Goal: Task Accomplishment & Management: Use online tool/utility

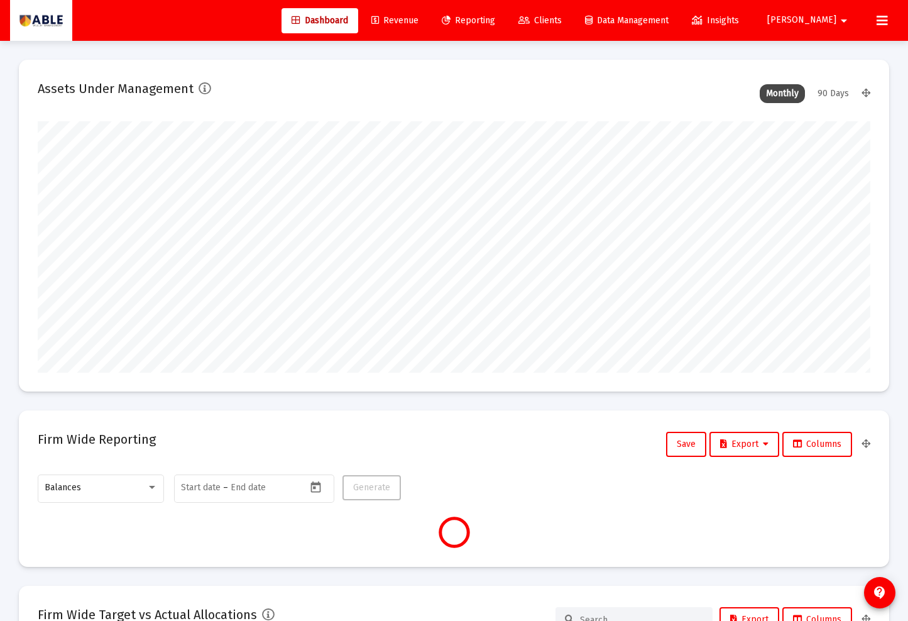
click at [241, 77] on mat-card "Assets Under Management Monthly 90 Days" at bounding box center [454, 226] width 870 height 332
click at [840, 20] on mat-icon "arrow_drop_down" at bounding box center [843, 20] width 15 height 25
type input "[DATE]"
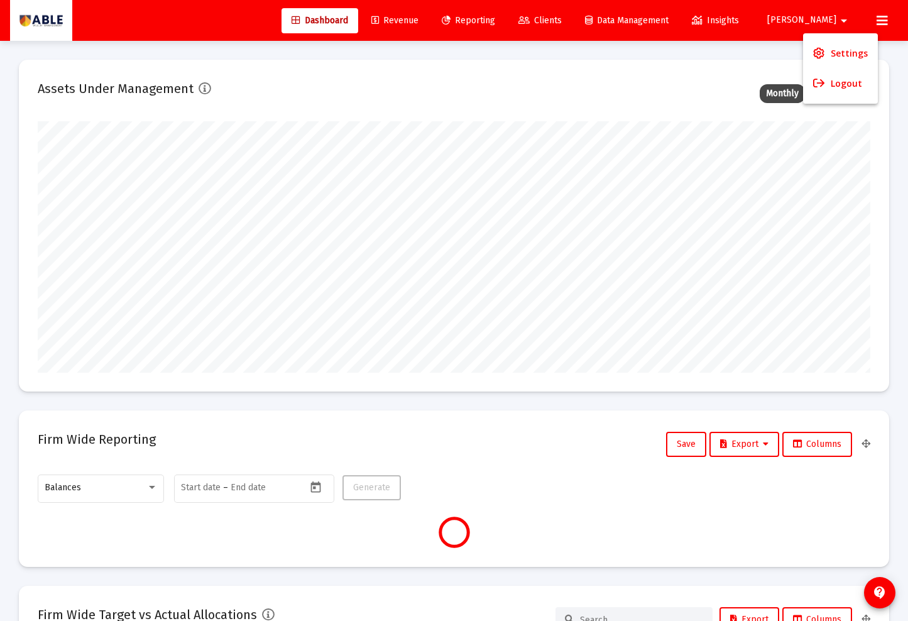
type input "[DATE]"
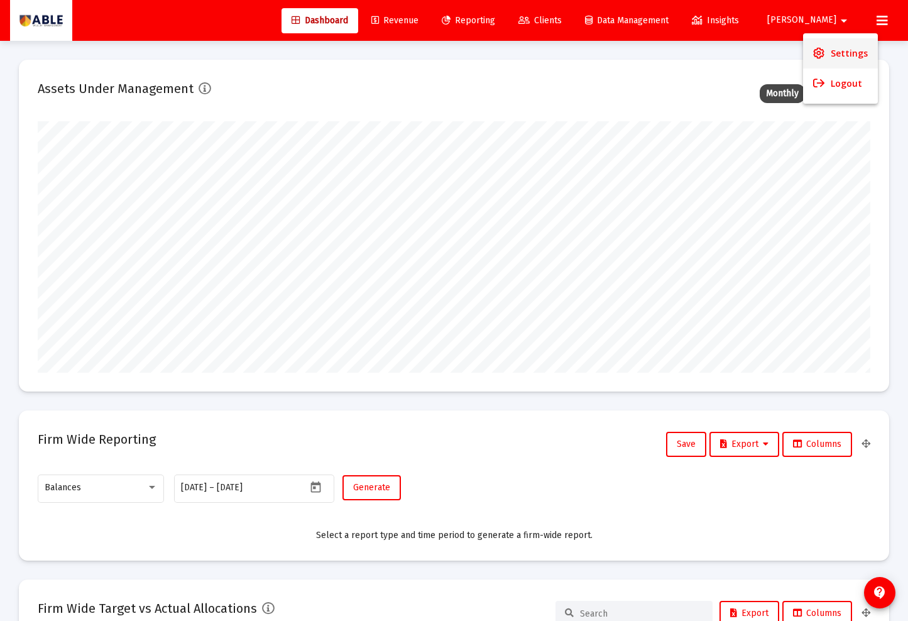
scroll to position [251, 388]
click at [868, 147] on div at bounding box center [454, 310] width 908 height 621
click at [881, 18] on icon at bounding box center [881, 20] width 11 height 15
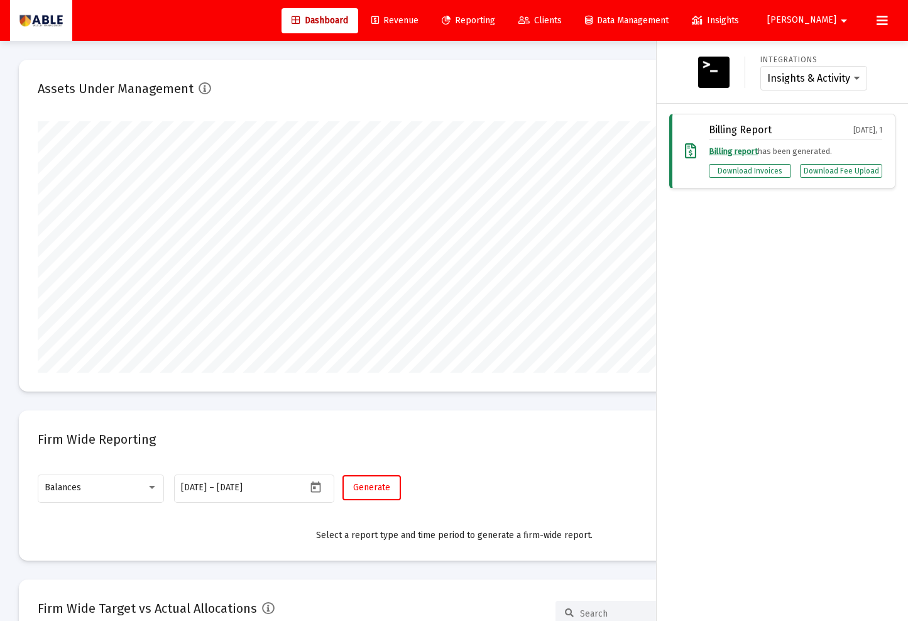
click at [633, 93] on div at bounding box center [454, 310] width 908 height 621
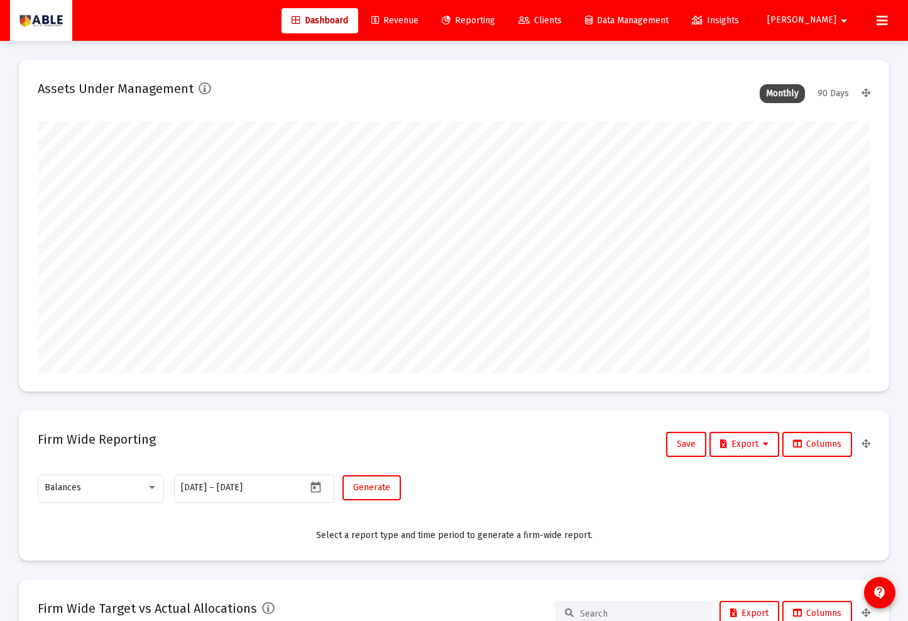
click at [418, 16] on span "Revenue" at bounding box center [394, 20] width 47 height 11
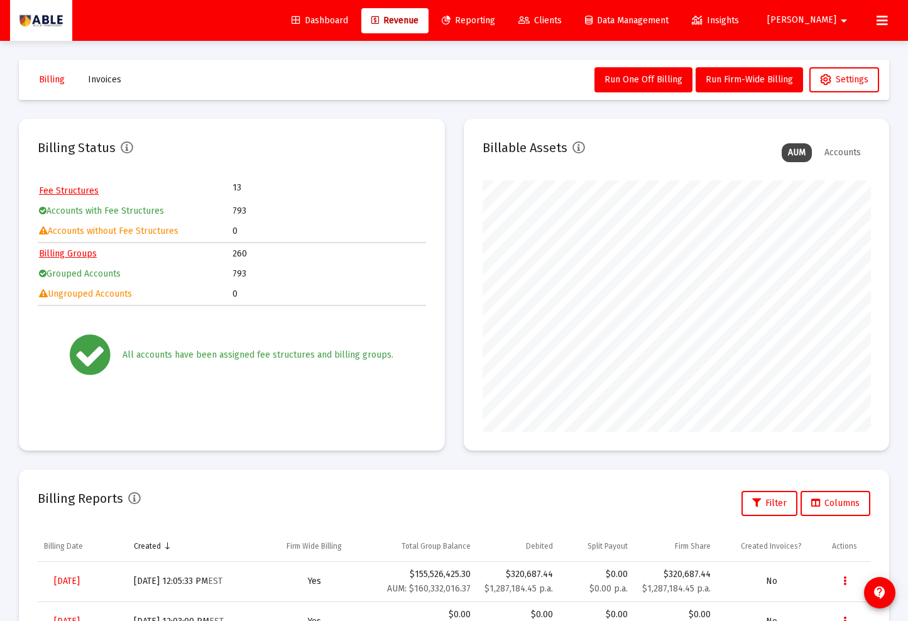
click at [562, 22] on span "Clients" at bounding box center [539, 20] width 43 height 11
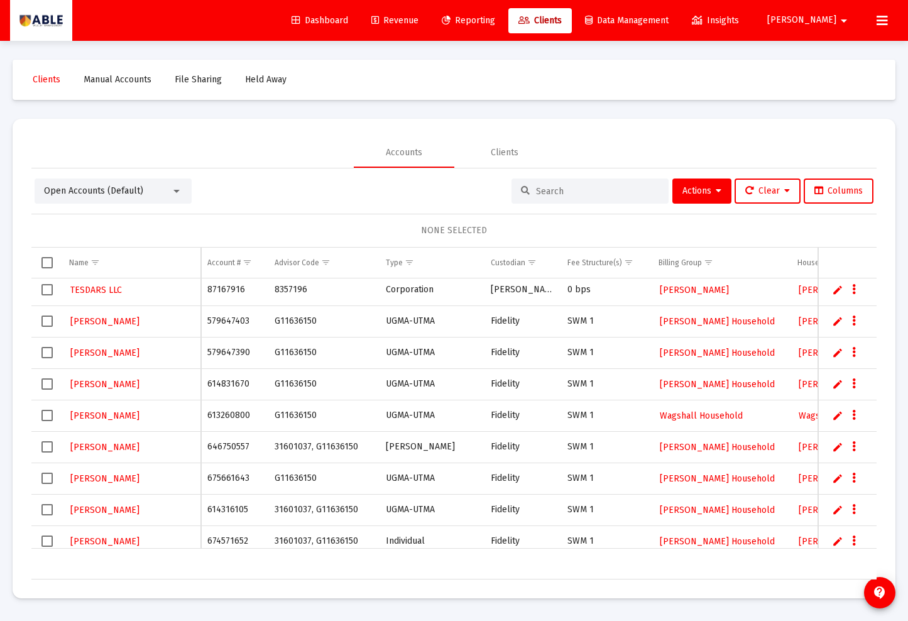
scroll to position [15, 0]
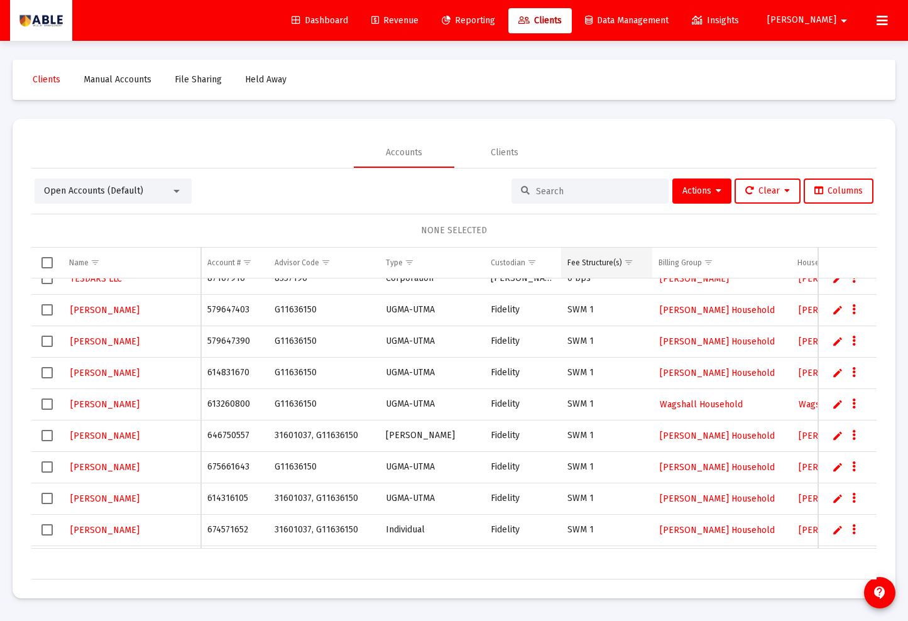
click at [627, 267] on span "Show filter options for column 'Fee Structure(s)'" at bounding box center [628, 262] width 9 height 9
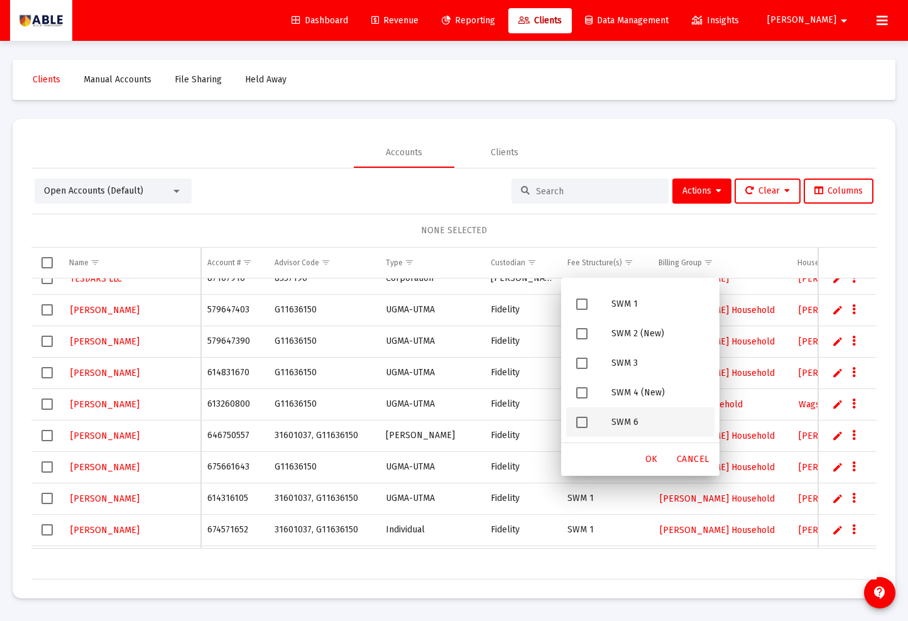
scroll to position [234, 0]
click at [577, 365] on span "Filter options" at bounding box center [581, 364] width 11 height 11
click at [581, 308] on span "Filter options" at bounding box center [581, 305] width 11 height 11
click at [655, 460] on span "OK" at bounding box center [651, 459] width 13 height 11
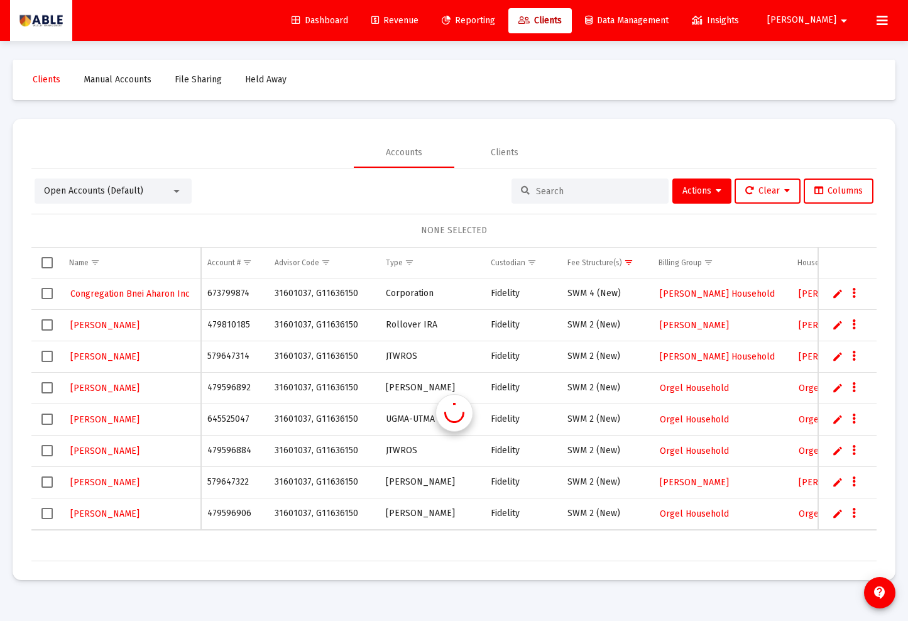
scroll to position [0, 0]
click at [231, 292] on td "673799874" at bounding box center [234, 293] width 67 height 31
copy td "673799874"
click at [853, 293] on icon "Data grid" at bounding box center [854, 293] width 4 height 15
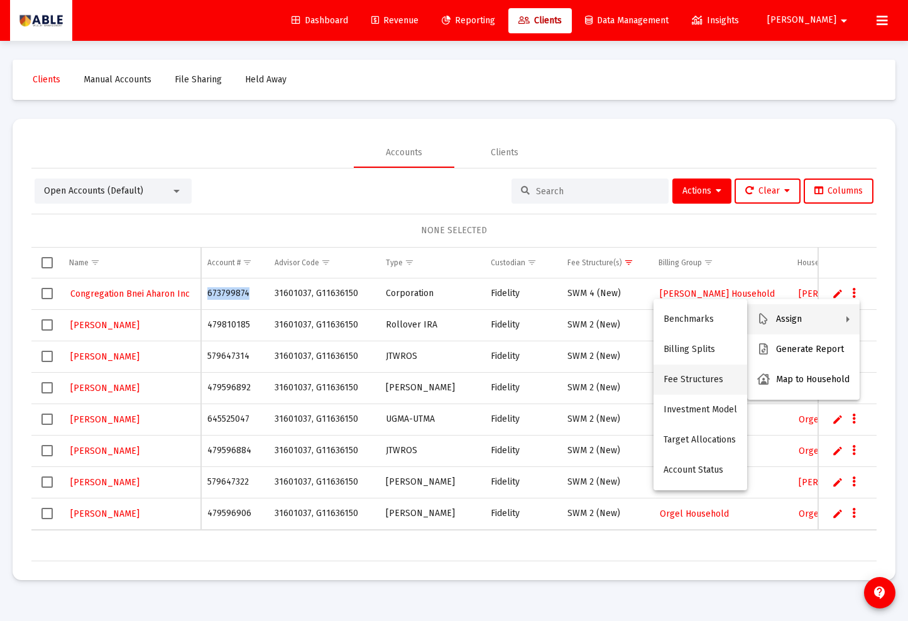
click at [695, 377] on button "Fee Structures" at bounding box center [700, 379] width 94 height 30
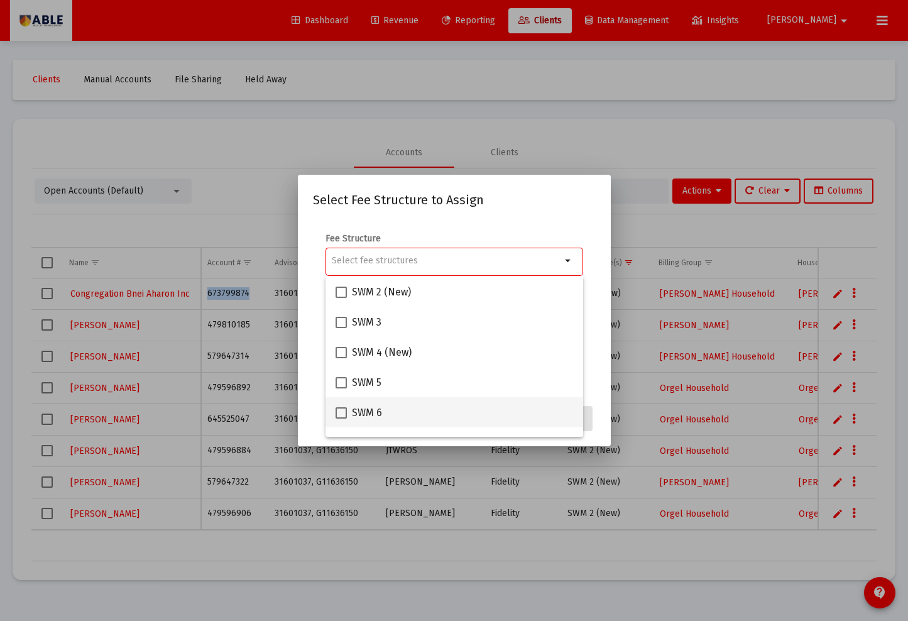
scroll to position [226, 0]
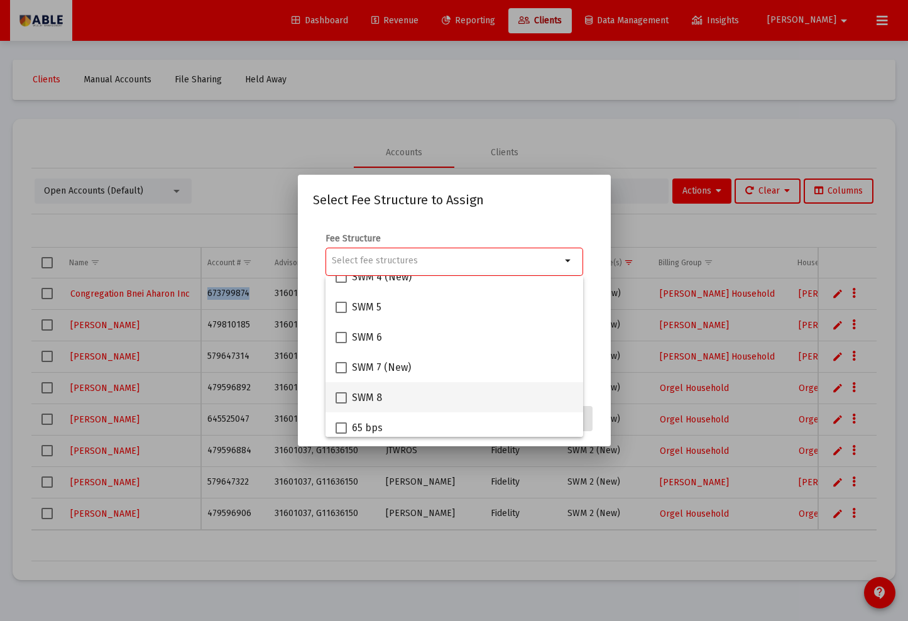
click at [367, 398] on span "SWM 8" at bounding box center [367, 397] width 30 height 15
click at [341, 403] on input "SWM 8" at bounding box center [341, 403] width 1 height 1
checkbox input "true"
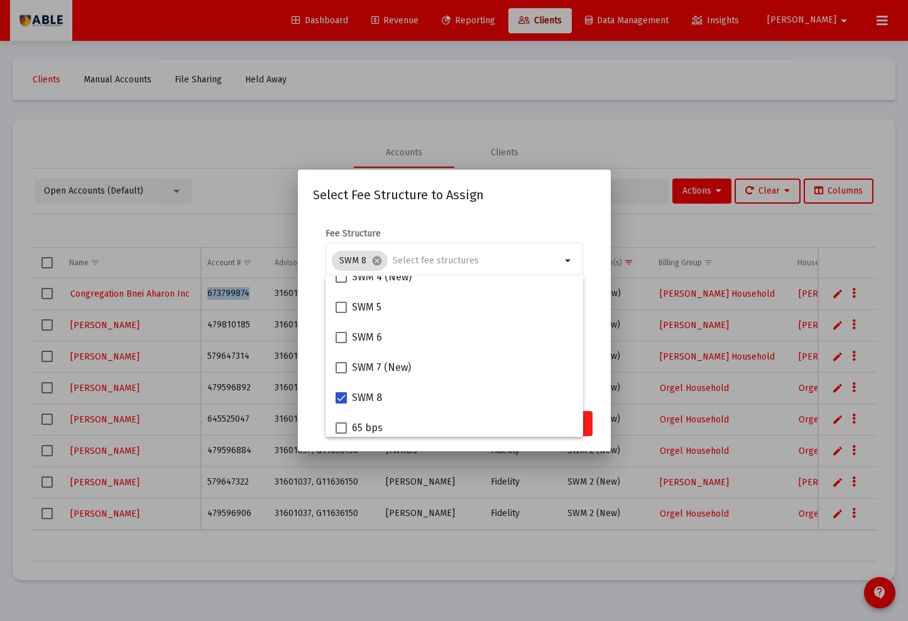
click at [589, 429] on button "Assign" at bounding box center [570, 423] width 46 height 25
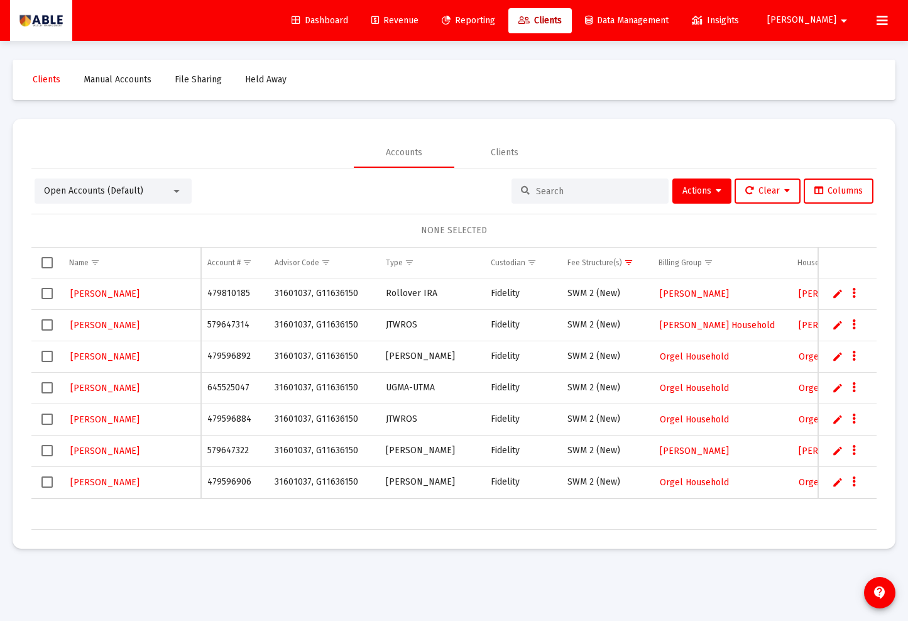
click at [231, 294] on td "479810185" at bounding box center [234, 293] width 67 height 31
copy td "479810185"
click at [44, 261] on span "Select all" at bounding box center [46, 262] width 11 height 11
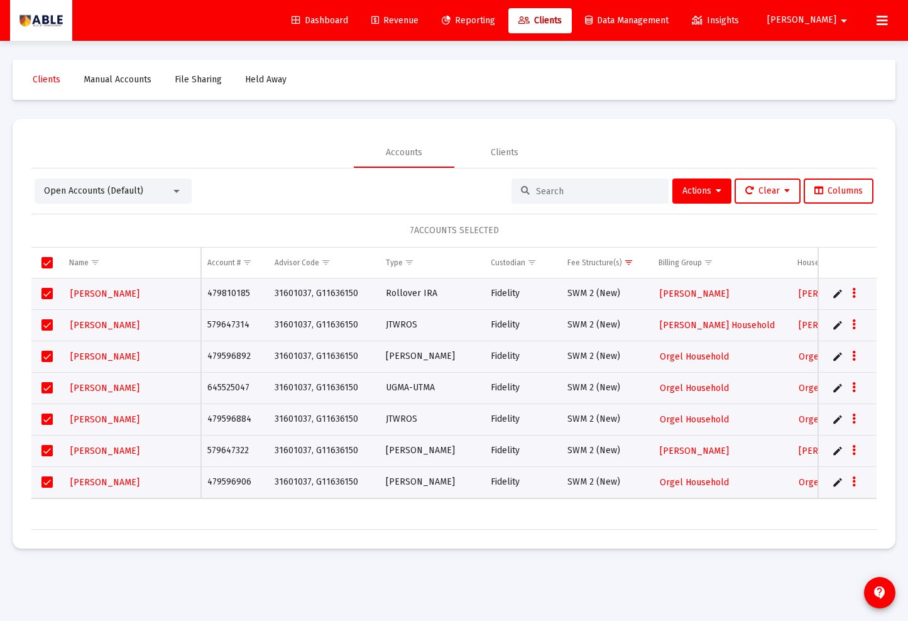
drag, startPoint x: 635, startPoint y: 293, endPoint x: 608, endPoint y: 290, distance: 27.8
click at [621, 292] on td "SWM 2 (New)" at bounding box center [606, 293] width 91 height 31
click at [219, 324] on td "579647314" at bounding box center [234, 324] width 67 height 31
copy td "579647314"
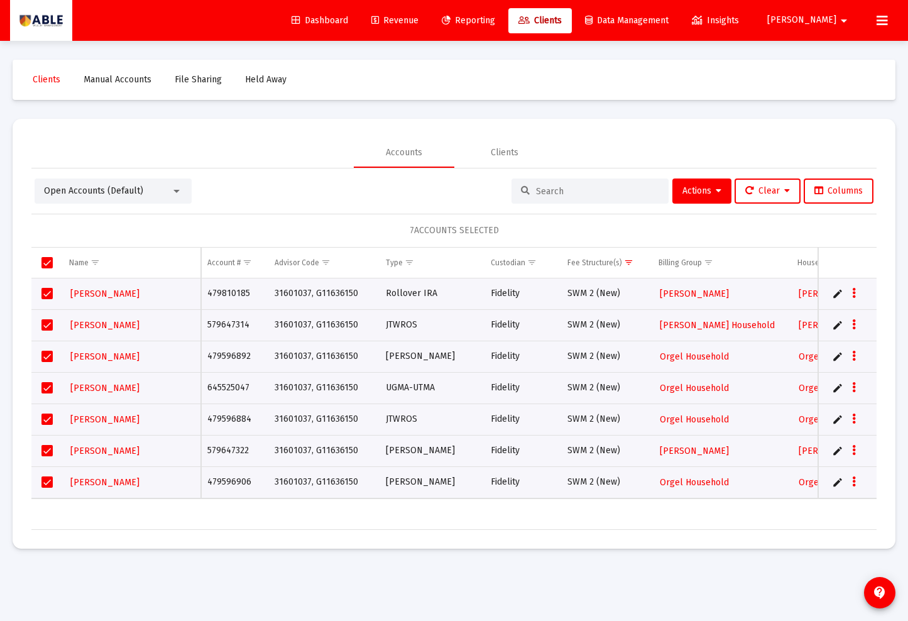
click at [223, 358] on td "479596892" at bounding box center [234, 356] width 67 height 31
copy td "479596892"
click at [226, 393] on td "645525047" at bounding box center [234, 387] width 67 height 31
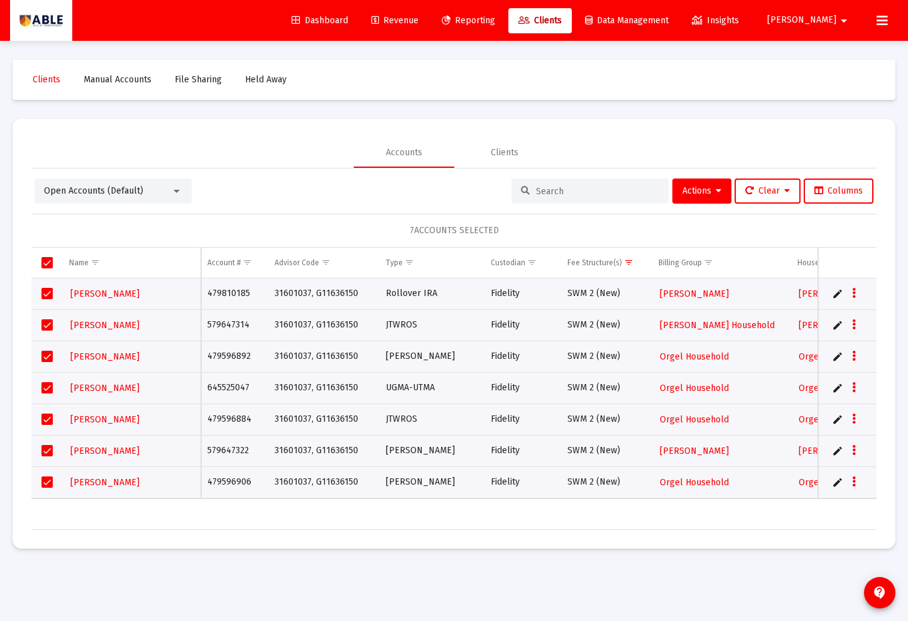
copy td "645525047"
click at [228, 420] on td "479596884" at bounding box center [234, 418] width 67 height 31
copy td "479596884"
click at [214, 452] on td "579647322" at bounding box center [234, 450] width 67 height 31
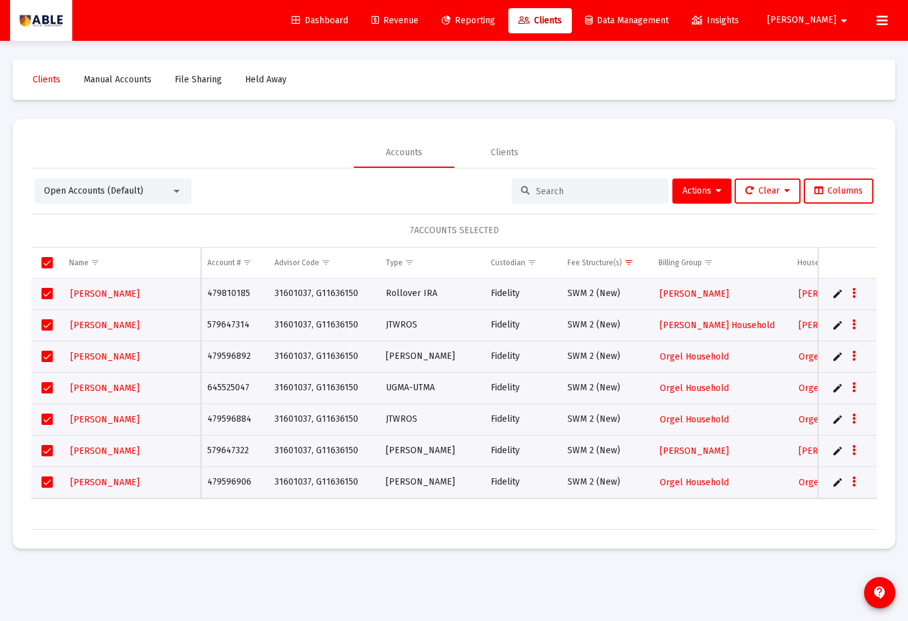
click at [214, 452] on td "579647322" at bounding box center [234, 450] width 67 height 31
copy td "579647322"
click at [228, 482] on td "479596906" at bounding box center [234, 481] width 67 height 31
copy td "479596906"
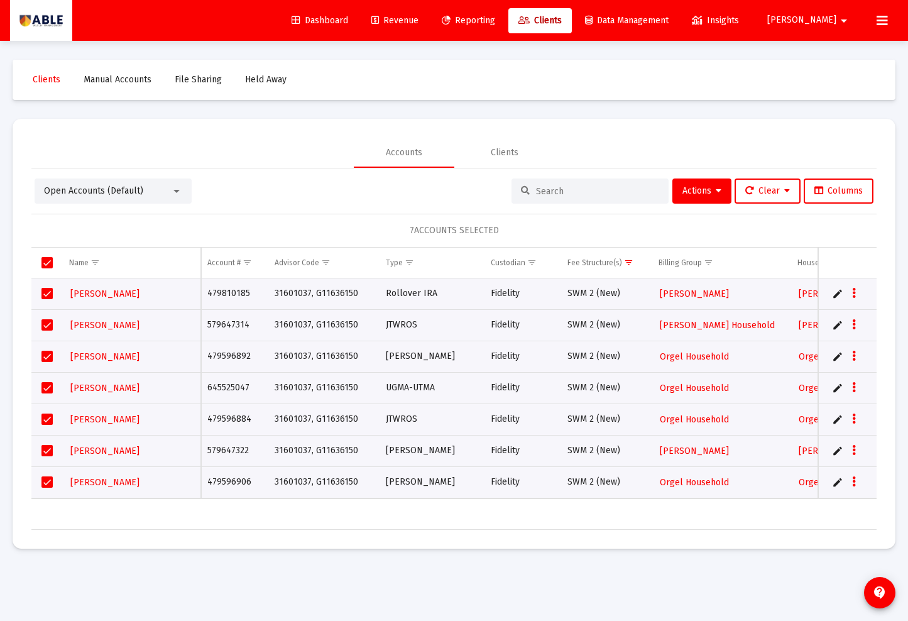
click at [235, 324] on td "579647314" at bounding box center [234, 324] width 67 height 31
copy td "579647314"
click at [228, 293] on td "479810185" at bounding box center [234, 293] width 67 height 31
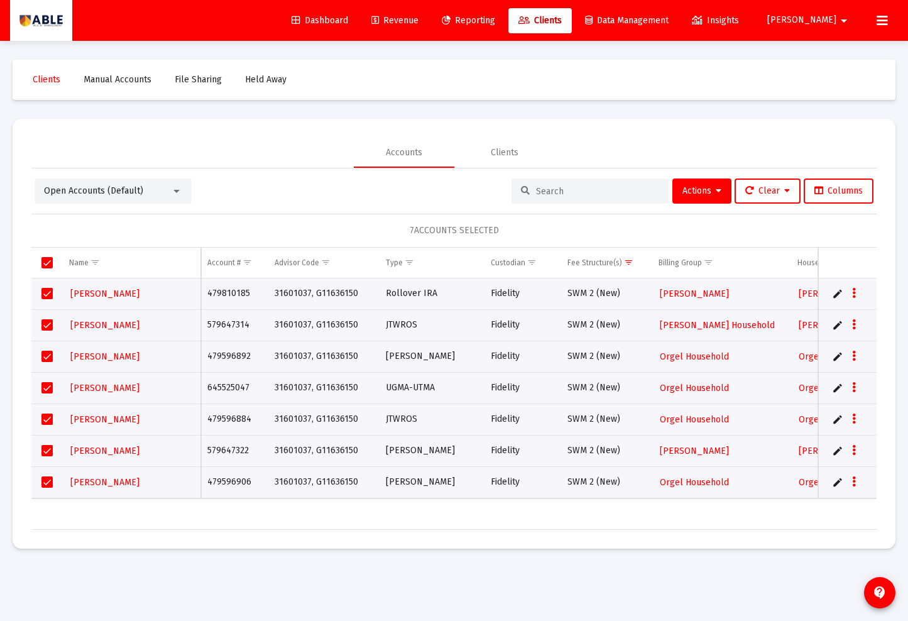
copy td "479810185"
click at [707, 196] on button "Actions" at bounding box center [701, 190] width 59 height 25
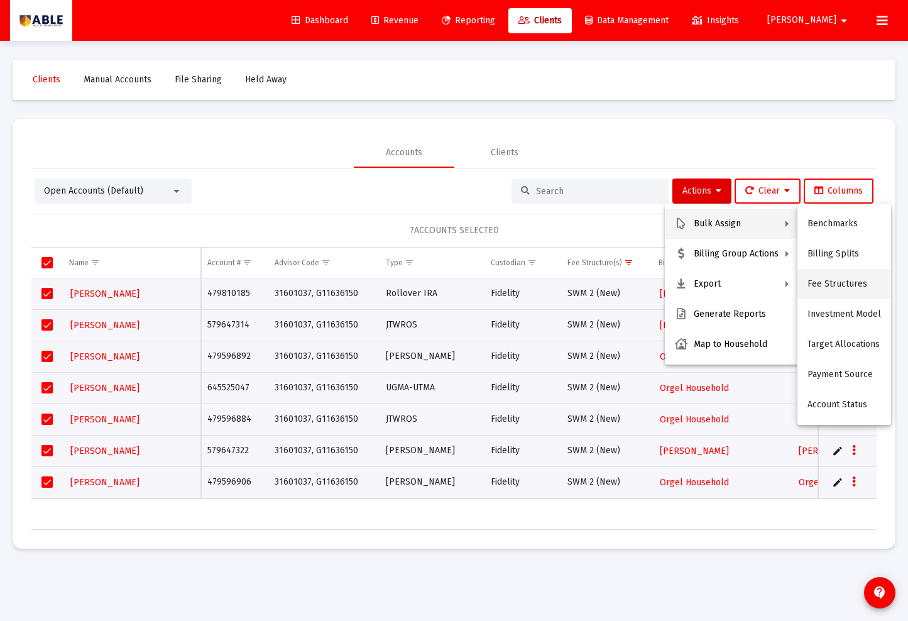
click at [859, 282] on button "Fee Structures" at bounding box center [844, 284] width 94 height 30
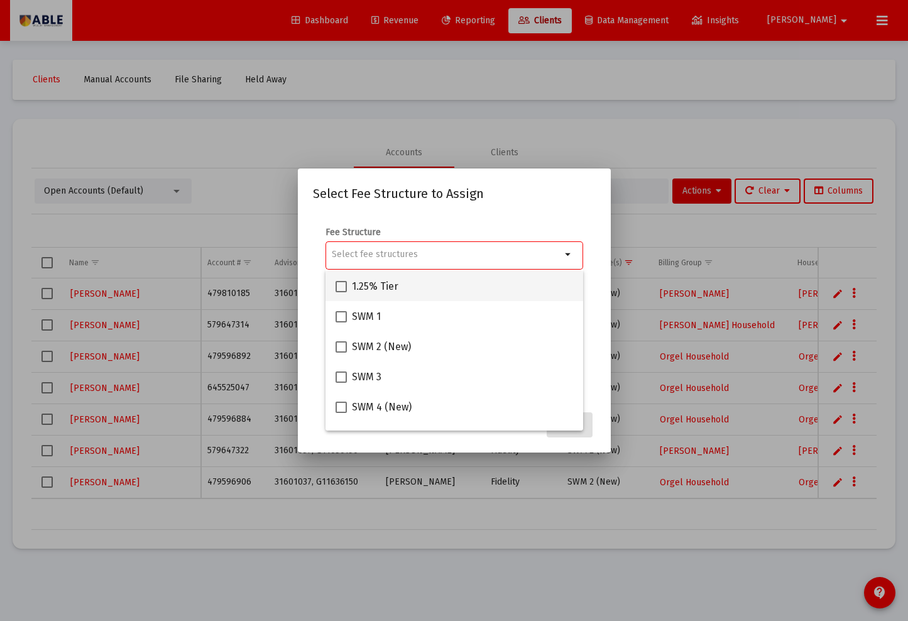
scroll to position [101, 0]
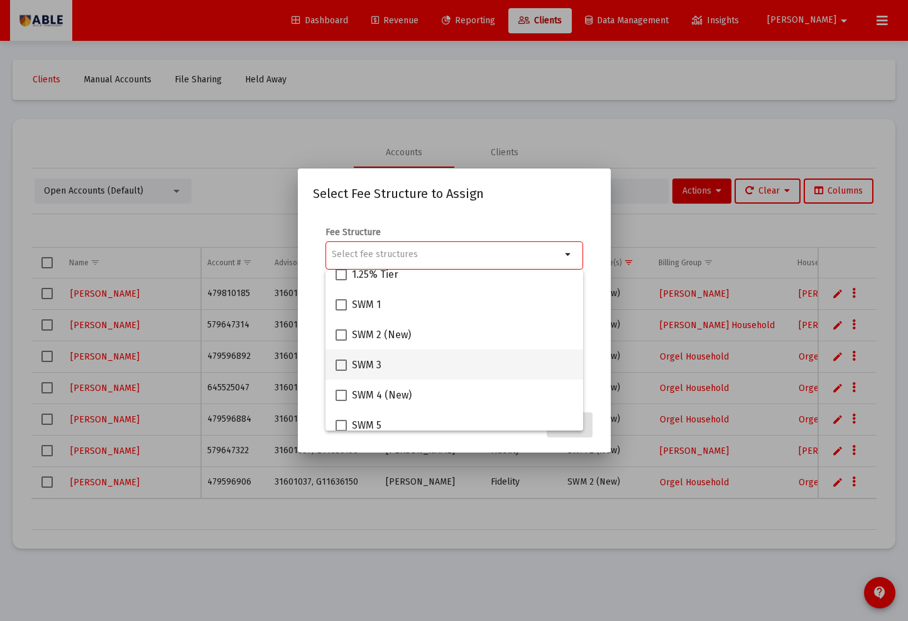
click at [383, 363] on div "SWM 3" at bounding box center [455, 364] width 238 height 30
checkbox input "true"
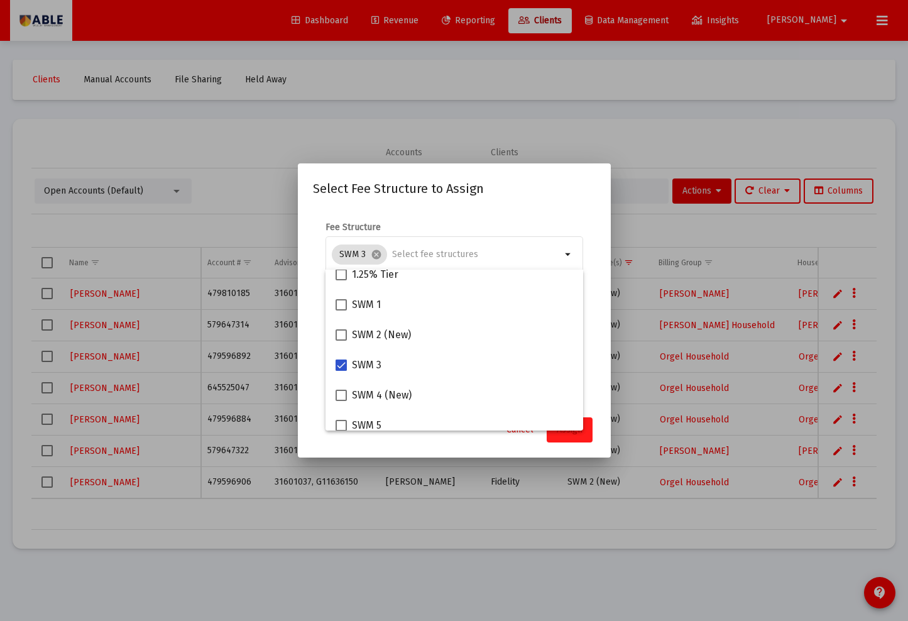
click at [567, 434] on span "Assign" at bounding box center [570, 429] width 26 height 11
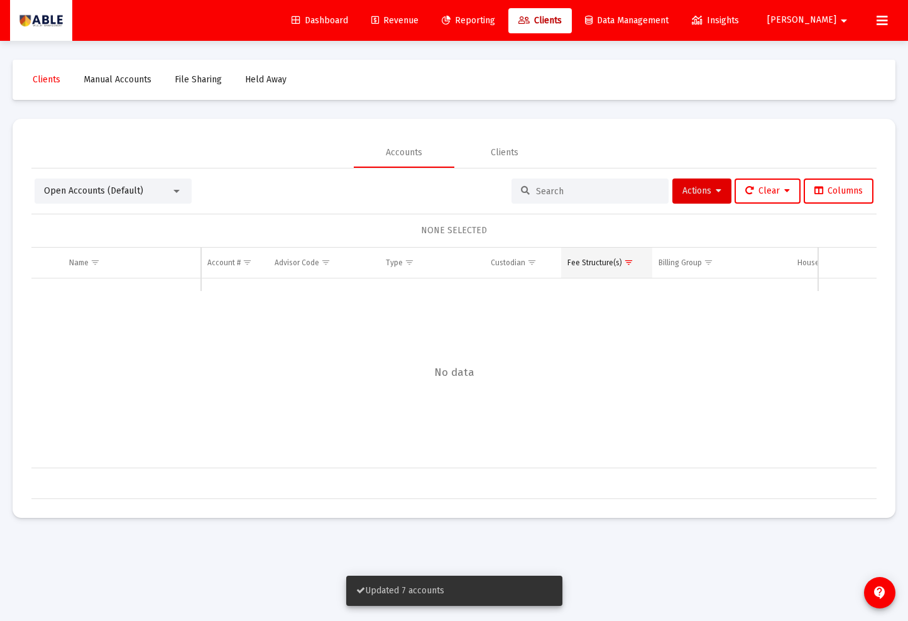
click at [626, 261] on span "Show filter options for column 'Fee Structure(s)'" at bounding box center [628, 262] width 9 height 9
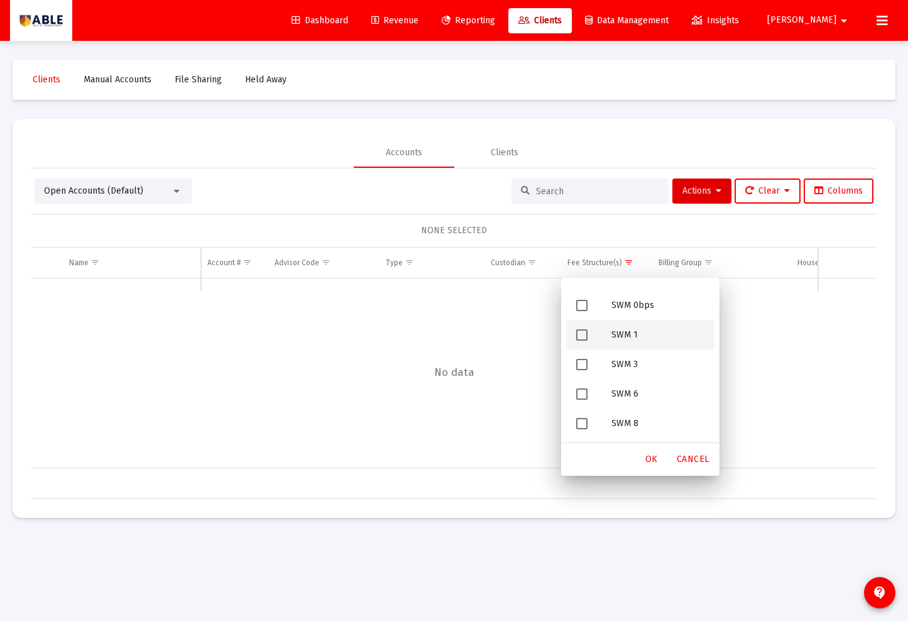
scroll to position [172, 0]
click at [586, 399] on span "Filter options" at bounding box center [581, 396] width 11 height 11
click at [664, 456] on div "OK" at bounding box center [651, 459] width 40 height 23
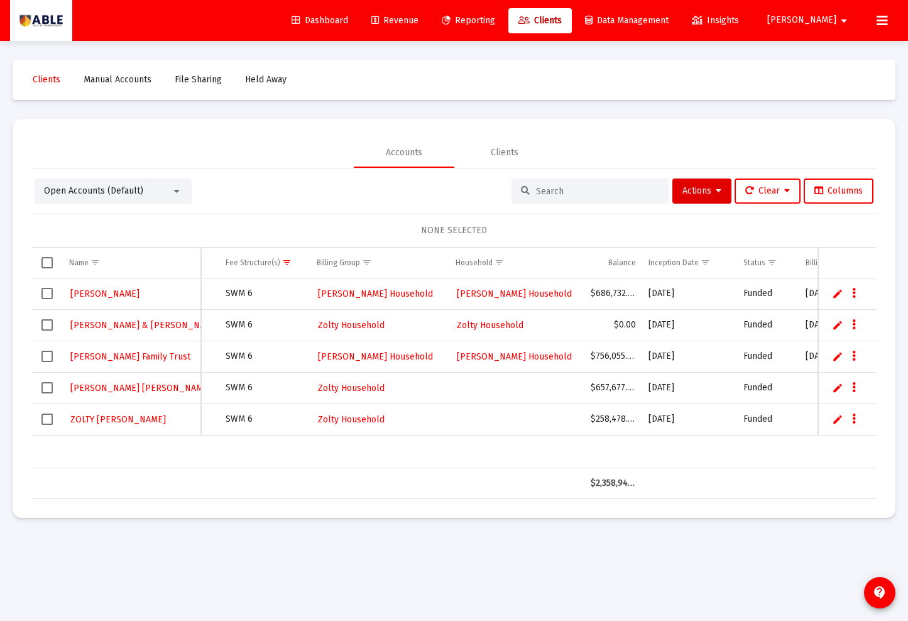
scroll to position [0, 285]
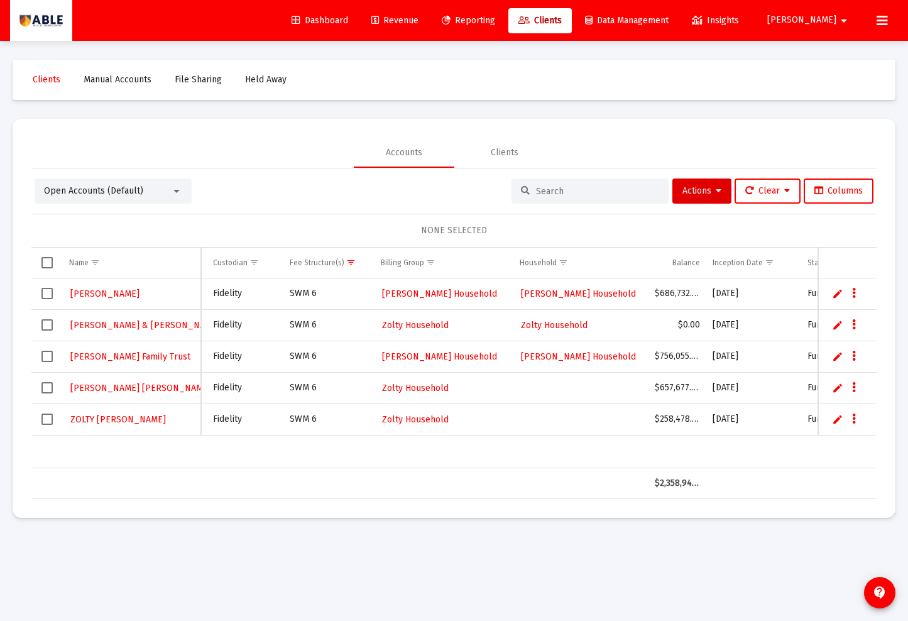
click at [52, 386] on span "Select row" at bounding box center [46, 387] width 11 height 11
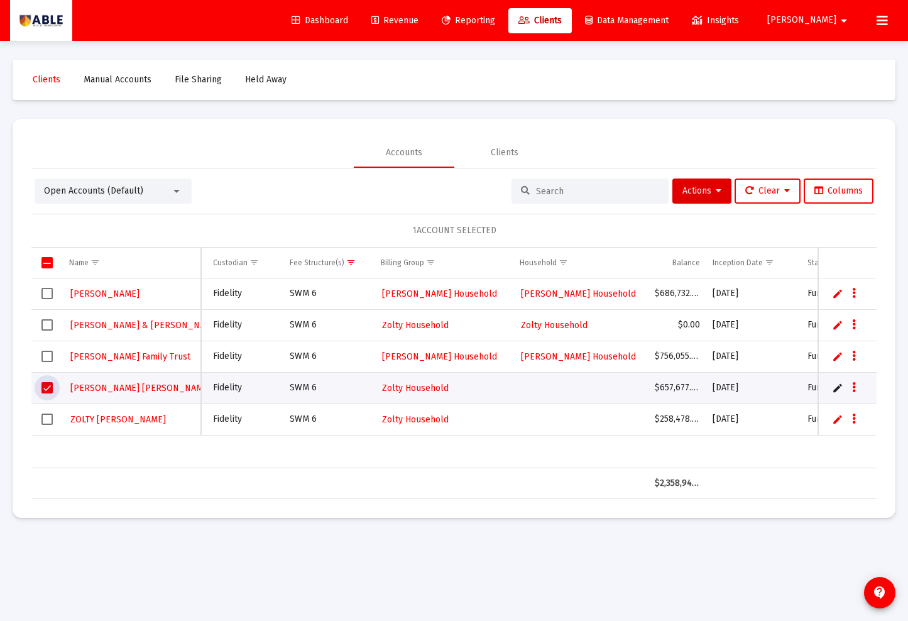
click at [52, 417] on span "Select row" at bounding box center [46, 418] width 11 height 11
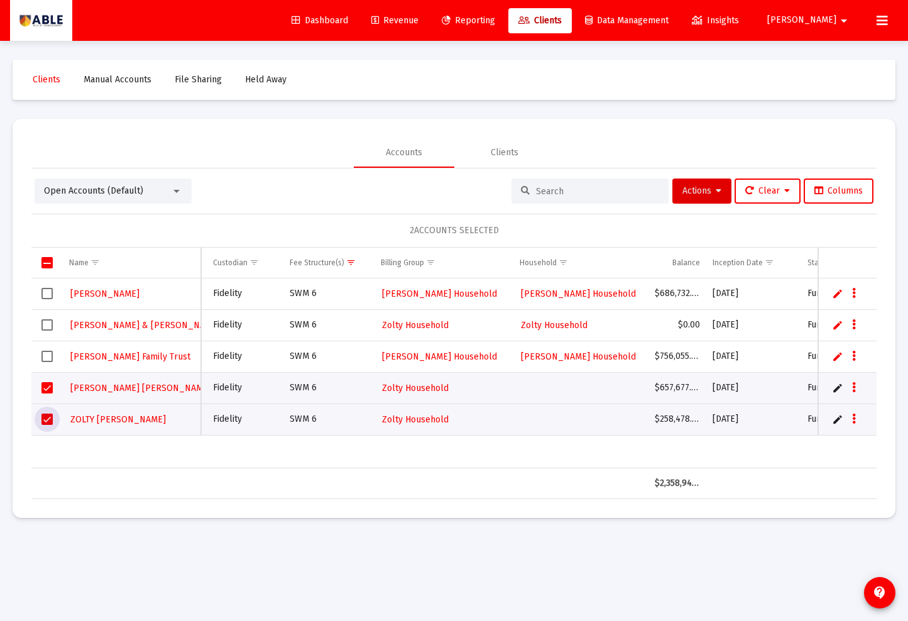
scroll to position [0, 104]
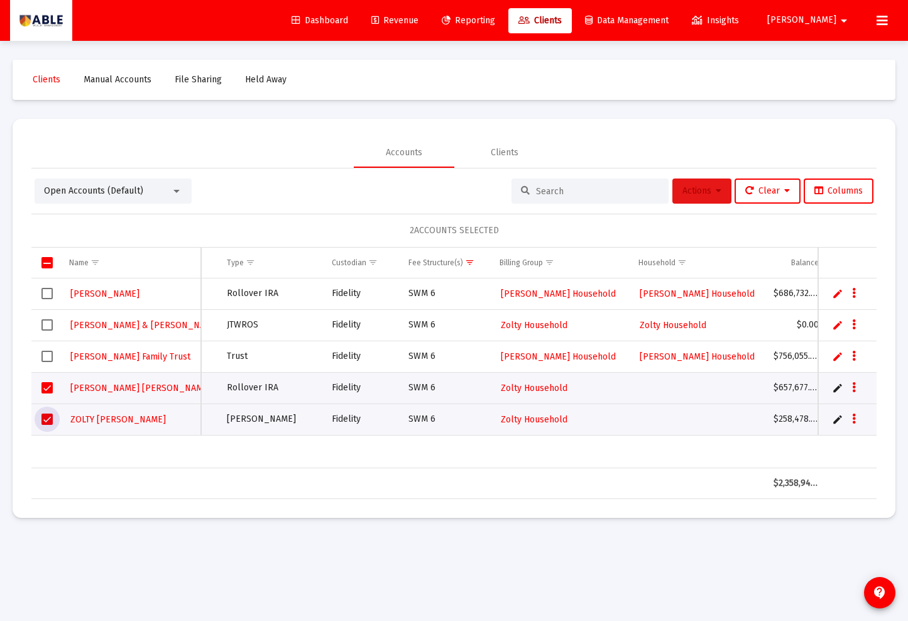
click at [700, 190] on span "Actions" at bounding box center [701, 190] width 39 height 11
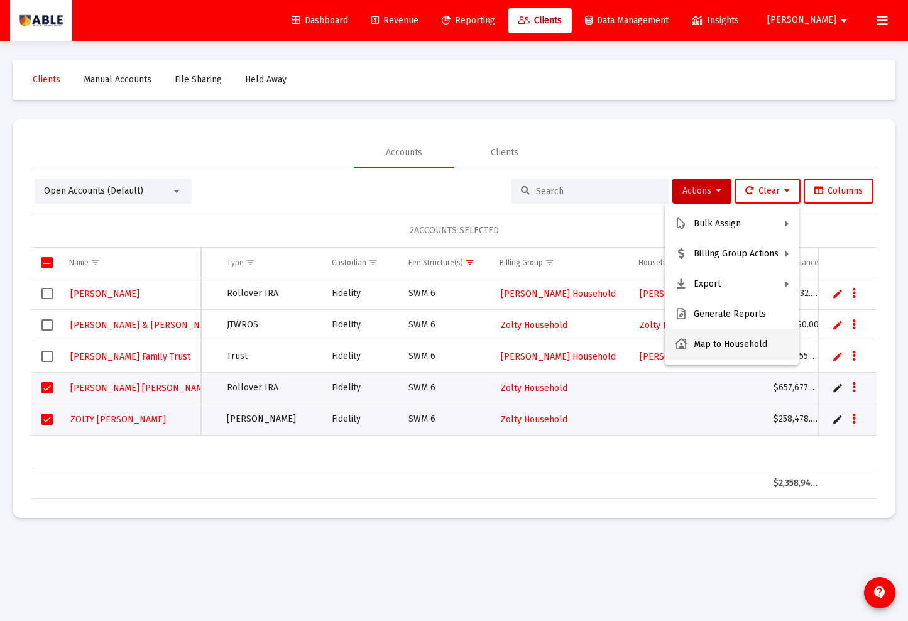
click at [709, 341] on button "Map to Household" at bounding box center [732, 344] width 134 height 30
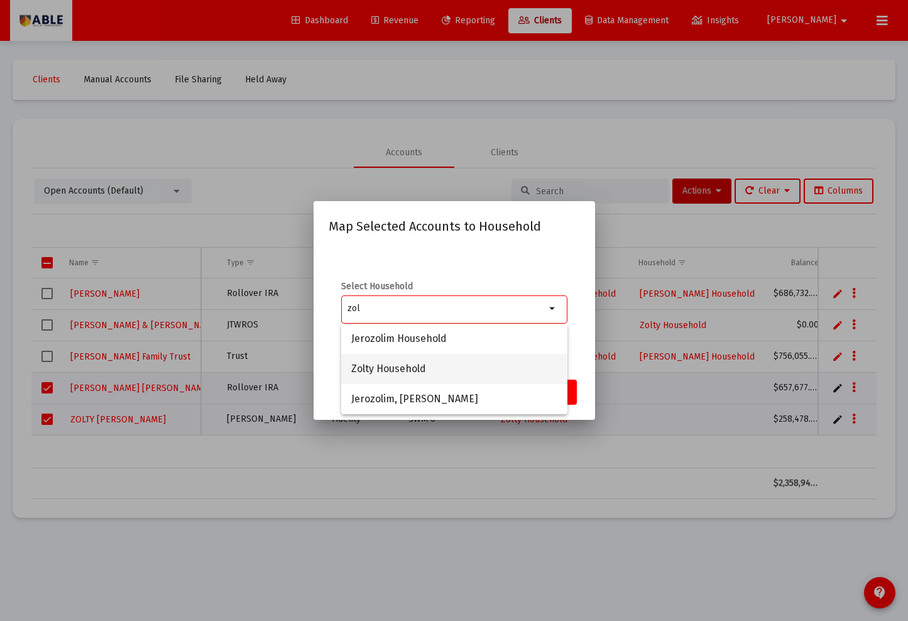
click at [491, 372] on span "Zolty Household" at bounding box center [454, 369] width 206 height 30
type input "Zolty Household"
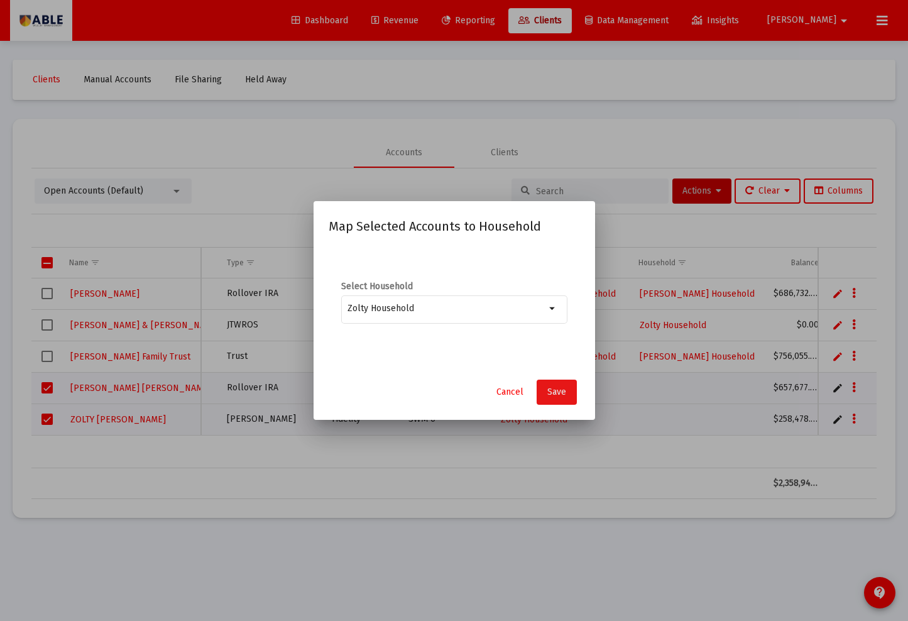
click at [563, 401] on button "Save" at bounding box center [557, 391] width 40 height 25
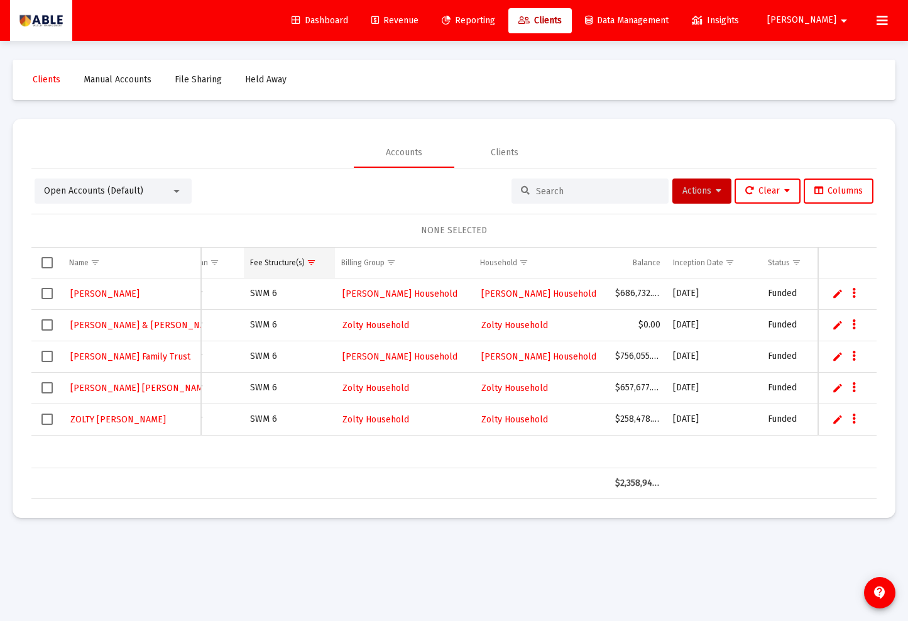
click at [312, 265] on span "Show filter options for column 'Fee Structure(s)'" at bounding box center [311, 262] width 9 height 9
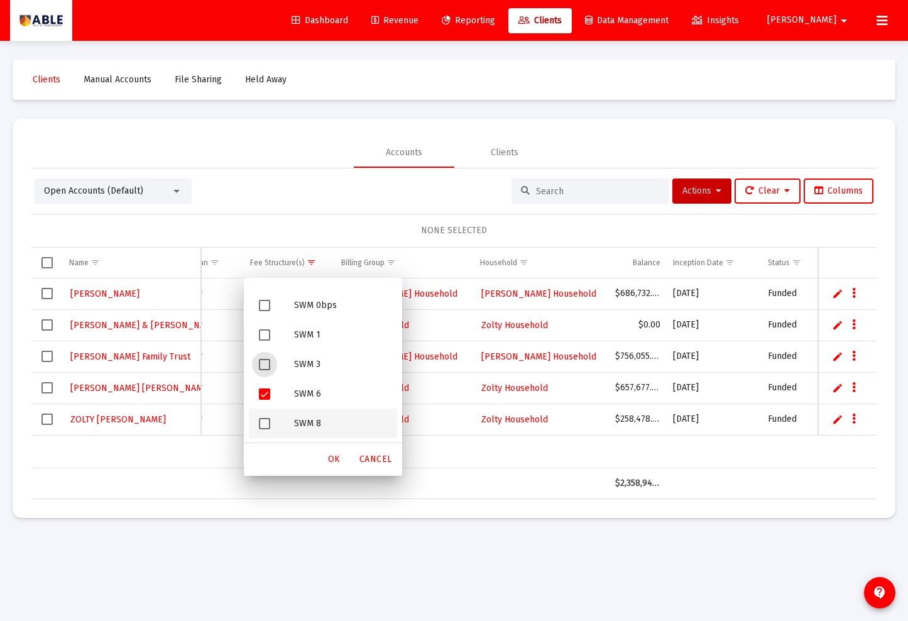
drag, startPoint x: 265, startPoint y: 423, endPoint x: 265, endPoint y: 415, distance: 8.2
click at [265, 423] on span "Filter options" at bounding box center [264, 423] width 11 height 11
click at [266, 394] on span "Filter options" at bounding box center [264, 393] width 11 height 11
click at [346, 461] on div "OK" at bounding box center [334, 459] width 40 height 23
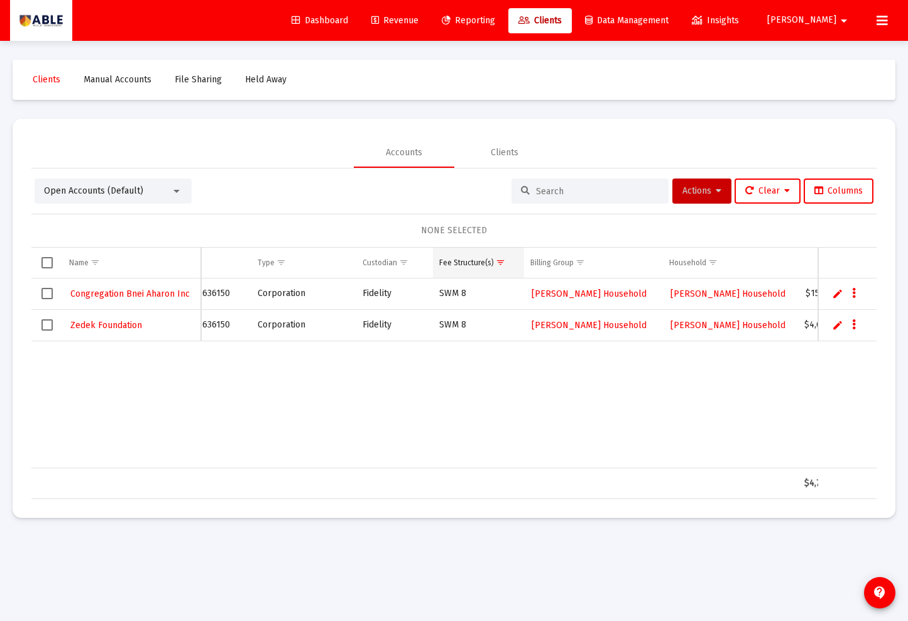
click at [500, 264] on span "Show filter options for column 'Fee Structure(s)'" at bounding box center [500, 262] width 9 height 9
click at [143, 533] on div "Clients Manual Accounts File Sharing Held Away Accounts Clients Open Accounts (…" at bounding box center [454, 289] width 908 height 496
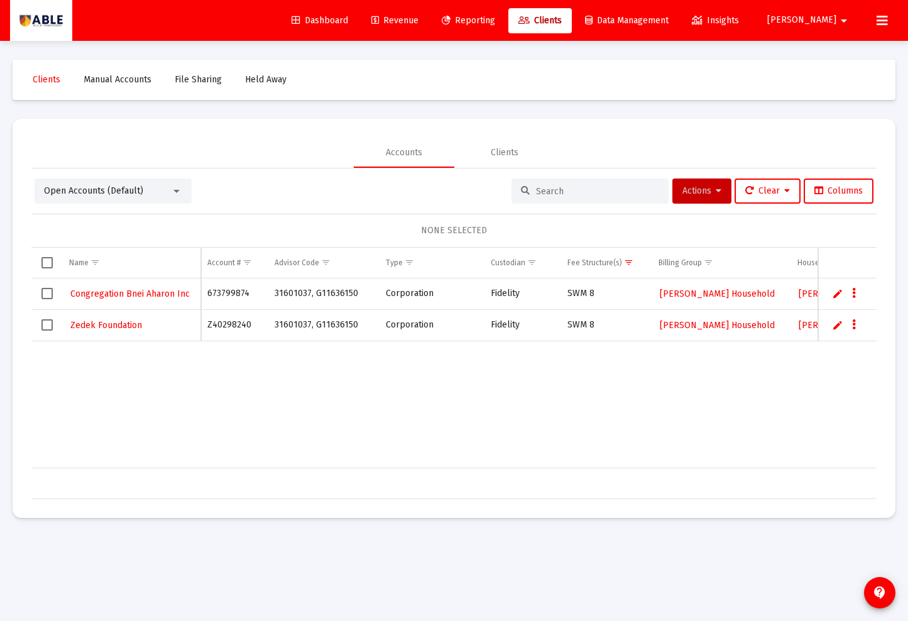
click at [234, 291] on td "673799874" at bounding box center [234, 293] width 67 height 31
click at [235, 328] on td "Z40298240" at bounding box center [234, 324] width 67 height 31
click at [566, 199] on div at bounding box center [589, 190] width 157 height 25
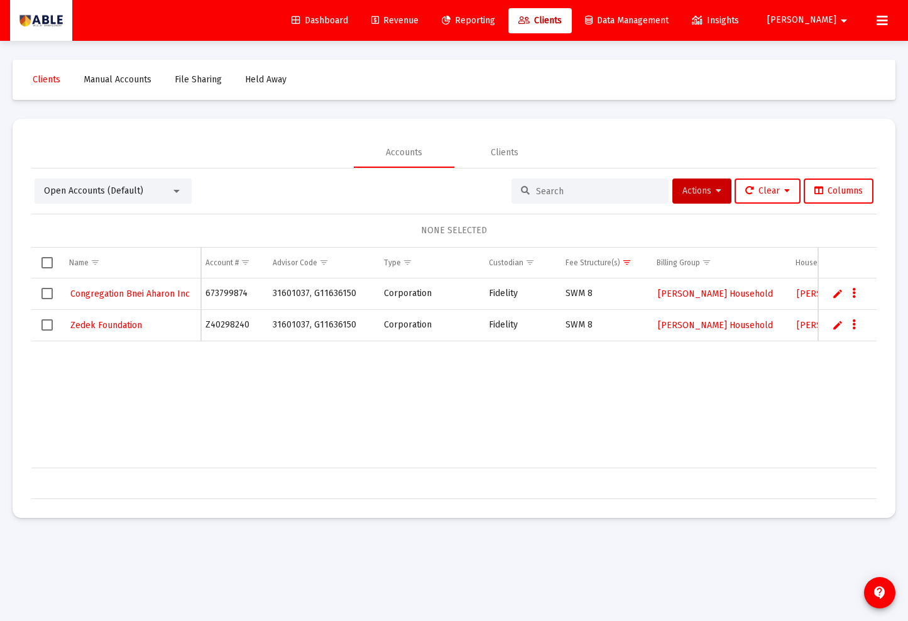
click at [566, 199] on div at bounding box center [589, 190] width 157 height 25
click at [558, 191] on input at bounding box center [597, 191] width 123 height 11
paste input "1098346"
type input "1098346"
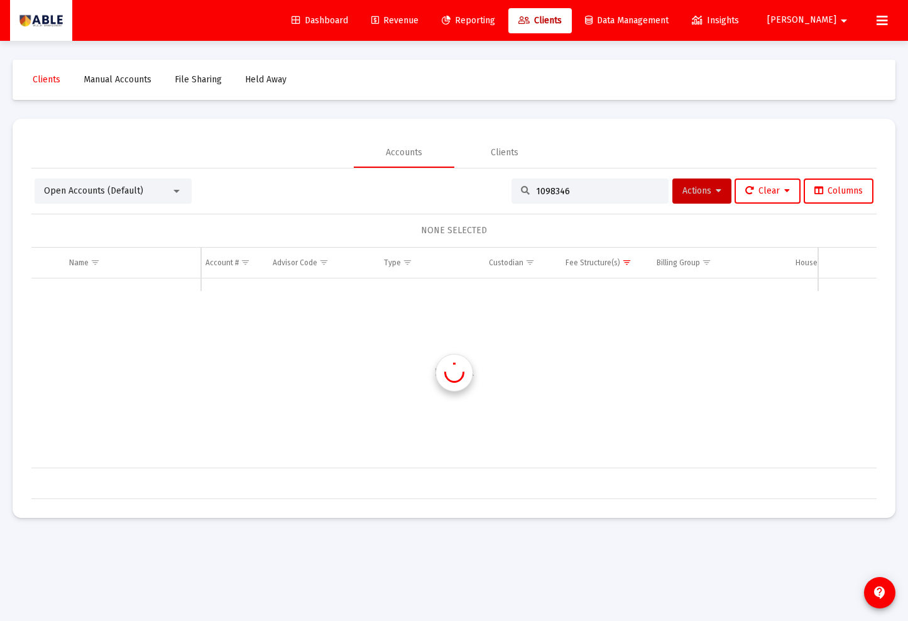
scroll to position [0, 2]
click at [556, 193] on input "1098346" at bounding box center [597, 191] width 123 height 11
click at [557, 192] on input "1098346" at bounding box center [597, 191] width 123 height 11
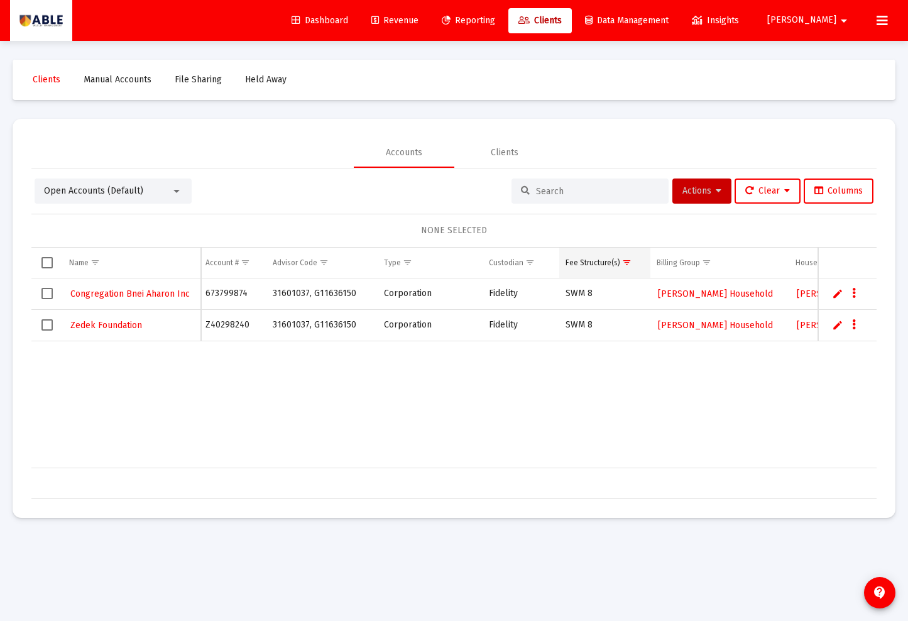
click at [629, 263] on span "Show filter options for column 'Fee Structure(s)'" at bounding box center [626, 262] width 9 height 9
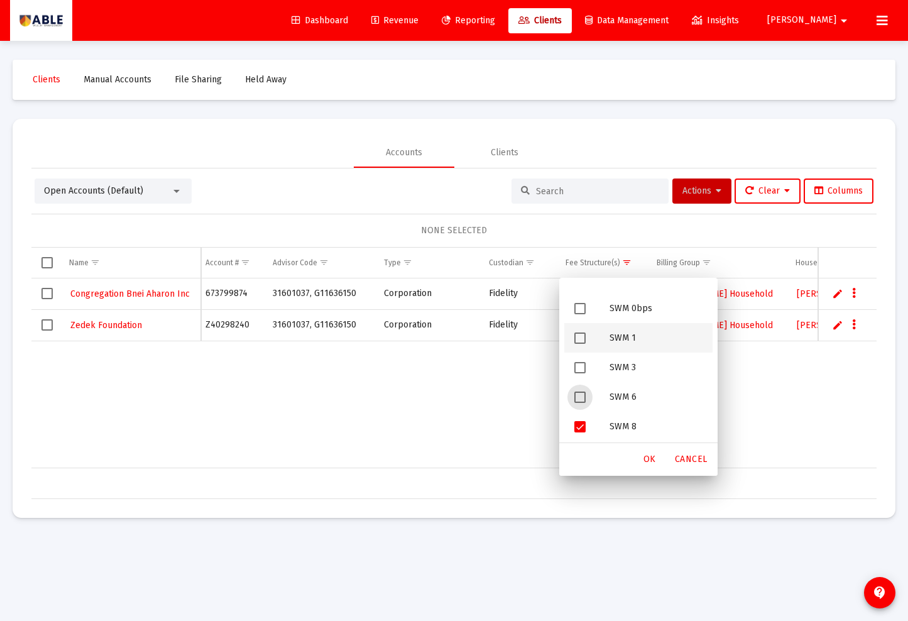
scroll to position [175, 0]
click at [579, 418] on span "Filter options" at bounding box center [579, 423] width 11 height 11
click at [655, 459] on span "OK" at bounding box center [649, 459] width 13 height 11
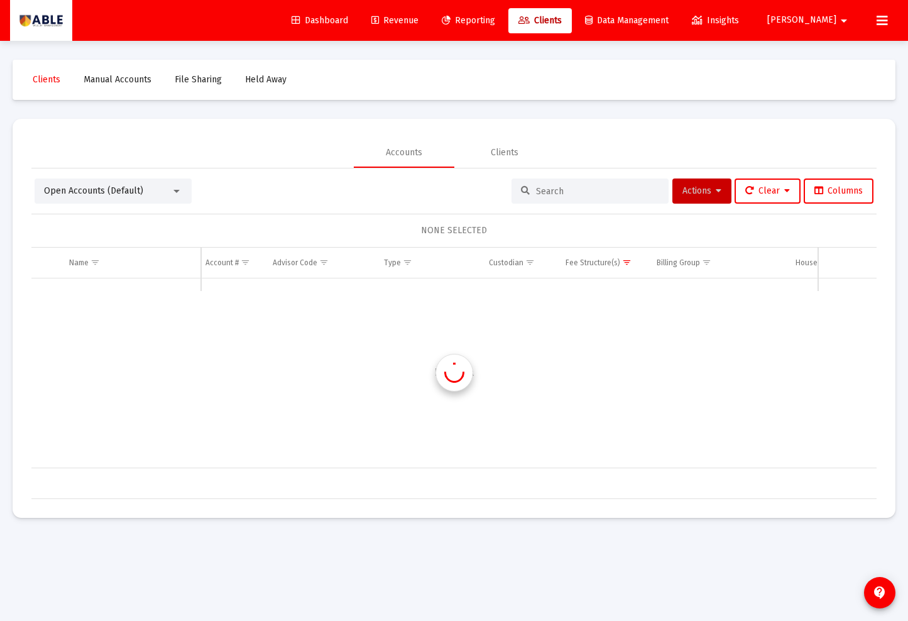
scroll to position [0, 2]
click at [622, 262] on span "Show filter options for column 'Fee Structure(s)'" at bounding box center [626, 262] width 9 height 9
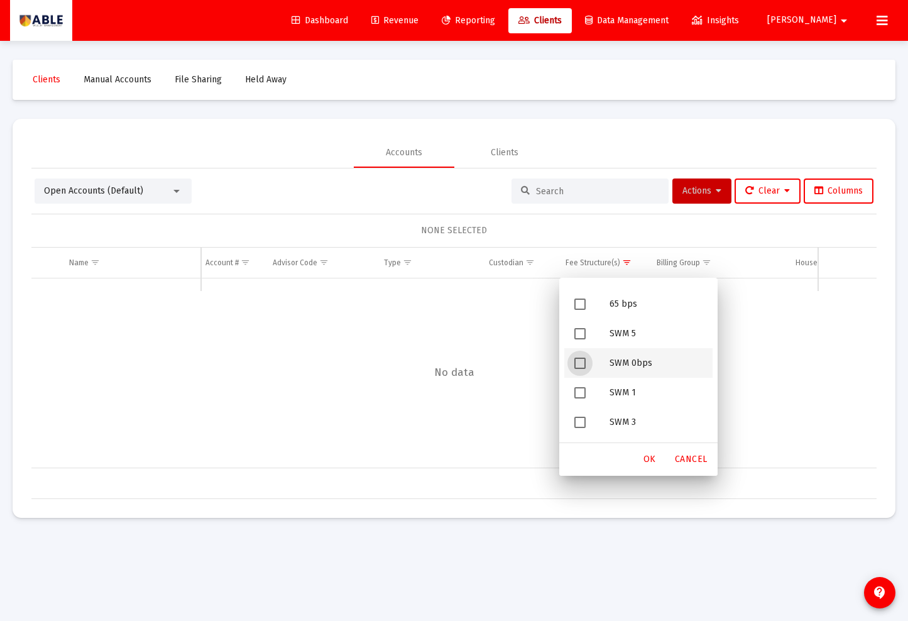
scroll to position [118, 0]
click at [615, 358] on div "SWM 0bps" at bounding box center [655, 362] width 113 height 30
click at [655, 461] on span "OK" at bounding box center [649, 459] width 13 height 11
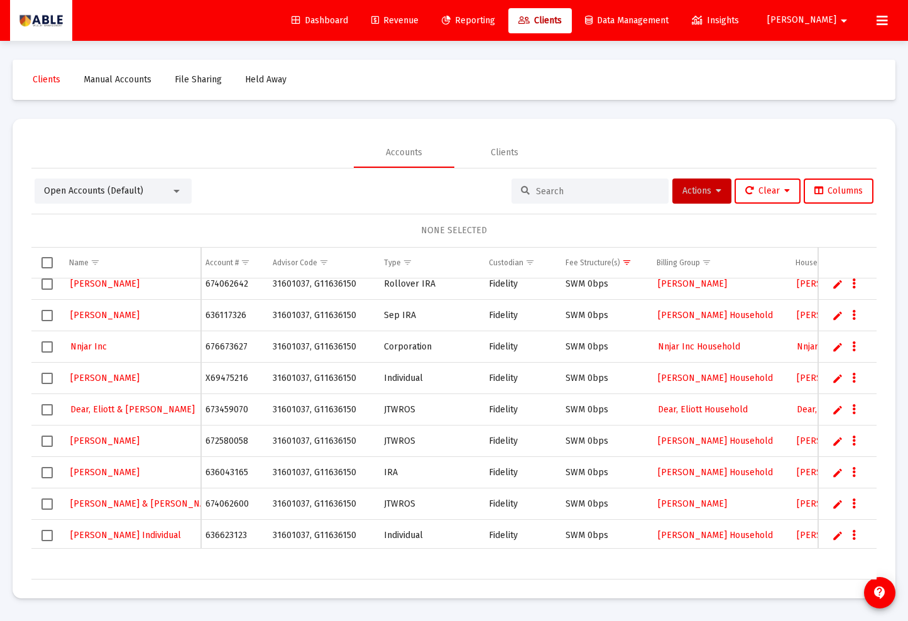
scroll to position [672, 0]
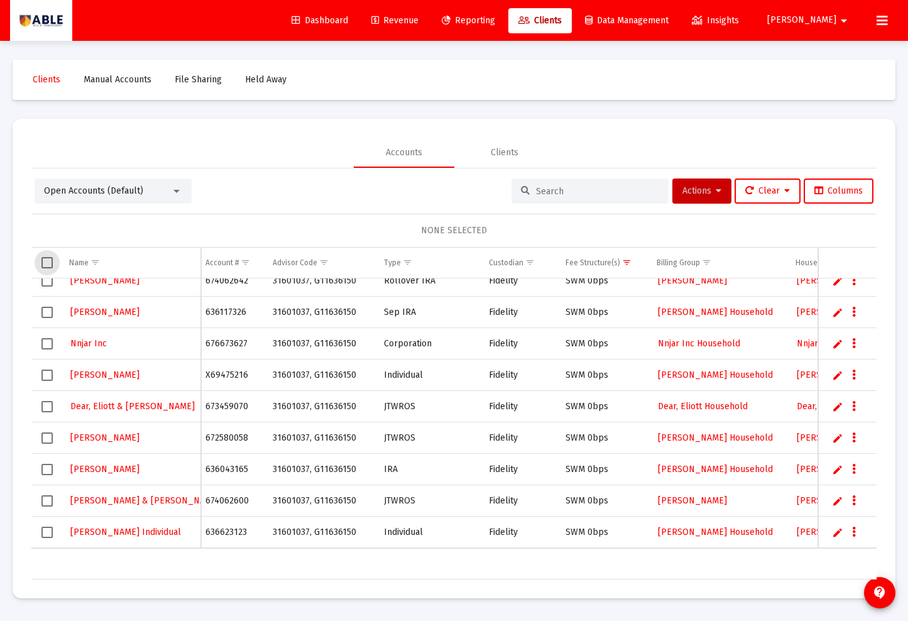
click at [44, 263] on span "Select all" at bounding box center [46, 262] width 11 height 11
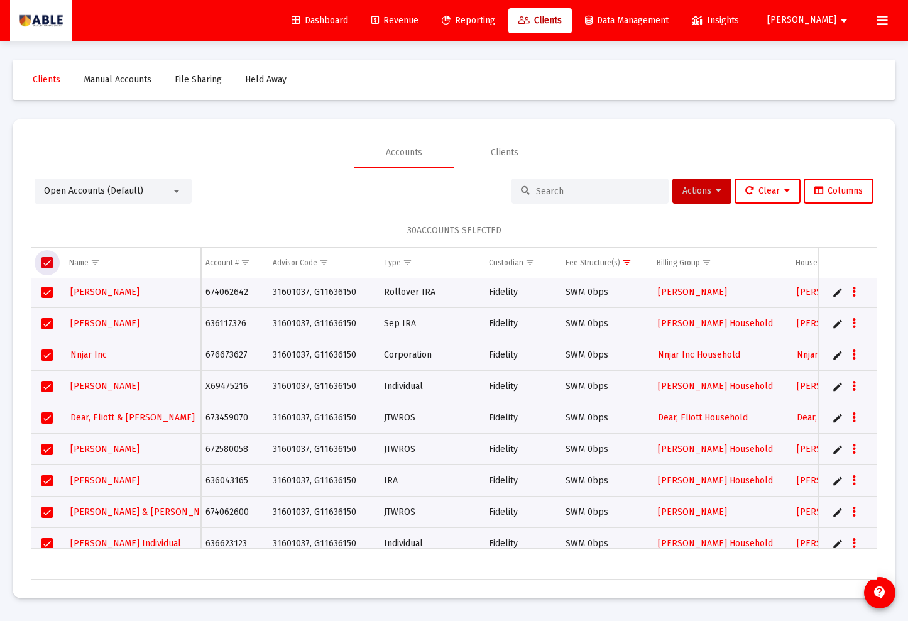
scroll to position [662, 2]
click at [223, 517] on td "674062600" at bounding box center [232, 510] width 67 height 31
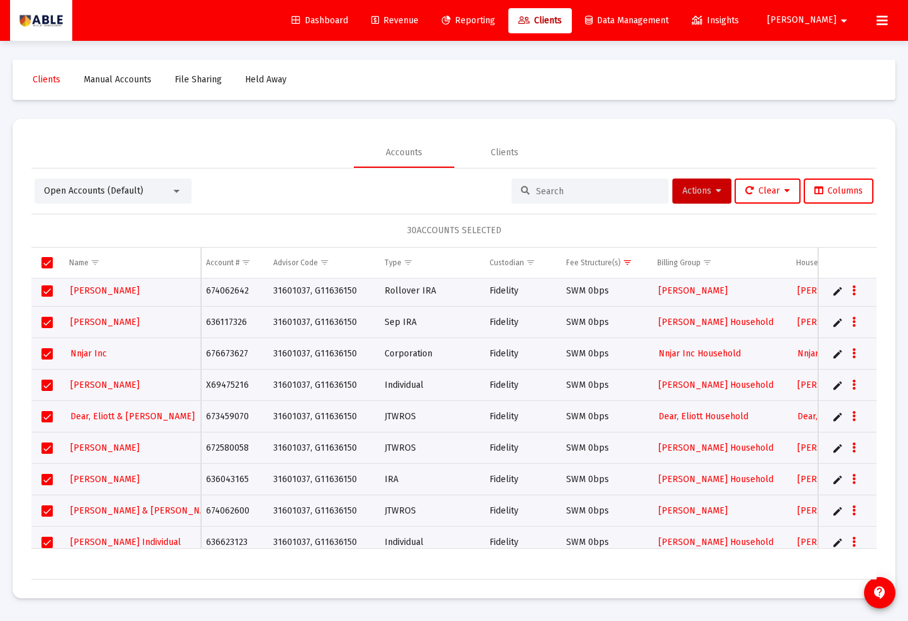
click at [222, 510] on td "674062600" at bounding box center [233, 510] width 67 height 31
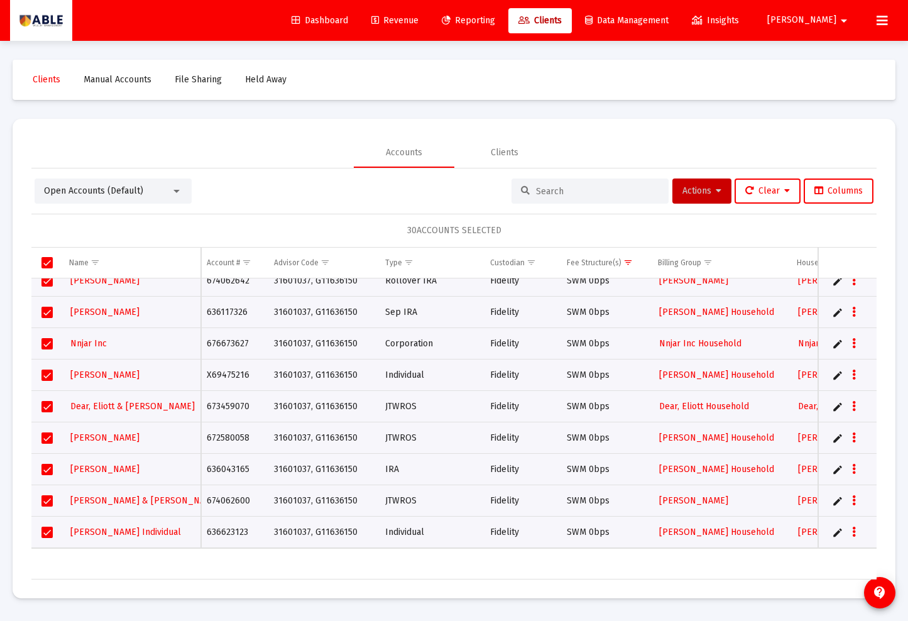
click at [221, 530] on td "636623123" at bounding box center [233, 531] width 67 height 31
click at [48, 258] on span "Select all" at bounding box center [46, 262] width 11 height 11
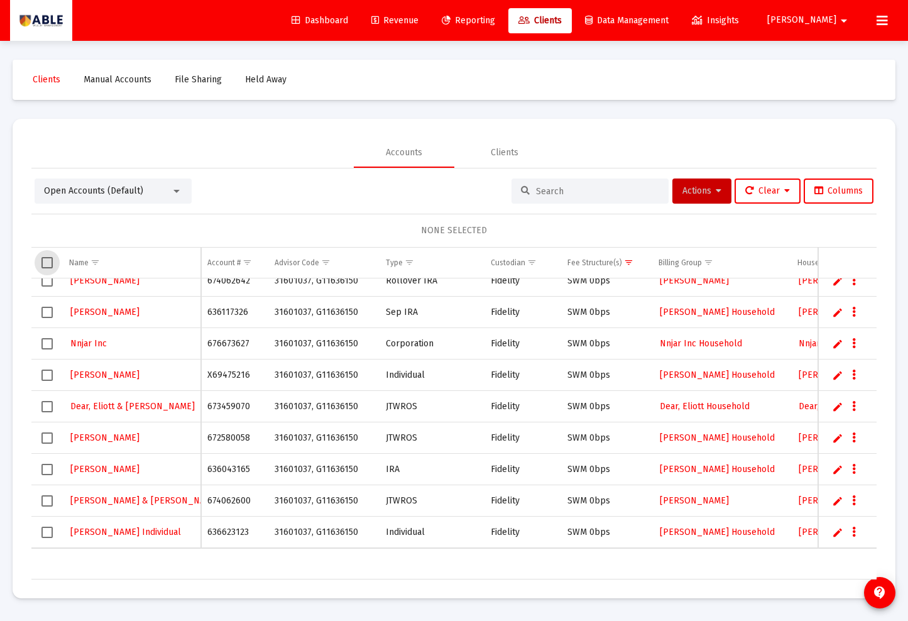
click at [50, 532] on span "Select row" at bounding box center [46, 532] width 11 height 11
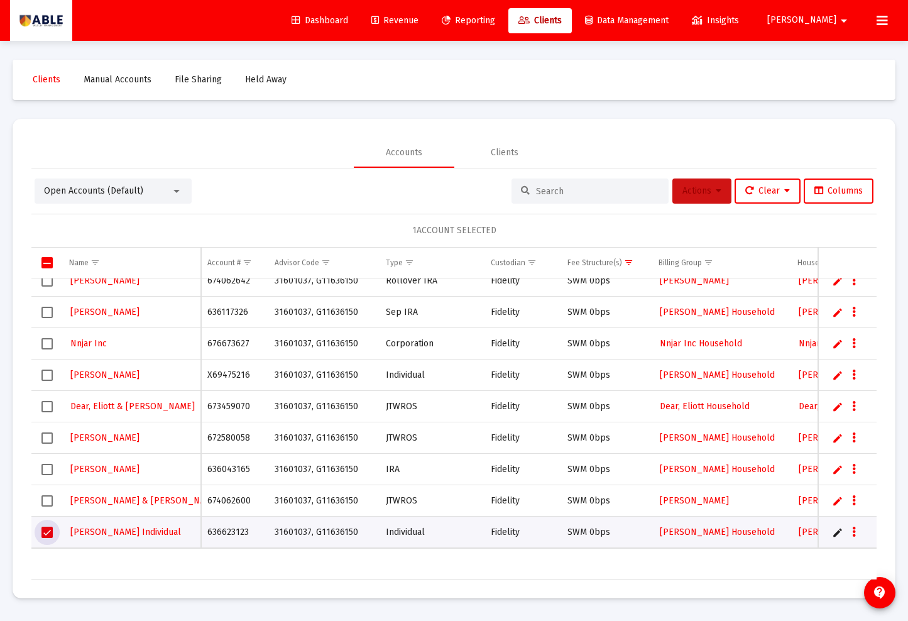
click at [703, 199] on button "Actions" at bounding box center [701, 190] width 59 height 25
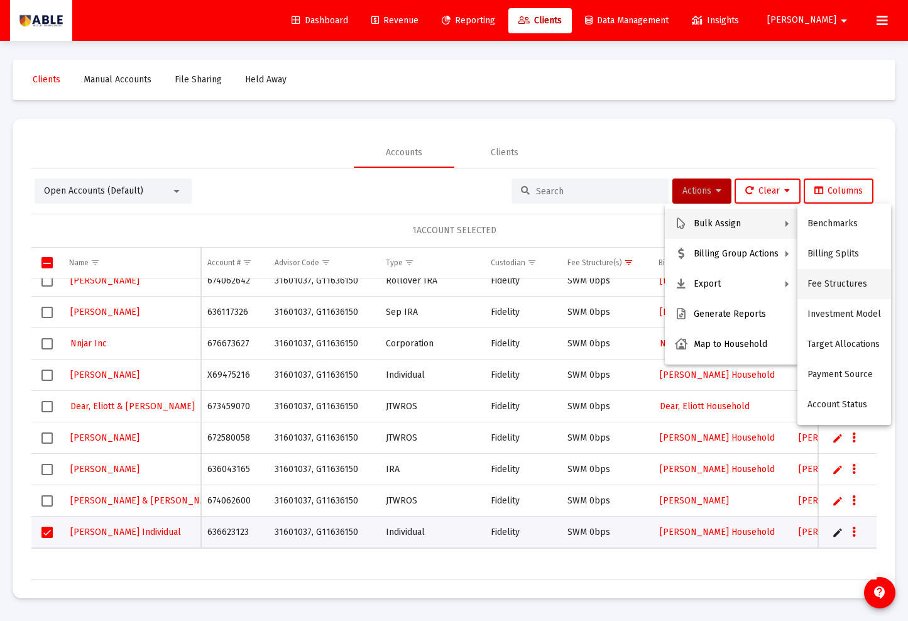
click at [826, 287] on button "Fee Structures" at bounding box center [844, 284] width 94 height 30
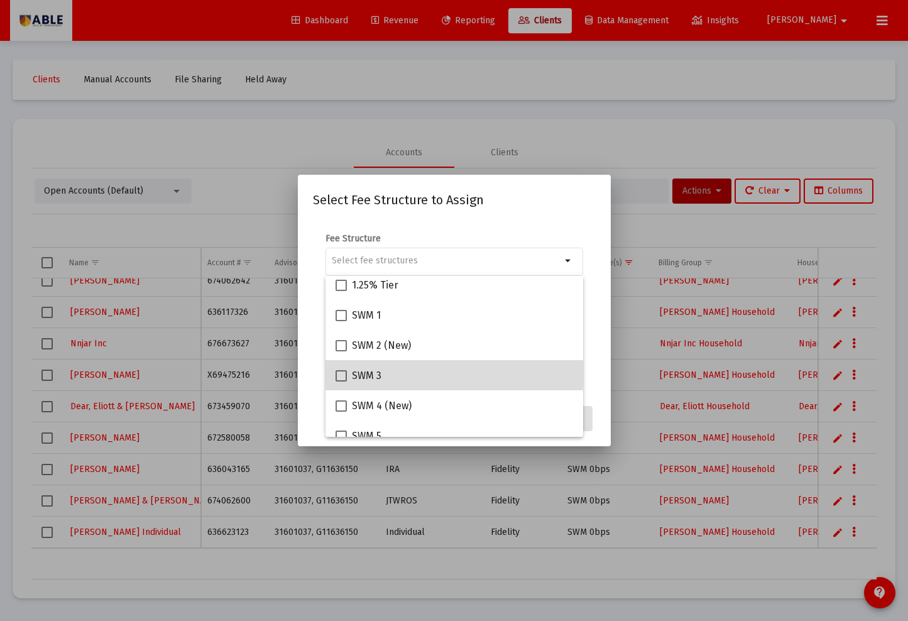
click at [382, 369] on div "SWM 3" at bounding box center [455, 375] width 238 height 30
checkbox input "true"
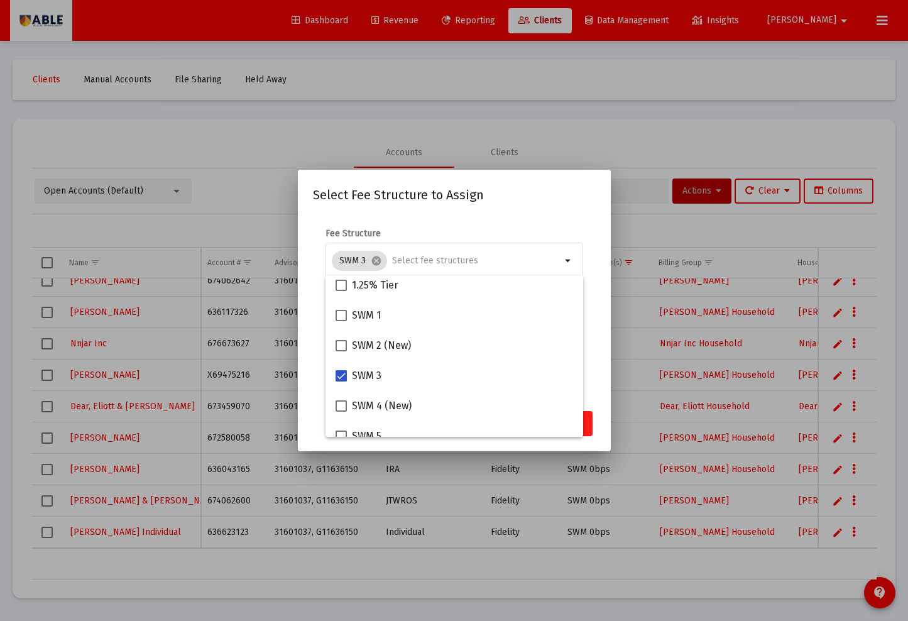
click at [589, 427] on button "Assign" at bounding box center [570, 423] width 46 height 25
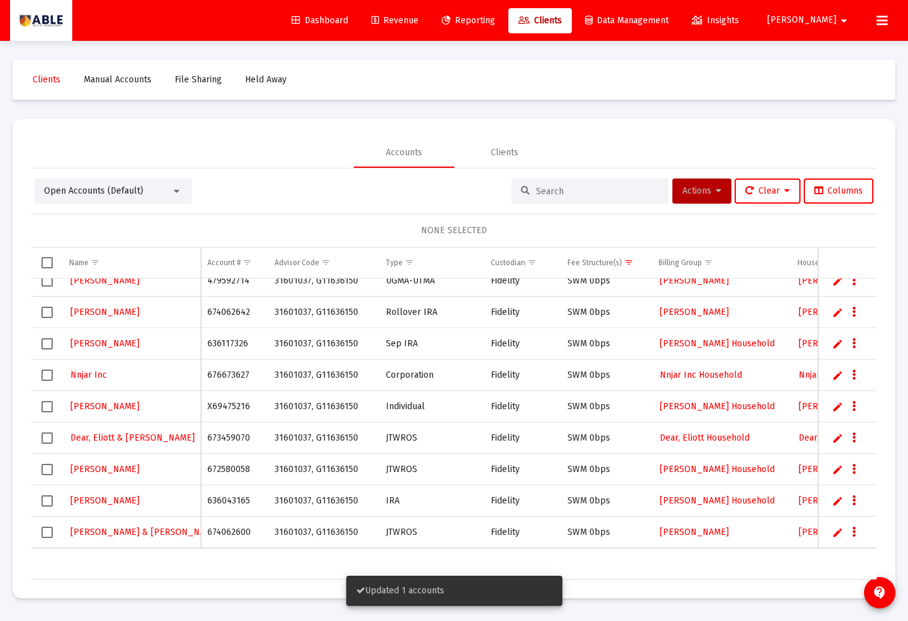
click at [205, 506] on td "636043165" at bounding box center [234, 500] width 67 height 31
click at [223, 501] on td "636043165" at bounding box center [234, 500] width 67 height 31
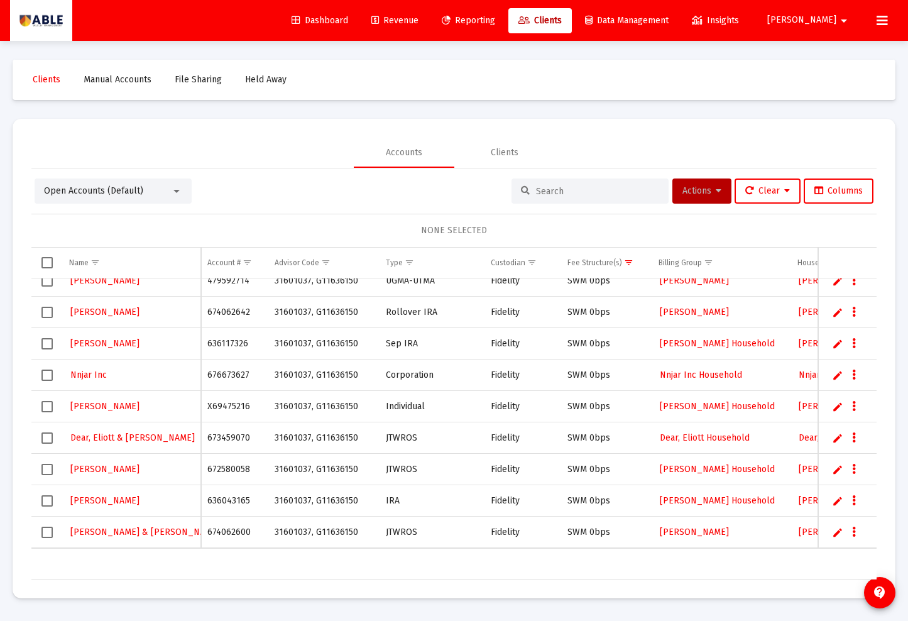
click at [239, 472] on td "672580058" at bounding box center [234, 469] width 67 height 31
click at [232, 435] on td "673459070" at bounding box center [234, 437] width 67 height 31
click at [226, 406] on td "X69475216" at bounding box center [234, 406] width 67 height 31
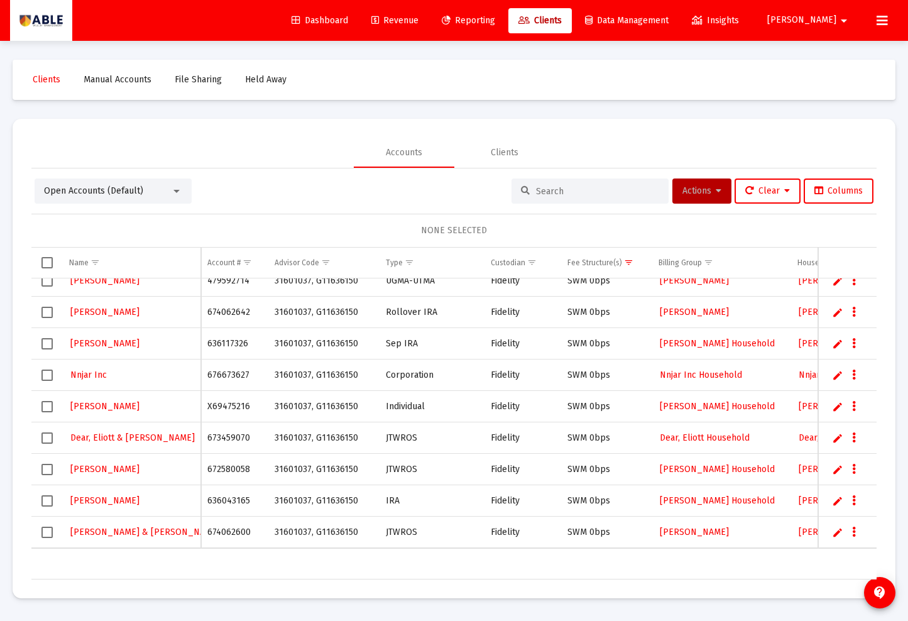
click at [226, 406] on td "X69475216" at bounding box center [234, 406] width 67 height 31
click at [222, 371] on td "676673627" at bounding box center [234, 374] width 67 height 31
click at [234, 344] on td "636117326" at bounding box center [234, 343] width 67 height 31
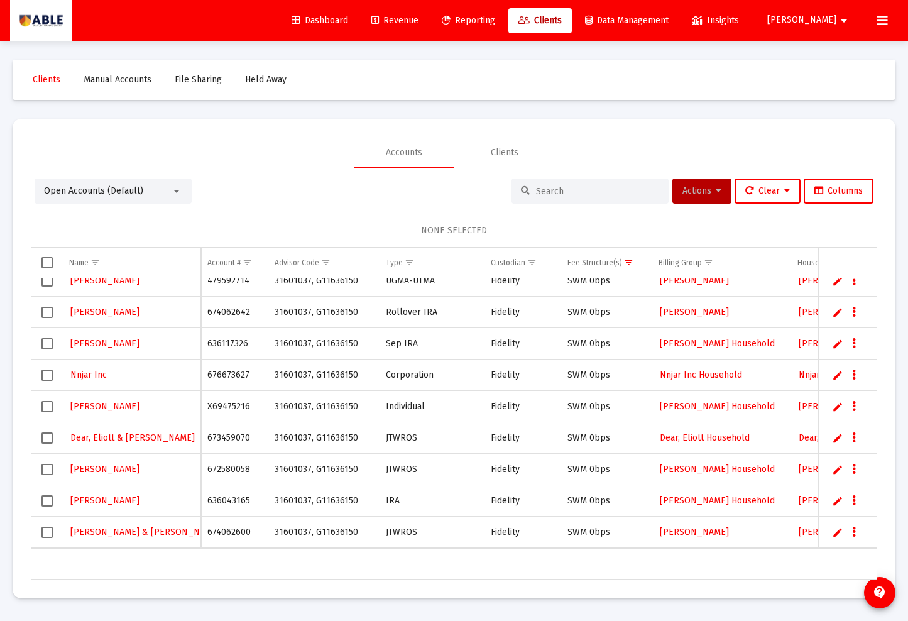
click at [235, 315] on td "674062642" at bounding box center [234, 312] width 67 height 31
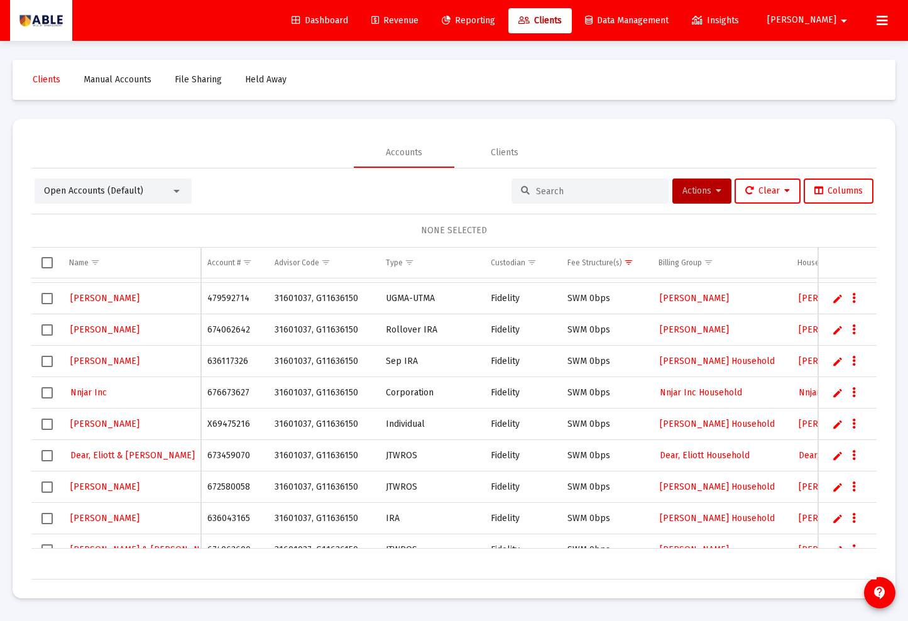
scroll to position [623, 0]
click at [238, 300] on td "479592714" at bounding box center [234, 298] width 67 height 31
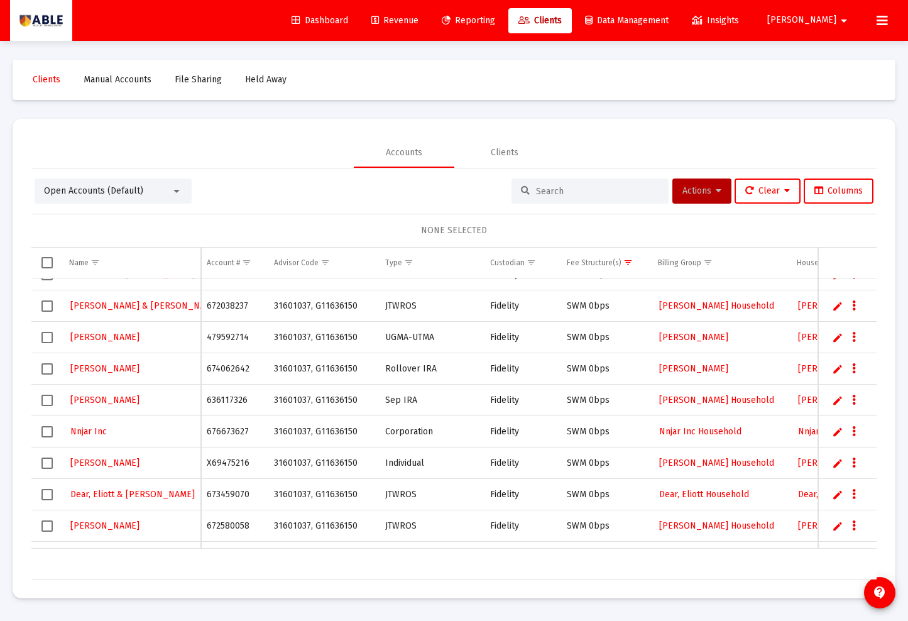
scroll to position [560, 0]
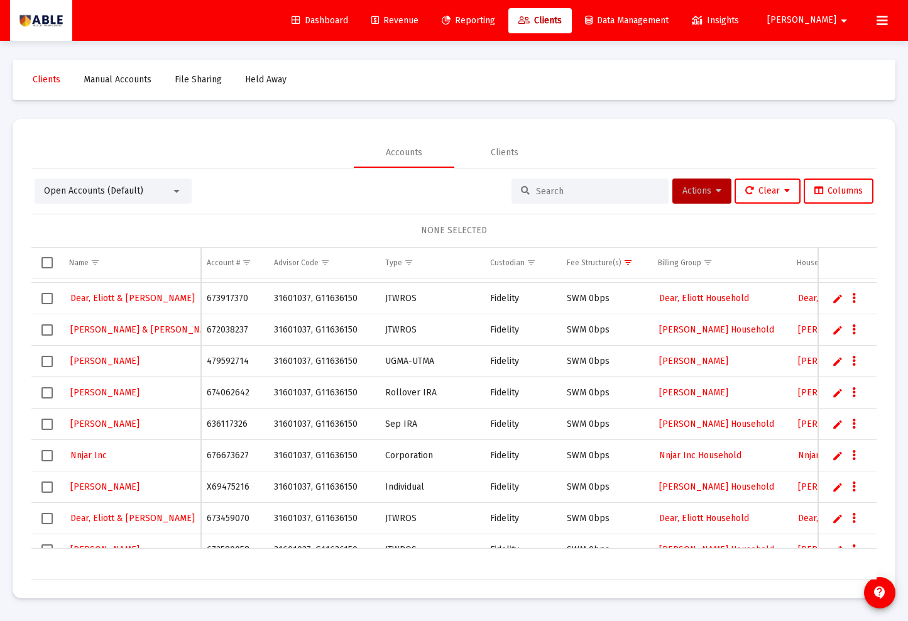
click at [243, 329] on td "672038237" at bounding box center [233, 329] width 67 height 31
click at [239, 301] on td "673917370" at bounding box center [233, 298] width 67 height 31
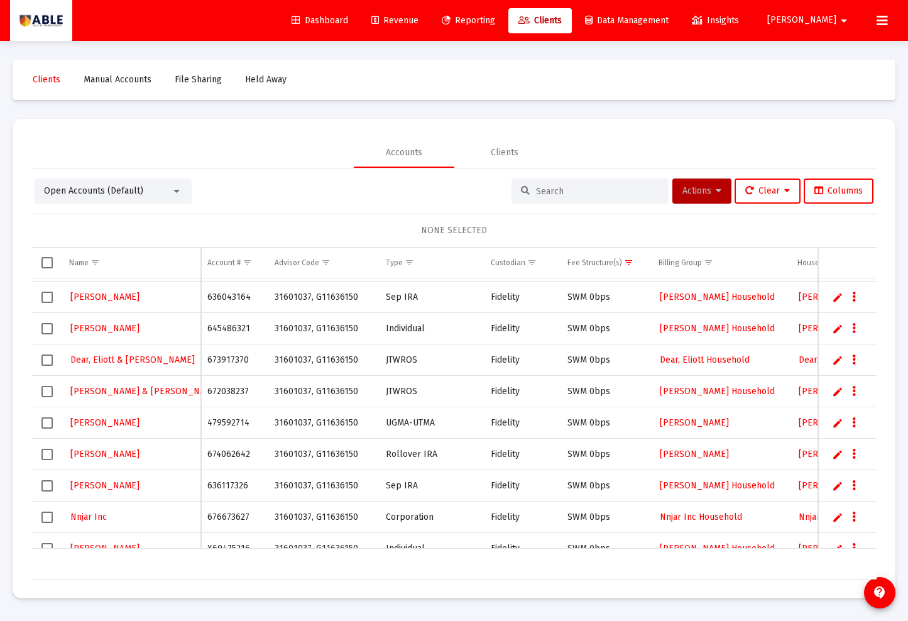
scroll to position [498, 0]
click at [219, 332] on td "645486321" at bounding box center [234, 329] width 67 height 31
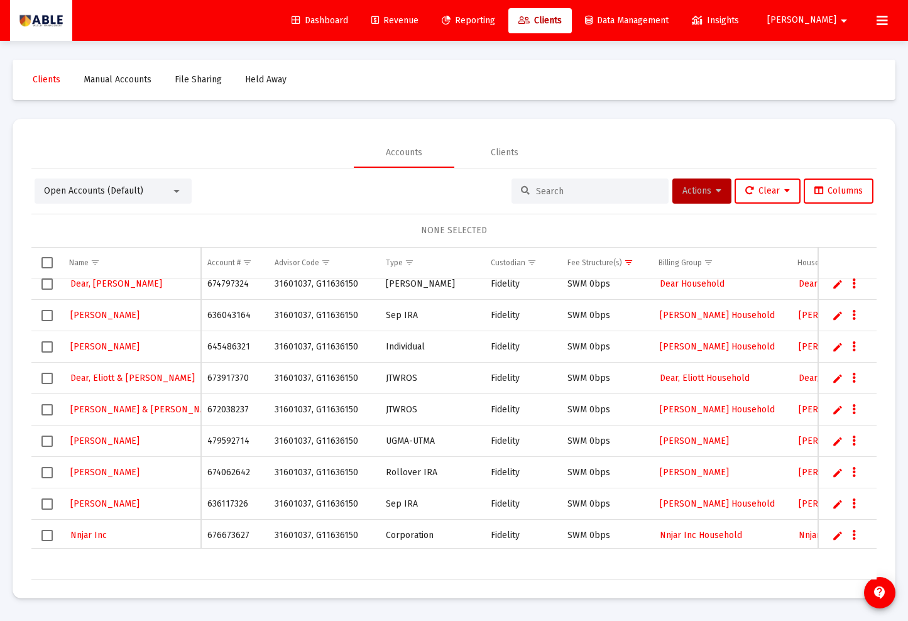
scroll to position [474, 0]
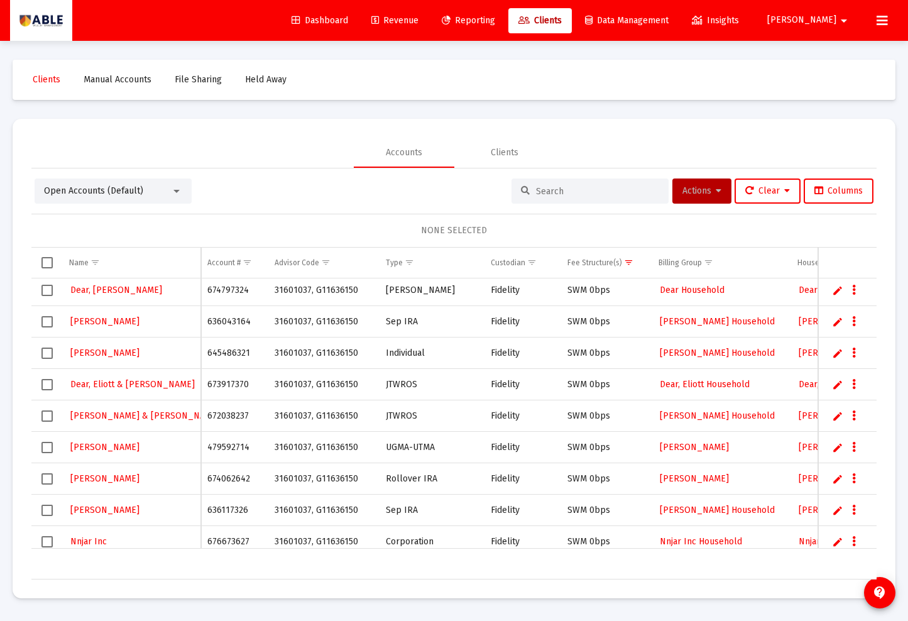
click at [235, 322] on td "636043164" at bounding box center [234, 321] width 67 height 31
click at [214, 292] on td "674797324" at bounding box center [234, 290] width 67 height 31
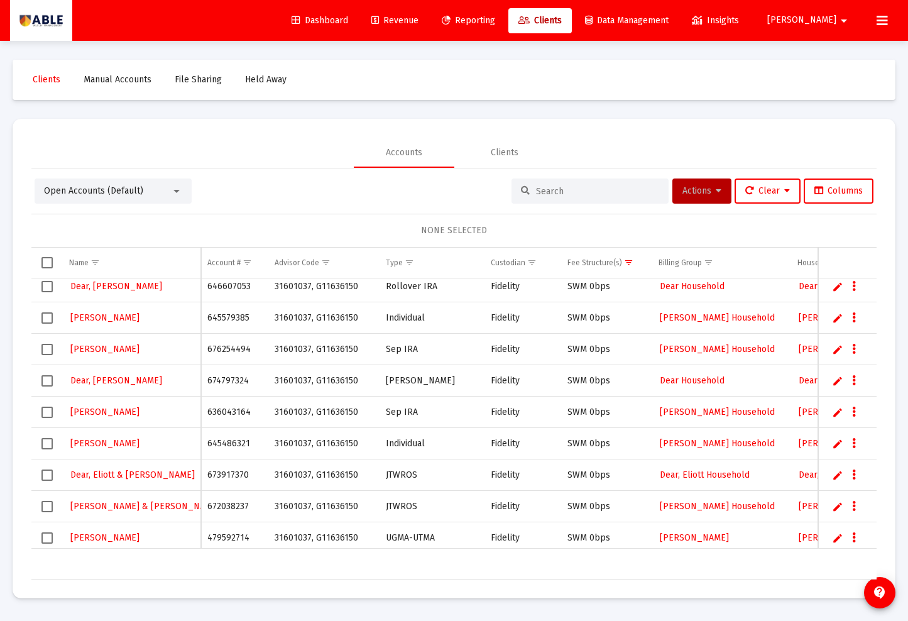
scroll to position [383, 0]
click at [227, 352] on td "676254494" at bounding box center [234, 350] width 67 height 31
click at [229, 319] on td "645579385" at bounding box center [234, 318] width 67 height 31
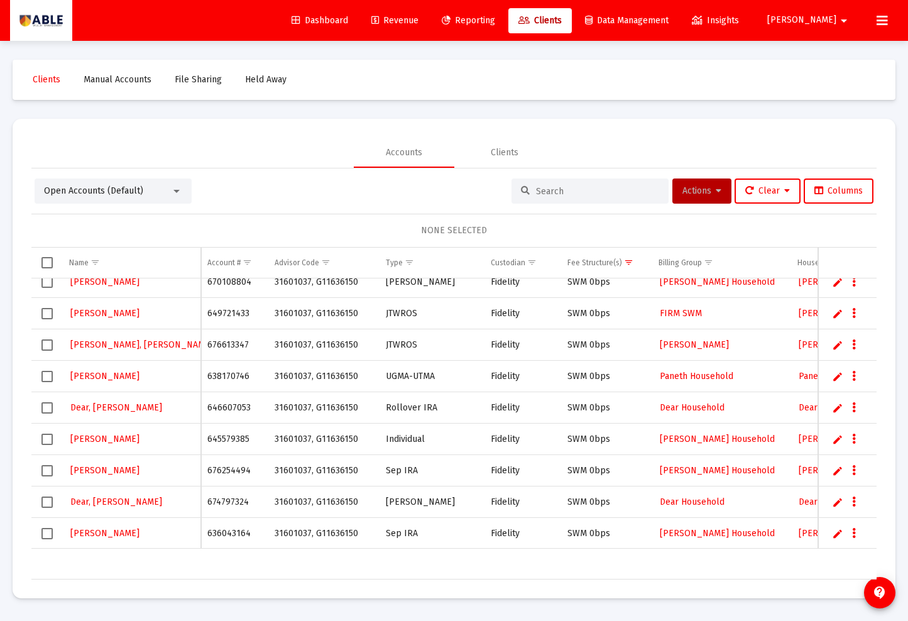
scroll to position [260, 0]
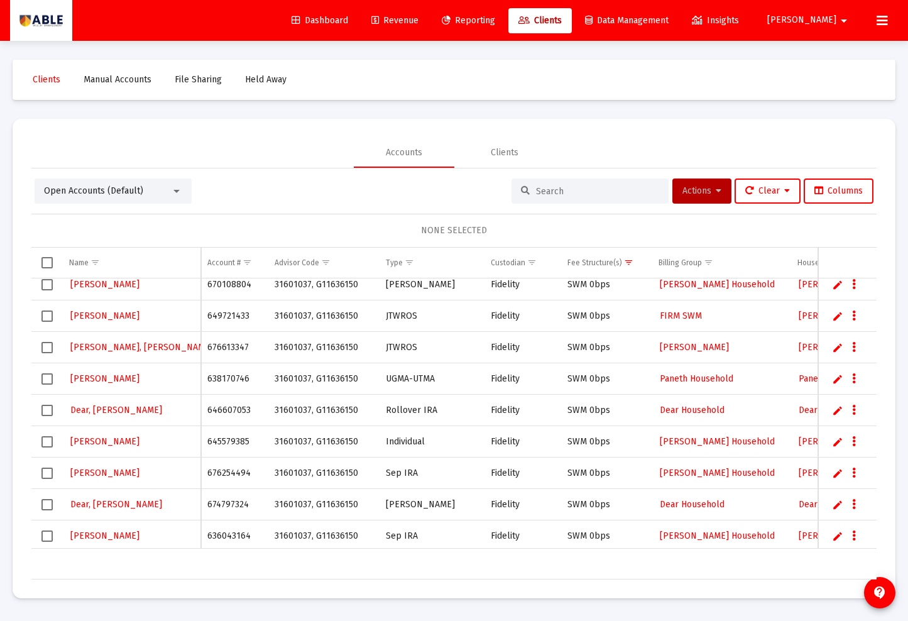
click at [221, 411] on td "646607053" at bounding box center [234, 410] width 67 height 31
click at [217, 380] on td "638170746" at bounding box center [234, 378] width 67 height 31
click at [223, 346] on td "676613347" at bounding box center [234, 347] width 67 height 31
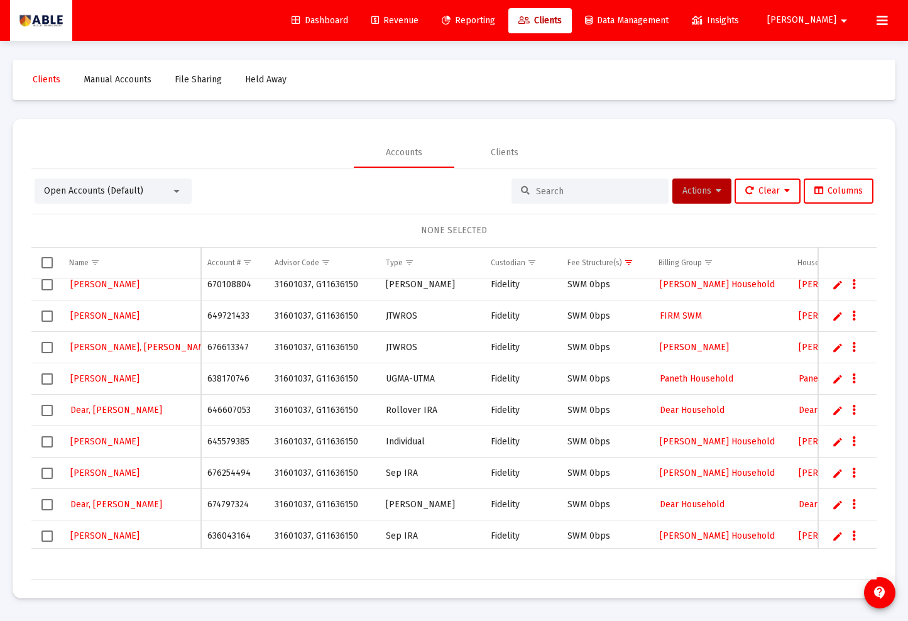
click at [223, 346] on td "676613347" at bounding box center [234, 347] width 67 height 31
click at [225, 315] on td "649721433" at bounding box center [234, 315] width 67 height 31
click at [225, 315] on td "649721433" at bounding box center [233, 315] width 67 height 31
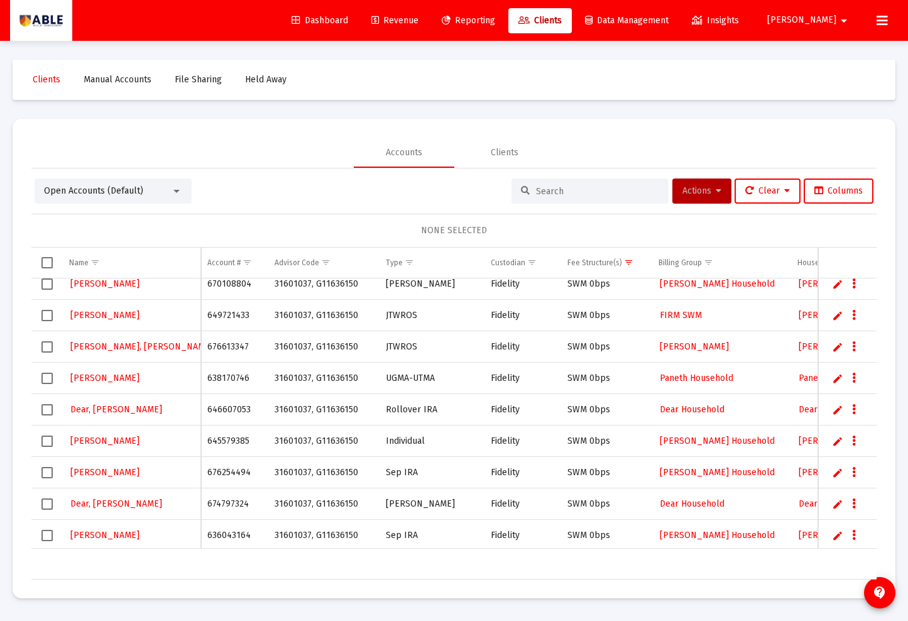
click at [227, 284] on td "670108804" at bounding box center [234, 283] width 67 height 31
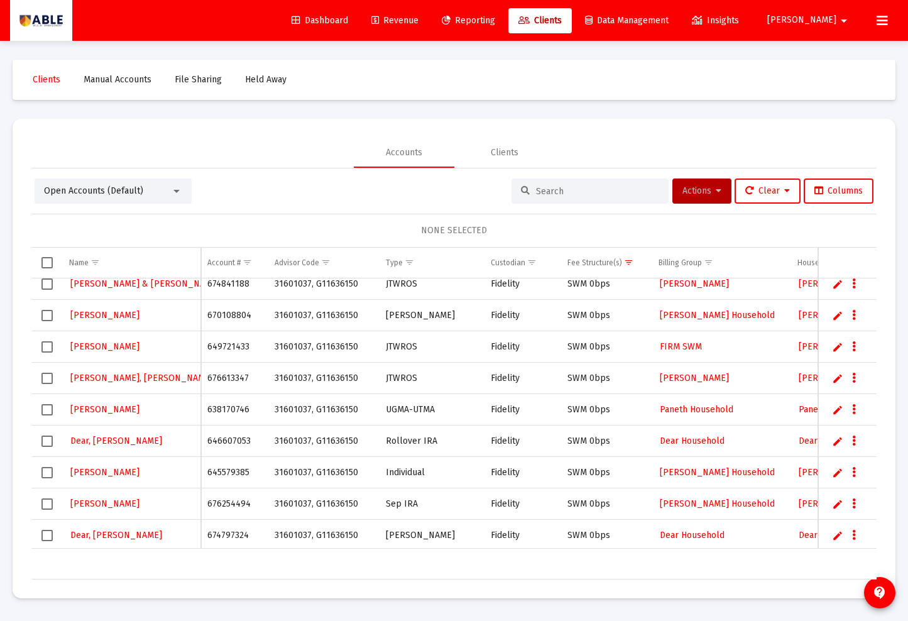
scroll to position [199, 0]
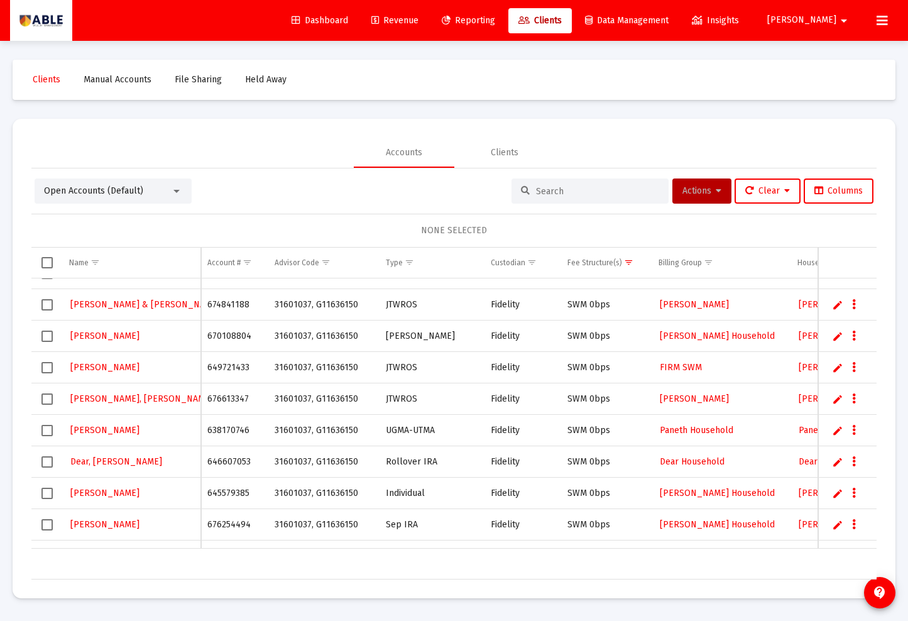
click at [224, 306] on td "674841188" at bounding box center [234, 304] width 67 height 31
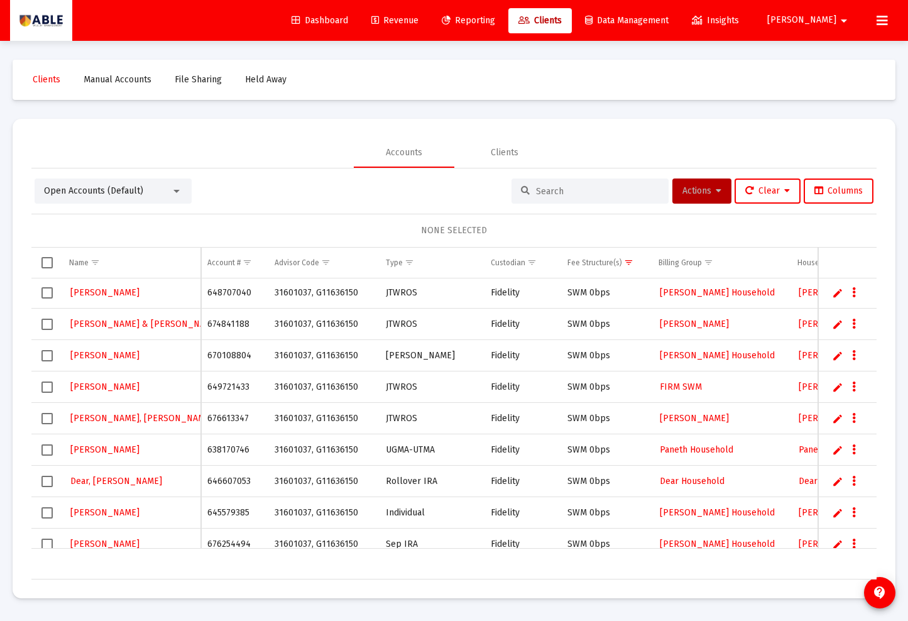
scroll to position [187, 0]
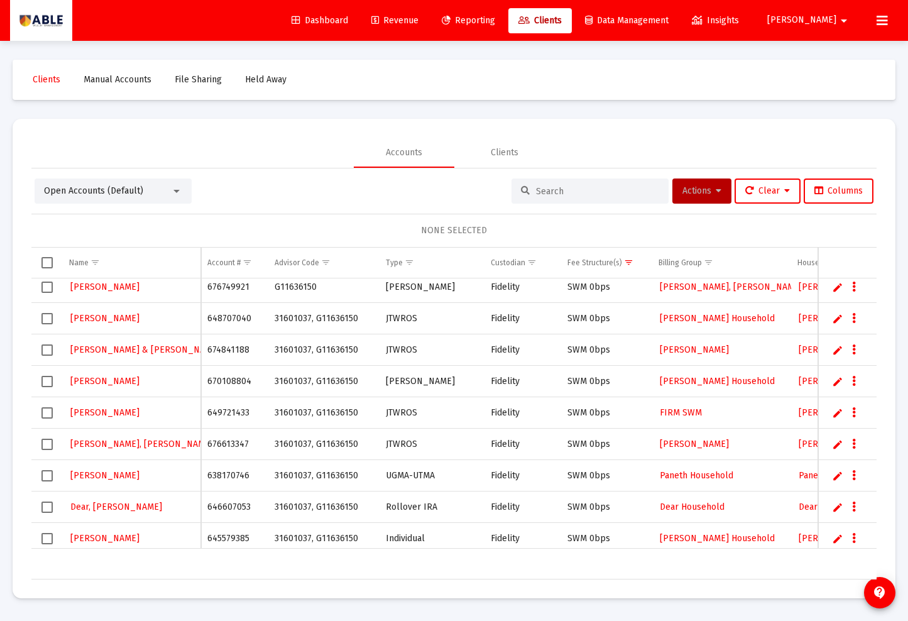
click at [223, 322] on td "648707040" at bounding box center [234, 318] width 67 height 31
click at [234, 288] on td "676749921" at bounding box center [234, 286] width 67 height 31
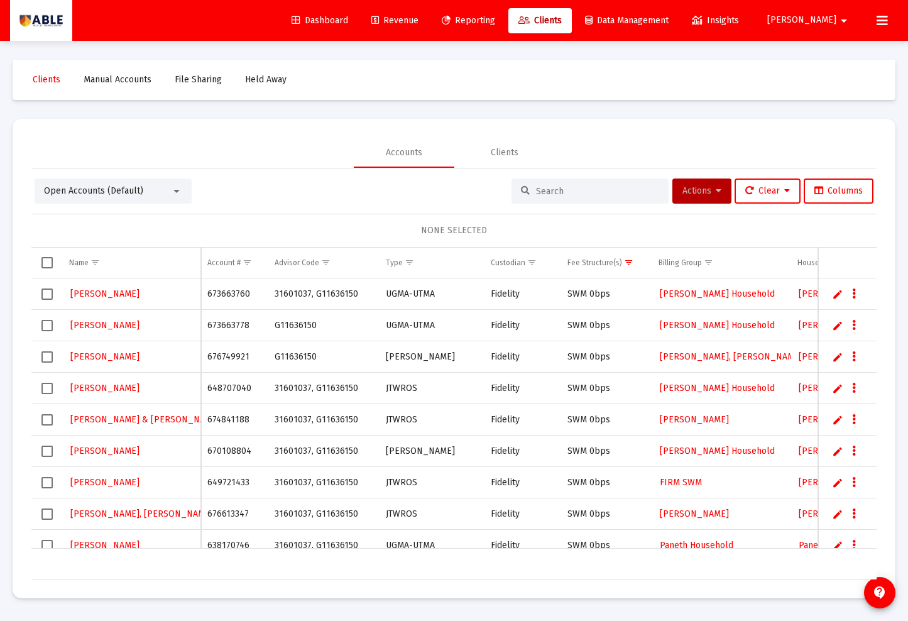
scroll to position [63, 0]
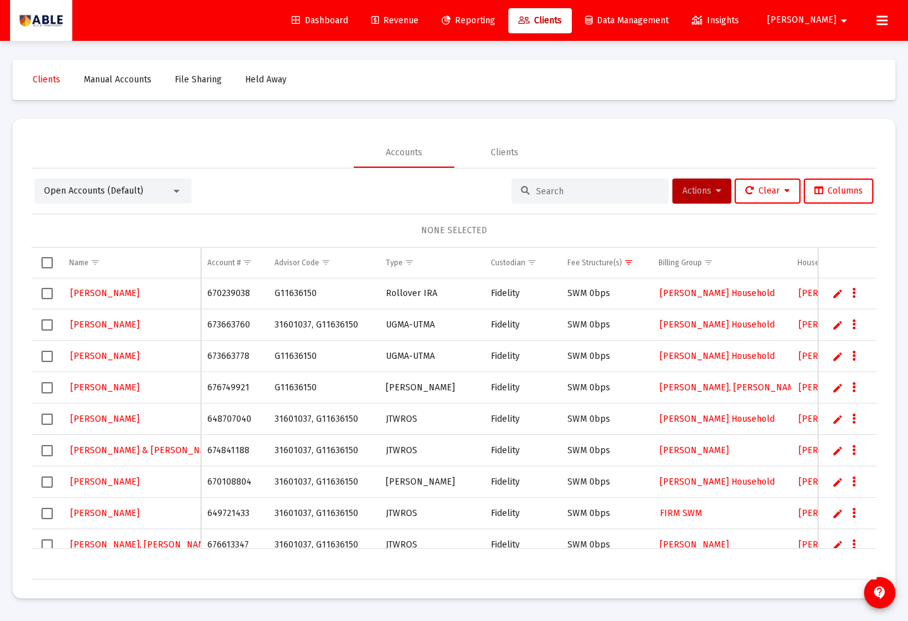
click at [231, 352] on td "673663778" at bounding box center [234, 356] width 67 height 31
click at [210, 326] on td "673663760" at bounding box center [234, 324] width 67 height 31
click at [232, 296] on td "670239038" at bounding box center [234, 293] width 67 height 31
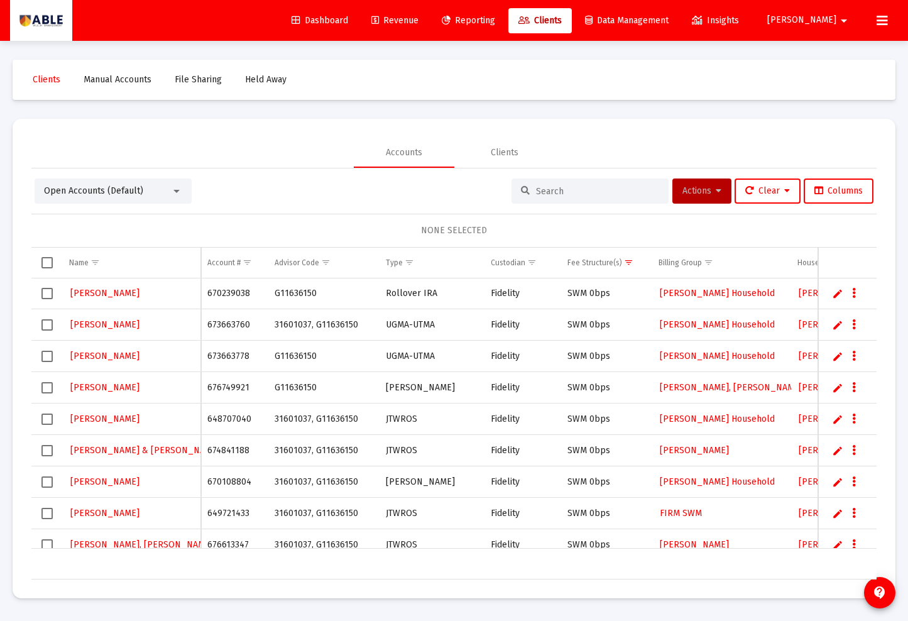
click at [232, 296] on td "670239038" at bounding box center [234, 293] width 67 height 31
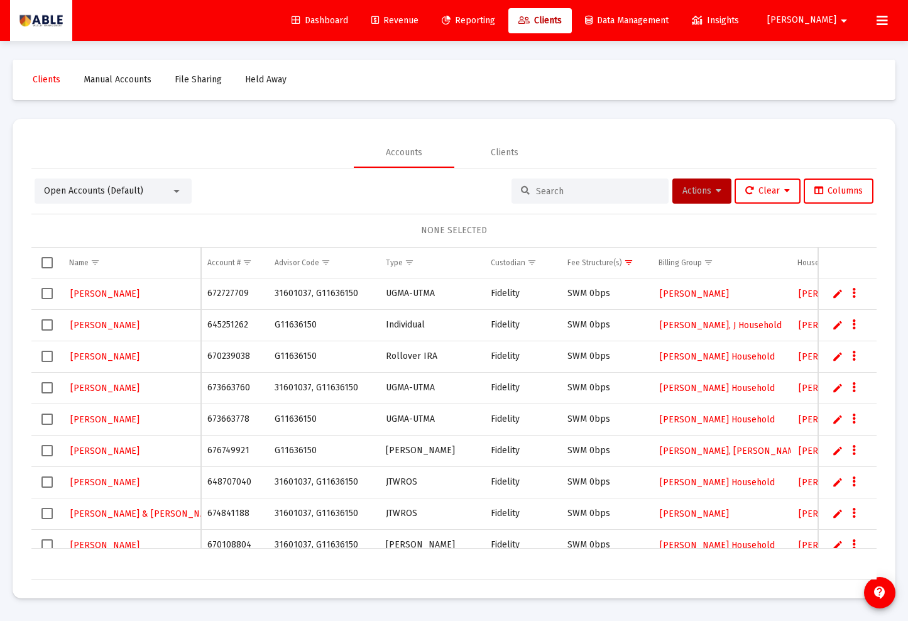
click at [220, 329] on td "645251262" at bounding box center [234, 324] width 67 height 31
click at [229, 293] on td "672727709" at bounding box center [234, 293] width 67 height 31
click at [229, 293] on td "672727709" at bounding box center [233, 293] width 67 height 31
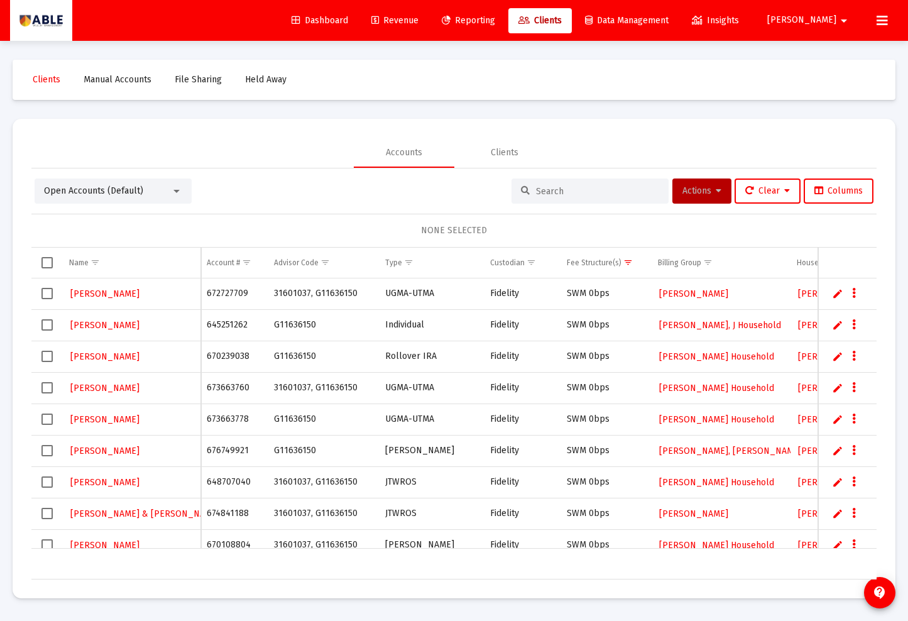
scroll to position [0, 0]
click at [628, 263] on span "Show filter options for column 'Fee Structure(s)'" at bounding box center [628, 262] width 9 height 9
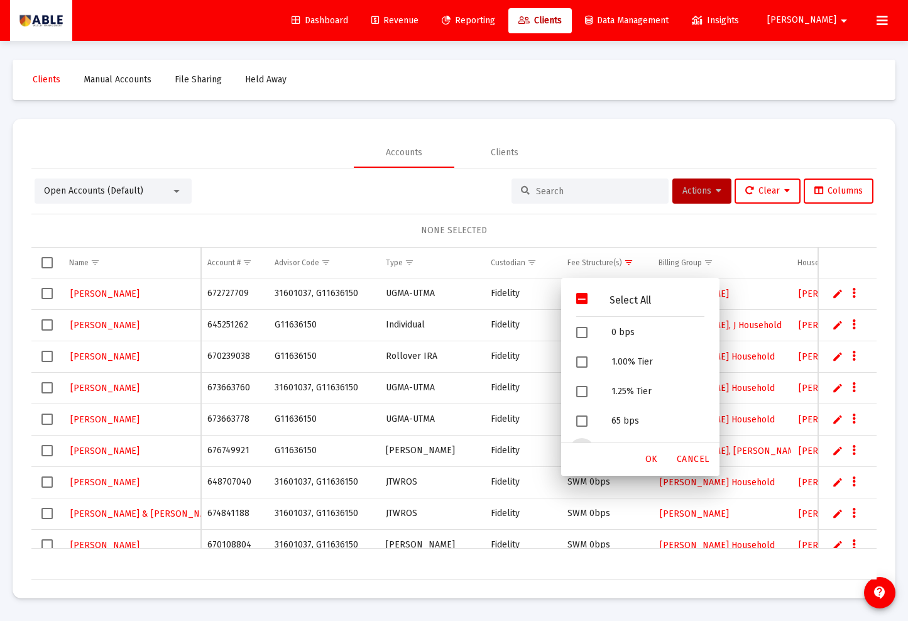
click at [582, 300] on span "Filter options" at bounding box center [581, 298] width 11 height 11
click at [580, 397] on span "Filter options" at bounding box center [581, 401] width 11 height 11
click at [655, 452] on div "OK" at bounding box center [651, 459] width 40 height 23
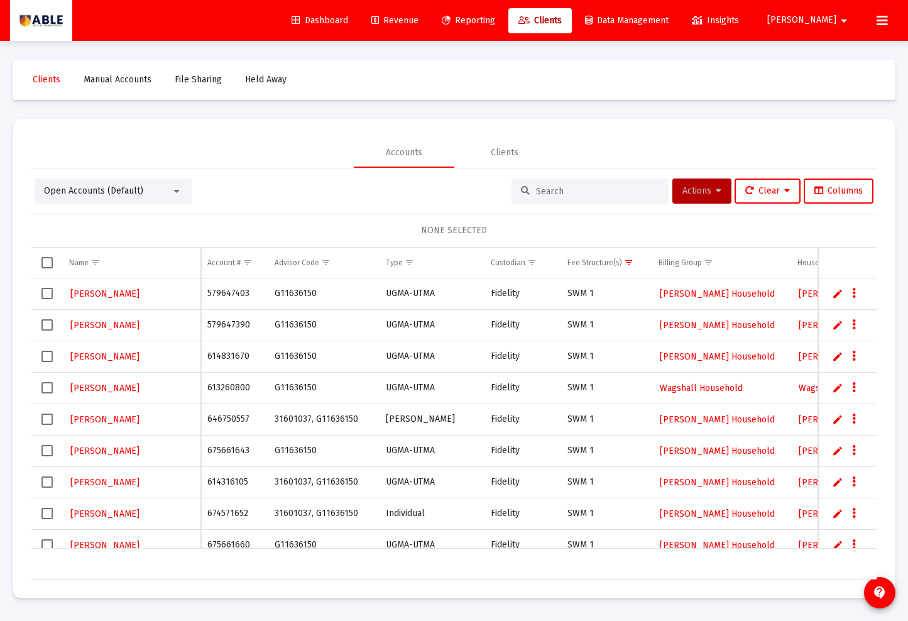
click at [53, 265] on td "Data grid" at bounding box center [46, 263] width 31 height 30
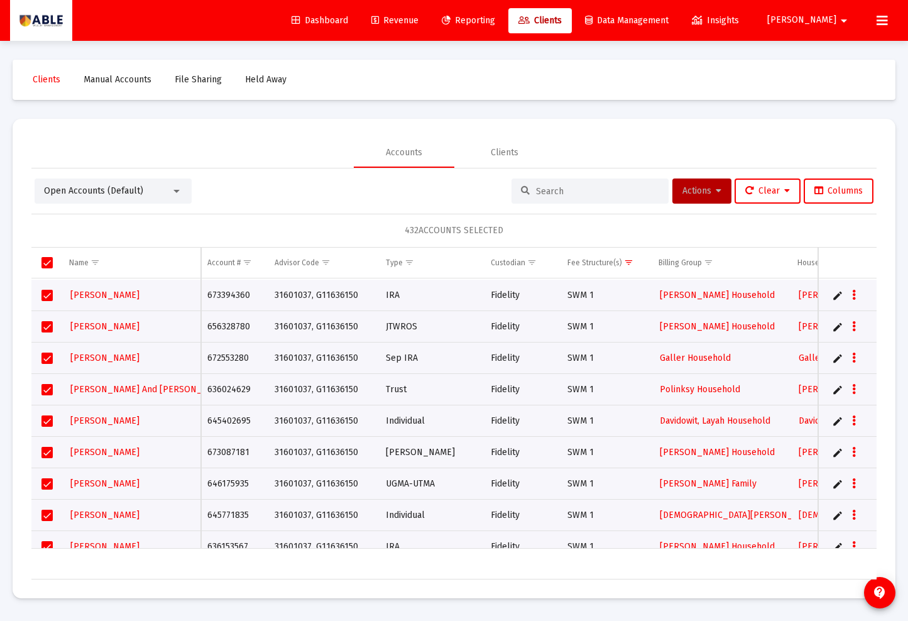
scroll to position [7377, 0]
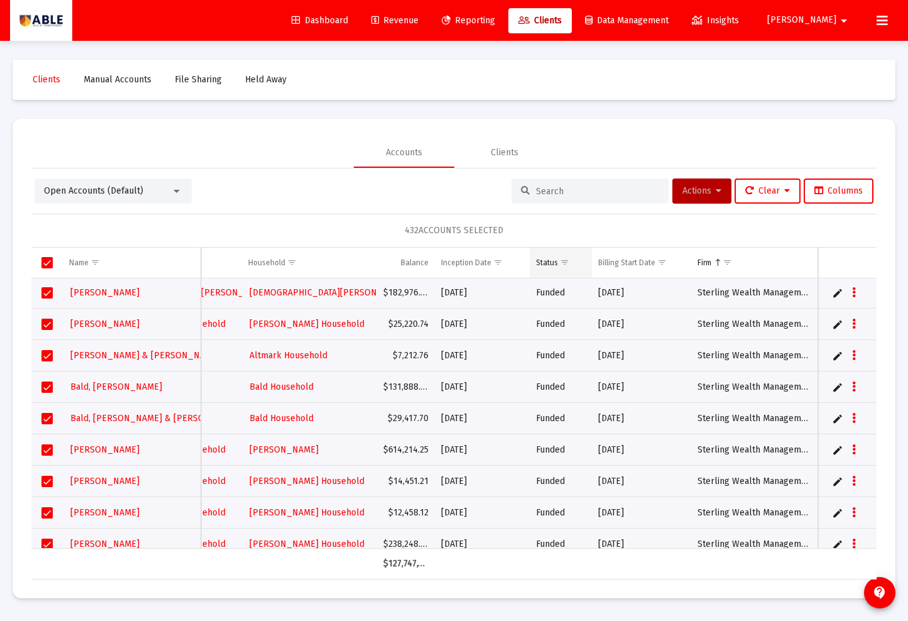
click at [564, 263] on span "Show filter options for column 'Status'" at bounding box center [564, 262] width 9 height 9
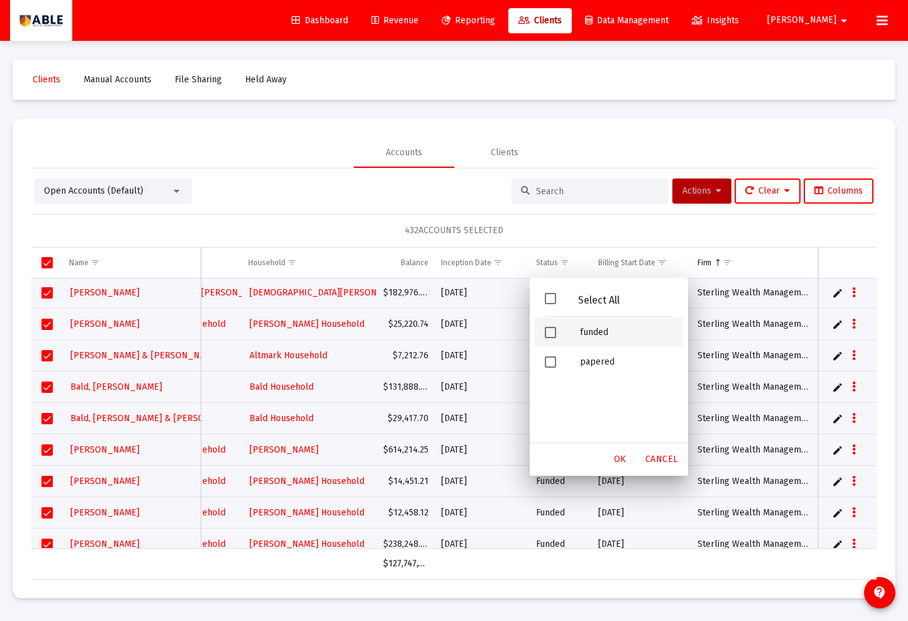
click at [554, 332] on span "Filter options" at bounding box center [550, 332] width 11 height 11
click at [621, 457] on span "OK" at bounding box center [620, 459] width 13 height 11
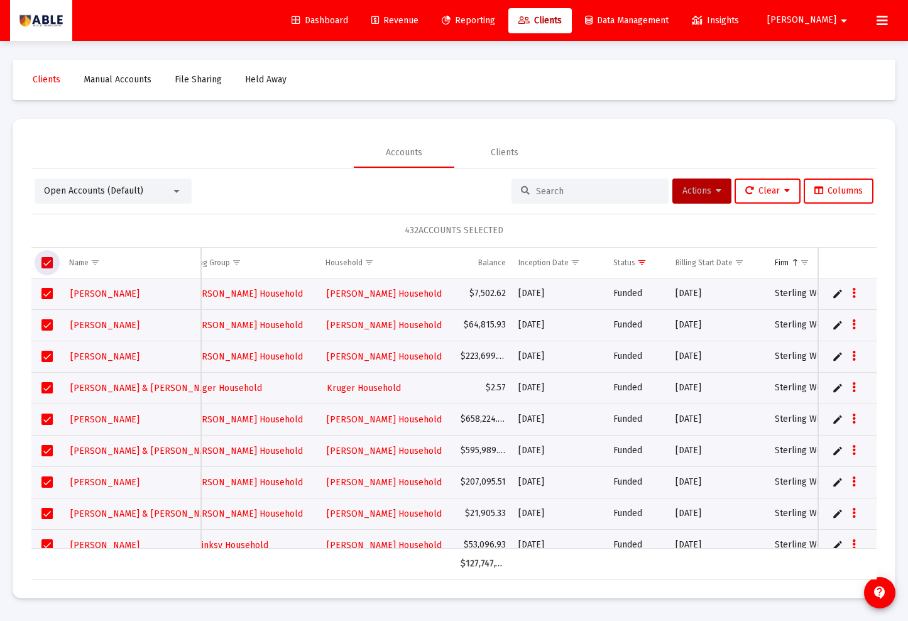
click at [46, 261] on span "Select all" at bounding box center [46, 262] width 11 height 11
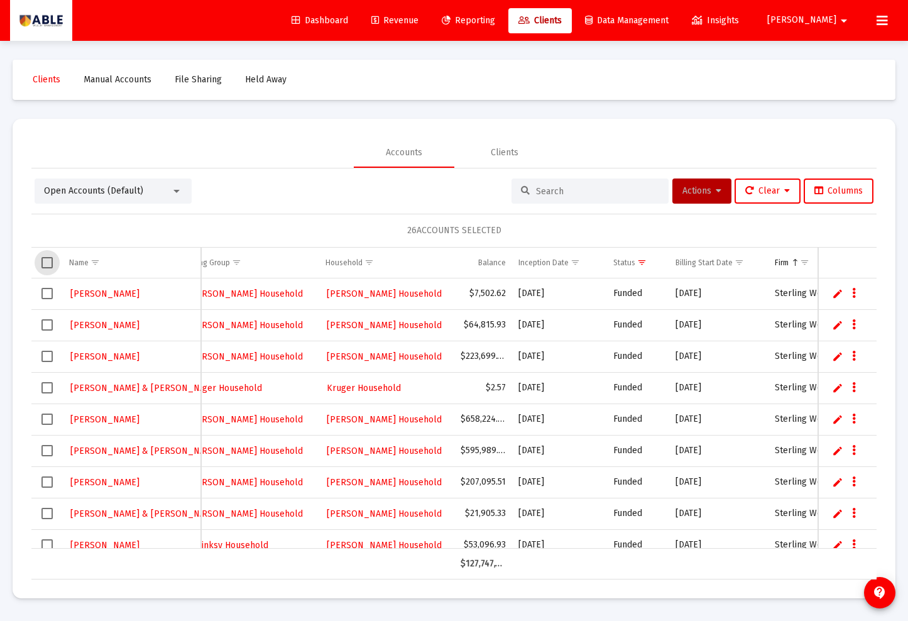
click at [46, 261] on span "Select all" at bounding box center [46, 262] width 11 height 11
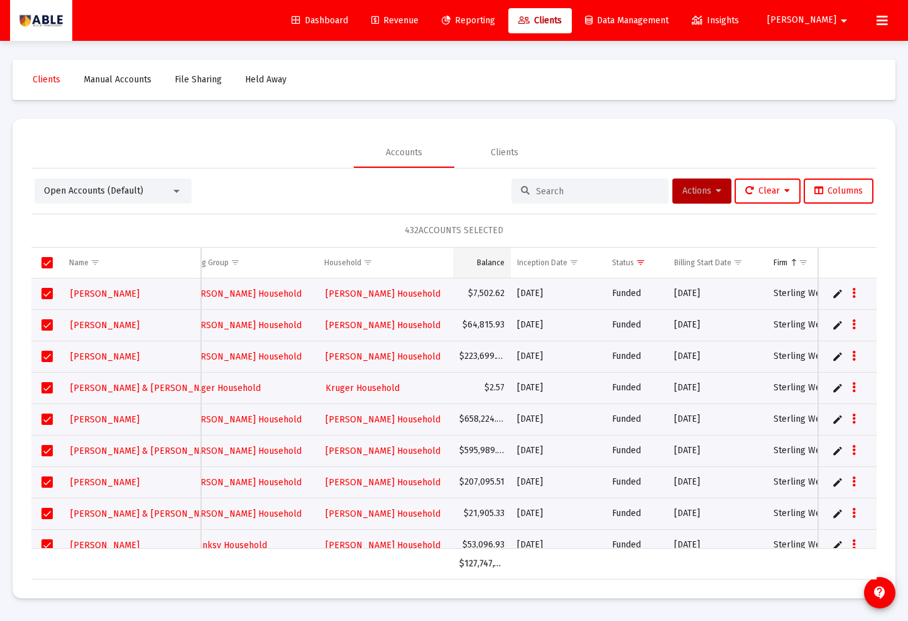
click at [495, 264] on div "Balance" at bounding box center [491, 263] width 28 height 10
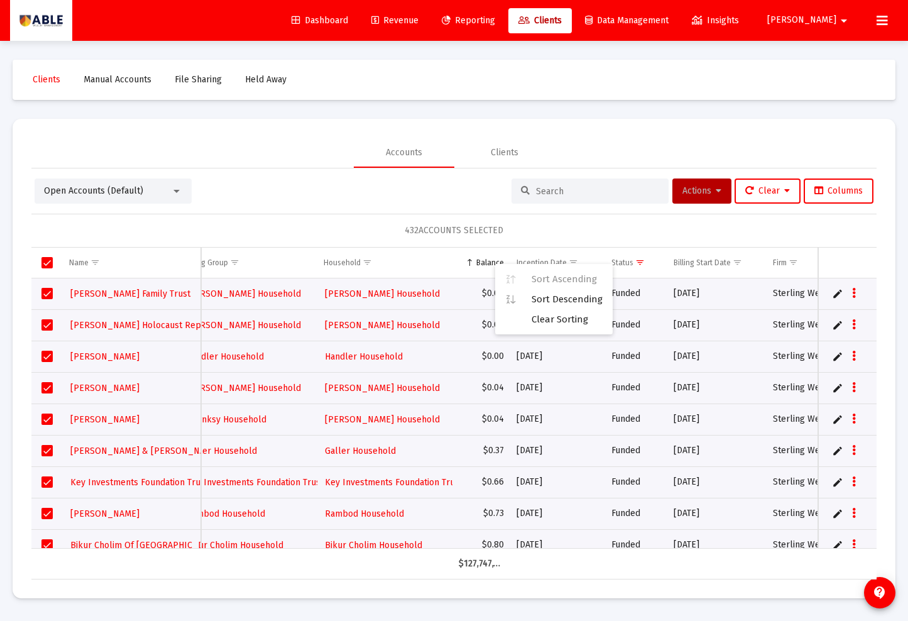
click at [263, 228] on div "432 ACCOUNTS SELECTED" at bounding box center [453, 231] width 845 height 34
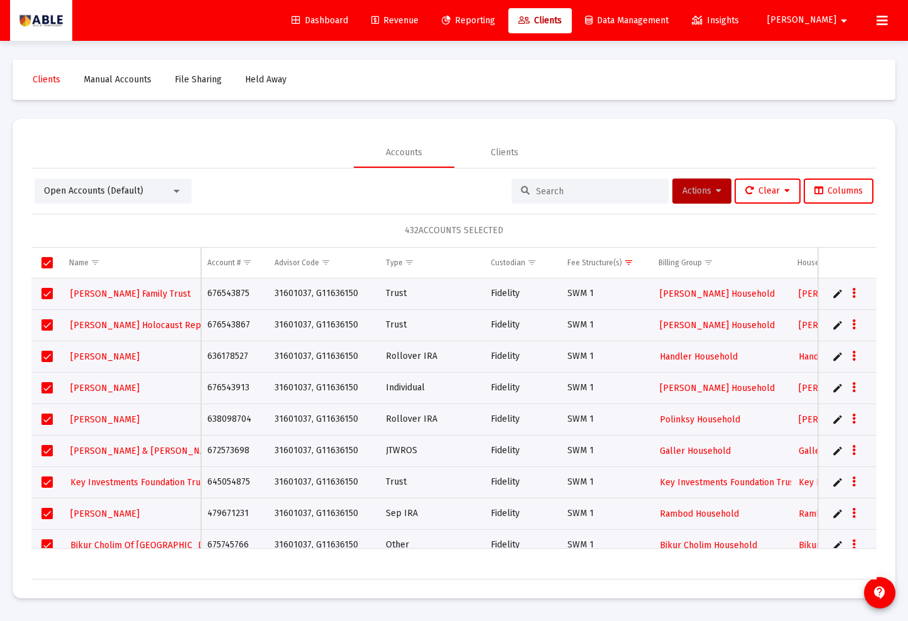
click at [235, 295] on td "676543875" at bounding box center [234, 293] width 67 height 31
click at [210, 423] on td "638098704" at bounding box center [234, 418] width 67 height 31
click at [221, 361] on td "636178527" at bounding box center [234, 356] width 67 height 31
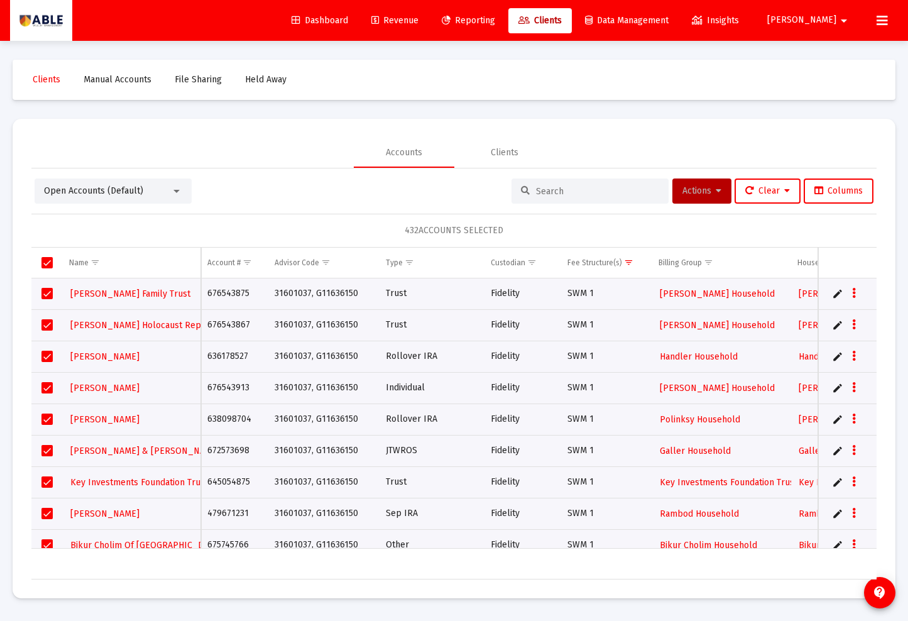
click at [221, 361] on td "636178527" at bounding box center [234, 356] width 67 height 31
click at [227, 454] on td "672573698" at bounding box center [234, 450] width 67 height 31
click at [232, 484] on td "645054875" at bounding box center [234, 481] width 67 height 31
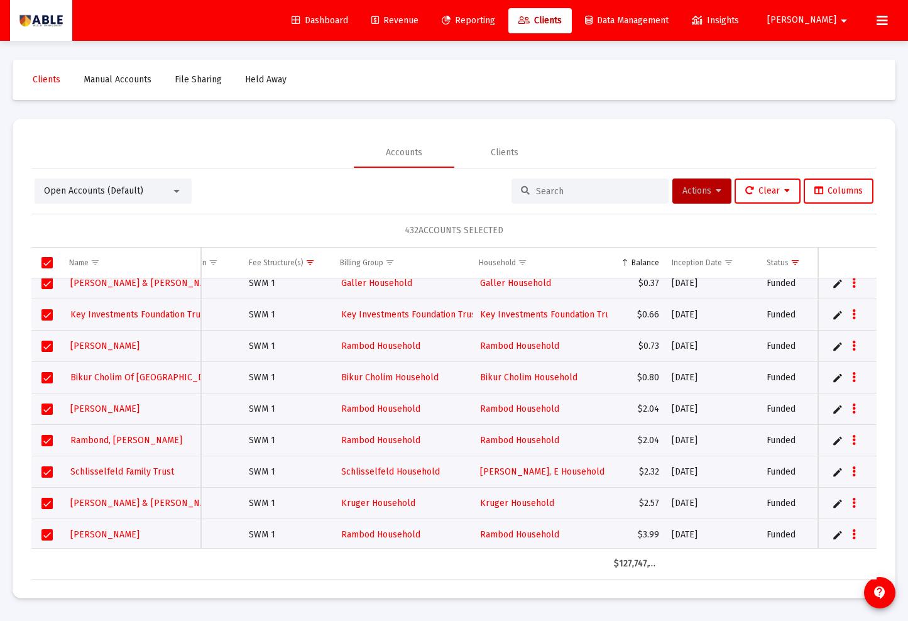
click at [258, 469] on td "SWM 1" at bounding box center [288, 471] width 91 height 31
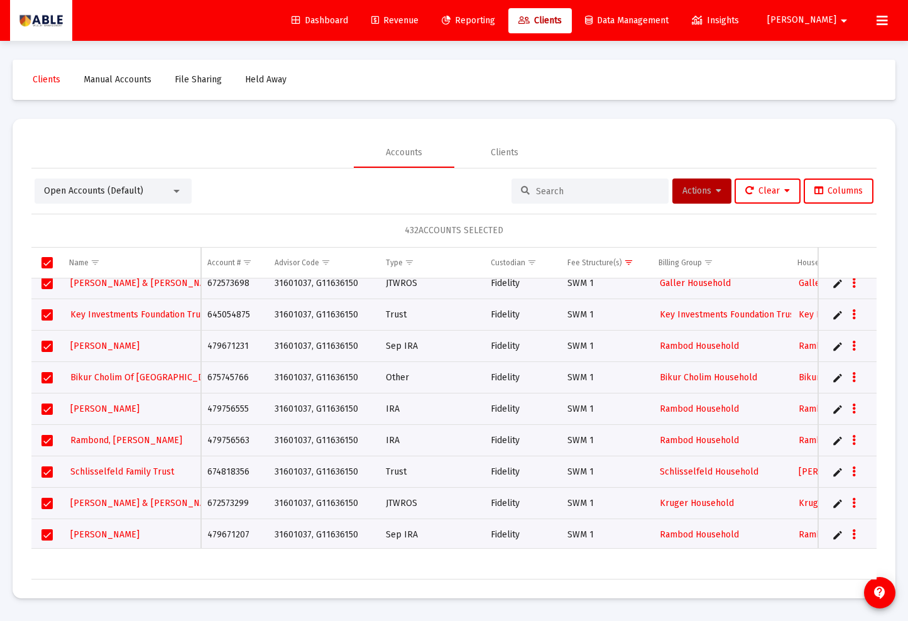
click at [240, 470] on td "674818356" at bounding box center [234, 471] width 67 height 31
click at [217, 504] on td "672573299" at bounding box center [234, 503] width 67 height 31
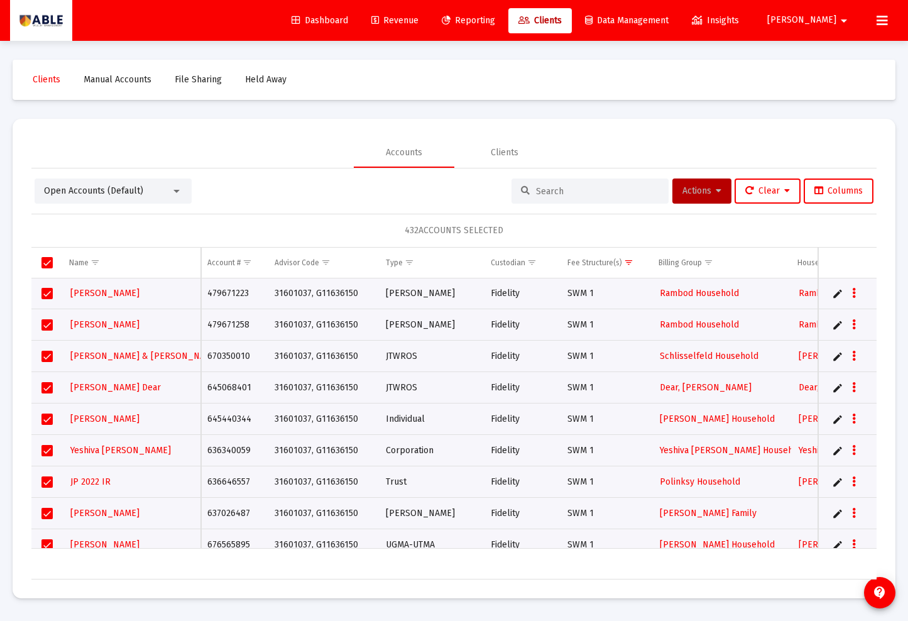
click at [228, 479] on td "636646557" at bounding box center [234, 481] width 67 height 31
click at [228, 481] on td "636646557" at bounding box center [234, 481] width 67 height 31
click at [687, 192] on span "Actions" at bounding box center [701, 190] width 39 height 11
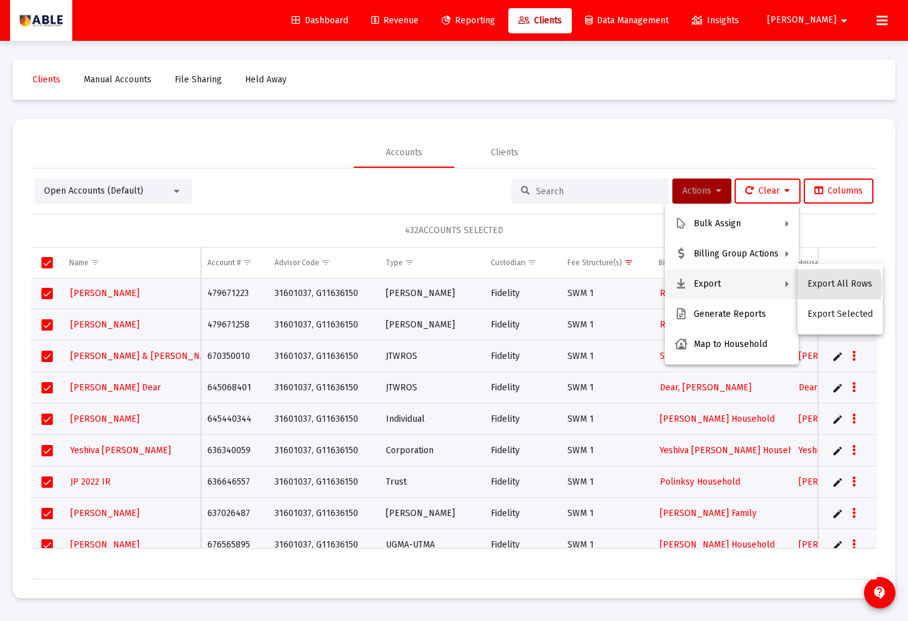
click at [817, 287] on button "Export All Rows" at bounding box center [839, 284] width 85 height 30
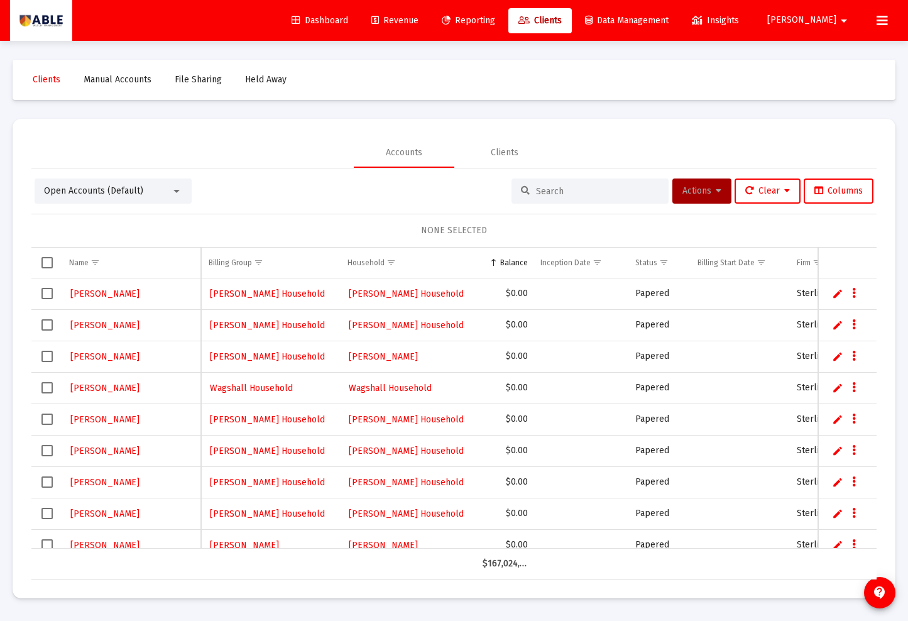
scroll to position [0, 488]
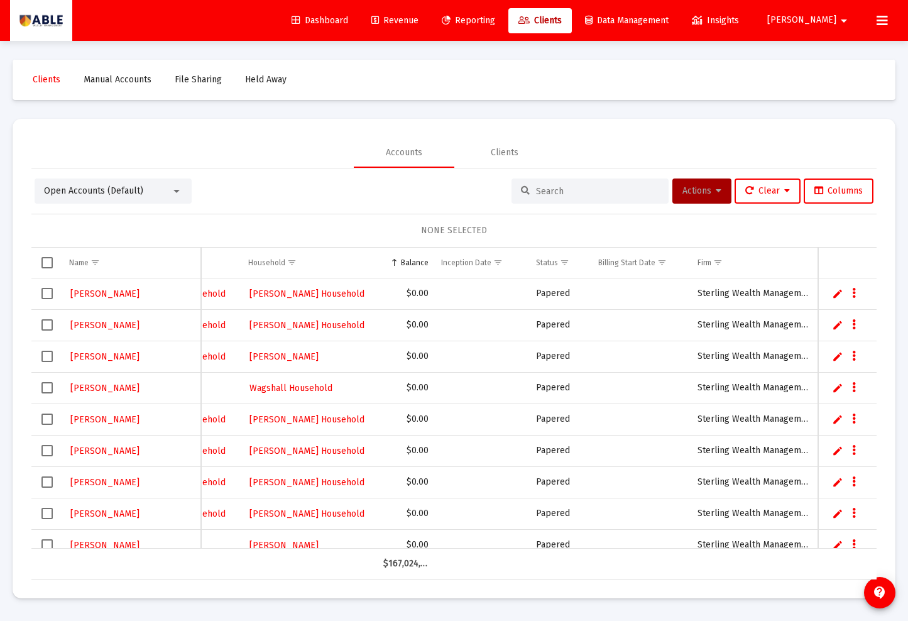
click at [536, 193] on input at bounding box center [597, 191] width 123 height 11
paste input "645486321"
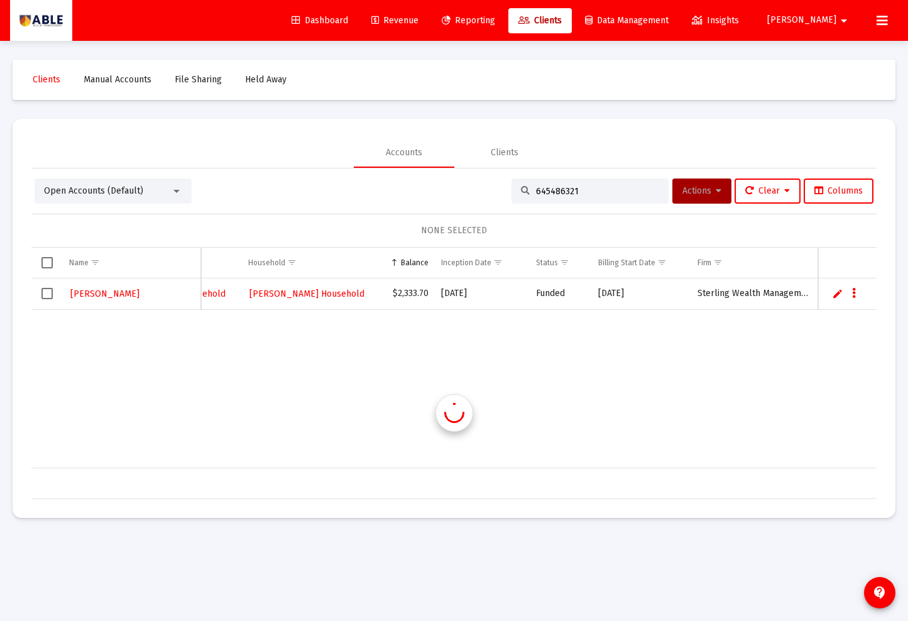
scroll to position [0, 549]
type input "645486321"
click at [837, 295] on link "Edit" at bounding box center [837, 293] width 11 height 11
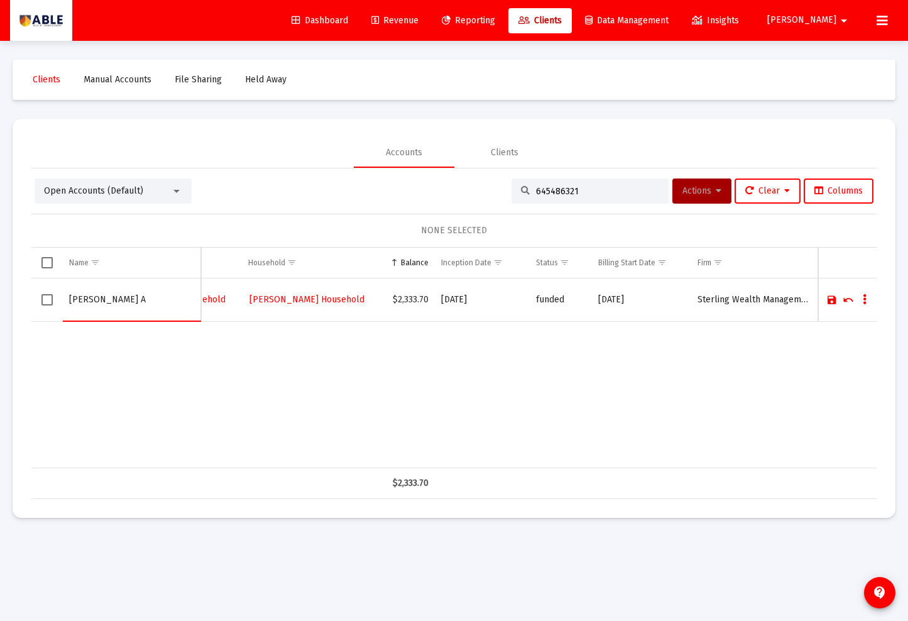
type input "[PERSON_NAME] A"
click at [829, 301] on link "Save" at bounding box center [831, 299] width 11 height 11
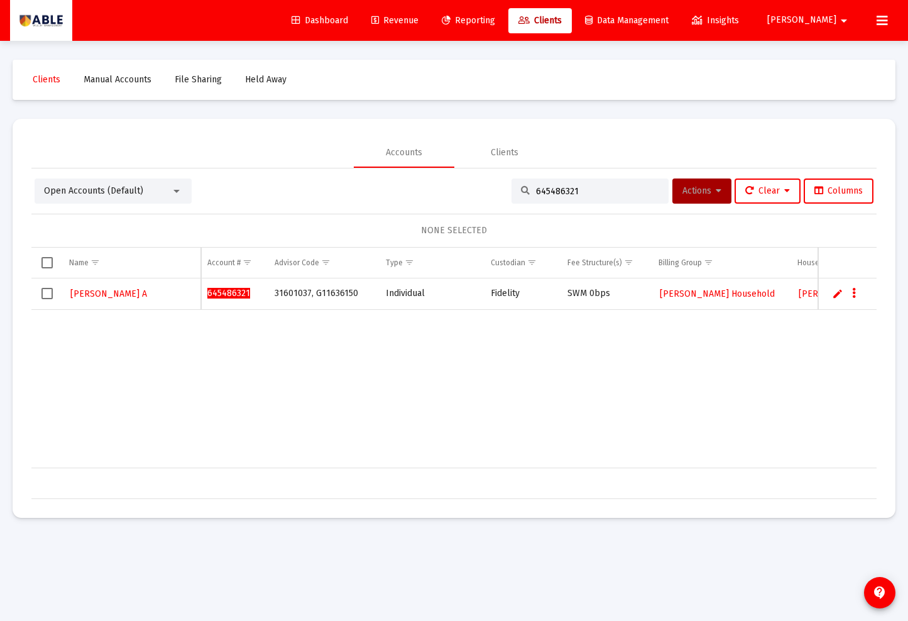
click at [572, 186] on input "645486321" at bounding box center [597, 191] width 123 height 11
paste input "74801470"
type input "674801470"
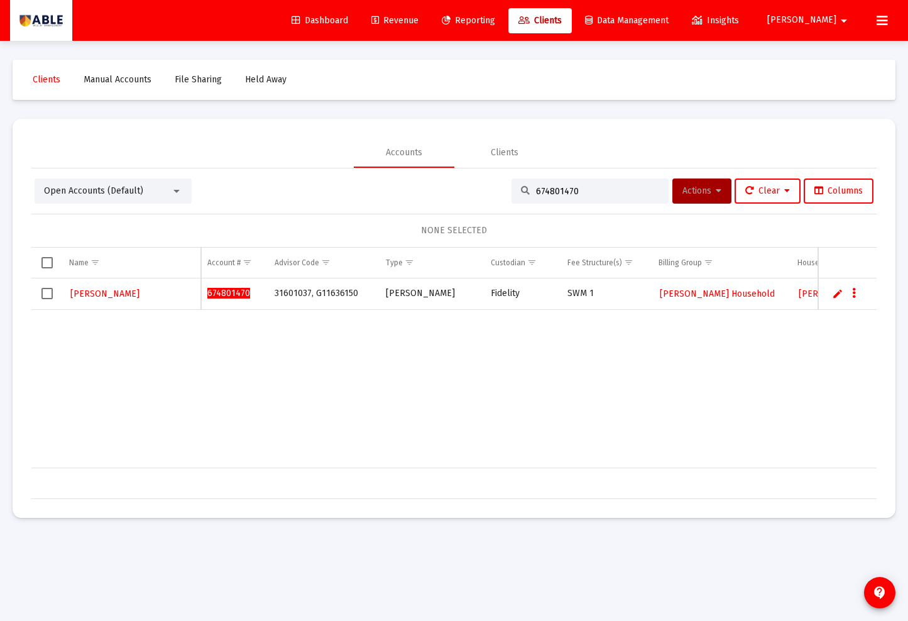
click at [833, 296] on link "Edit" at bounding box center [837, 293] width 11 height 11
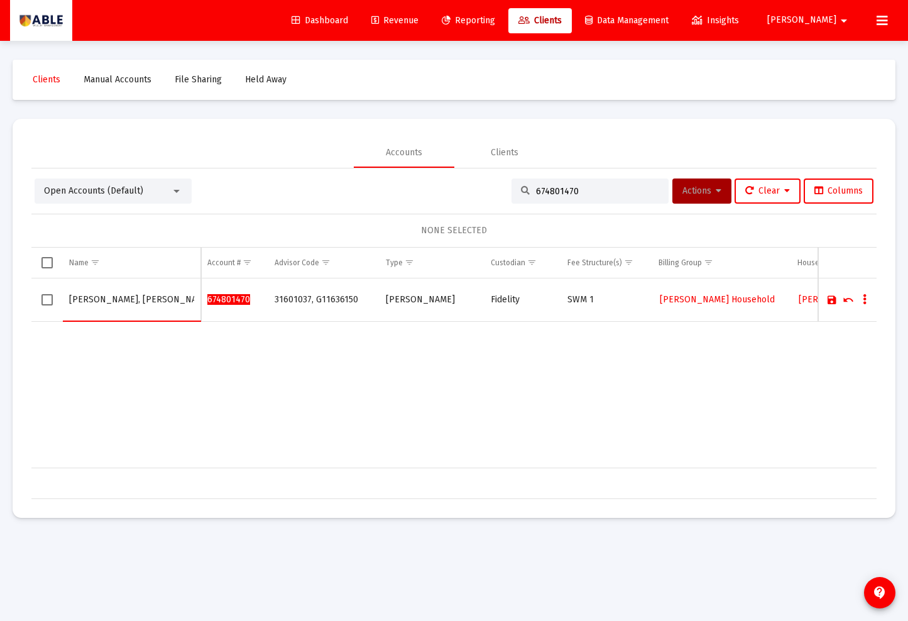
type input "[PERSON_NAME], [PERSON_NAME]"
click at [829, 299] on link "Save" at bounding box center [831, 299] width 11 height 11
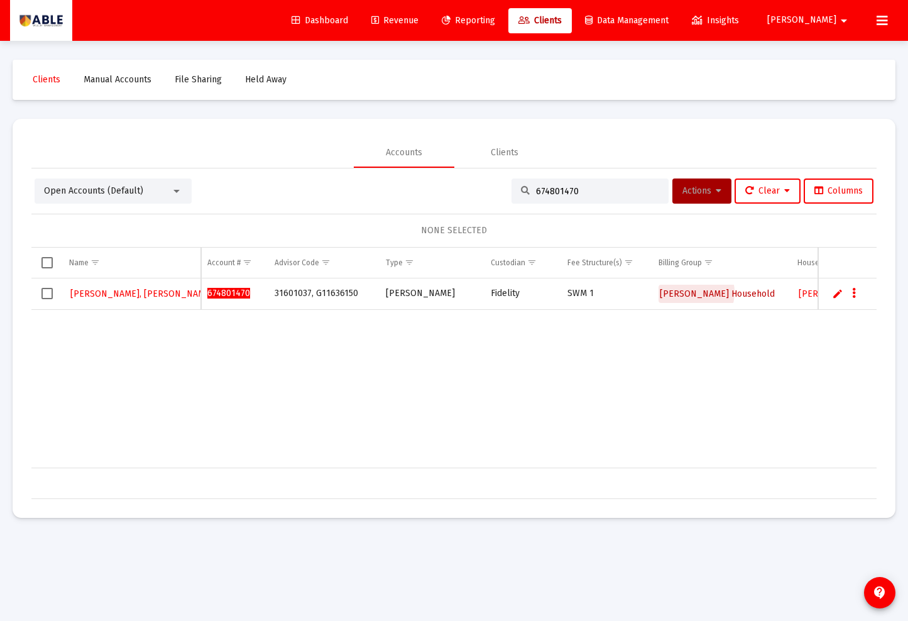
click at [689, 292] on span "[PERSON_NAME] Household" at bounding box center [717, 293] width 115 height 11
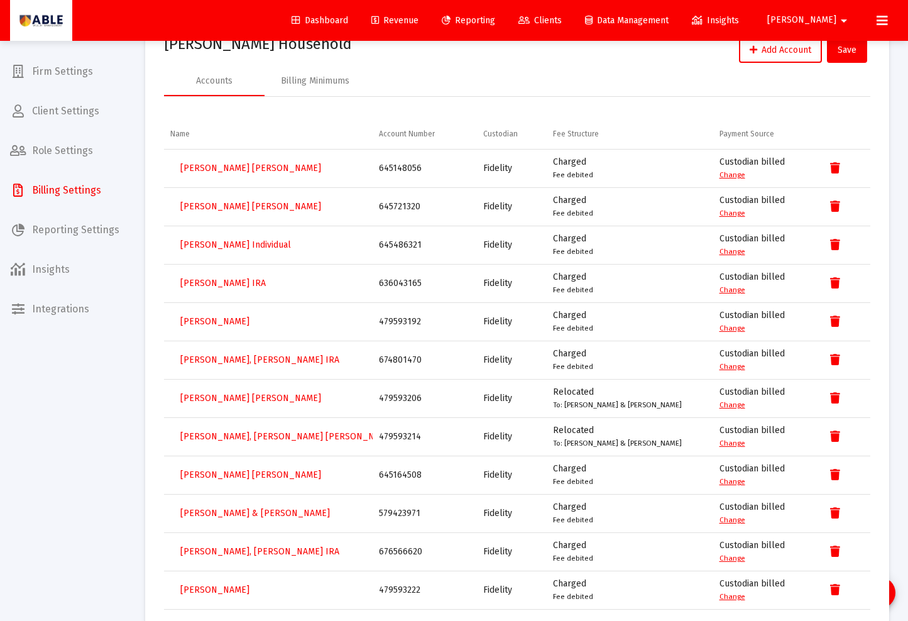
scroll to position [84, 0]
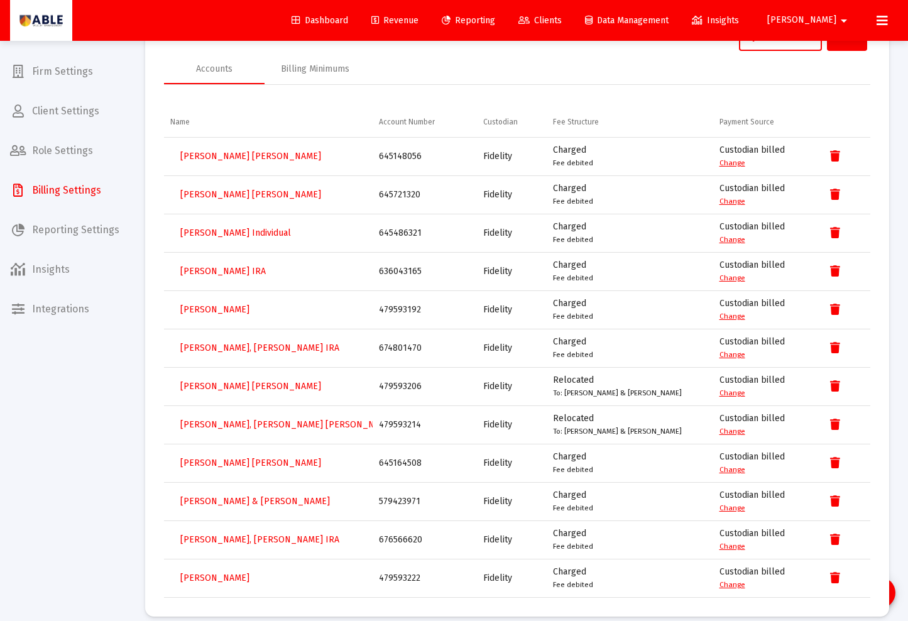
click at [572, 26] on link "Clients" at bounding box center [539, 20] width 63 height 25
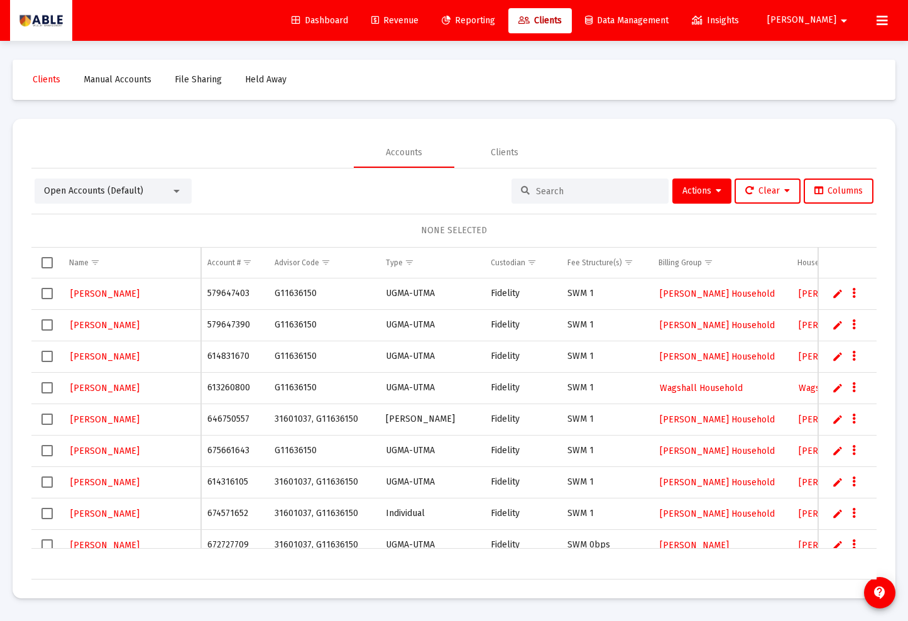
click at [558, 194] on input at bounding box center [597, 191] width 123 height 11
paste input "674801470"
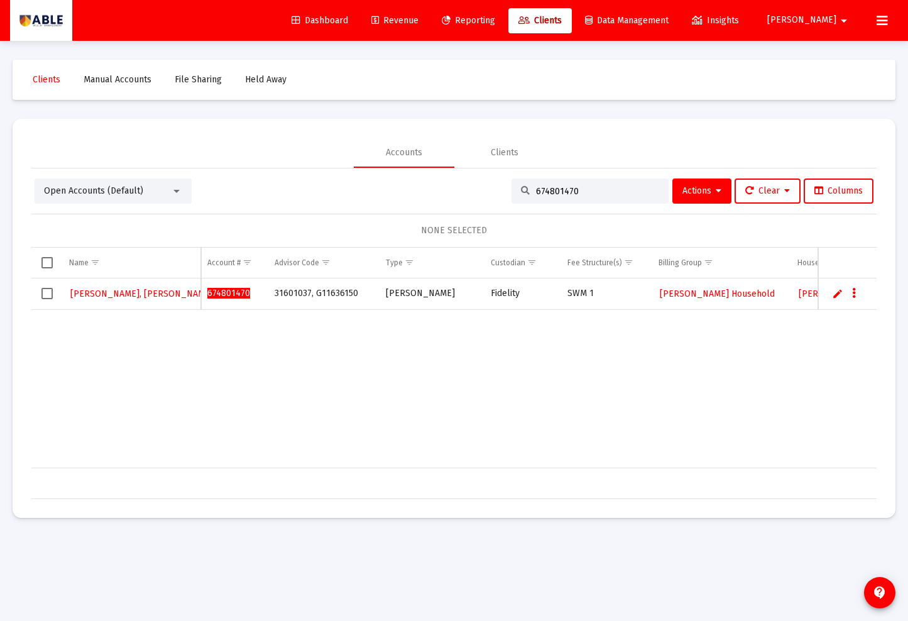
type input "674801470"
click at [670, 292] on span "[PERSON_NAME] Household" at bounding box center [717, 293] width 115 height 11
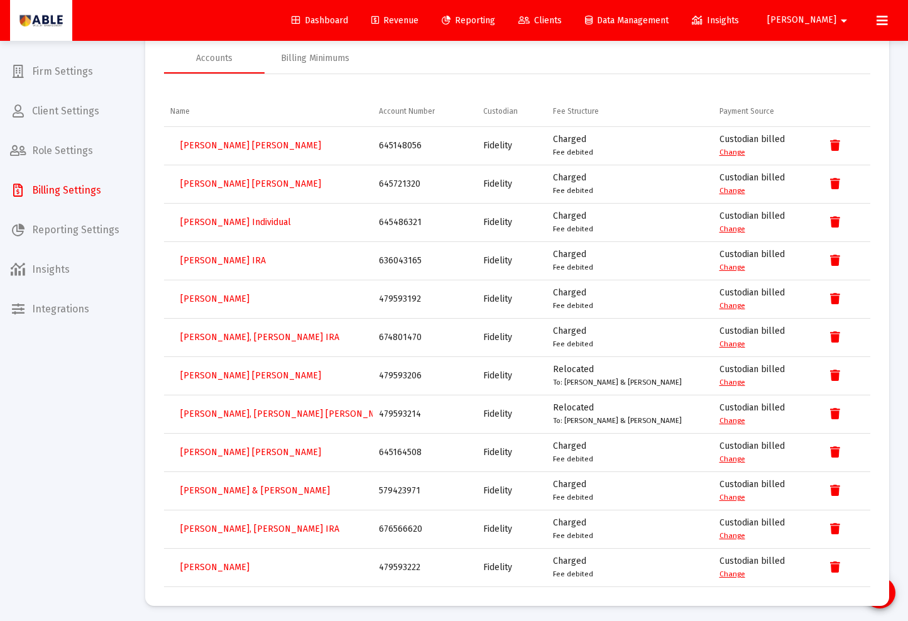
scroll to position [97, 0]
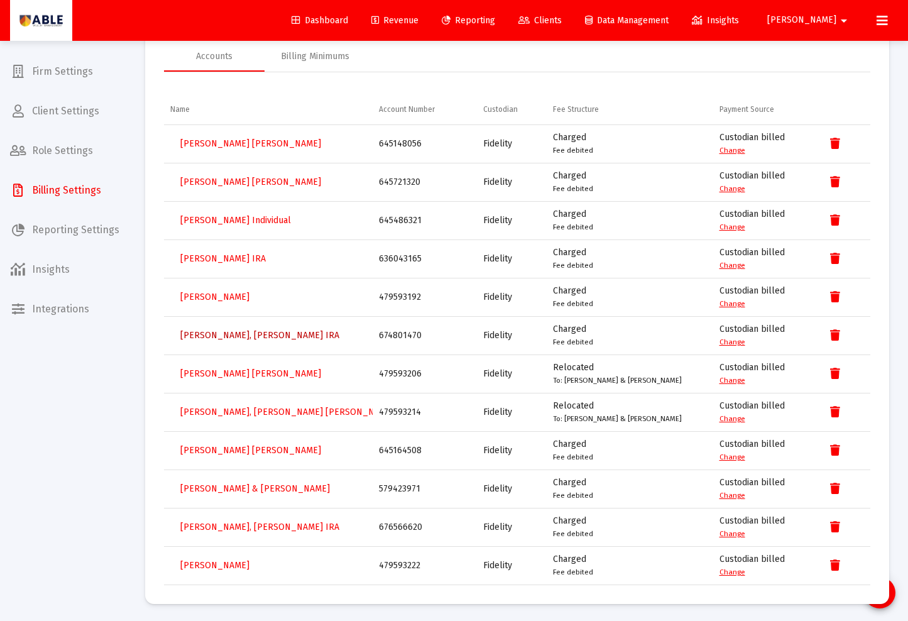
click at [231, 332] on span "[PERSON_NAME], [PERSON_NAME] IRA" at bounding box center [259, 335] width 159 height 11
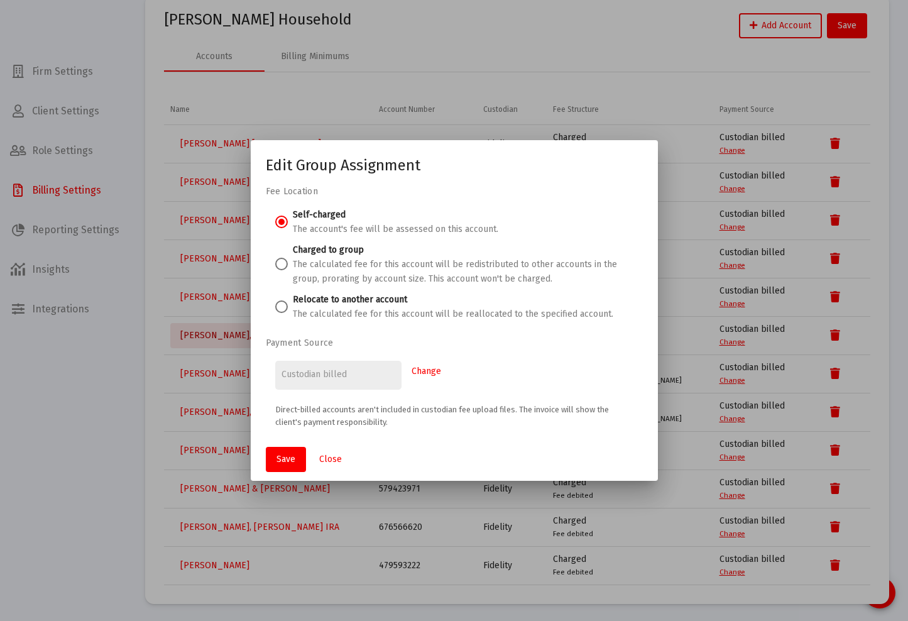
scroll to position [0, 0]
drag, startPoint x: 283, startPoint y: 302, endPoint x: 288, endPoint y: 308, distance: 8.5
click at [283, 302] on span at bounding box center [281, 306] width 13 height 13
click at [283, 302] on input "Relocate to another account The calculated fee for this account will be realloc…" at bounding box center [281, 306] width 13 height 13
radio input "true"
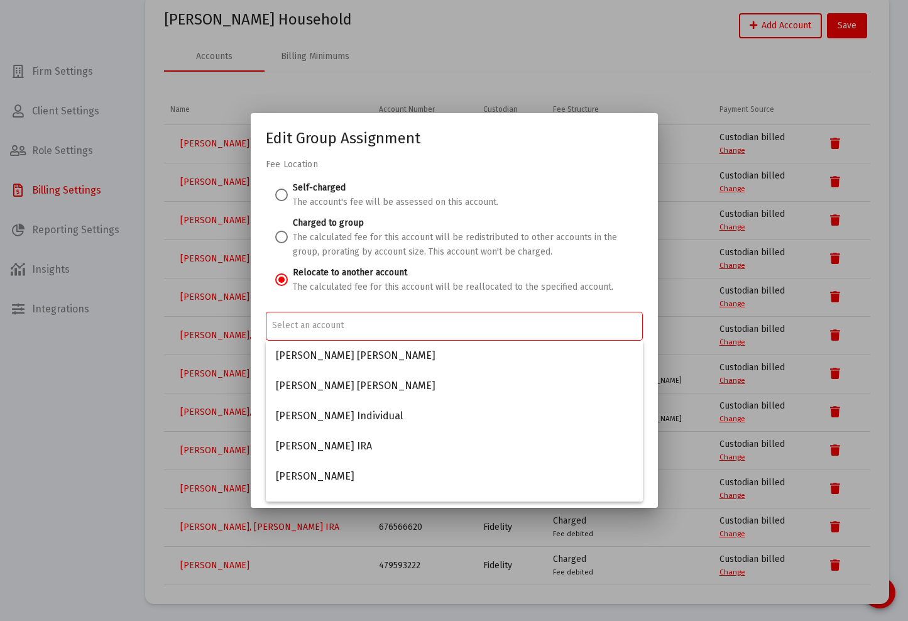
click at [325, 325] on input "Account Options" at bounding box center [454, 325] width 364 height 10
click at [332, 408] on span "[PERSON_NAME] Individual" at bounding box center [454, 416] width 357 height 30
type input "[PERSON_NAME] Individual"
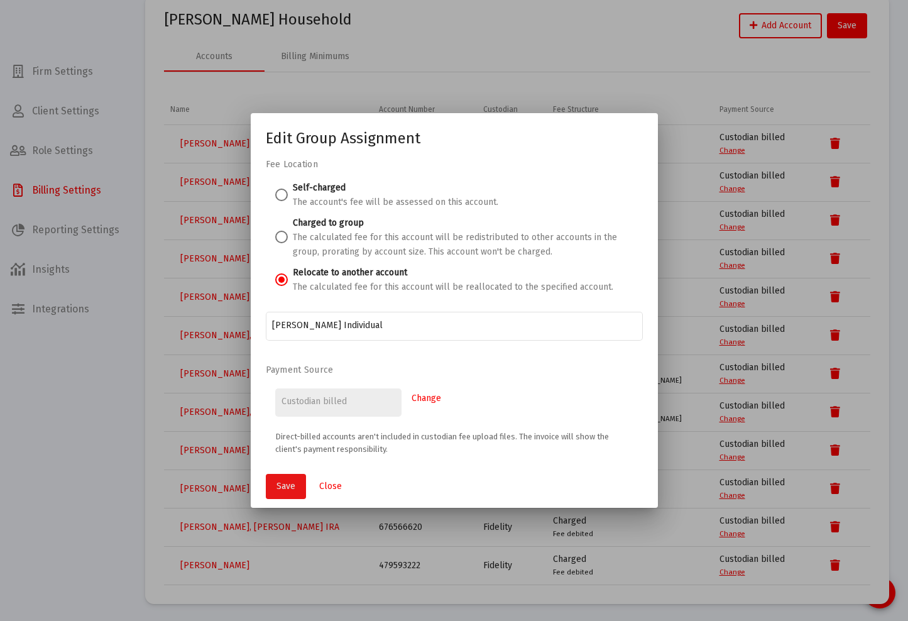
click at [293, 478] on button "Save" at bounding box center [286, 486] width 40 height 25
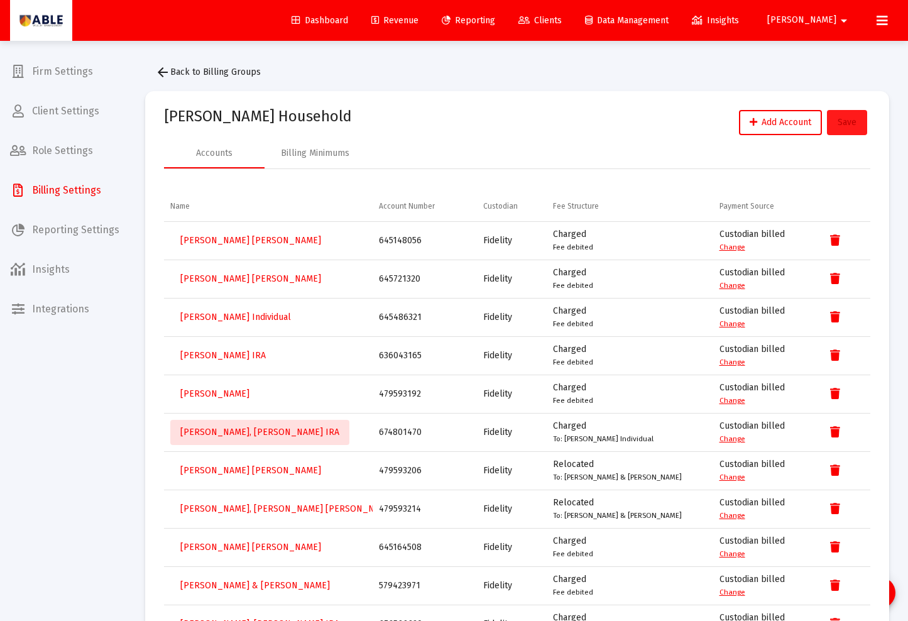
click at [855, 125] on span "Save" at bounding box center [847, 122] width 19 height 11
click at [238, 434] on span "[PERSON_NAME], [PERSON_NAME] IRA" at bounding box center [259, 432] width 159 height 11
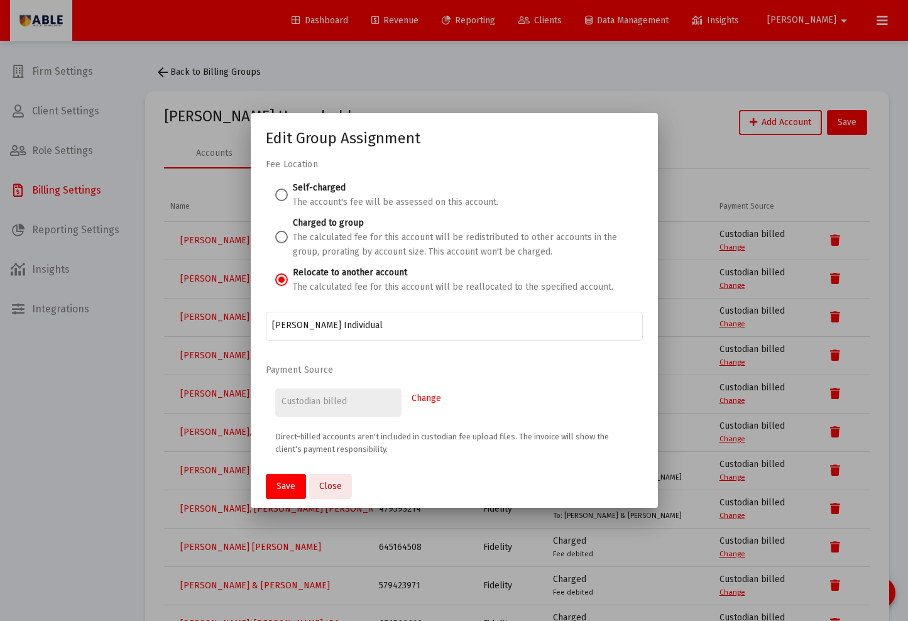
click at [328, 486] on span "Close" at bounding box center [330, 486] width 23 height 11
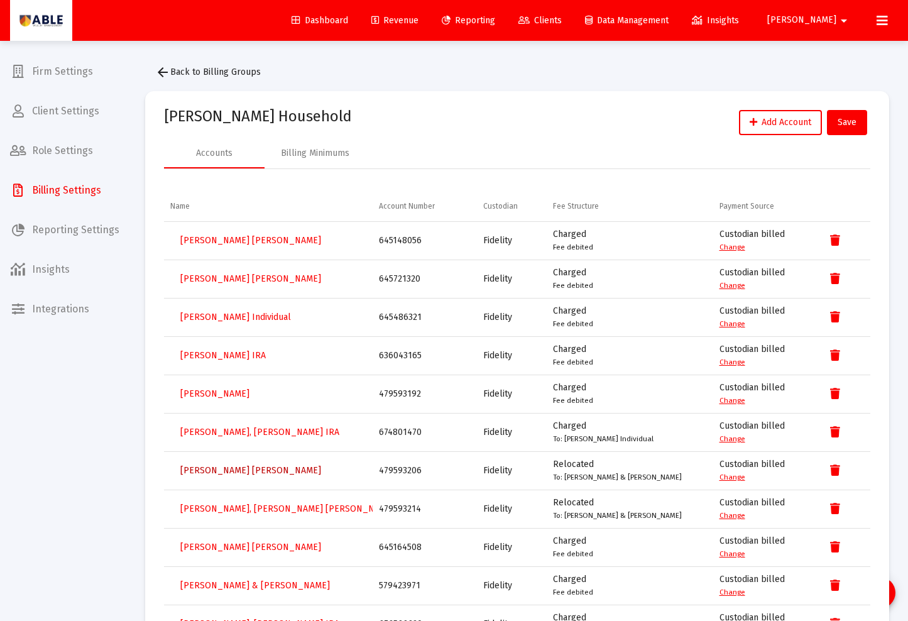
click at [210, 474] on span "[PERSON_NAME] [PERSON_NAME]" at bounding box center [250, 470] width 141 height 11
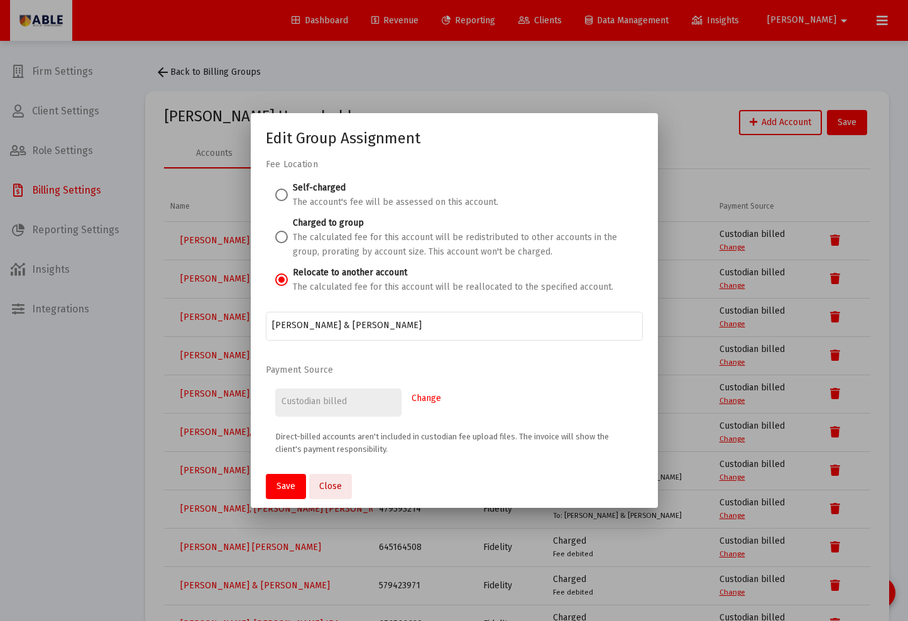
click at [332, 490] on span "Close" at bounding box center [330, 486] width 23 height 11
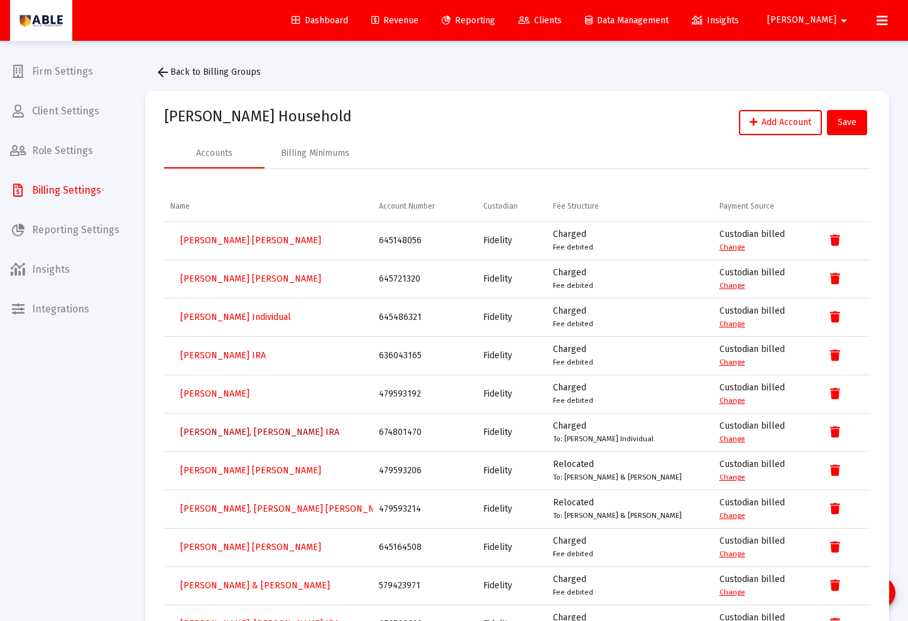
click at [231, 437] on span "[PERSON_NAME], [PERSON_NAME] IRA" at bounding box center [259, 432] width 159 height 11
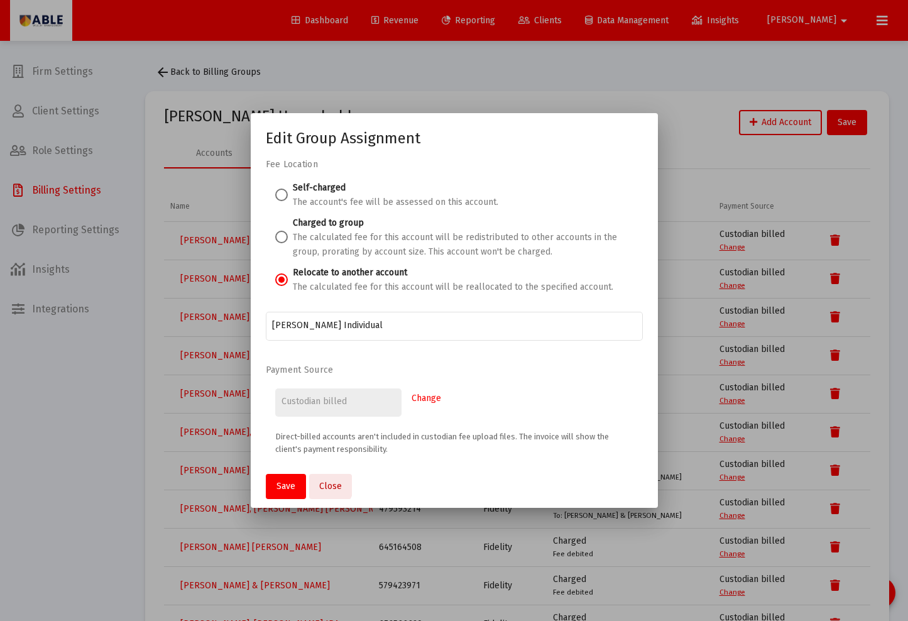
drag, startPoint x: 325, startPoint y: 484, endPoint x: 366, endPoint y: 454, distance: 50.4
click at [325, 484] on span "Close" at bounding box center [330, 486] width 23 height 11
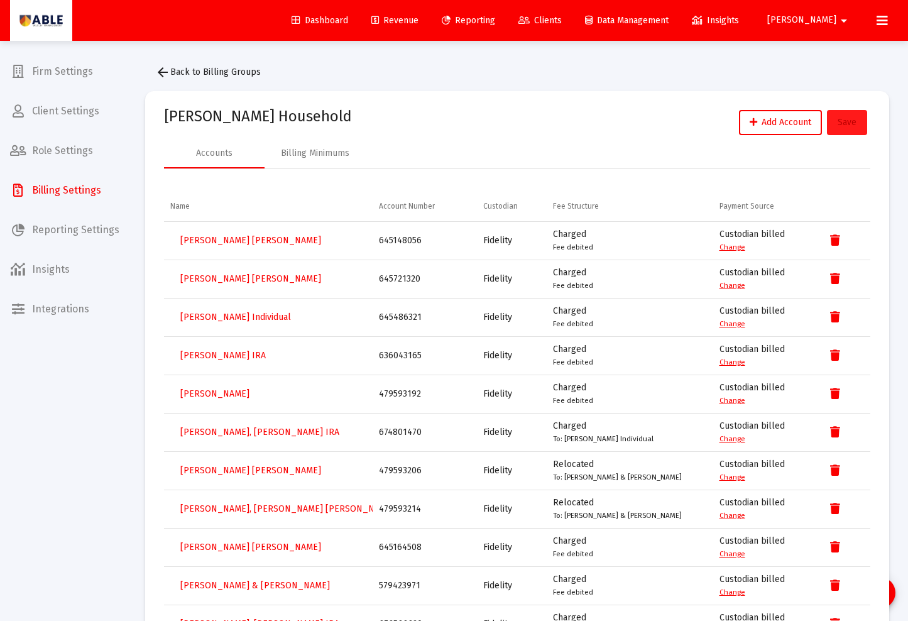
click at [840, 122] on span "Save" at bounding box center [847, 122] width 19 height 11
click at [326, 109] on mat-card "[PERSON_NAME] Household Add Account Save Accounts Billing Minimums Name Account…" at bounding box center [517, 395] width 744 height 609
click at [562, 19] on span "Clients" at bounding box center [539, 20] width 43 height 11
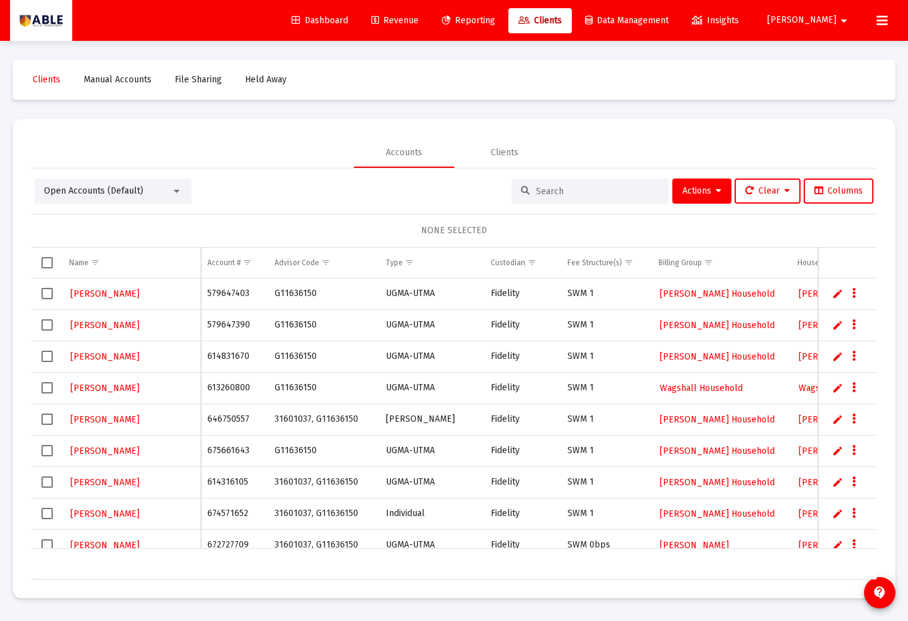
click at [550, 195] on input at bounding box center [597, 191] width 123 height 11
paste input "674801470"
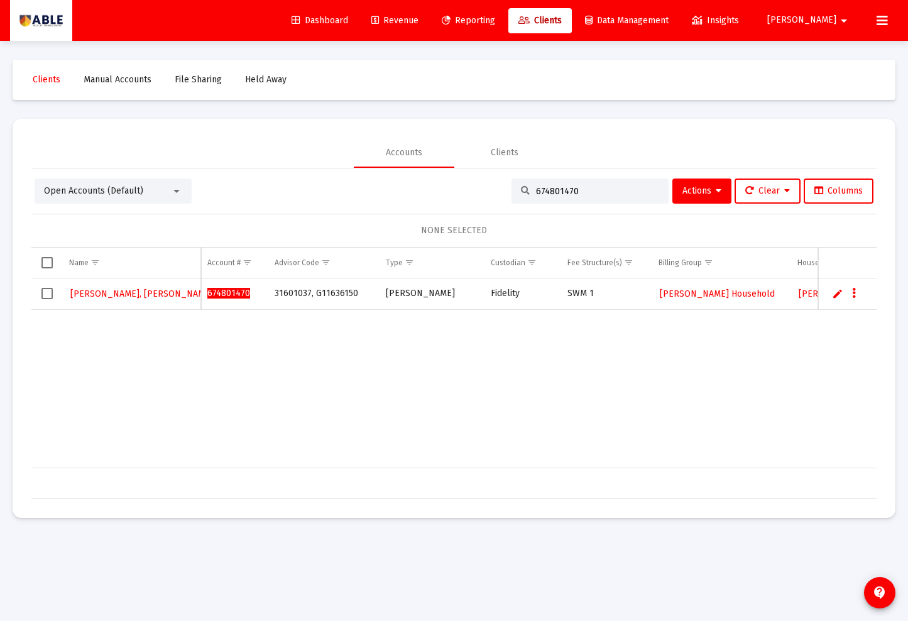
type input "674801470"
click at [672, 293] on span "[PERSON_NAME] Household" at bounding box center [717, 293] width 115 height 11
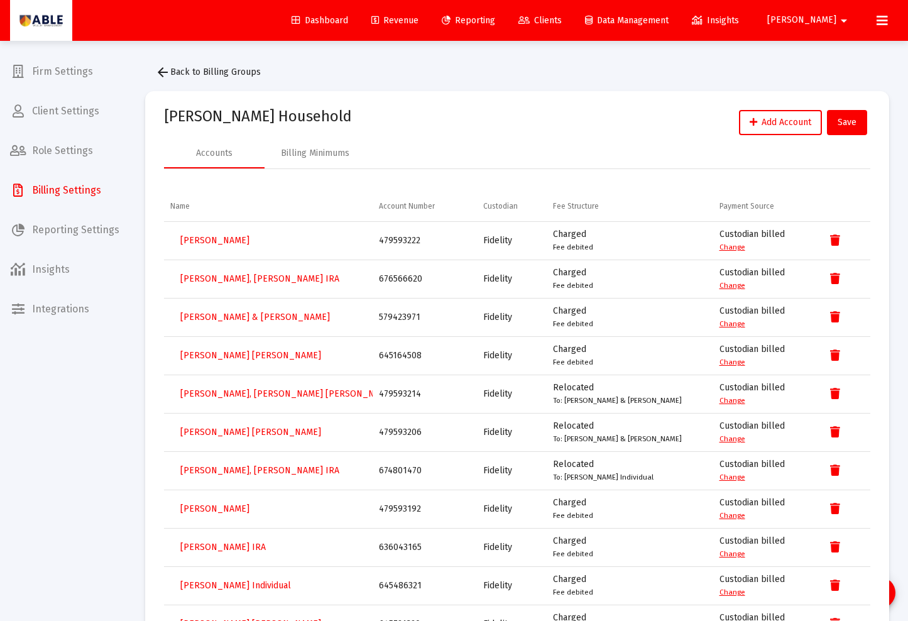
click at [388, 356] on div "645164508" at bounding box center [425, 355] width 92 height 13
click at [236, 352] on span "[PERSON_NAME] [PERSON_NAME]" at bounding box center [250, 355] width 141 height 11
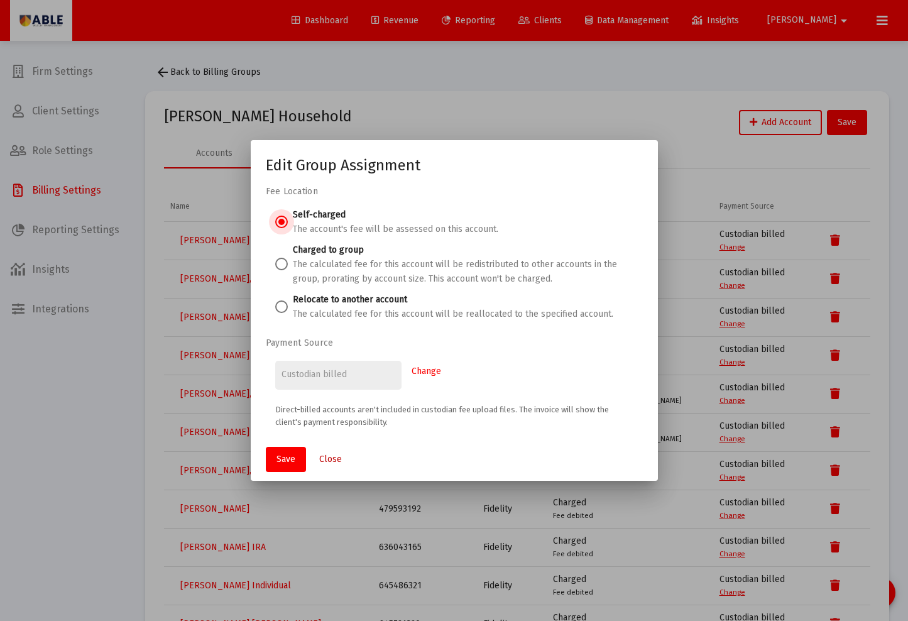
click at [324, 456] on span "Close" at bounding box center [330, 459] width 23 height 11
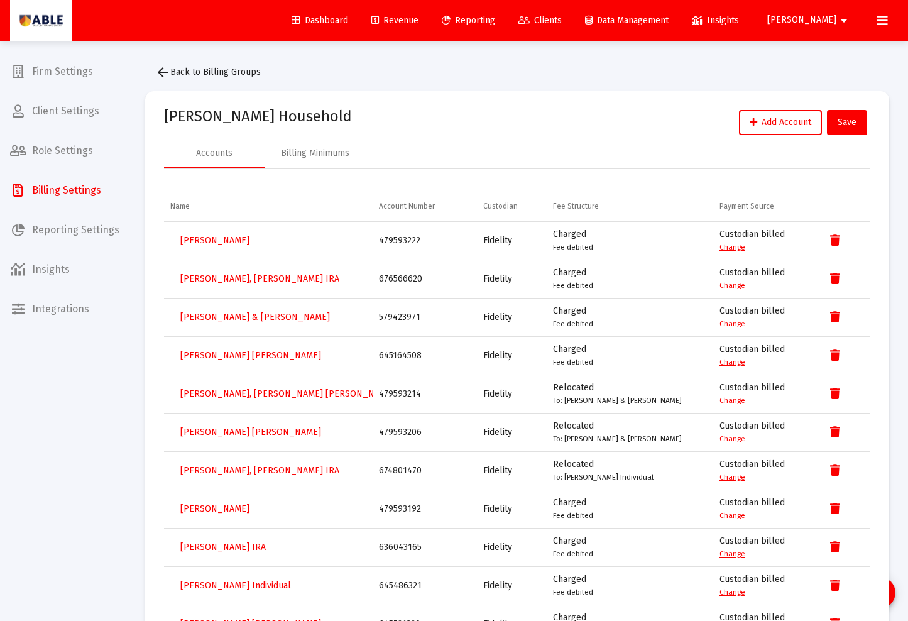
click at [407, 352] on div "645164508" at bounding box center [425, 355] width 92 height 13
click at [530, 21] on icon at bounding box center [523, 20] width 11 height 9
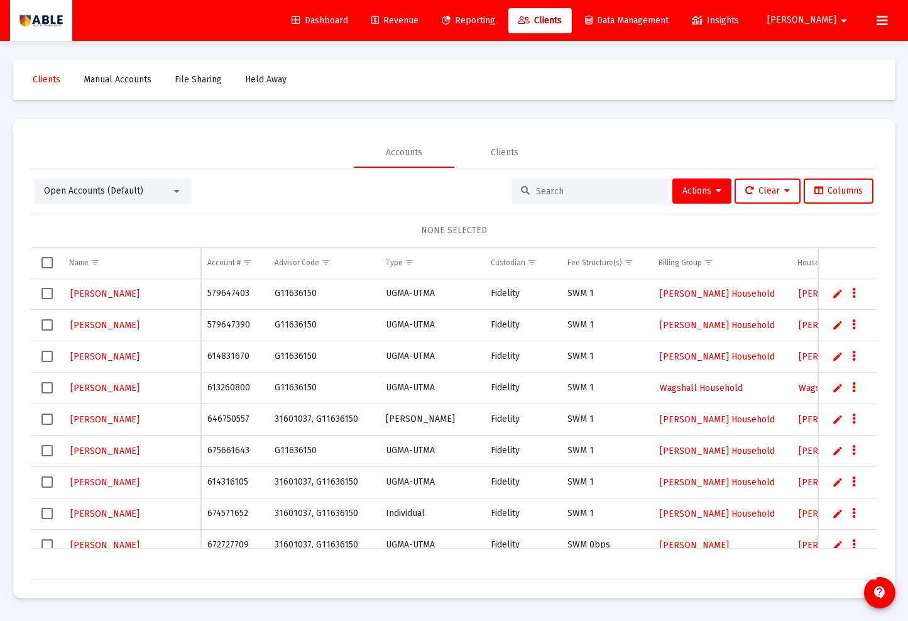
click at [572, 197] on div at bounding box center [589, 190] width 157 height 25
click at [568, 194] on input at bounding box center [597, 191] width 123 height 11
paste input "508"
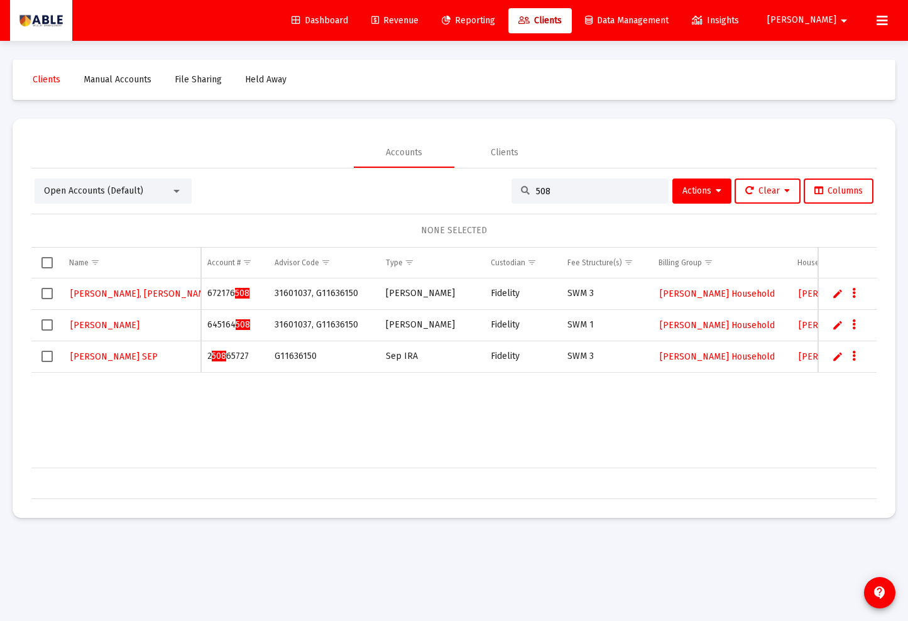
click at [417, 413] on div "[PERSON_NAME], [PERSON_NAME] 672176 508 31601037, G11636150 [PERSON_NAME] Fidel…" at bounding box center [646, 373] width 1231 height 190
click at [536, 192] on input "508" at bounding box center [597, 191] width 123 height 11
paste input "645439384"
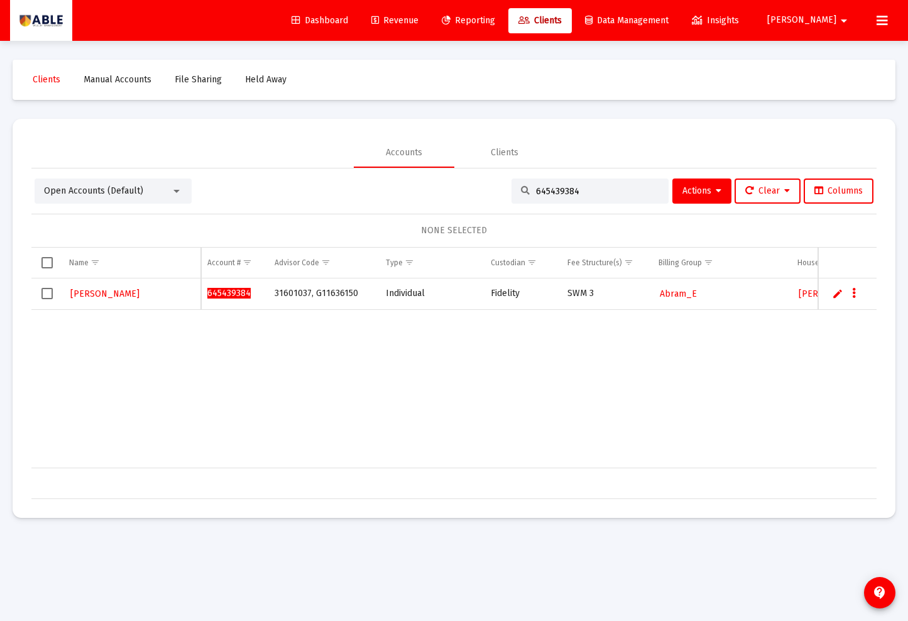
type input "645439384"
click at [832, 295] on link "Edit" at bounding box center [837, 293] width 11 height 11
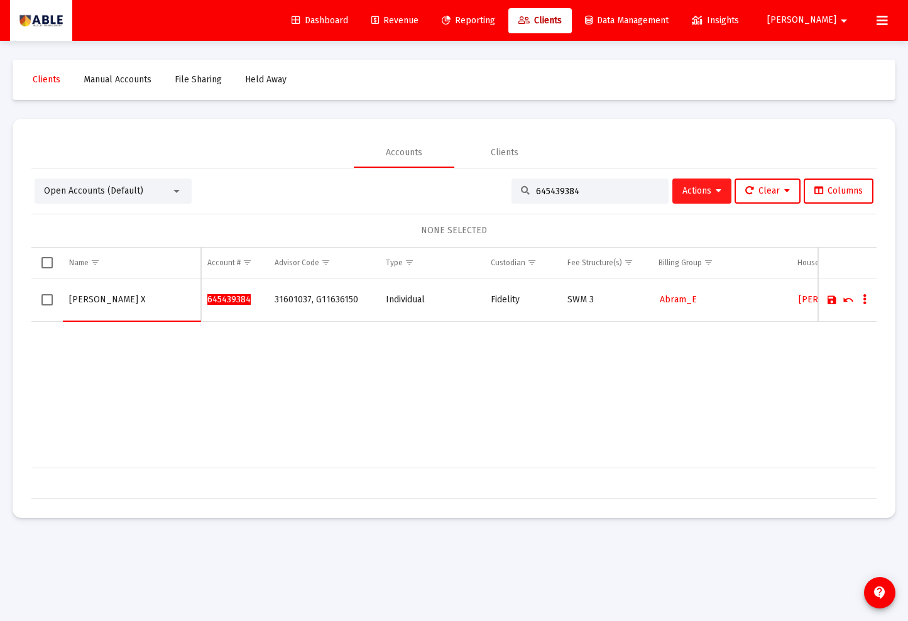
type input "[PERSON_NAME] X"
click at [683, 192] on span "Actions" at bounding box center [701, 190] width 39 height 11
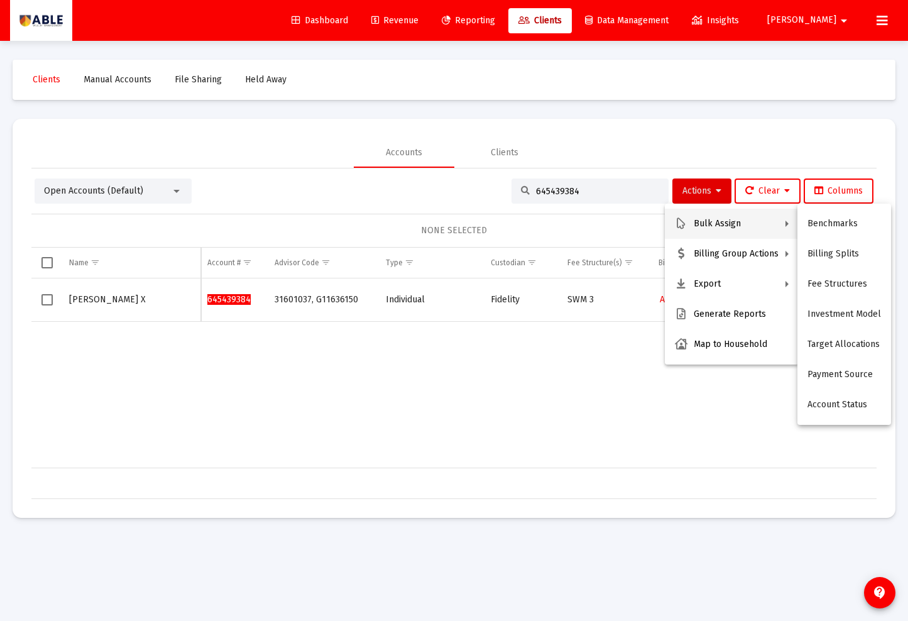
click at [603, 398] on div at bounding box center [454, 310] width 908 height 621
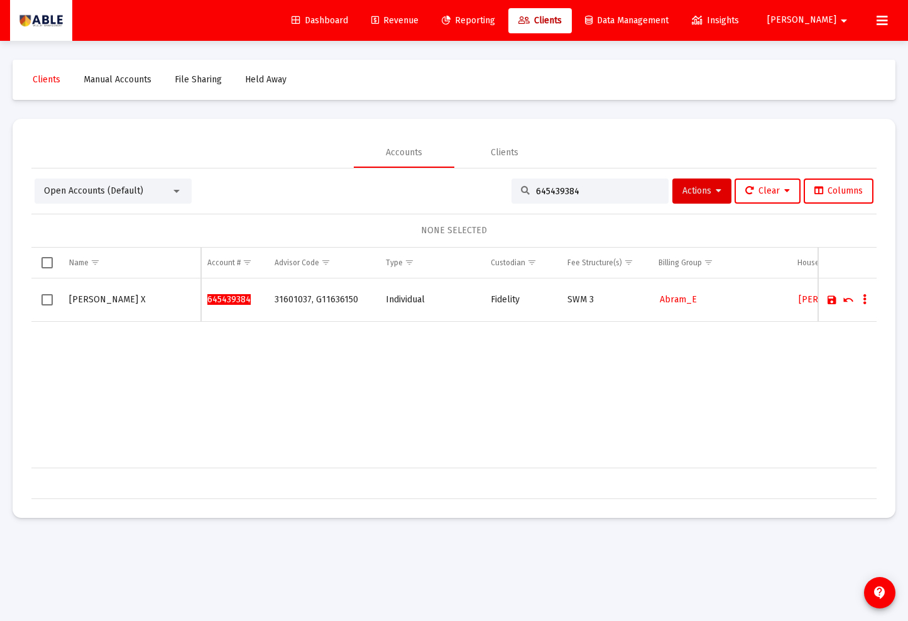
drag, startPoint x: 545, startPoint y: 381, endPoint x: 564, endPoint y: 375, distance: 20.5
click at [548, 380] on div "[PERSON_NAME] 645439384 31601037, G11636150 Individual Fidelity SWM 3 Abram_E […" at bounding box center [646, 373] width 1231 height 190
click at [834, 300] on link "Save" at bounding box center [831, 299] width 11 height 11
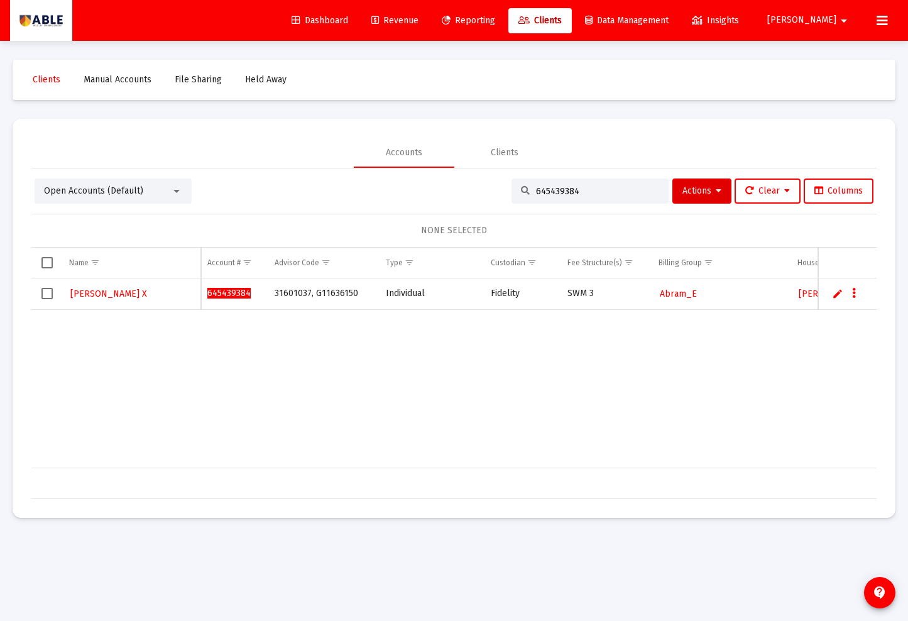
click at [572, 188] on input "645439384" at bounding box center [597, 191] width 123 height 11
paste input "14971146"
click at [583, 188] on input "614971146" at bounding box center [597, 191] width 123 height 11
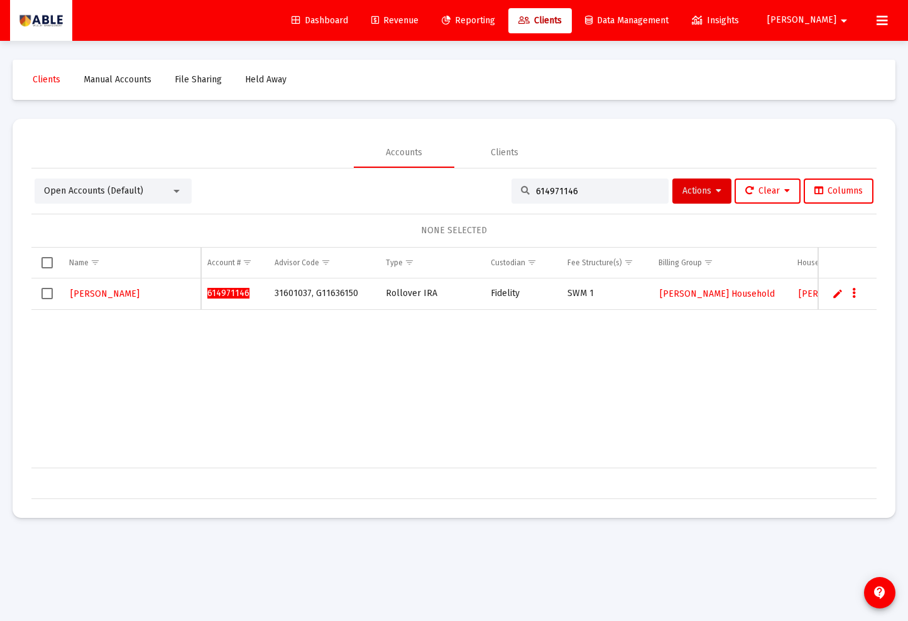
click at [583, 188] on input "614971146" at bounding box center [597, 191] width 123 height 11
paste input "45439384"
type input "645439384"
click at [46, 294] on span "Select row" at bounding box center [46, 293] width 11 height 11
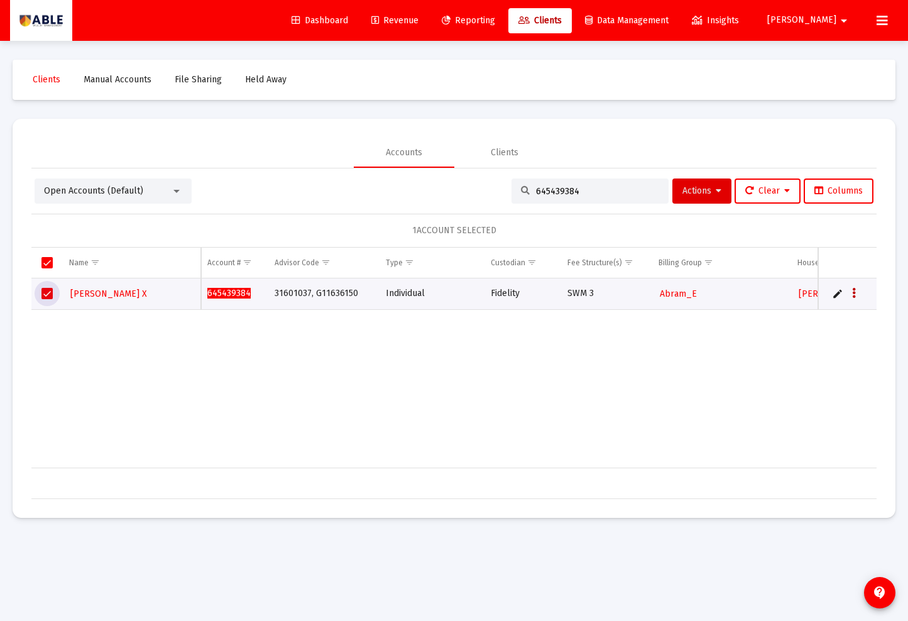
click at [856, 293] on button "Data grid" at bounding box center [853, 293] width 11 height 11
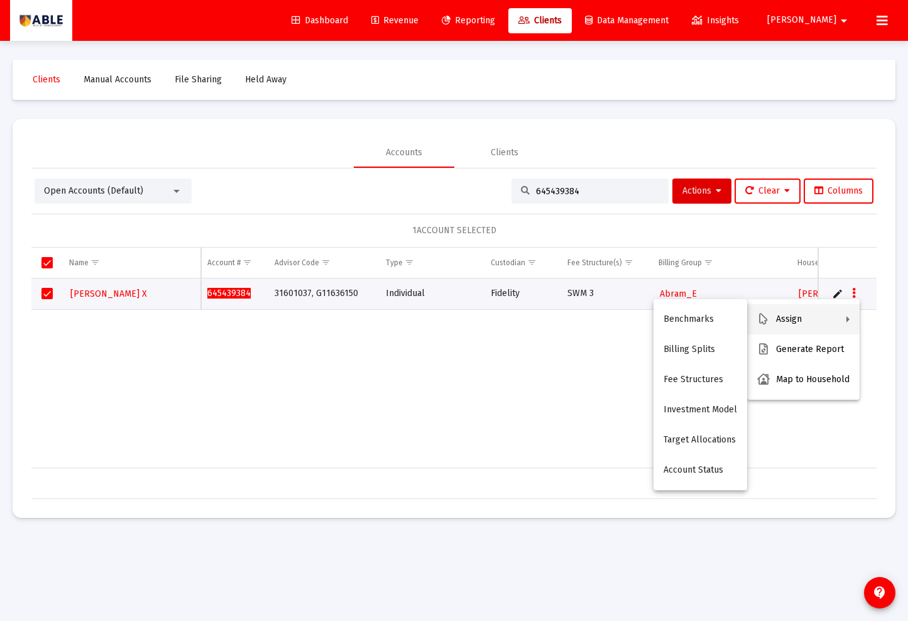
click at [459, 413] on div at bounding box center [454, 310] width 908 height 621
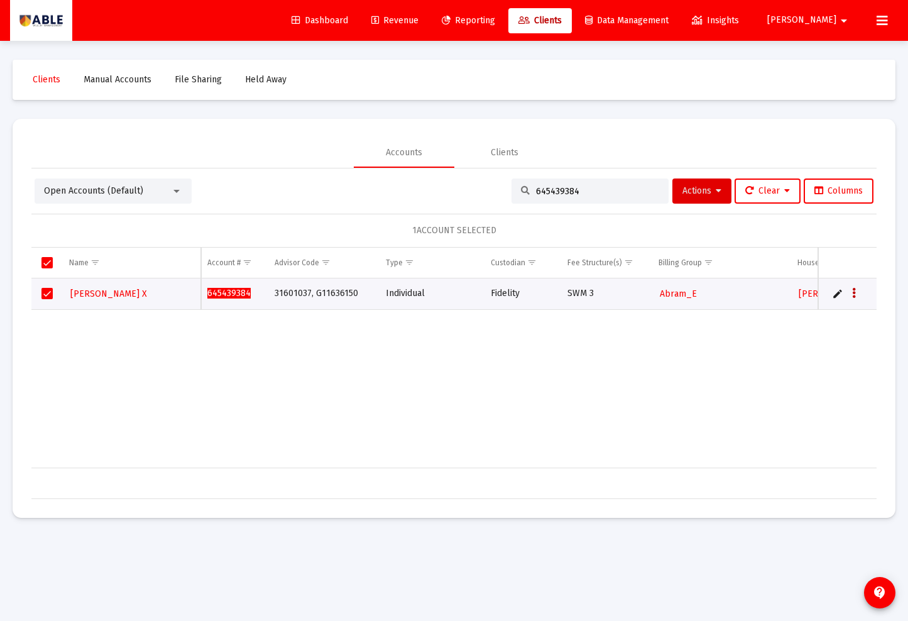
click at [852, 292] on icon "Data grid" at bounding box center [854, 293] width 4 height 15
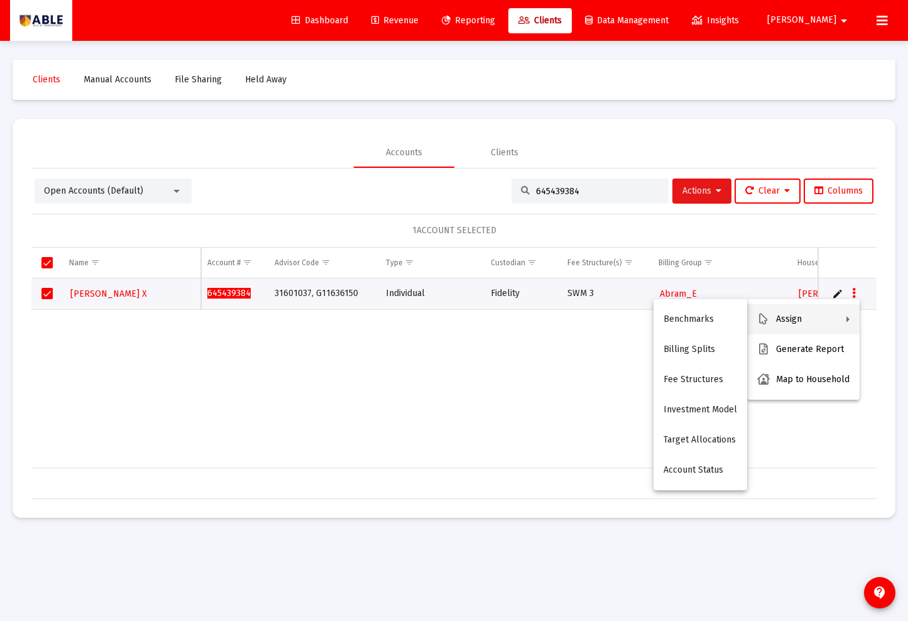
click at [684, 197] on div at bounding box center [454, 310] width 908 height 621
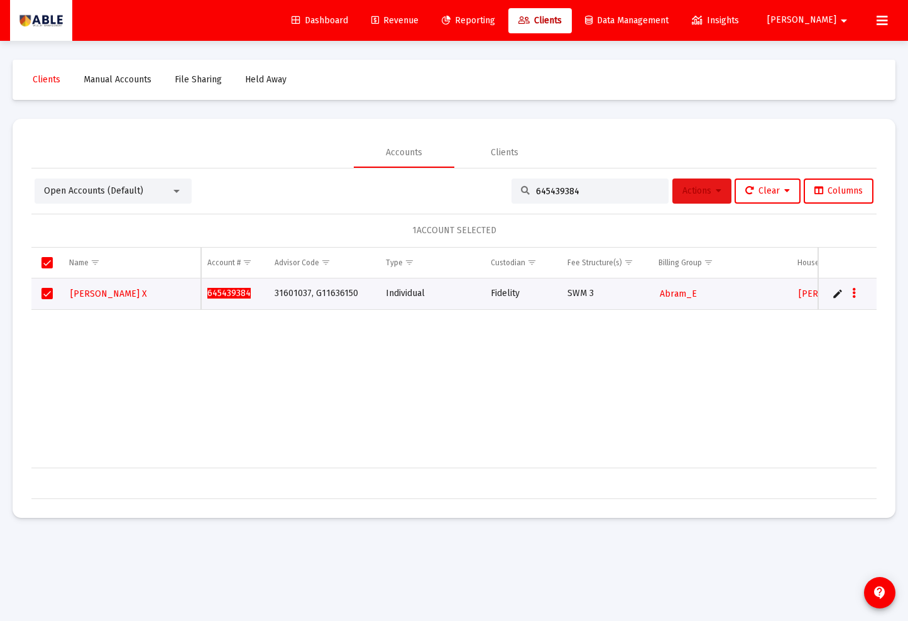
click at [685, 193] on span "Actions" at bounding box center [701, 190] width 39 height 11
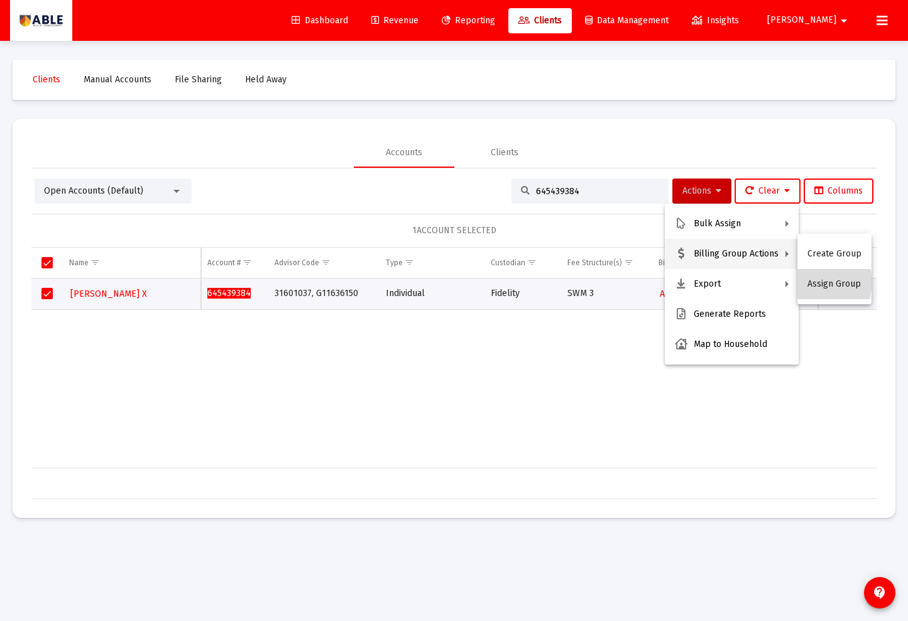
click at [822, 282] on button "Assign Group" at bounding box center [834, 284] width 74 height 30
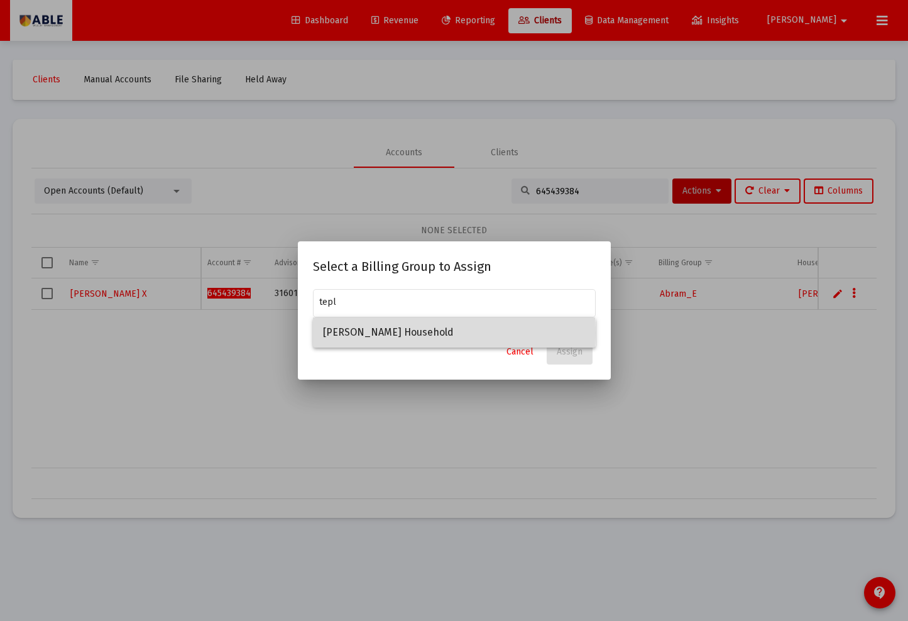
click at [360, 333] on span "[PERSON_NAME] Household" at bounding box center [454, 332] width 263 height 30
type input "[PERSON_NAME] Household"
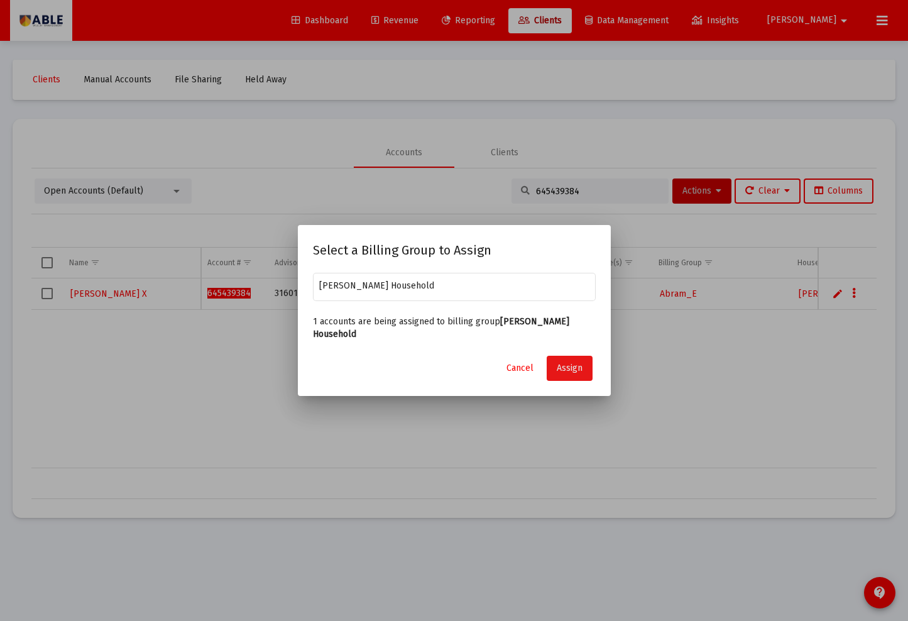
click at [565, 363] on span "Assign" at bounding box center [570, 368] width 26 height 11
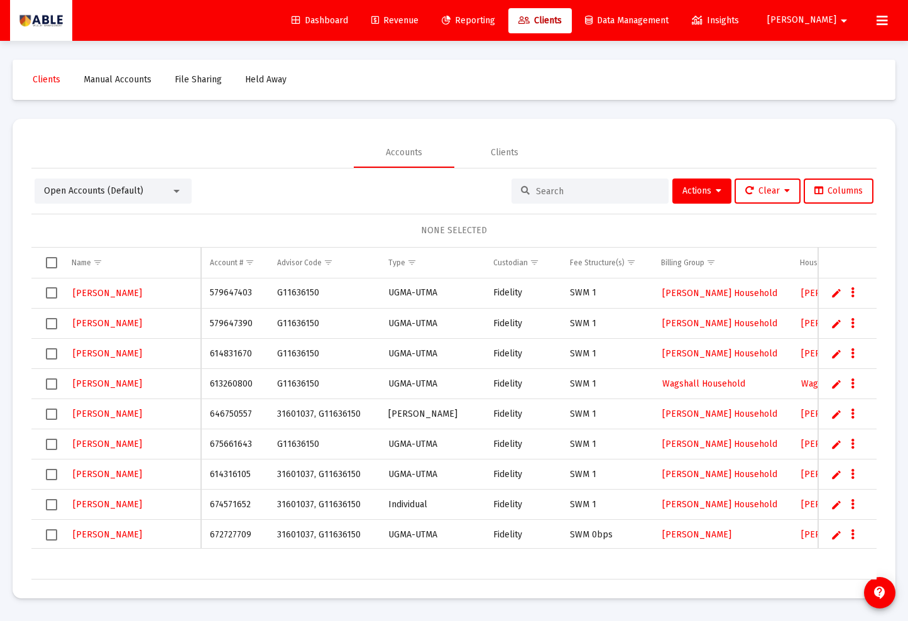
click at [587, 197] on div at bounding box center [589, 190] width 157 height 25
click at [580, 193] on input at bounding box center [597, 191] width 123 height 11
paste input "645439384"
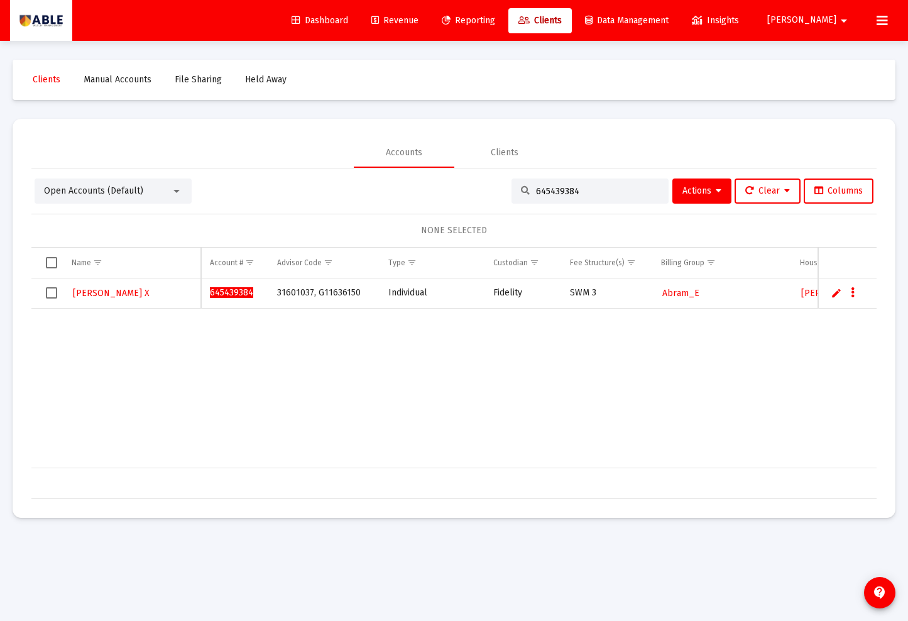
type input "645439384"
click at [47, 297] on span "Select row" at bounding box center [51, 292] width 11 height 11
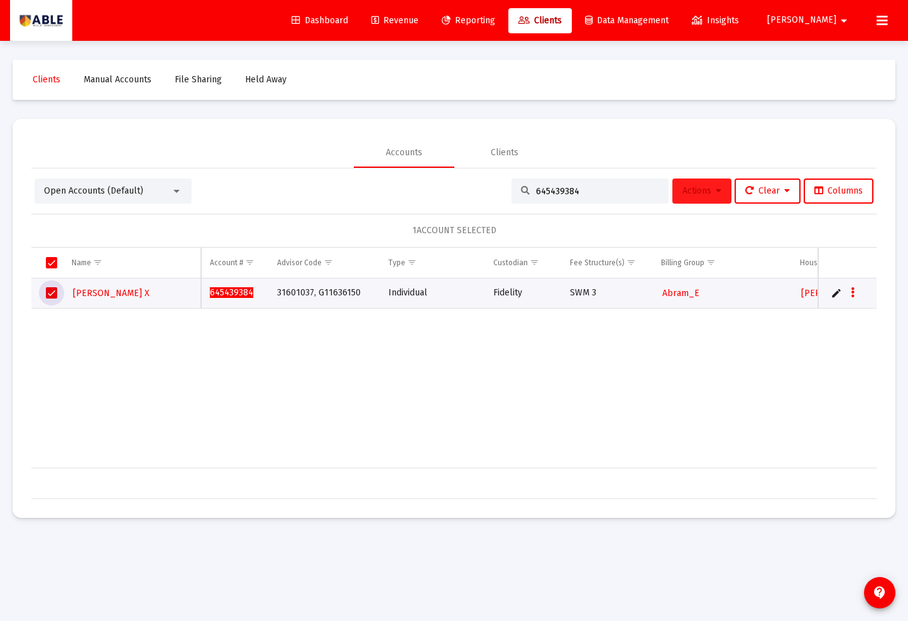
click at [691, 192] on span "Actions" at bounding box center [701, 190] width 39 height 11
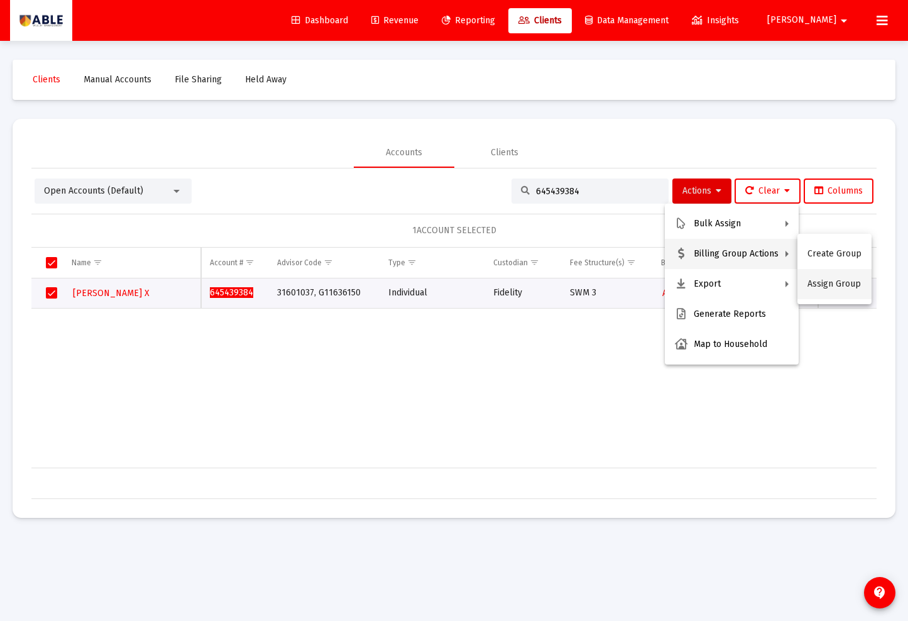
click at [832, 284] on button "Assign Group" at bounding box center [834, 284] width 74 height 30
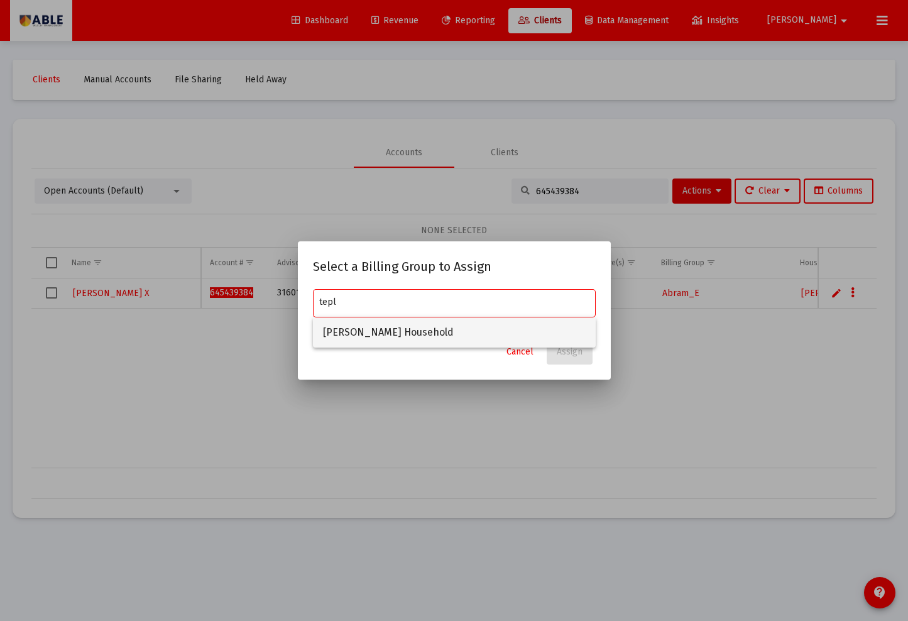
click at [440, 328] on span "[PERSON_NAME] Household" at bounding box center [454, 332] width 263 height 30
type input "[PERSON_NAME] Household"
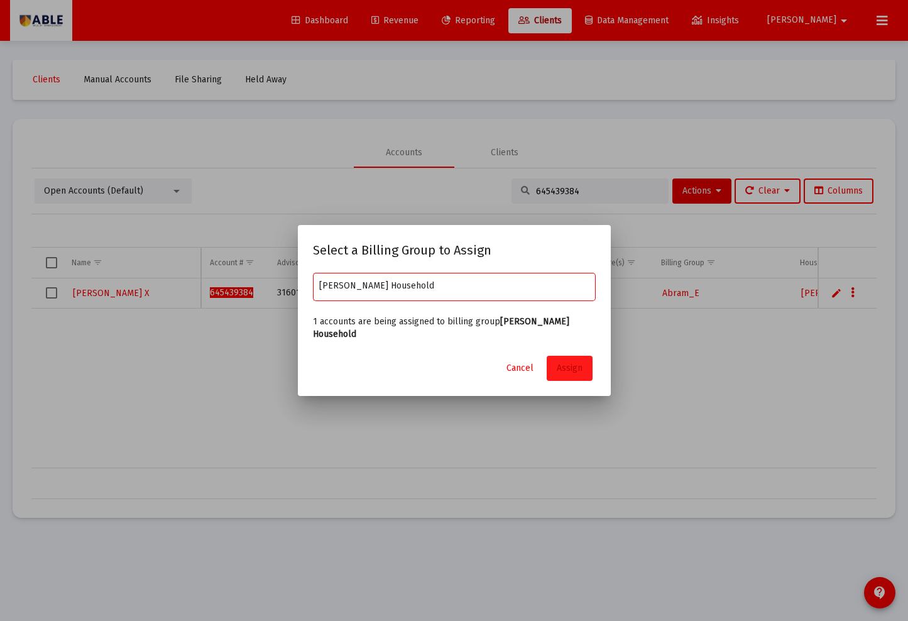
click at [574, 369] on button "Assign" at bounding box center [570, 368] width 46 height 25
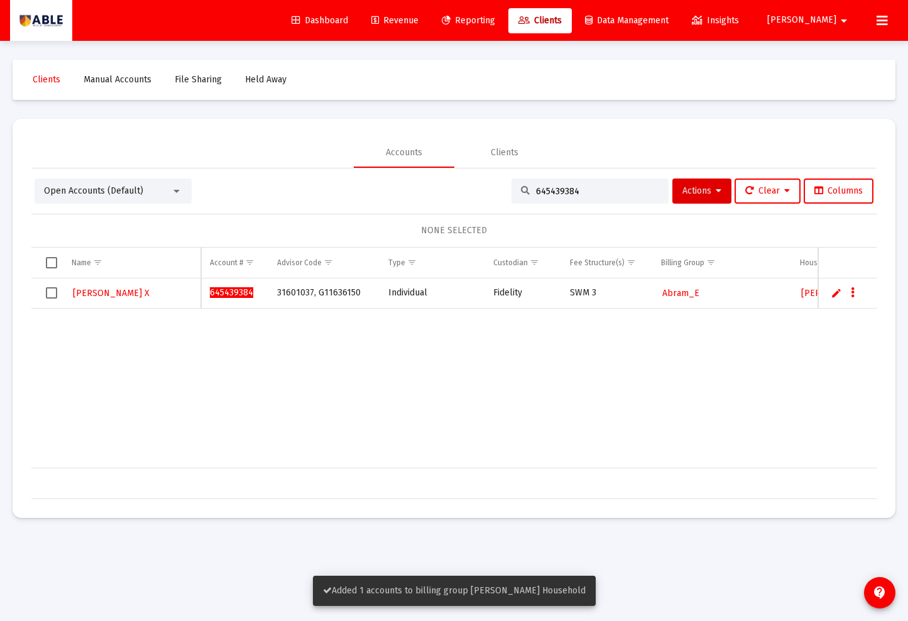
click at [574, 369] on div "Avi Abramowitz X 645439384 31601037, G11636150 Individual Fidelity SWM 3 Abram_…" at bounding box center [646, 373] width 1231 height 190
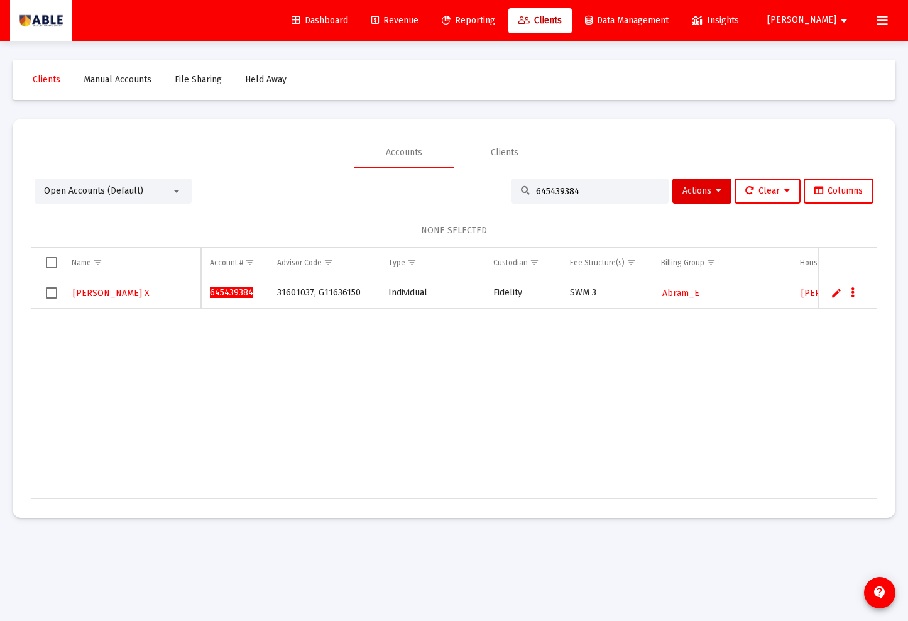
click at [232, 292] on span "645439384" at bounding box center [231, 292] width 43 height 11
click at [114, 292] on span "[PERSON_NAME] X" at bounding box center [111, 293] width 77 height 11
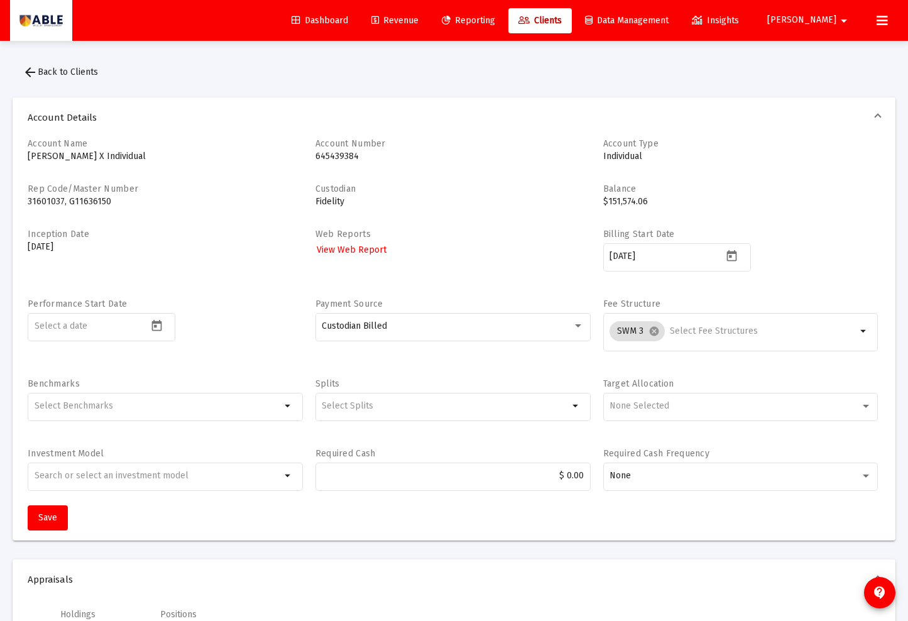
click at [418, 20] on span "Revenue" at bounding box center [394, 20] width 47 height 11
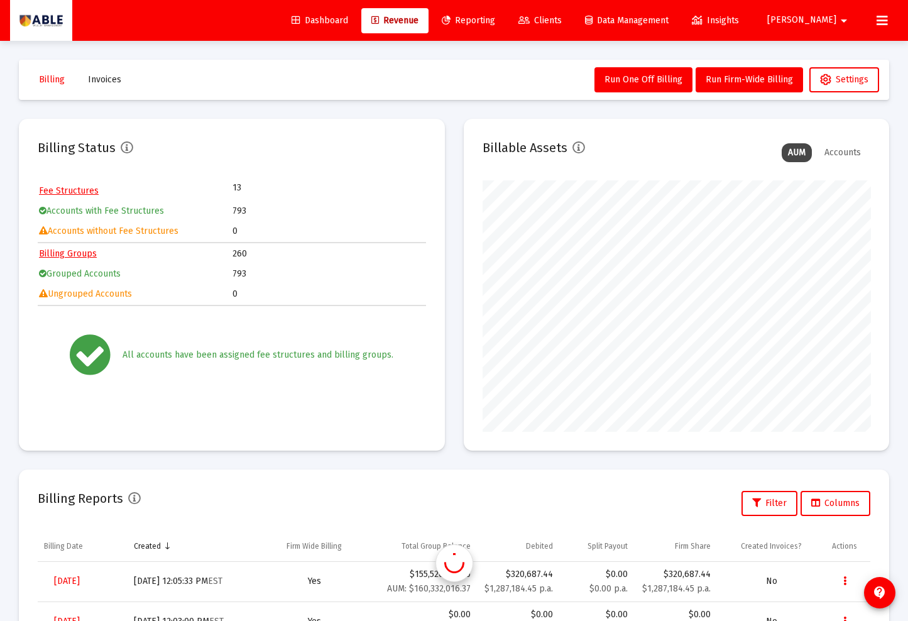
scroll to position [251, 388]
click at [77, 259] on td "Billing Groups" at bounding box center [135, 253] width 192 height 19
click at [77, 254] on link "Billing Groups" at bounding box center [68, 253] width 58 height 11
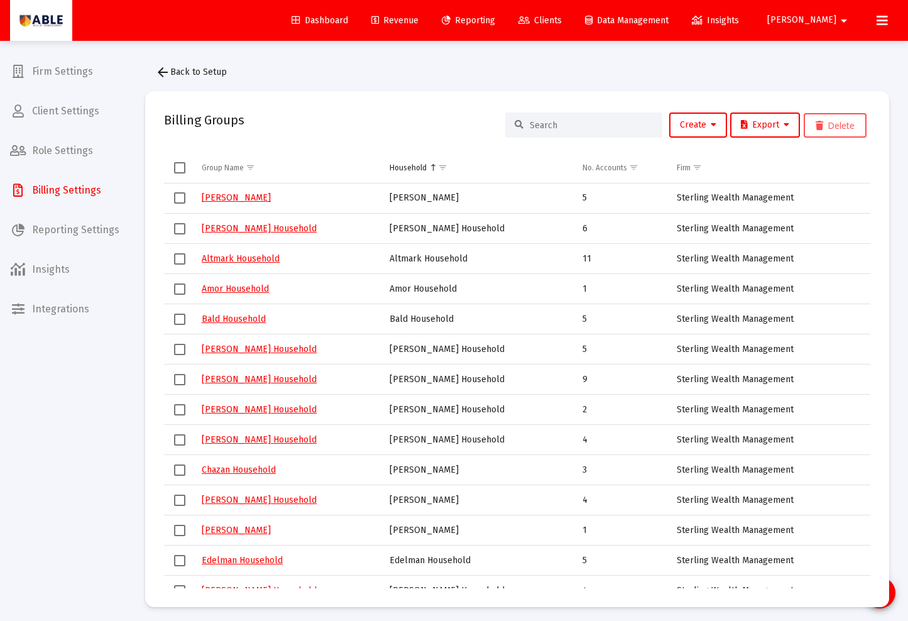
drag, startPoint x: 593, startPoint y: 106, endPoint x: 586, endPoint y: 118, distance: 13.8
click at [590, 112] on mat-card "Billing Groups Create Export Delete Group Name Household No. Accounts Firm Abra…" at bounding box center [517, 349] width 744 height 516
click at [586, 119] on div at bounding box center [583, 124] width 157 height 25
click at [581, 129] on div at bounding box center [583, 124] width 157 height 25
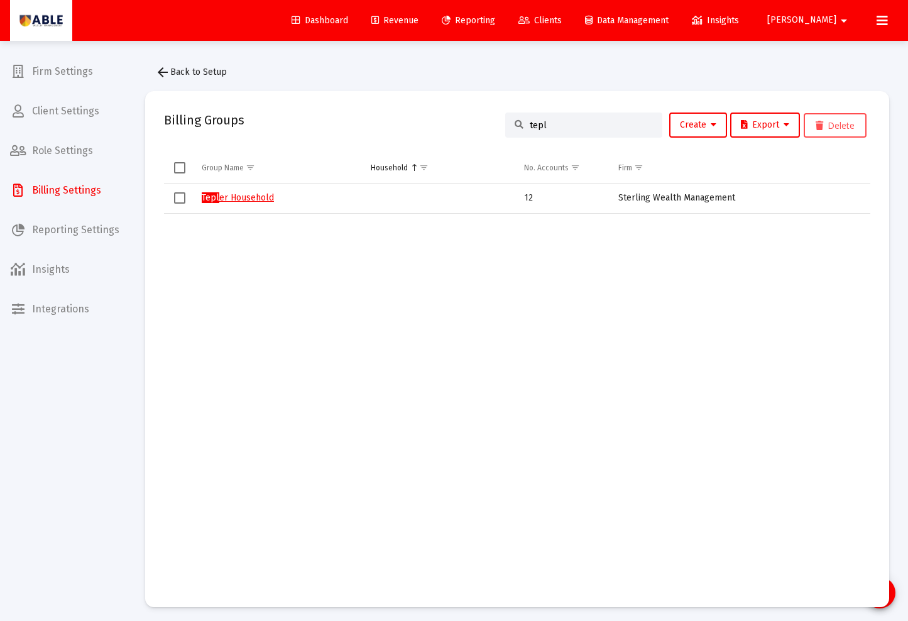
type input "tepl"
click at [233, 197] on link "Tepl er Household" at bounding box center [238, 197] width 72 height 11
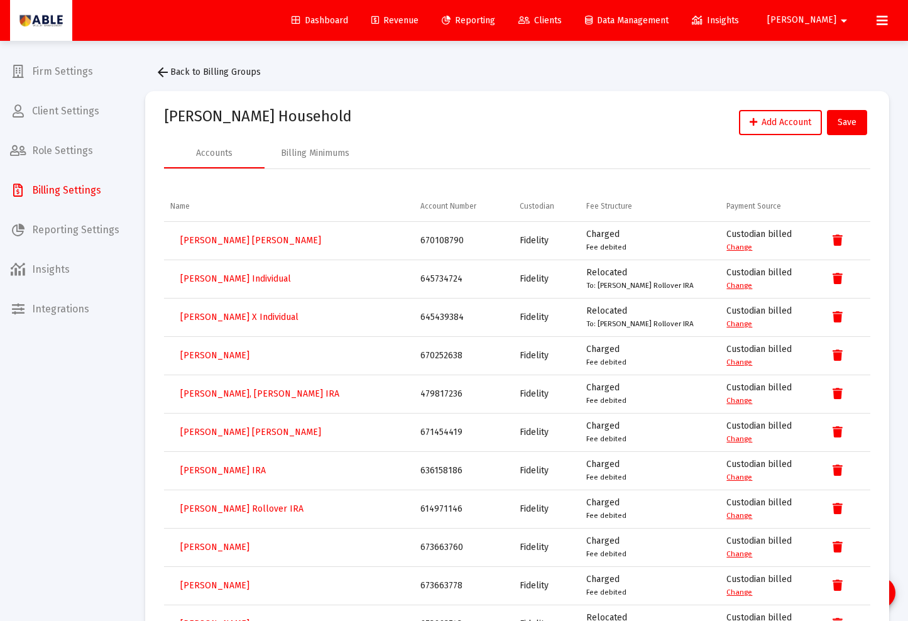
click at [322, 518] on div "Tepler, Morris Rollover IRA" at bounding box center [289, 508] width 238 height 25
click at [272, 512] on span "Tepler, Morris Rollover IRA" at bounding box center [241, 508] width 123 height 11
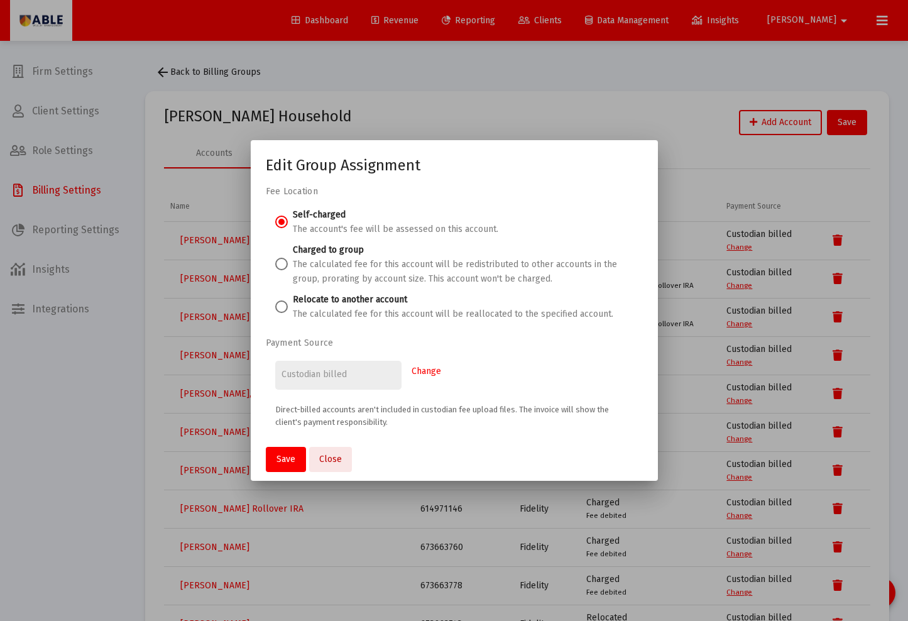
click at [336, 458] on span "Close" at bounding box center [330, 459] width 23 height 11
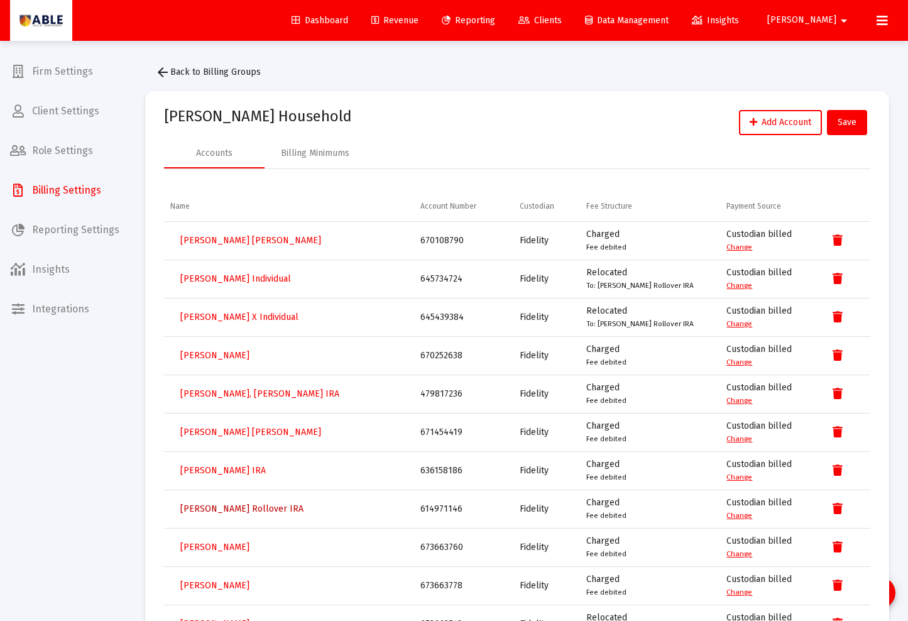
scroll to position [2, 0]
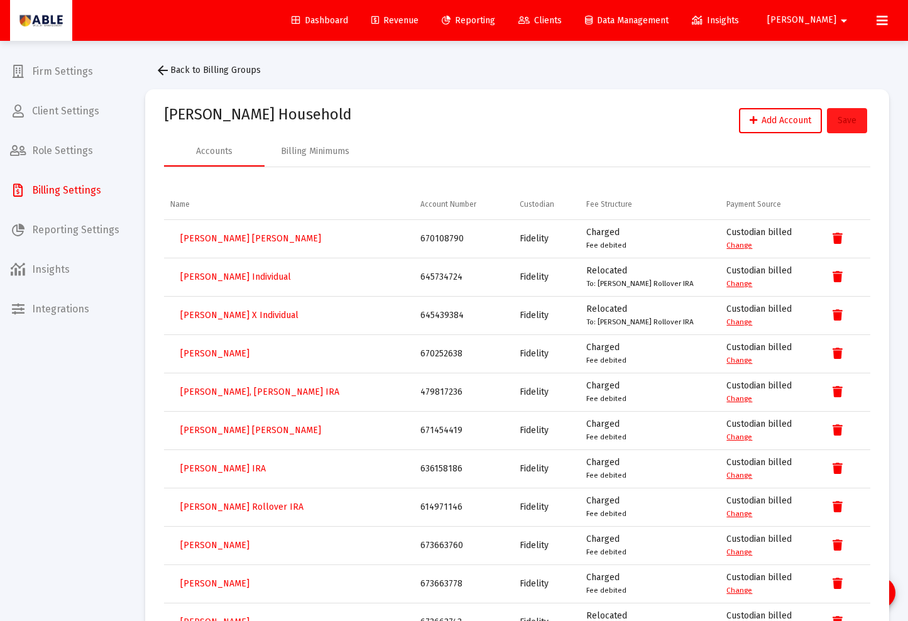
click at [837, 122] on button "Save" at bounding box center [847, 120] width 40 height 25
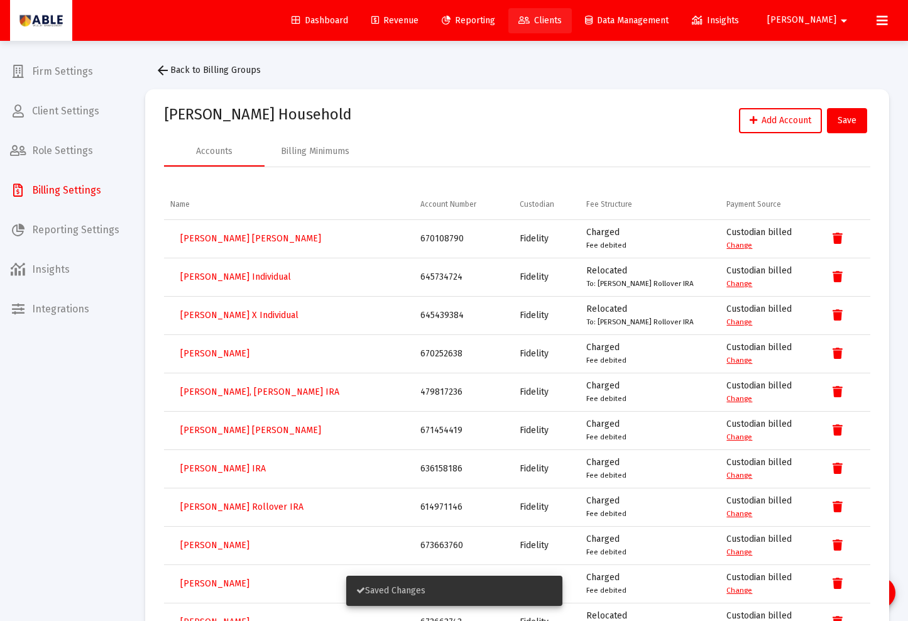
click at [572, 14] on link "Clients" at bounding box center [539, 20] width 63 height 25
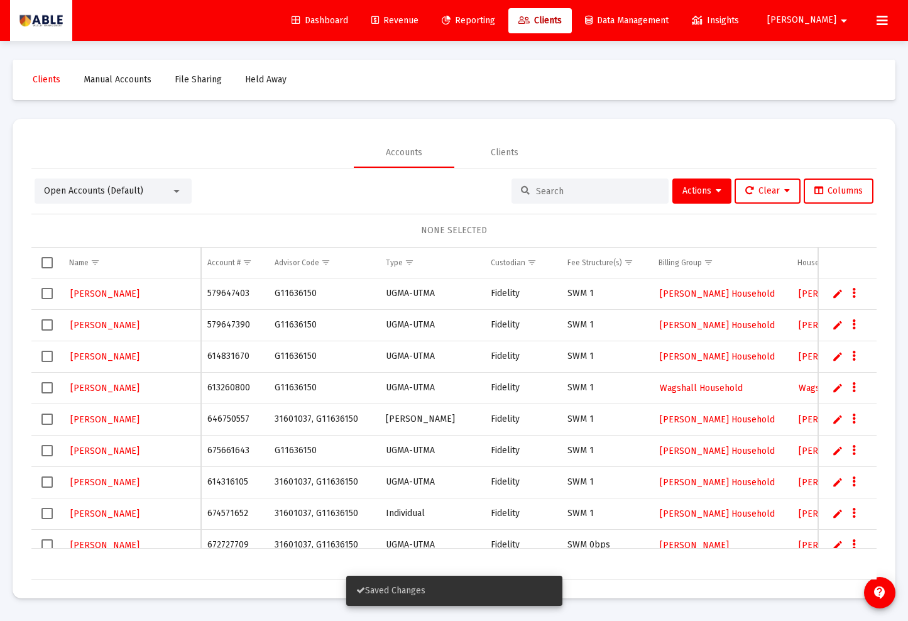
click at [536, 188] on input at bounding box center [597, 191] width 123 height 11
paste input "636623123"
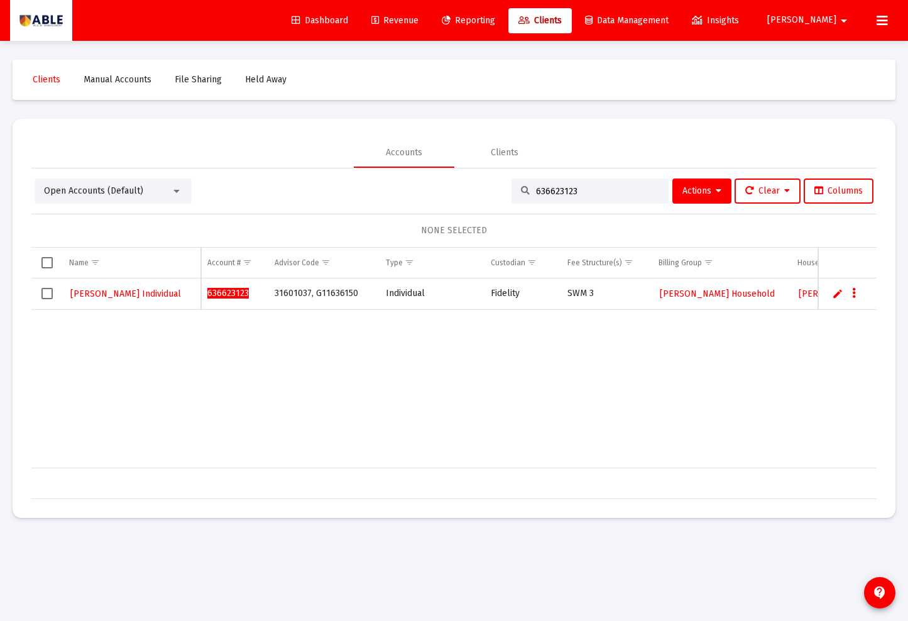
type input "636623123"
click at [682, 292] on span "[PERSON_NAME] Household" at bounding box center [717, 293] width 115 height 11
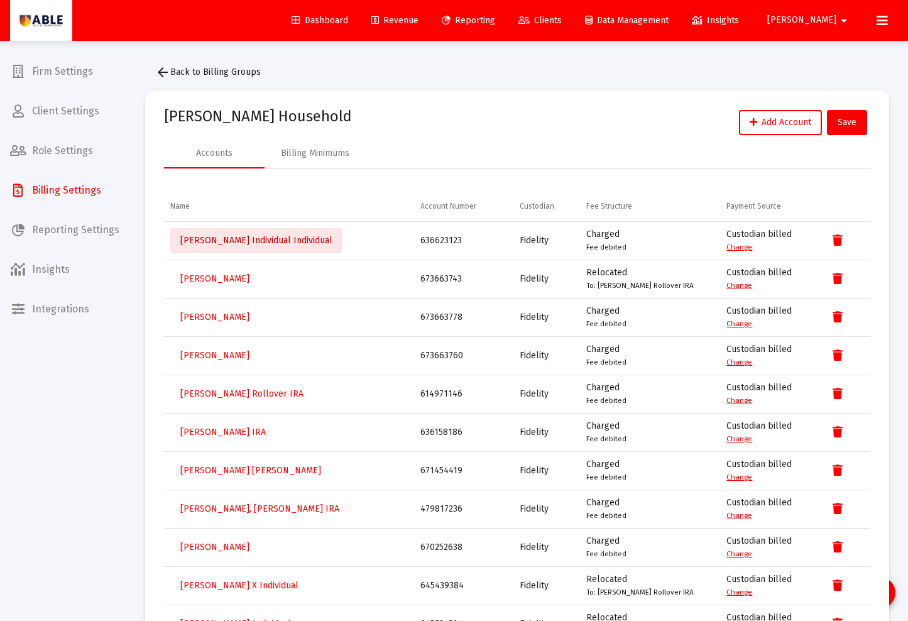
click at [301, 239] on span "Debbie Abramowitz Individual Individual" at bounding box center [256, 240] width 152 height 11
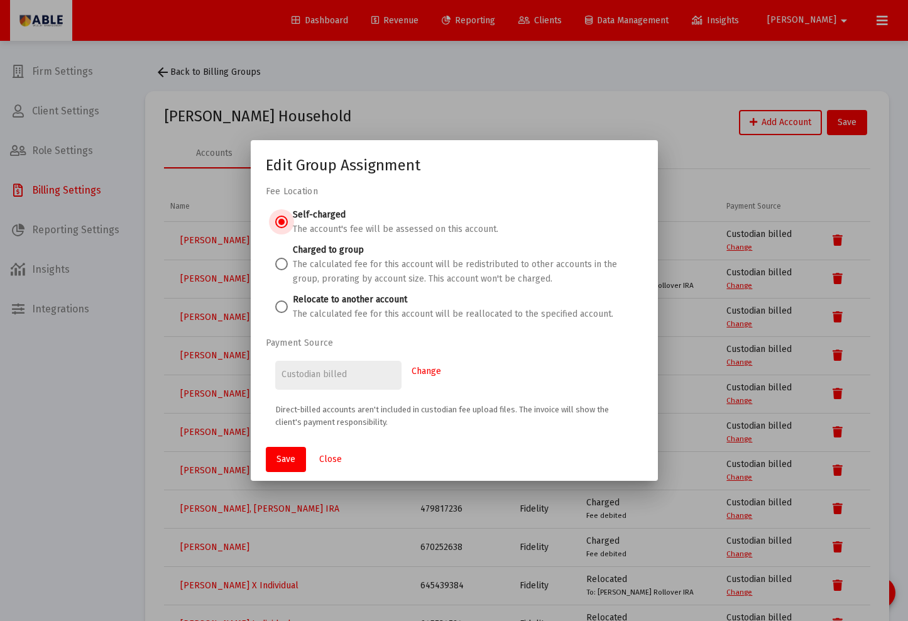
click at [283, 306] on span at bounding box center [281, 306] width 13 height 13
click at [283, 306] on input "Relocate to another account The calculated fee for this account will be realloc…" at bounding box center [281, 306] width 13 height 13
radio input "true"
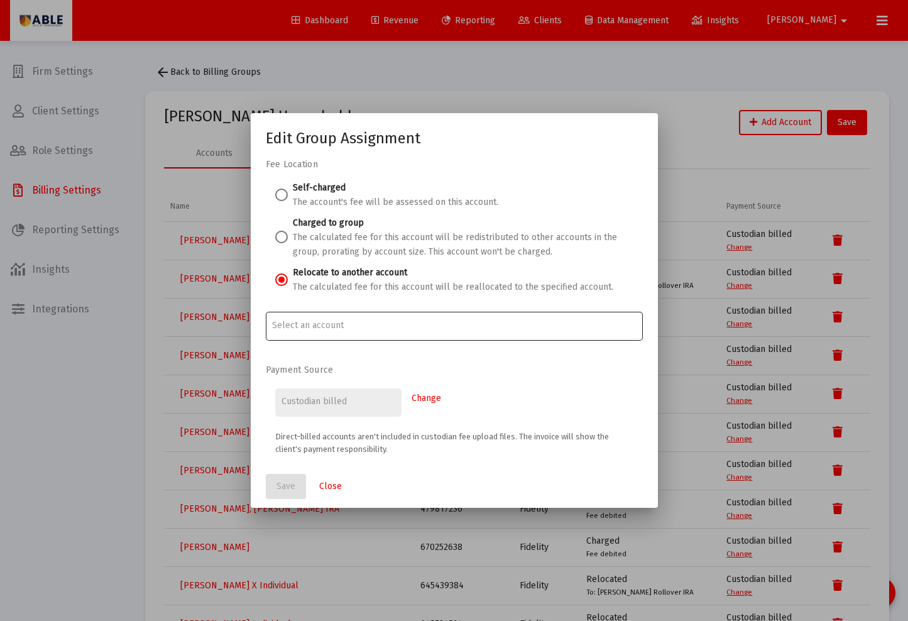
click at [307, 326] on input "Account Options" at bounding box center [454, 325] width 364 height 10
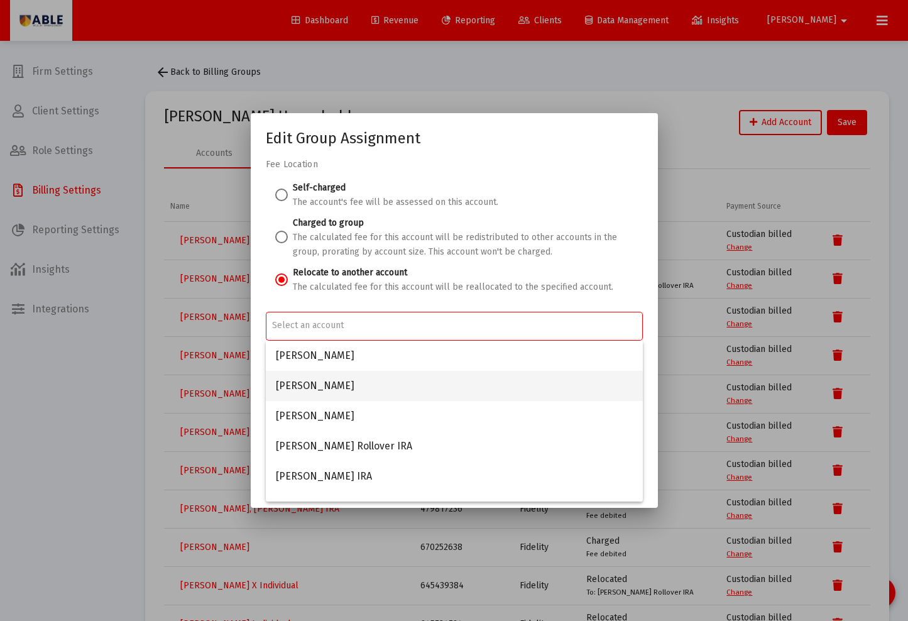
scroll to position [9, 0]
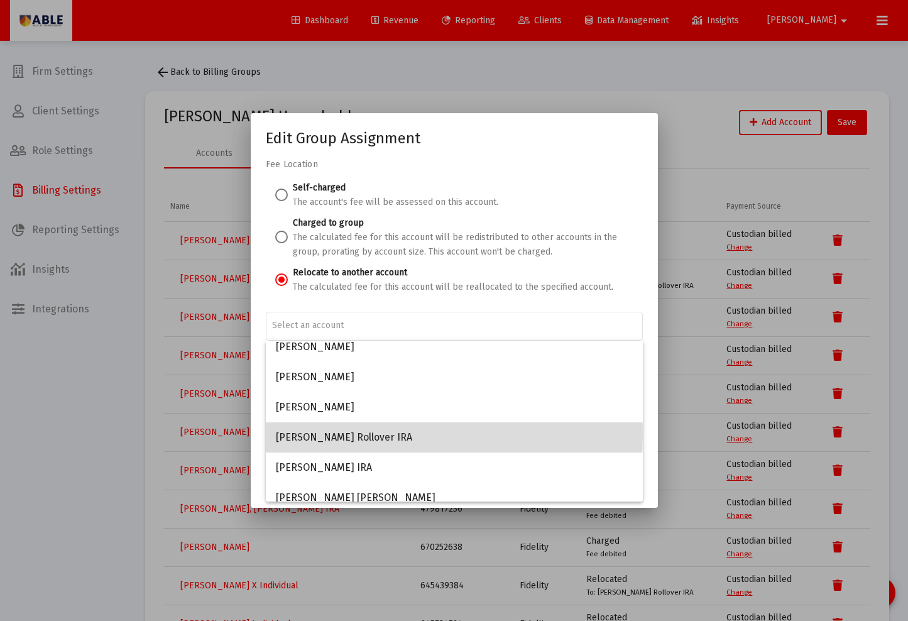
click at [327, 433] on span "Tepler, Morris Rollover IRA" at bounding box center [454, 437] width 357 height 30
type input "Tepler, Morris Rollover IRA"
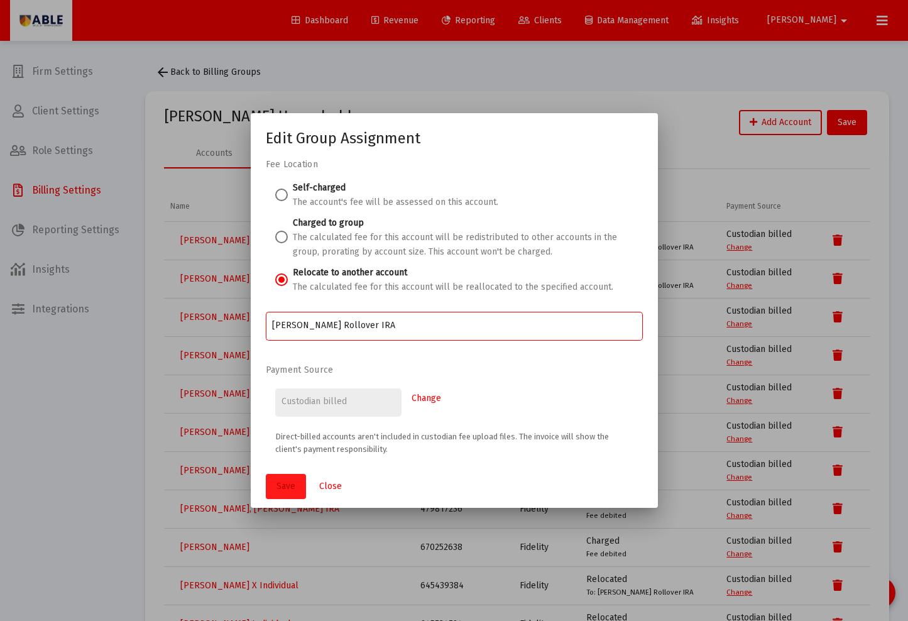
click at [289, 481] on span "Save" at bounding box center [285, 486] width 19 height 11
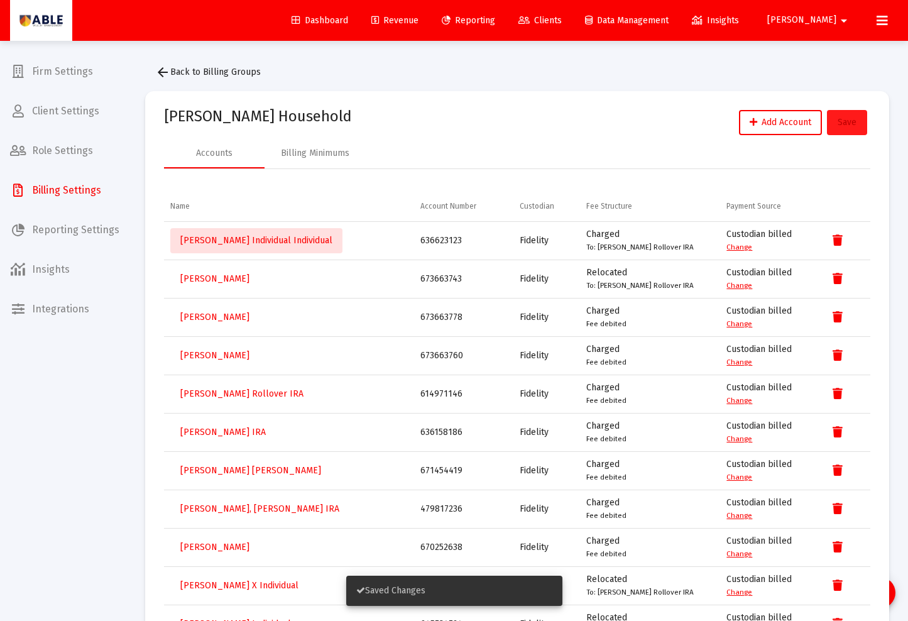
click at [856, 128] on button "Save" at bounding box center [847, 122] width 40 height 25
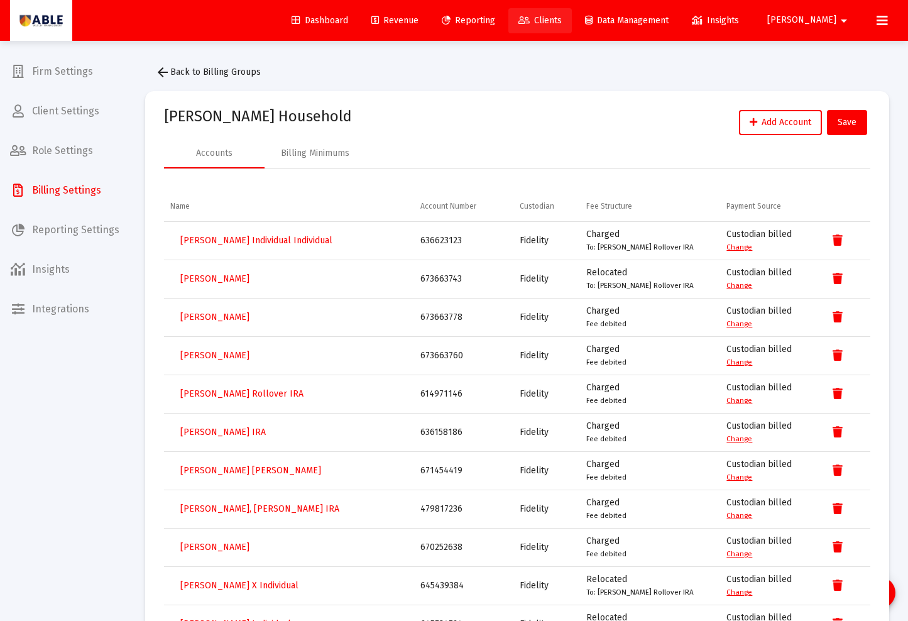
click at [562, 19] on span "Clients" at bounding box center [539, 20] width 43 height 11
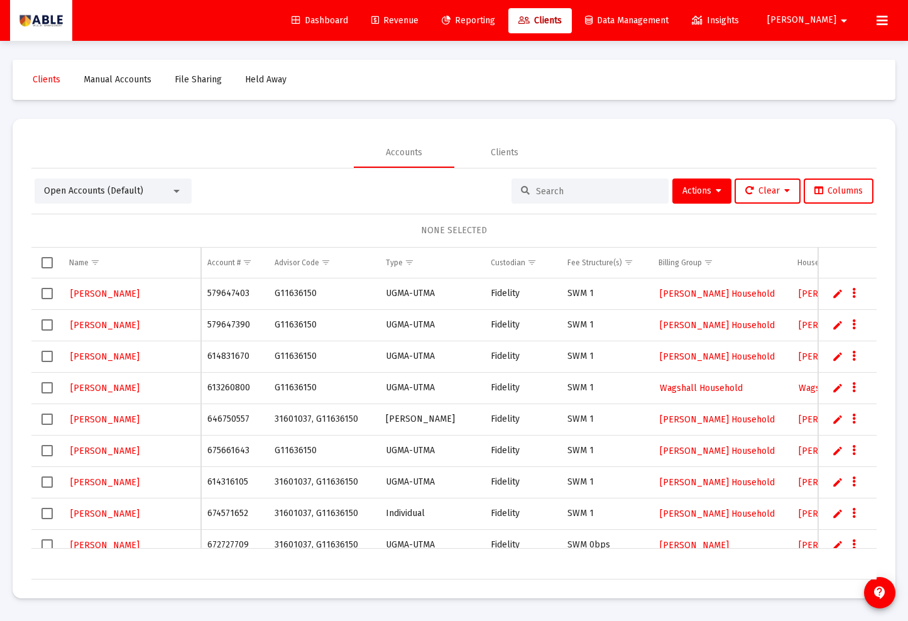
click at [559, 196] on div at bounding box center [589, 190] width 157 height 25
click at [558, 190] on input at bounding box center [597, 191] width 123 height 11
paste input "479797359"
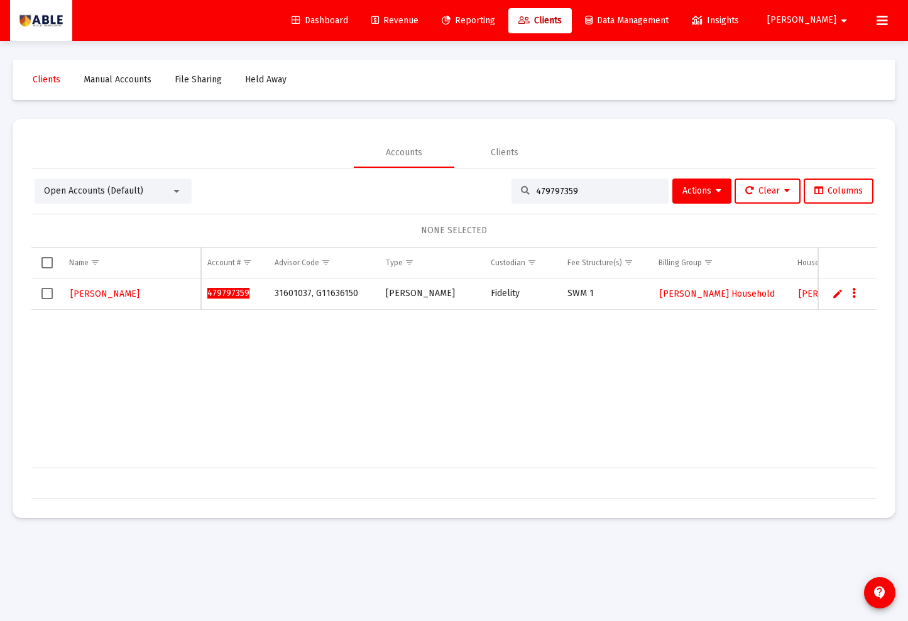
click at [556, 197] on div "479797359" at bounding box center [589, 190] width 157 height 25
click at [555, 190] on input "479797359" at bounding box center [597, 191] width 123 height 11
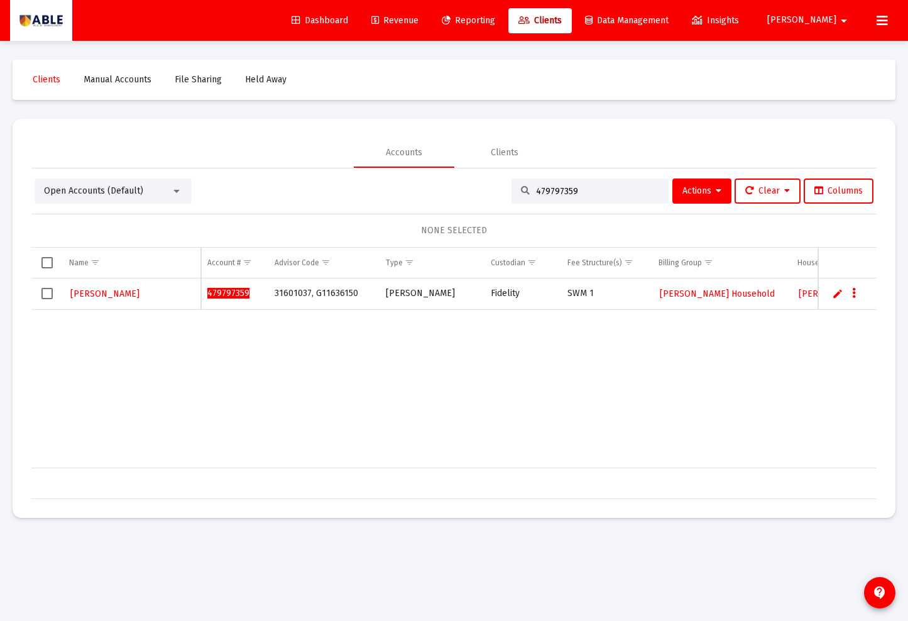
paste input "671037"
click at [591, 190] on input "479671037" at bounding box center [597, 191] width 123 height 11
paste input "797359"
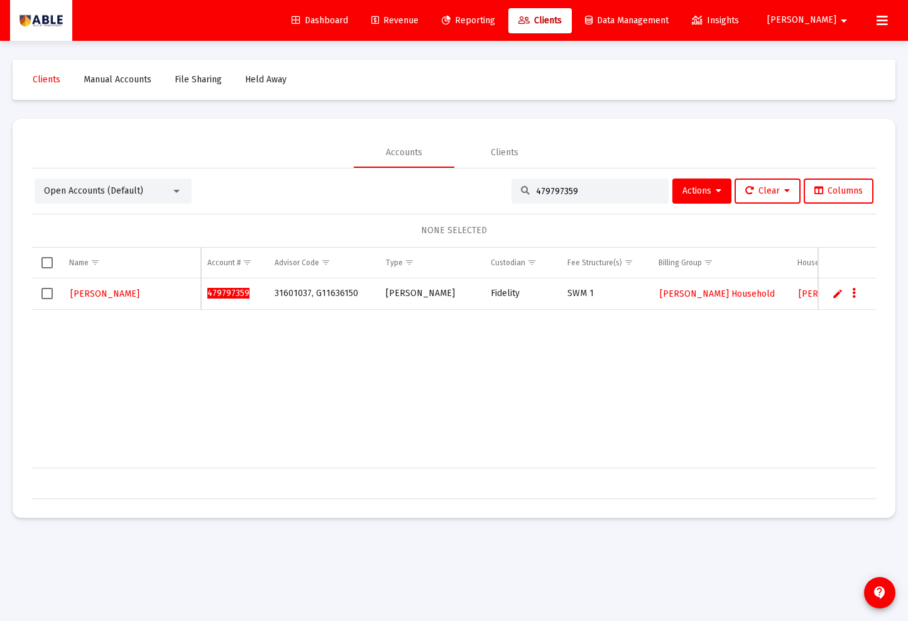
type input "479797359"
click at [835, 294] on link "Edit" at bounding box center [837, 293] width 11 height 11
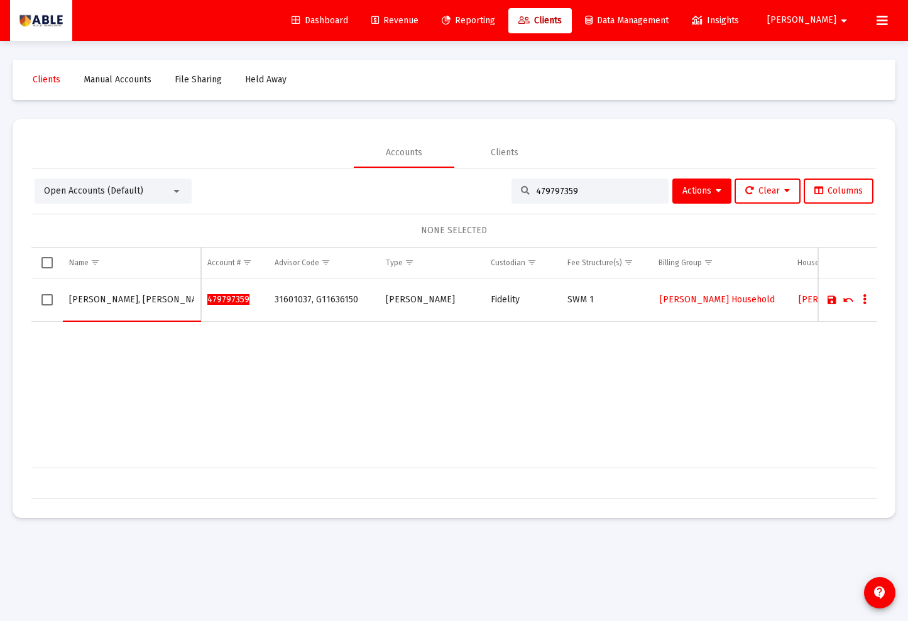
type input "Sigman, Eric Roth IRA"
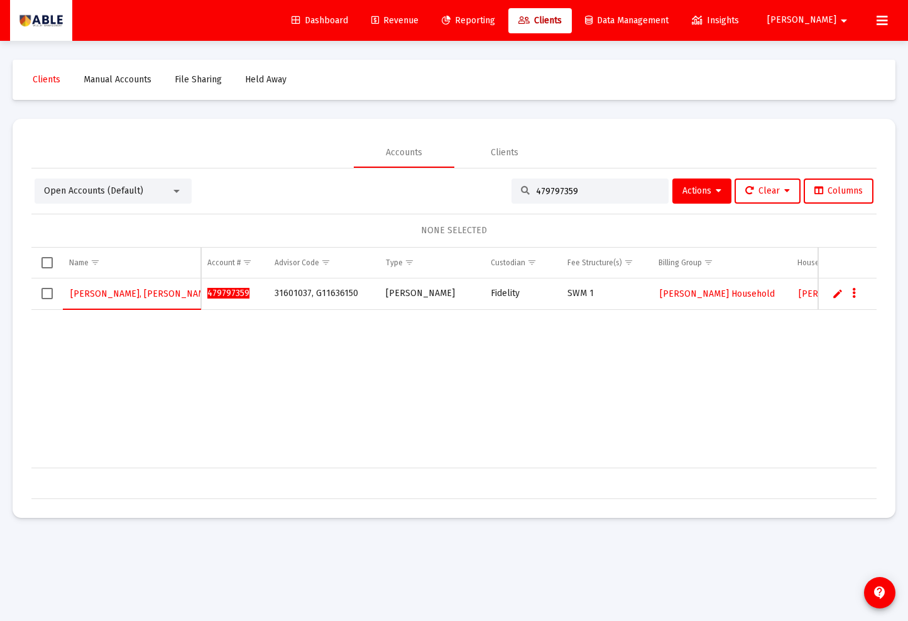
click at [550, 190] on input "479797359" at bounding box center [597, 191] width 123 height 11
paste input "671037"
type input "479671037"
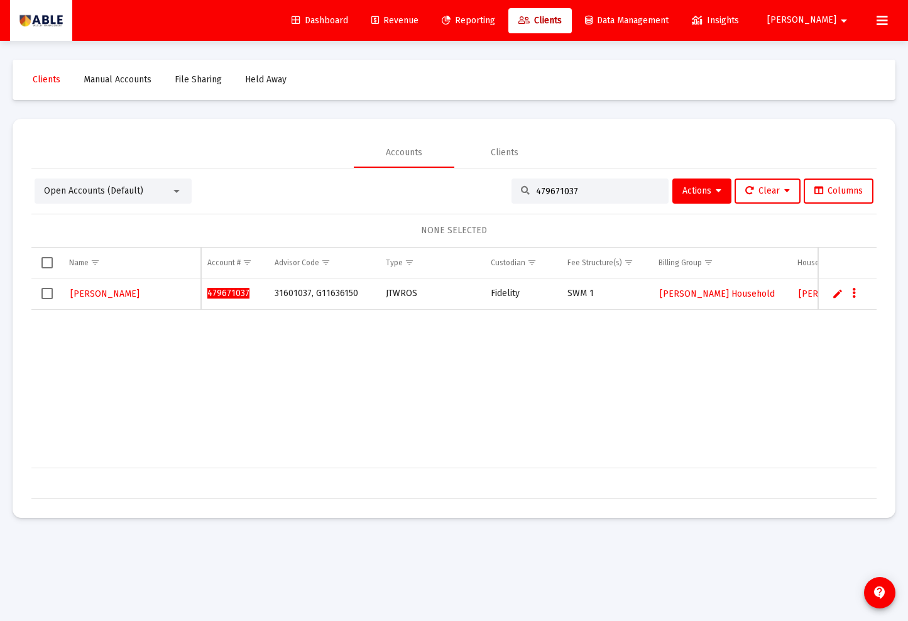
click at [842, 292] on link "Edit" at bounding box center [837, 293] width 11 height 11
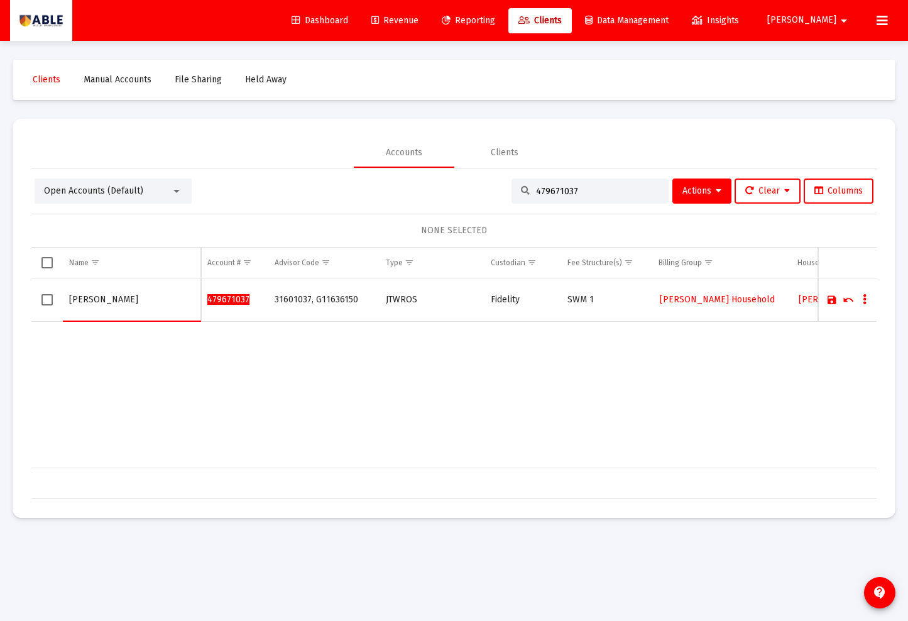
type input "Sigman, Eric A"
click at [833, 300] on link "Save" at bounding box center [831, 299] width 11 height 11
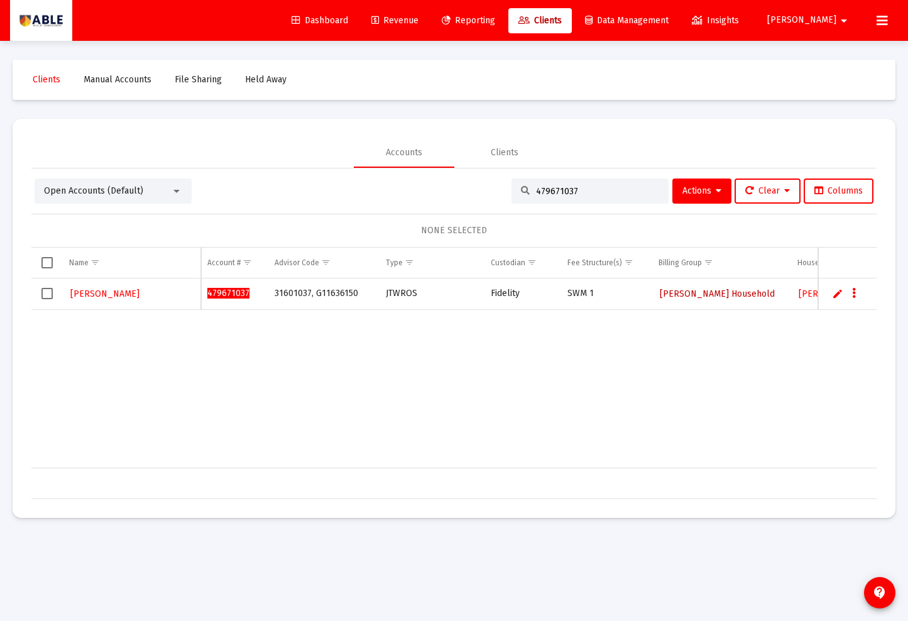
click at [702, 293] on span "[PERSON_NAME] Household" at bounding box center [717, 293] width 115 height 11
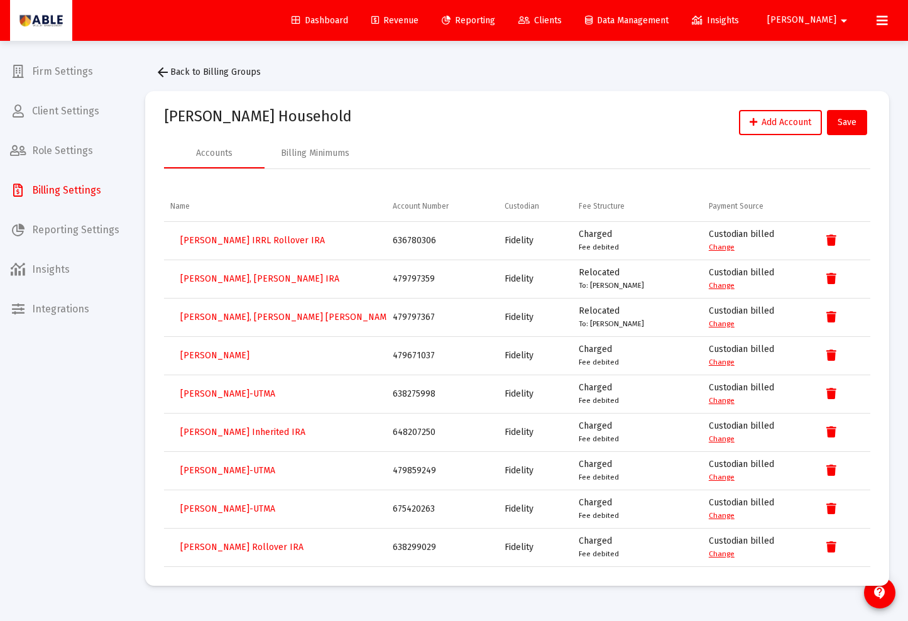
click at [416, 321] on div "479797367" at bounding box center [442, 317] width 99 height 13
copy div "479797367"
click at [851, 119] on span "Save" at bounding box center [847, 122] width 19 height 11
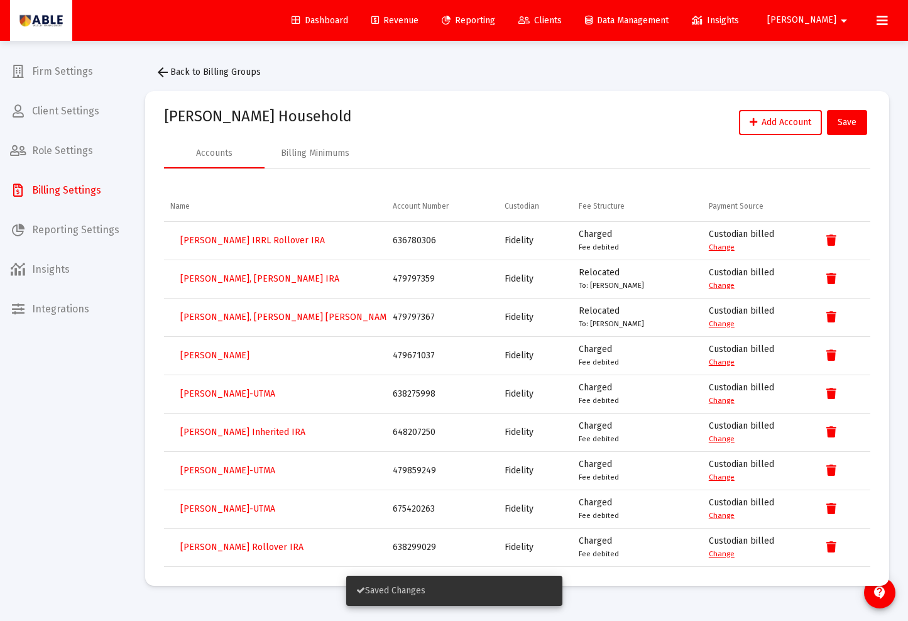
click at [562, 18] on span "Clients" at bounding box center [539, 20] width 43 height 11
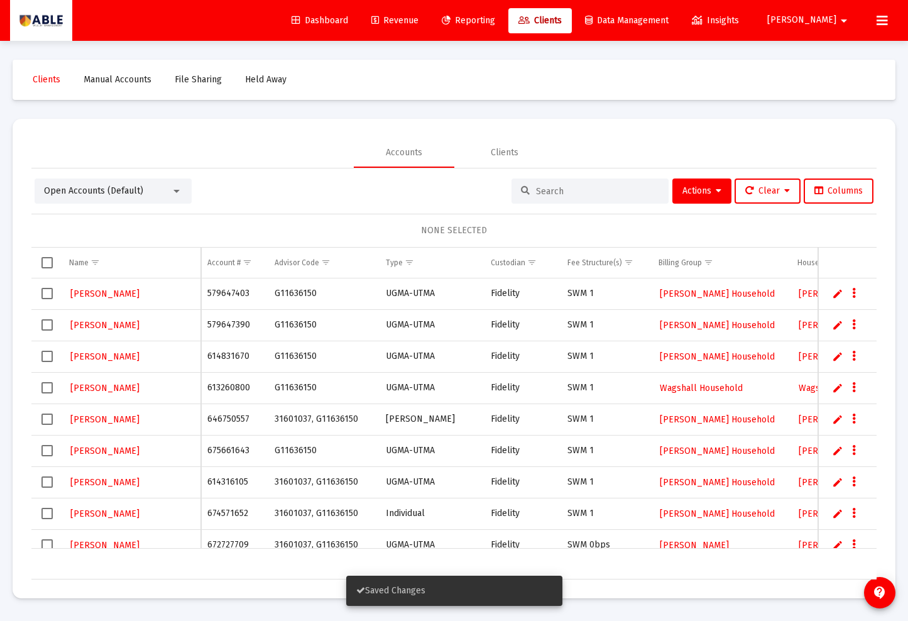
click at [556, 194] on input at bounding box center [597, 191] width 123 height 11
paste input "479593206"
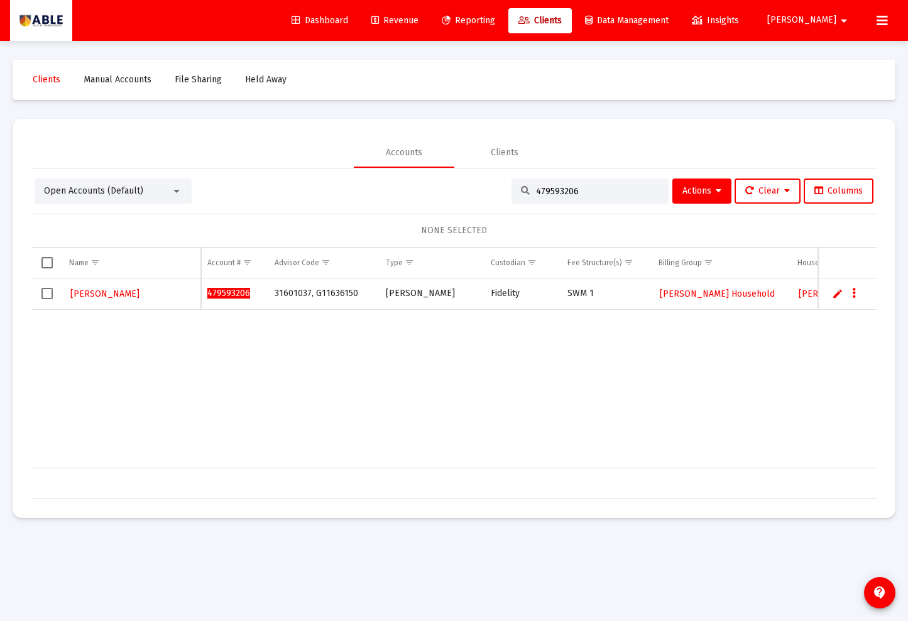
type input "479593206"
click at [680, 294] on span "[PERSON_NAME] Household" at bounding box center [717, 293] width 115 height 11
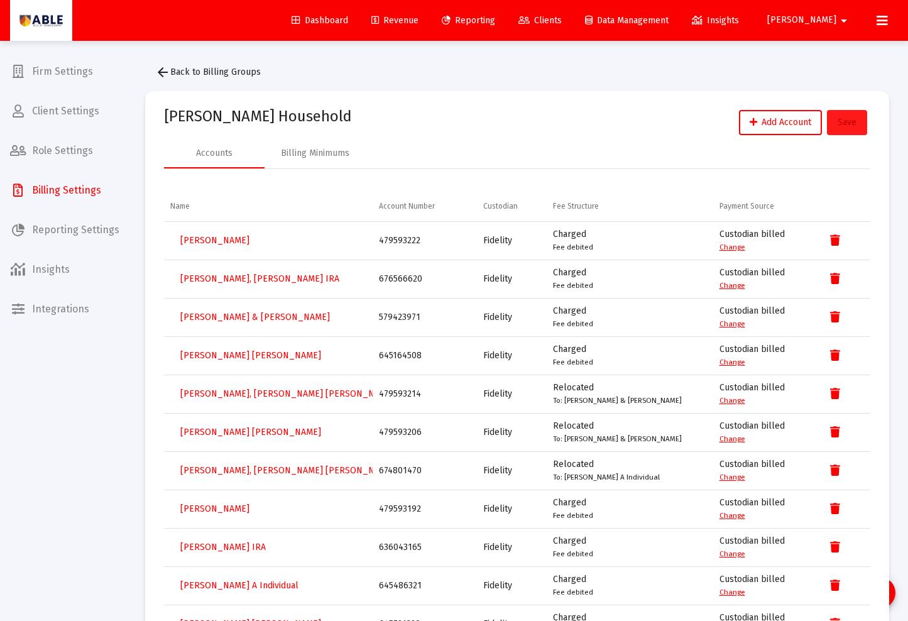
click at [847, 121] on span "Save" at bounding box center [847, 122] width 19 height 11
click at [562, 22] on span "Clients" at bounding box center [539, 20] width 43 height 11
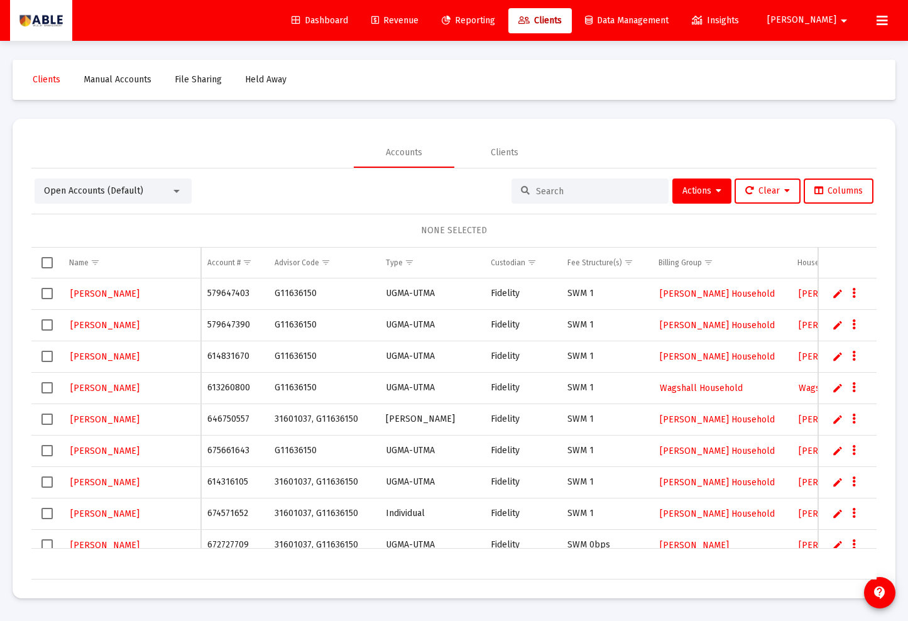
click at [542, 187] on input at bounding box center [597, 191] width 123 height 11
paste input "479797367"
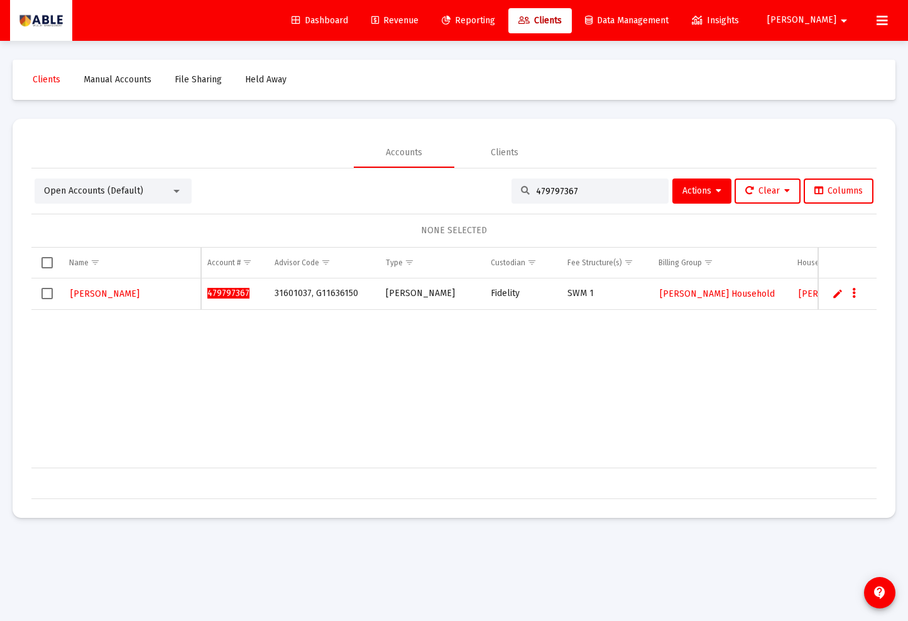
type input "479797367"
click at [693, 295] on span "[PERSON_NAME] Household" at bounding box center [717, 293] width 115 height 11
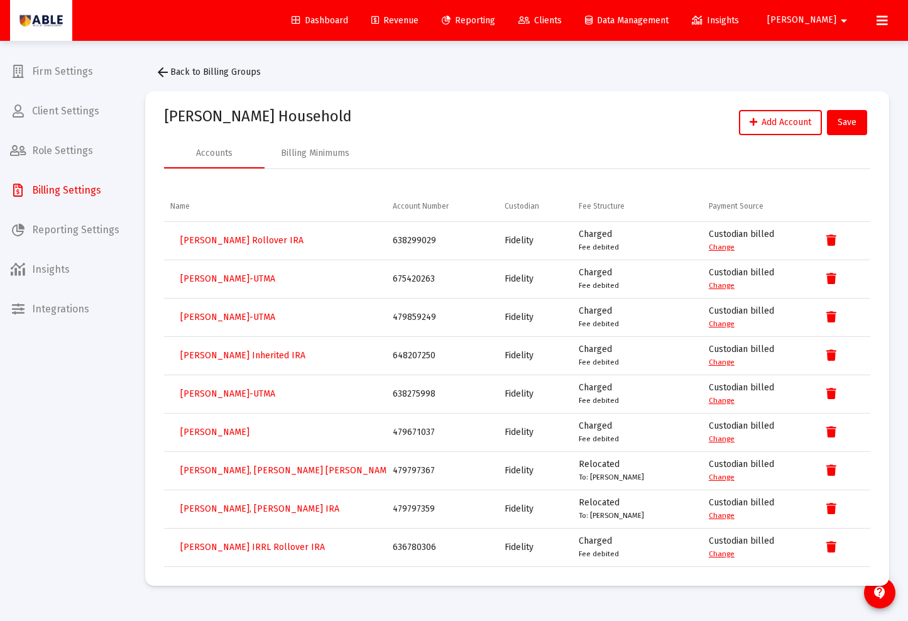
click at [562, 20] on span "Clients" at bounding box center [539, 20] width 43 height 11
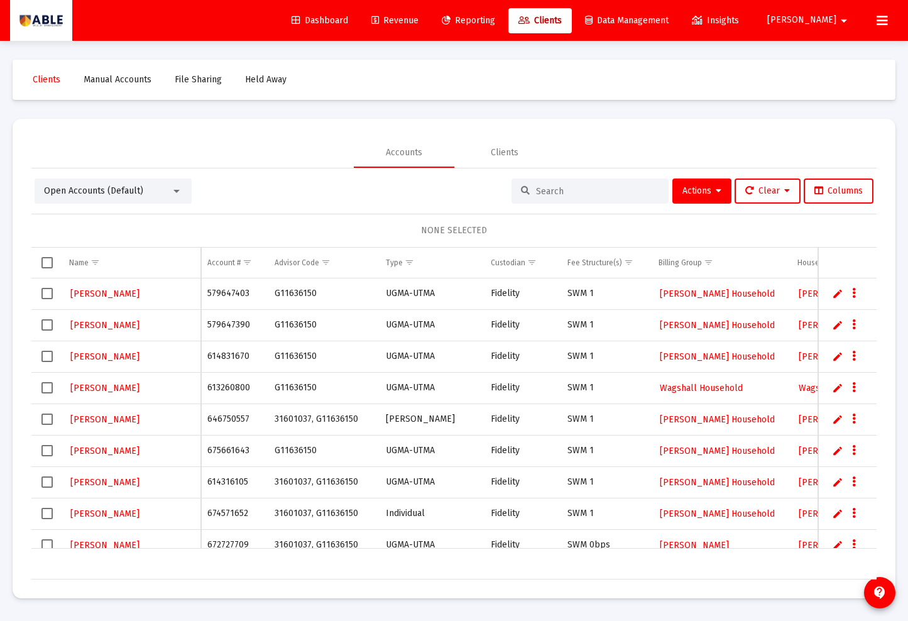
click at [542, 187] on input at bounding box center [597, 191] width 123 height 11
paste input "645734724"
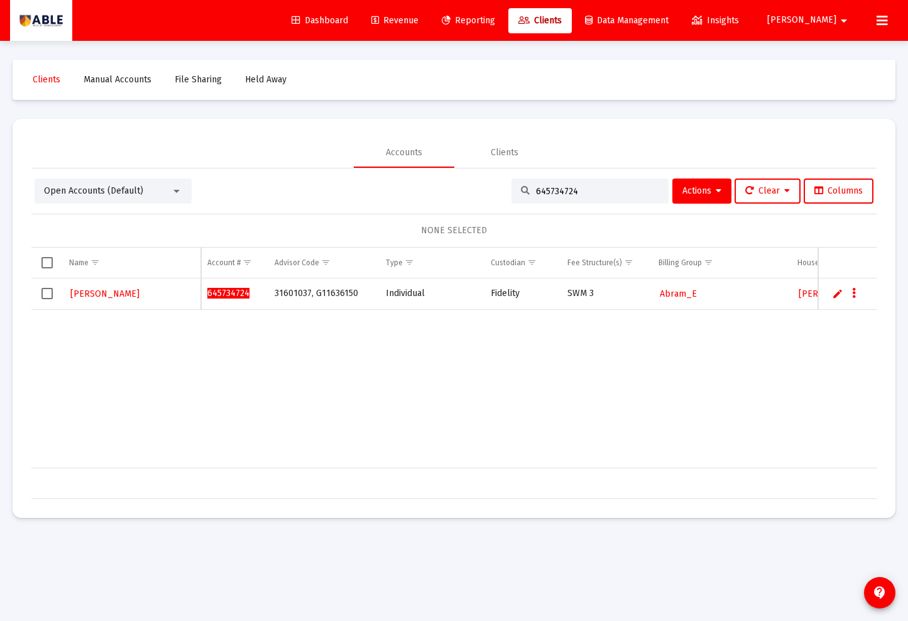
click at [562, 19] on span "Clients" at bounding box center [539, 20] width 43 height 11
drag, startPoint x: 567, startPoint y: 204, endPoint x: 565, endPoint y: 198, distance: 6.6
click at [565, 200] on div "Open Accounts (Default) 645734724 Actions Clear Columns NONE SELECTED Name Name…" at bounding box center [453, 338] width 845 height 320
click at [566, 196] on div "645734724" at bounding box center [589, 190] width 157 height 25
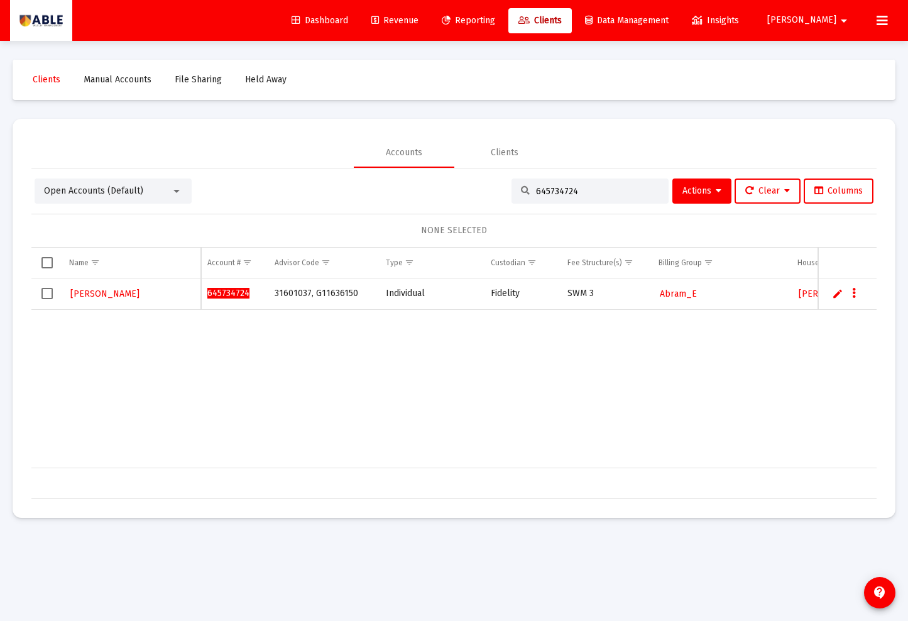
click at [566, 196] on div "645734724" at bounding box center [589, 190] width 157 height 25
click at [565, 189] on input "645734724" at bounding box center [597, 191] width 123 height 11
paste input "14971146"
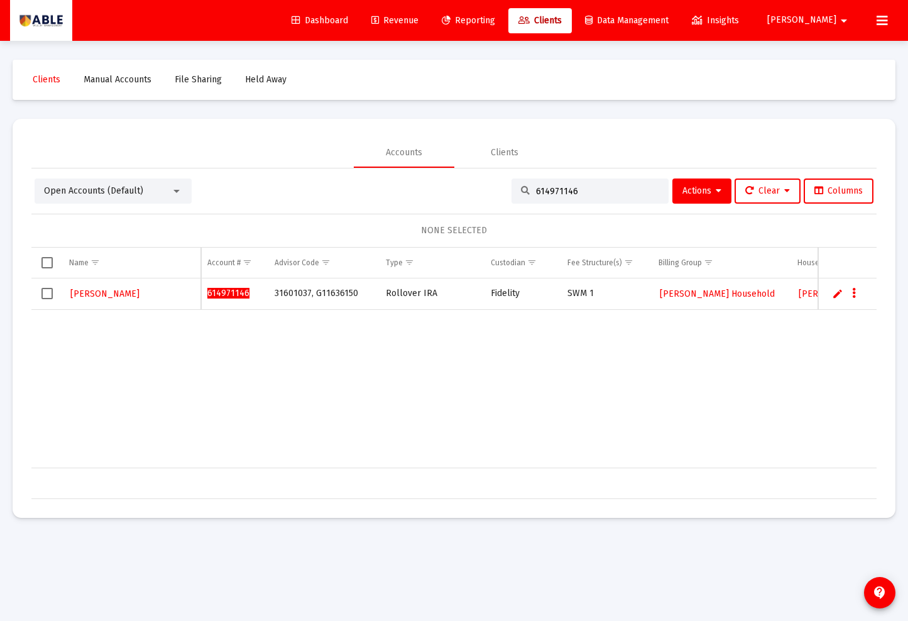
click at [564, 192] on input "614971146" at bounding box center [597, 191] width 123 height 11
paste input "45734724"
type input "645734724"
click at [36, 290] on td "Data grid" at bounding box center [46, 293] width 31 height 31
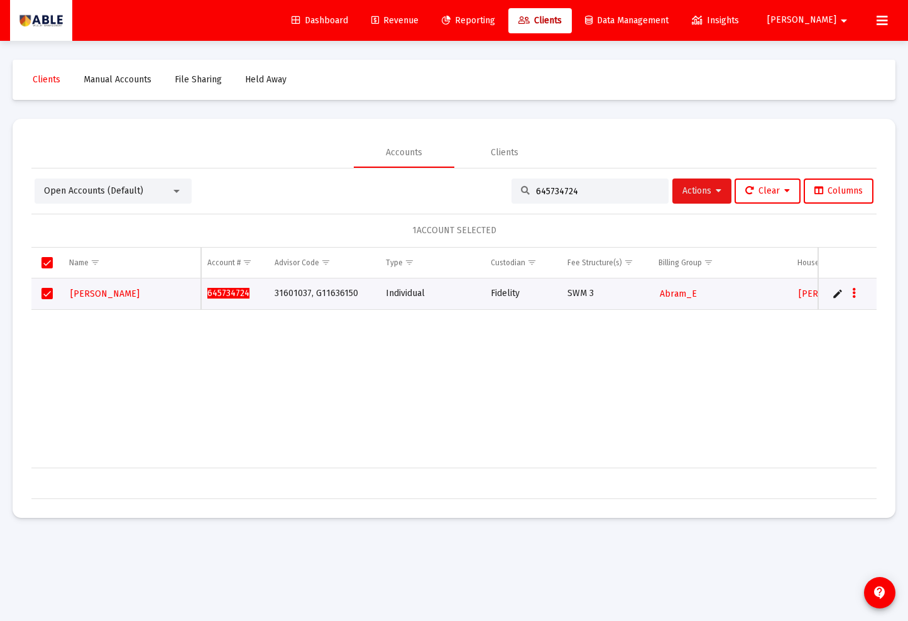
click at [709, 194] on span "Actions" at bounding box center [701, 190] width 39 height 11
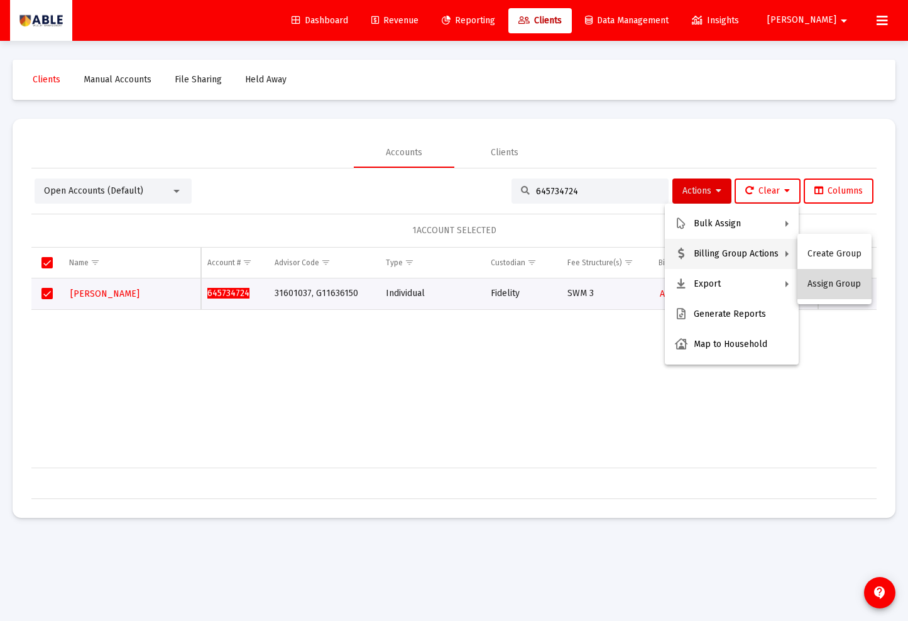
click at [844, 286] on button "Assign Group" at bounding box center [834, 284] width 74 height 30
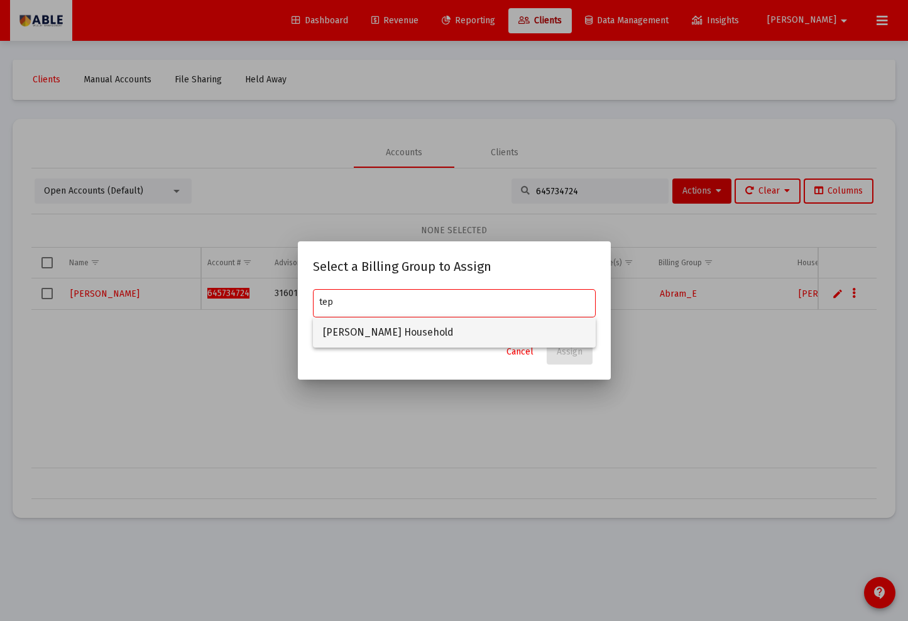
click at [430, 335] on span "[PERSON_NAME] Household" at bounding box center [454, 332] width 263 height 30
type input "[PERSON_NAME] Household"
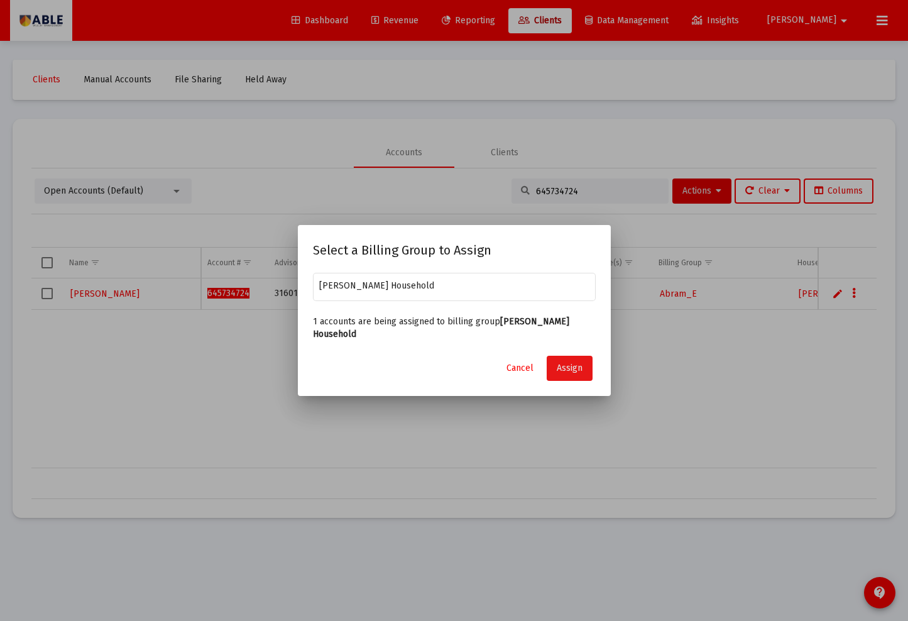
click at [582, 363] on button "Assign" at bounding box center [570, 368] width 46 height 25
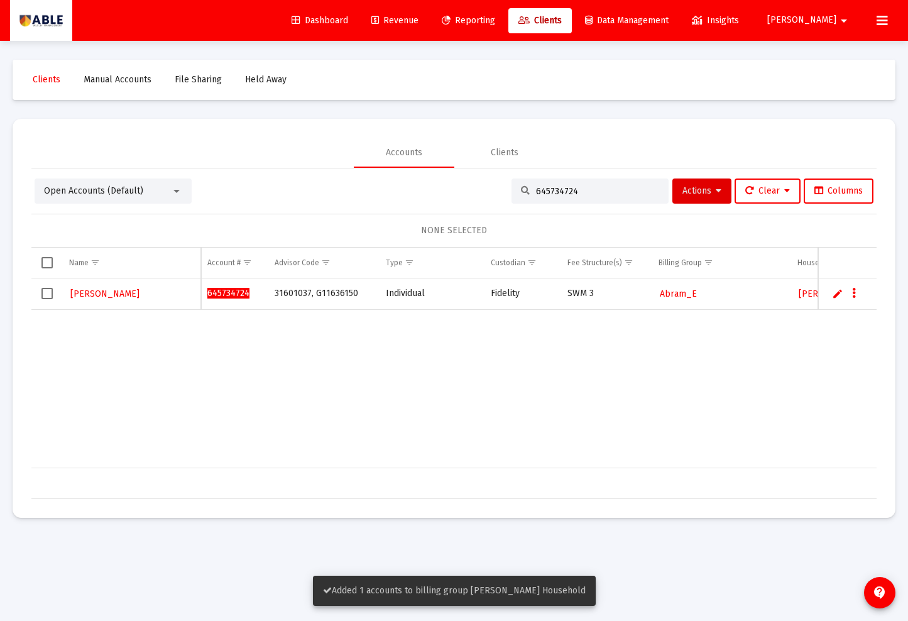
scroll to position [0, 3]
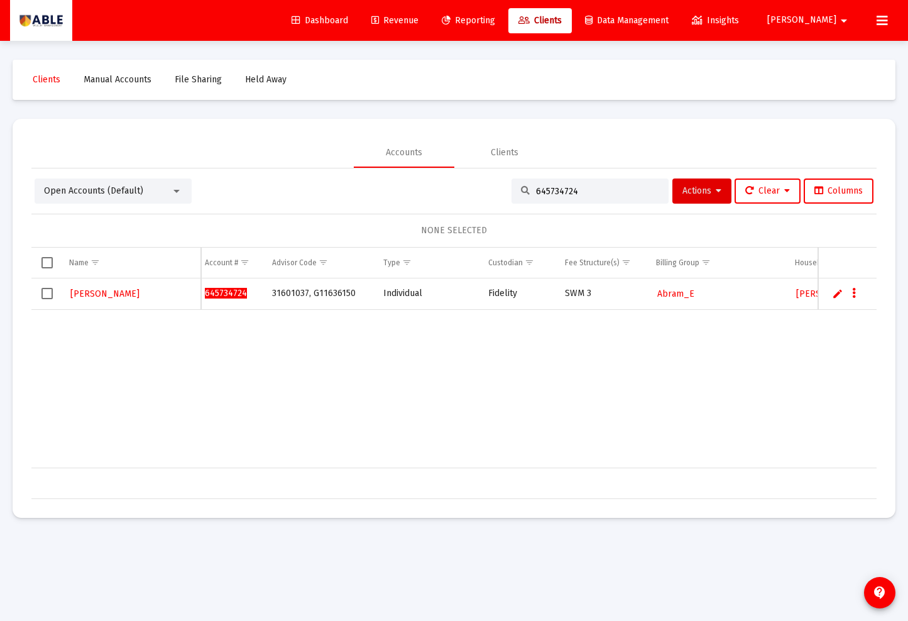
click at [568, 186] on input "645734724" at bounding box center [597, 191] width 123 height 11
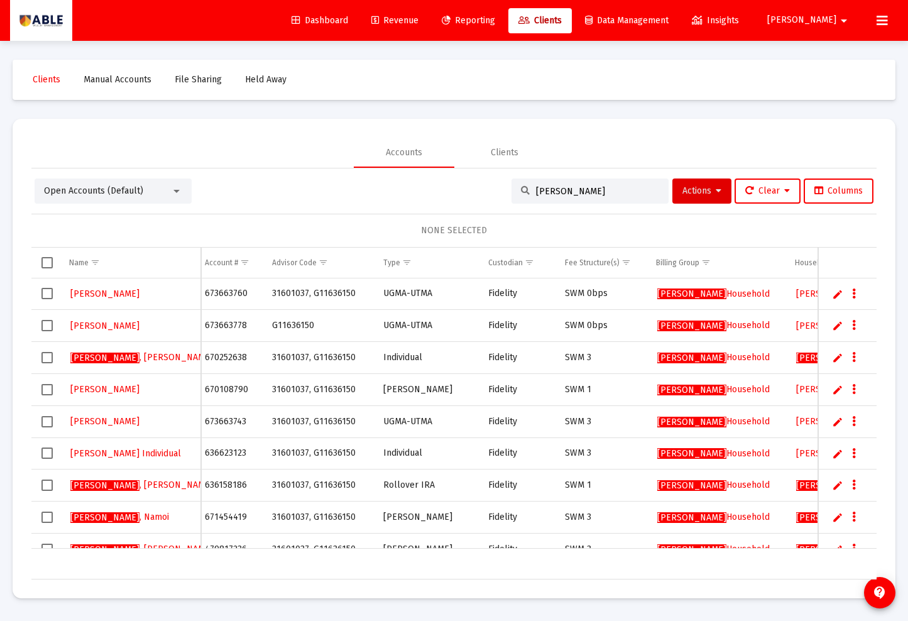
type input "tepler"
click at [680, 290] on span "Tepler" at bounding box center [691, 293] width 69 height 11
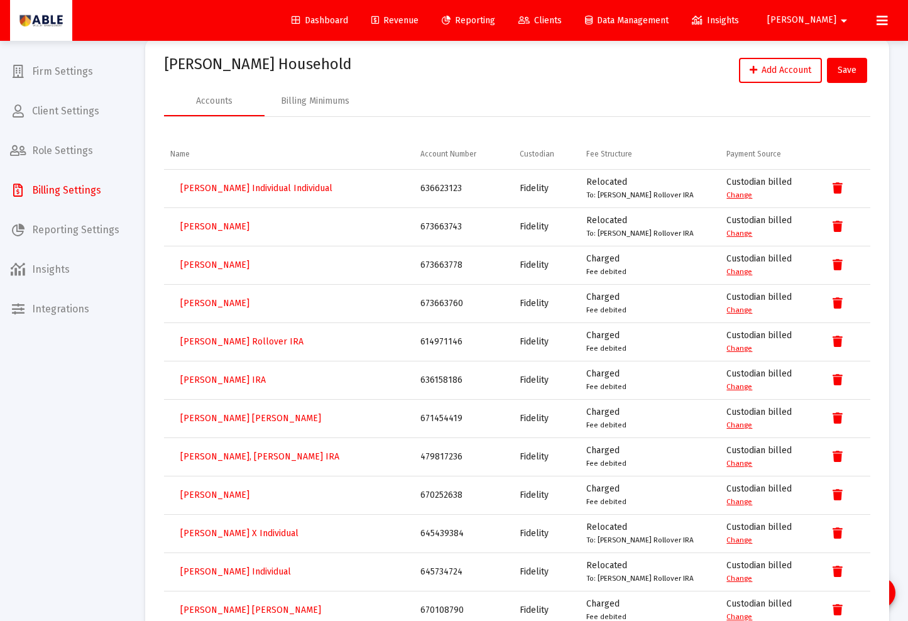
scroll to position [102, 0]
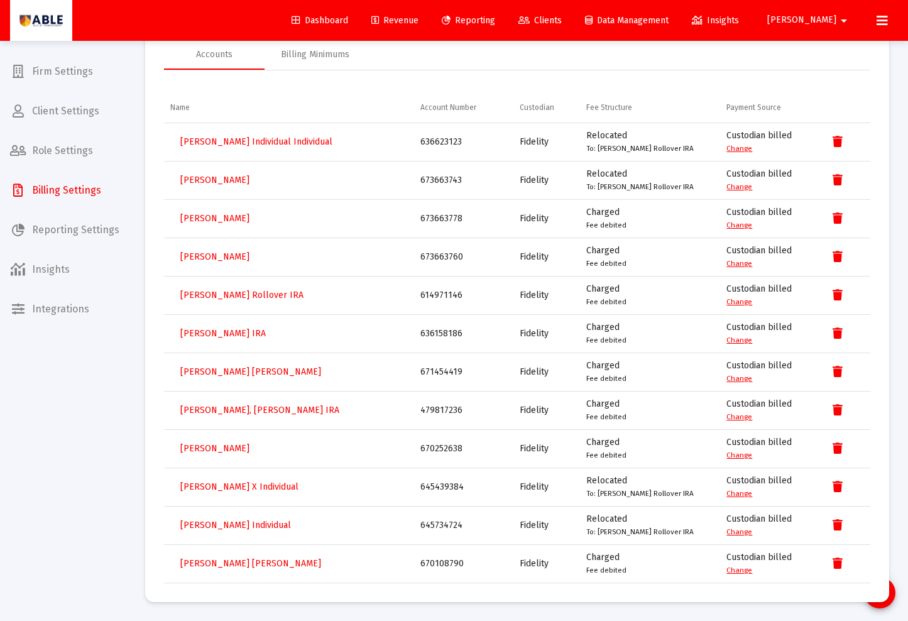
click at [562, 17] on span "Clients" at bounding box center [539, 20] width 43 height 11
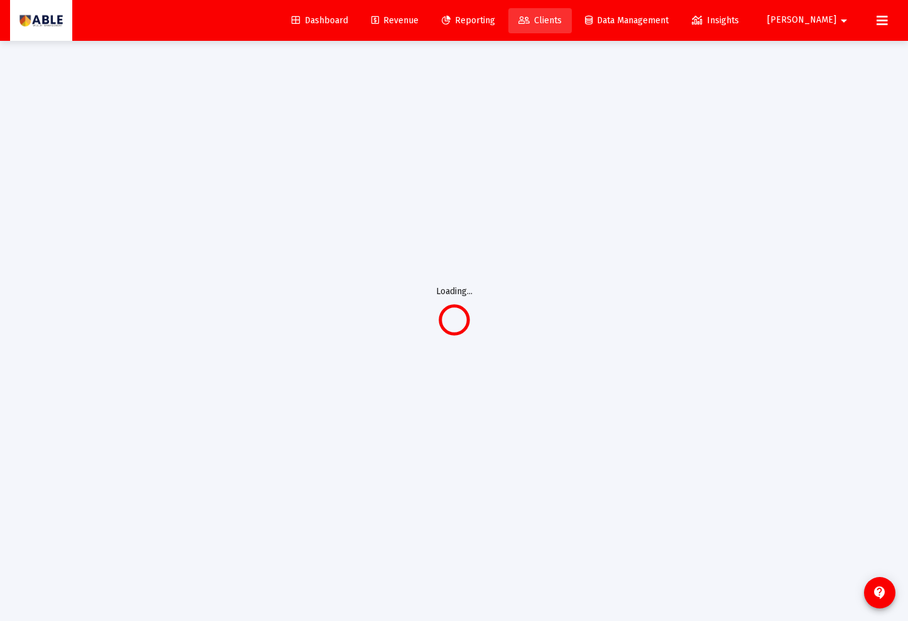
scroll to position [41, 0]
click at [562, 17] on span "Clients" at bounding box center [539, 20] width 43 height 11
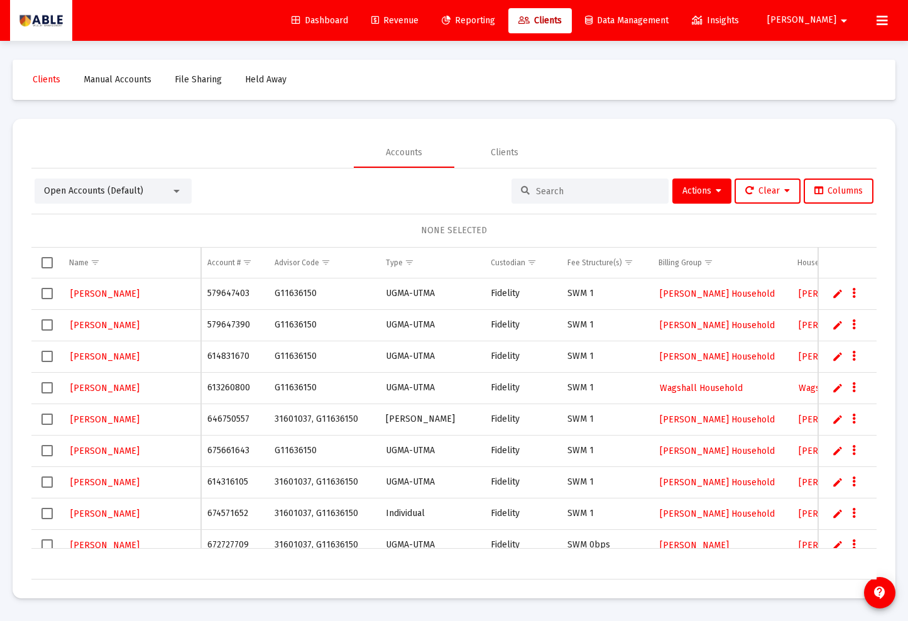
click at [560, 192] on input at bounding box center [597, 191] width 123 height 11
paste input "579839426"
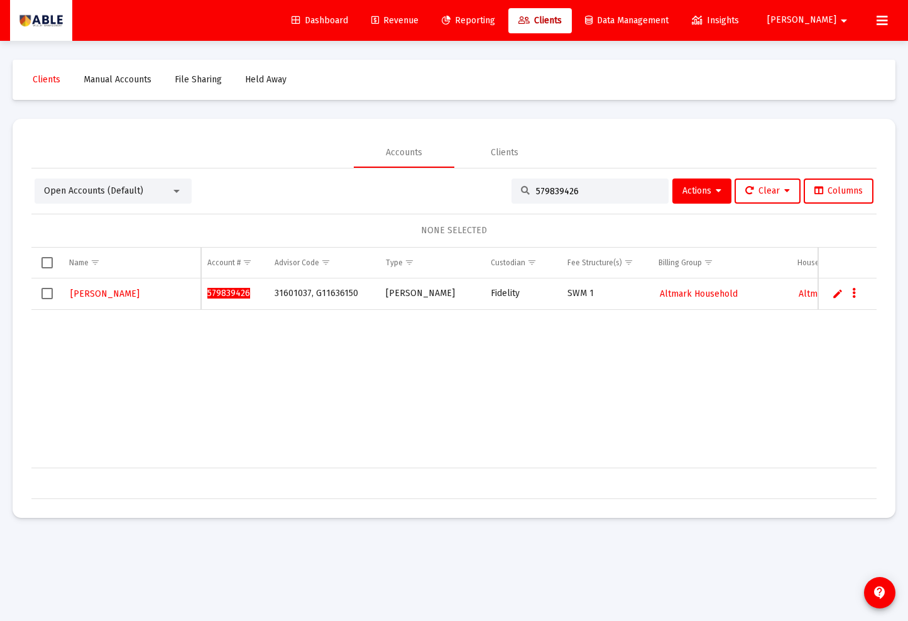
type input "579839426"
click at [713, 291] on span "Altmark Household" at bounding box center [699, 293] width 78 height 11
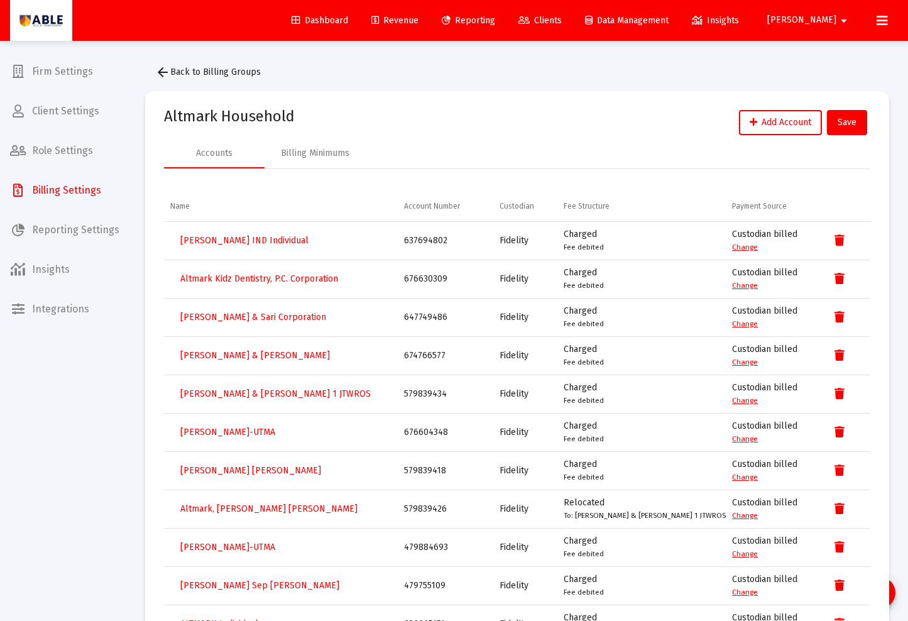
click at [562, 21] on span "Clients" at bounding box center [539, 20] width 43 height 11
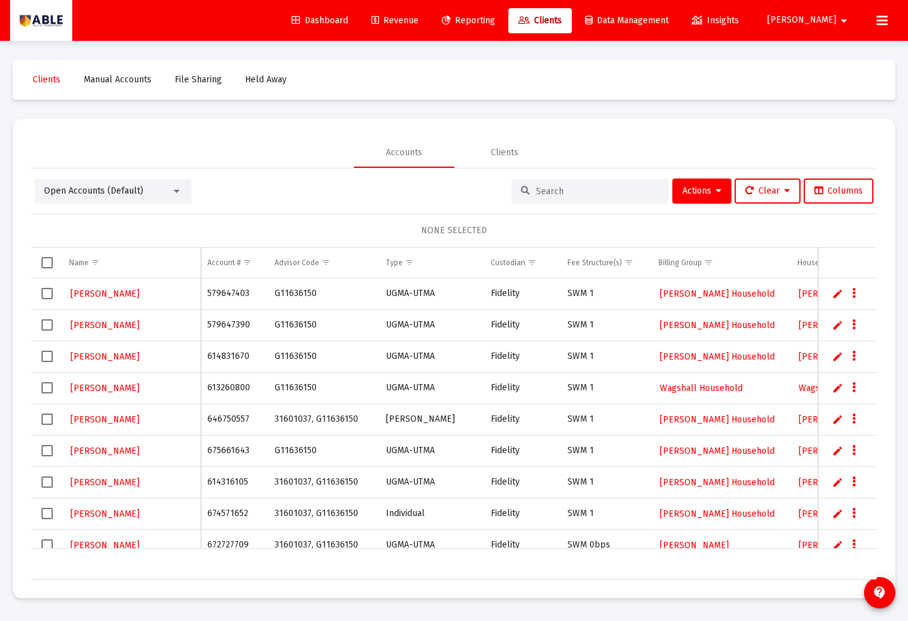
click at [552, 195] on div at bounding box center [589, 190] width 157 height 25
click at [552, 195] on input at bounding box center [597, 191] width 123 height 11
paste input "613035726"
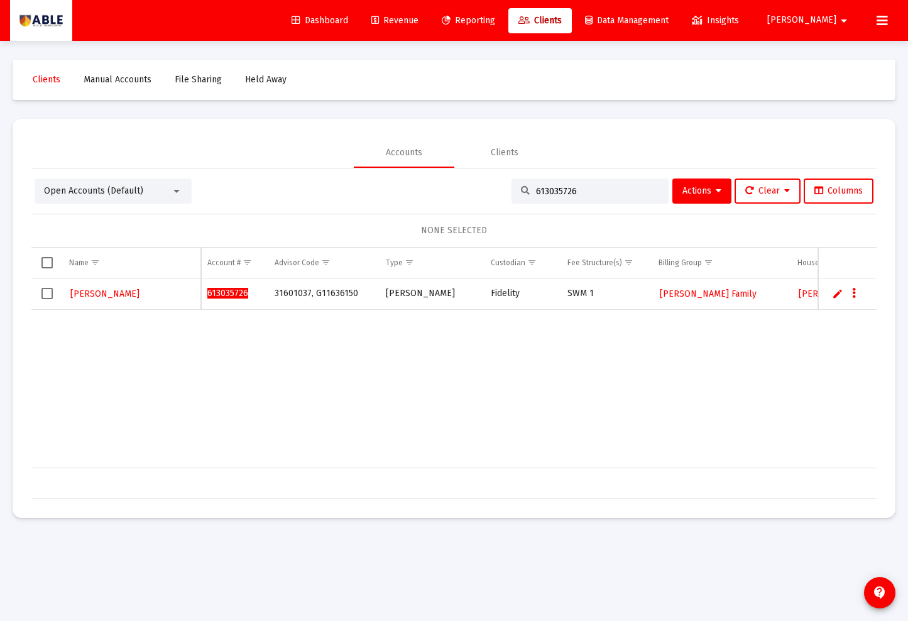
type input "613035726"
click at [684, 293] on span "[PERSON_NAME] Family" at bounding box center [708, 293] width 97 height 11
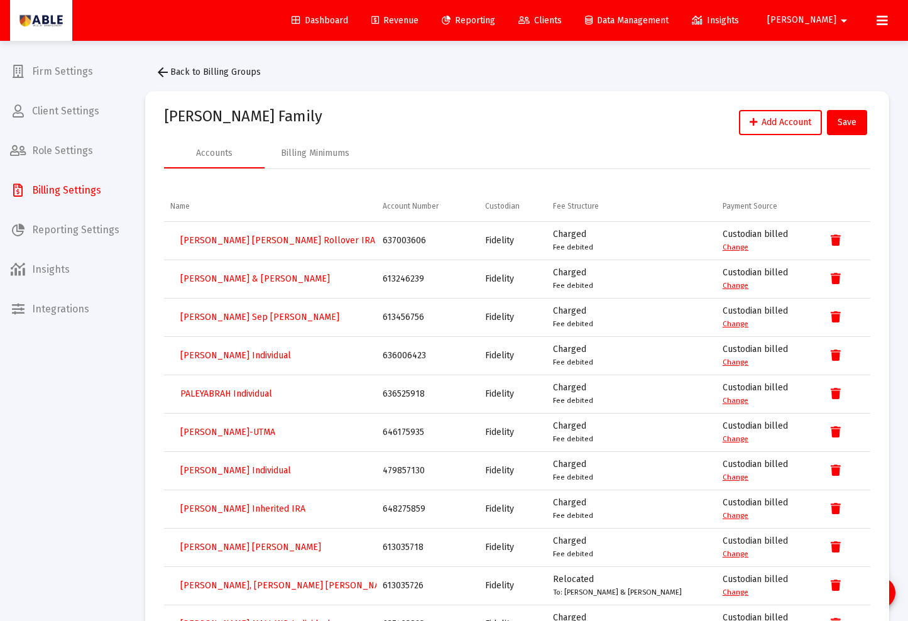
scroll to position [63, 0]
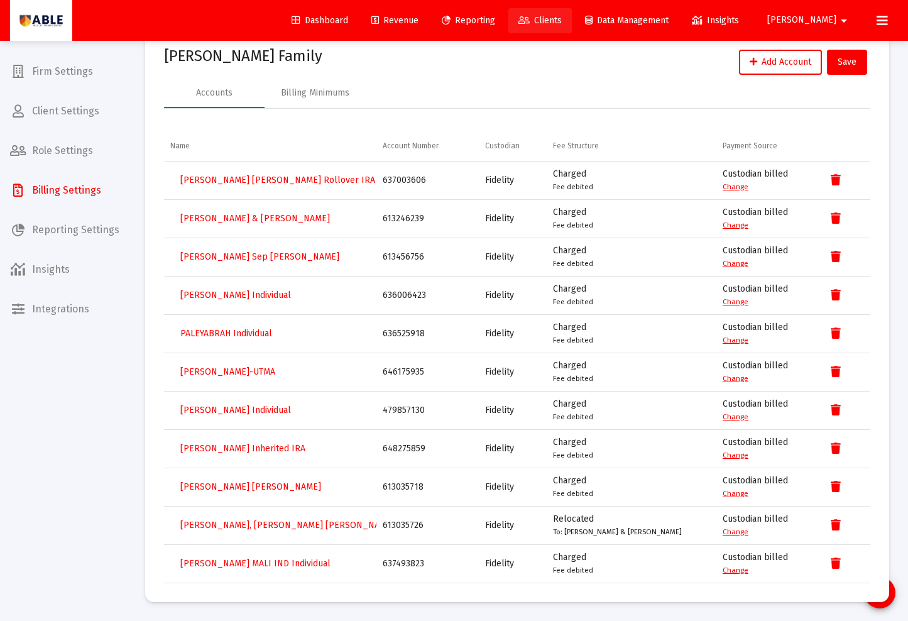
click at [572, 26] on link "Clients" at bounding box center [539, 20] width 63 height 25
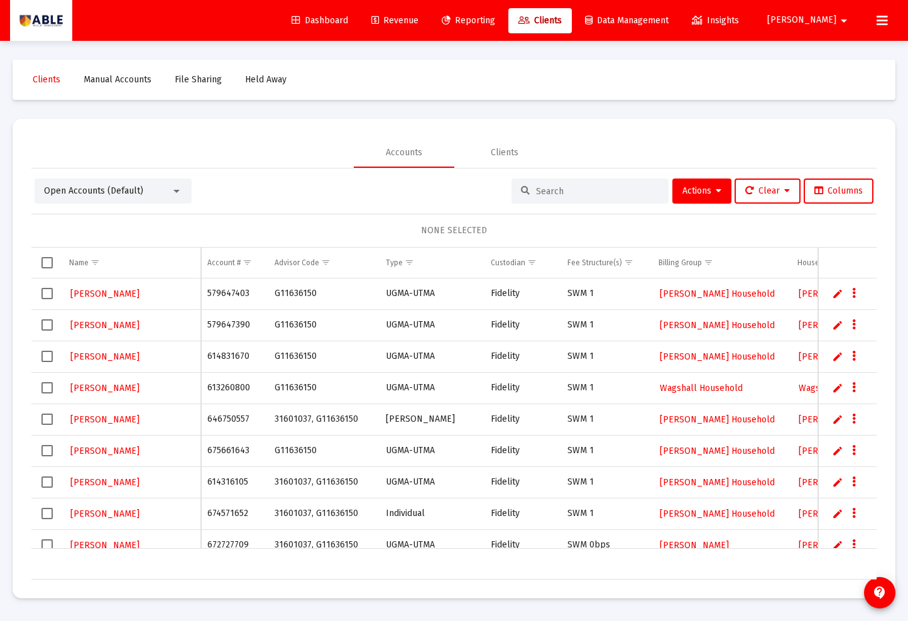
click at [545, 194] on input at bounding box center [597, 191] width 123 height 11
paste input "673663743"
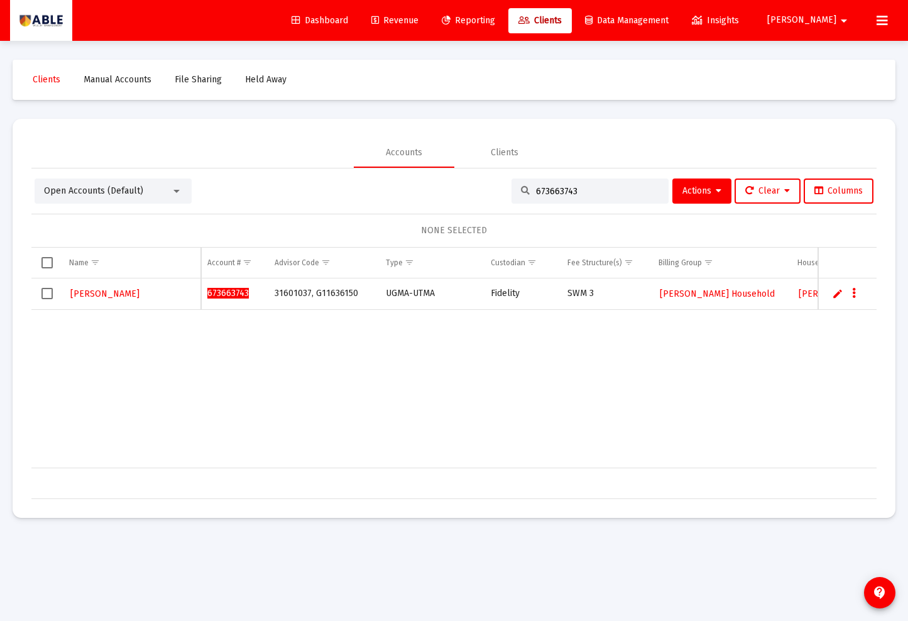
type input "673663743"
click at [693, 293] on span "[PERSON_NAME] Household" at bounding box center [717, 293] width 115 height 11
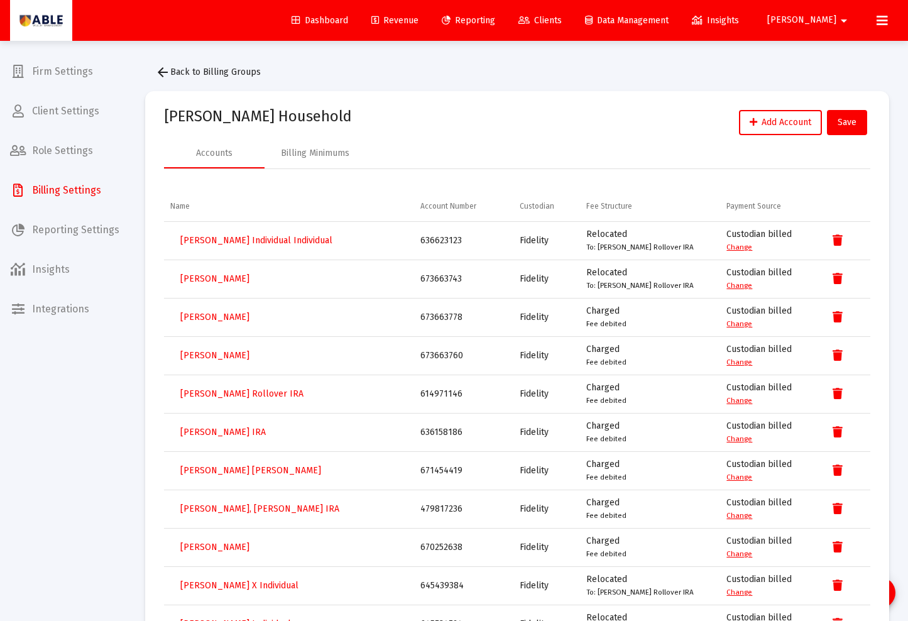
scroll to position [1, 0]
click at [572, 14] on link "Clients" at bounding box center [539, 20] width 63 height 25
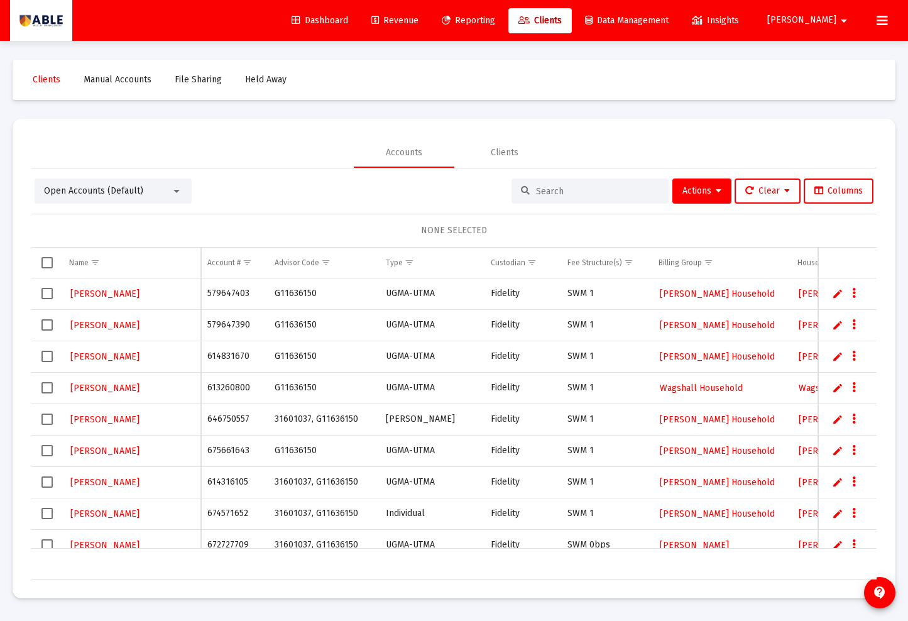
click at [543, 190] on input at bounding box center [597, 191] width 123 height 11
paste input "479593214"
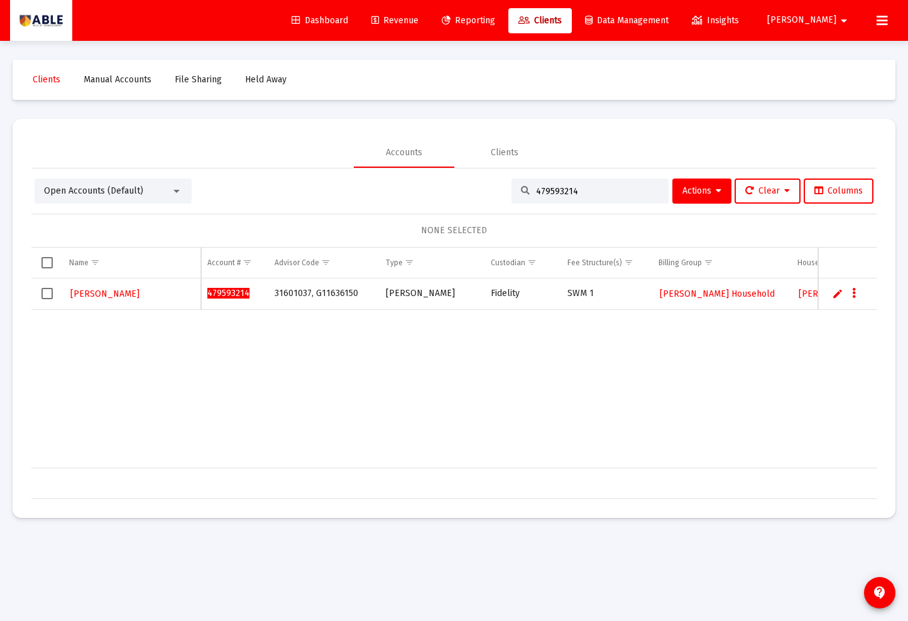
type input "479593214"
click at [691, 292] on span "[PERSON_NAME] Household" at bounding box center [717, 293] width 115 height 11
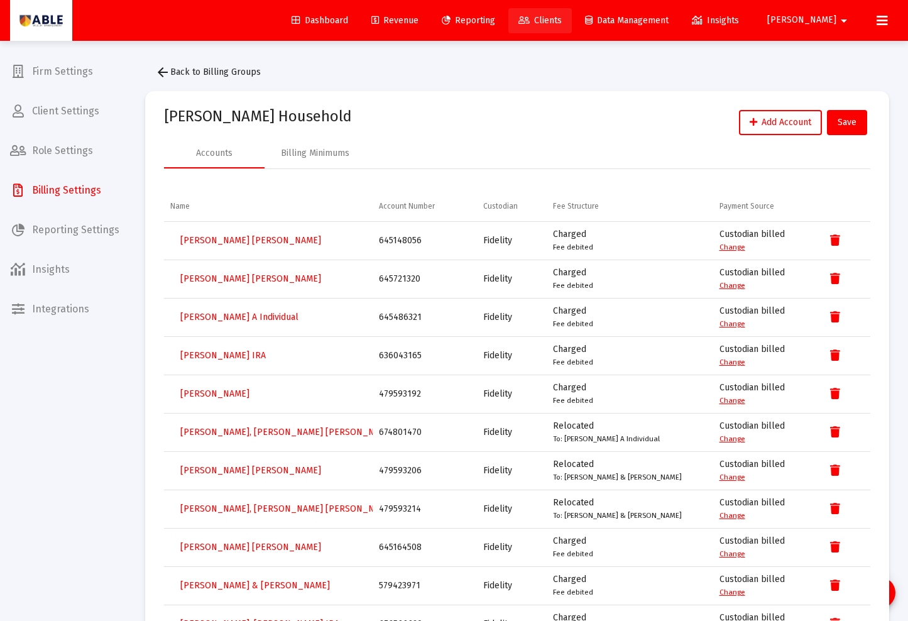
click at [562, 24] on span "Clients" at bounding box center [539, 20] width 43 height 11
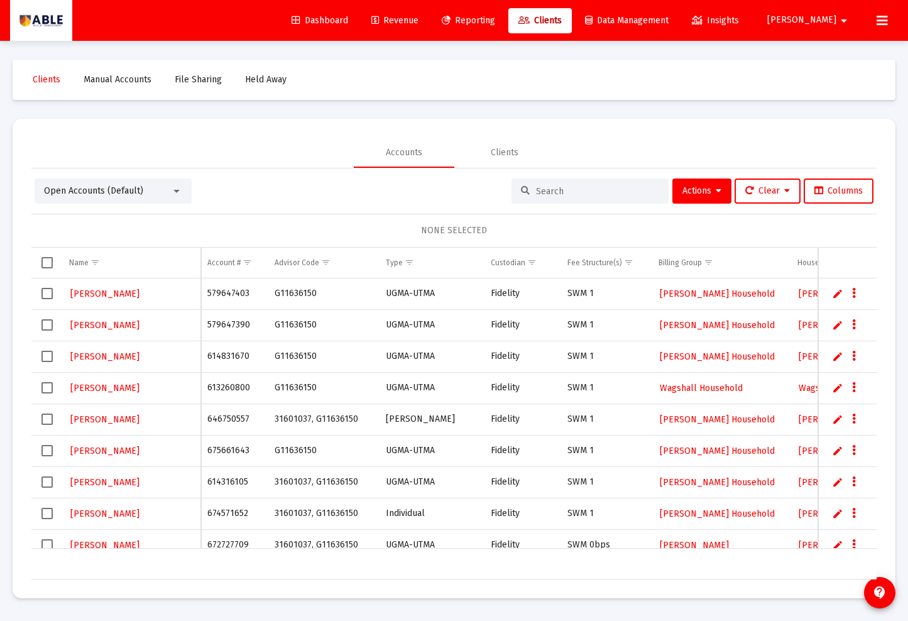
click at [547, 193] on input at bounding box center [597, 191] width 123 height 11
paste input "645318883"
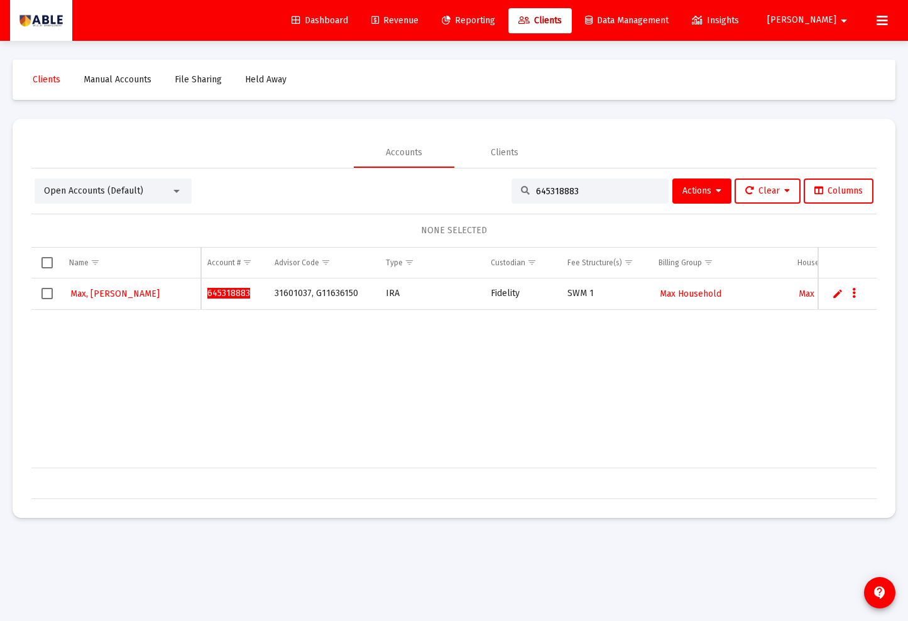
type input "645318883"
click at [682, 293] on span "Max Household" at bounding box center [691, 293] width 62 height 11
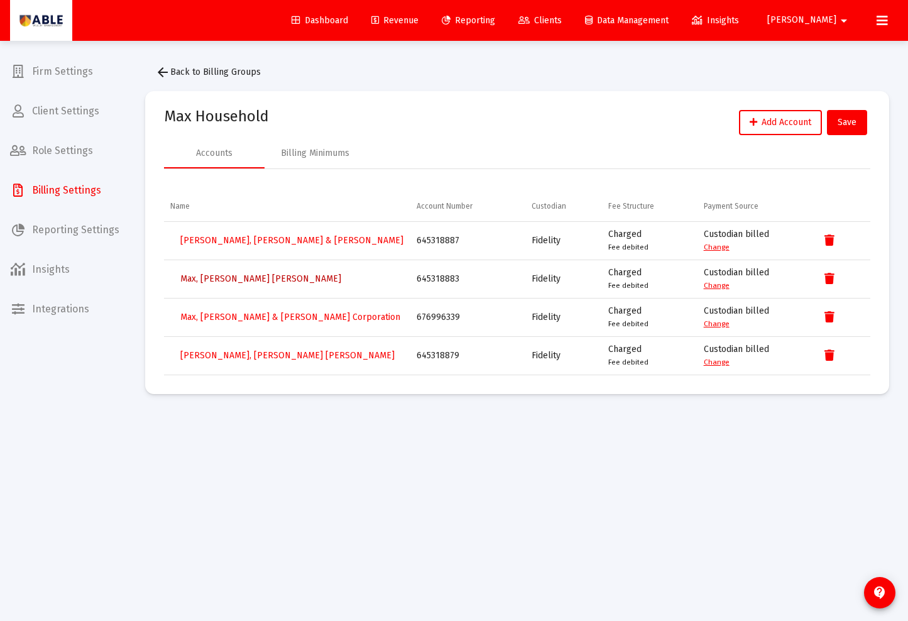
click at [235, 280] on span "Max, Mindy IRA" at bounding box center [260, 278] width 161 height 11
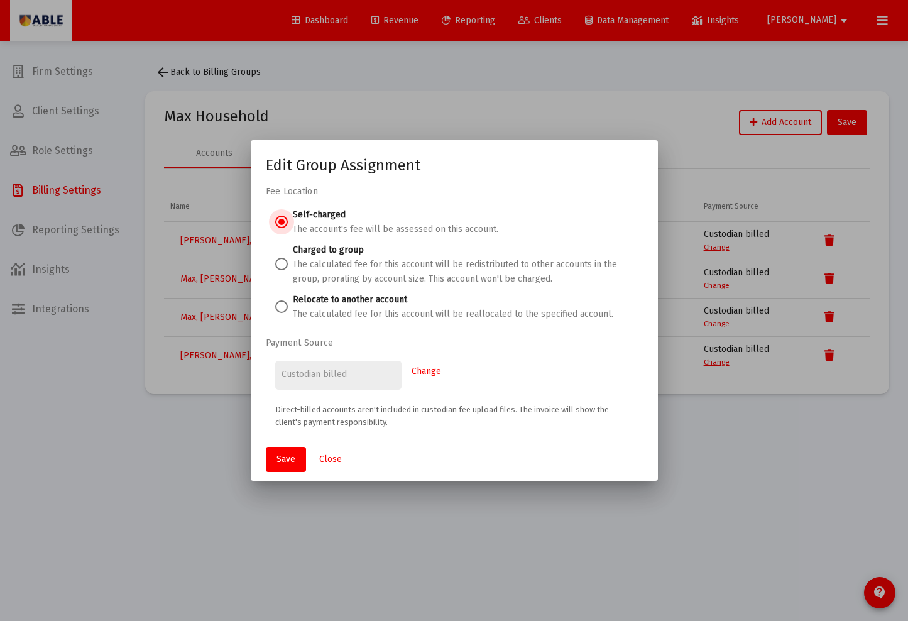
click at [285, 305] on span at bounding box center [281, 306] width 13 height 13
click at [285, 305] on input "Relocate to another account The calculated fee for this account will be realloc…" at bounding box center [281, 306] width 13 height 13
radio input "true"
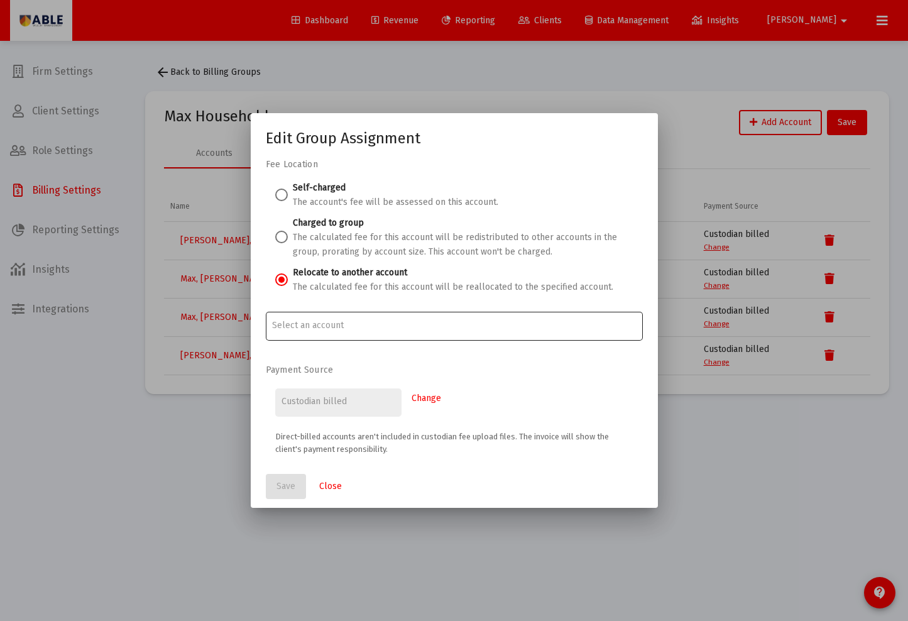
click at [319, 332] on div at bounding box center [454, 325] width 364 height 31
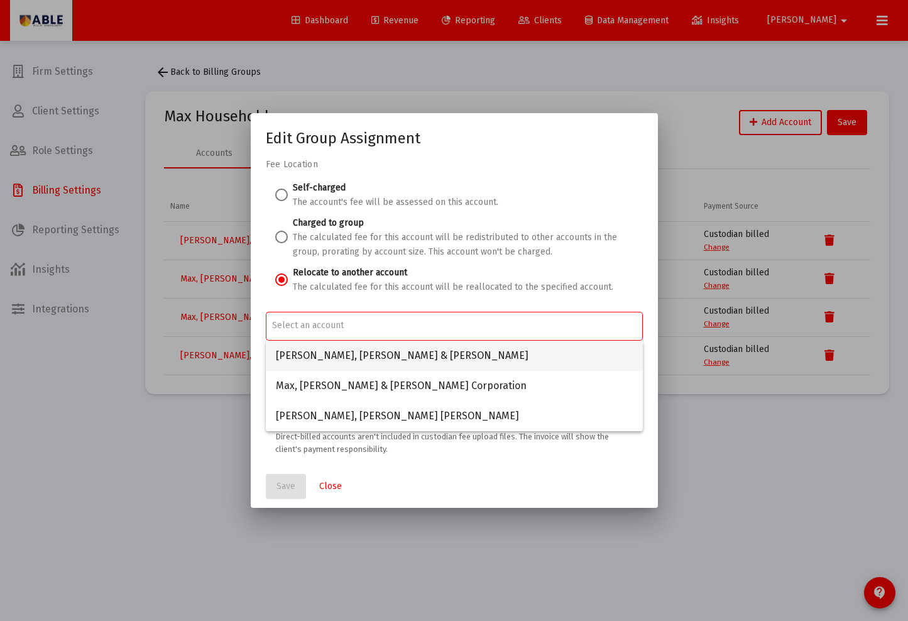
click at [330, 356] on span "Max, Yaakov & Mindy JTWROS" at bounding box center [454, 356] width 357 height 30
type input "Max, Yaakov & Mindy JTWROS"
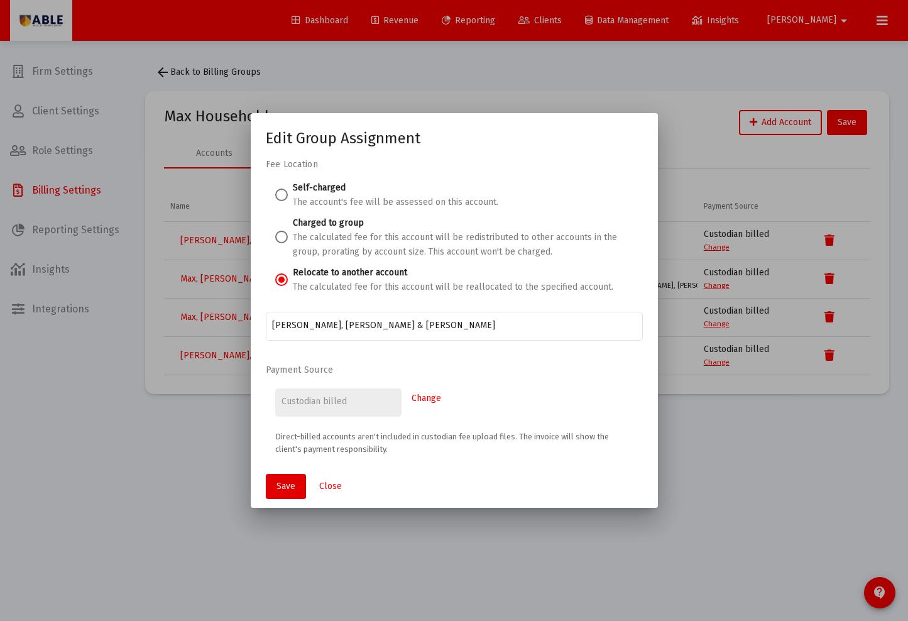
click at [288, 483] on span "Save" at bounding box center [285, 486] width 19 height 11
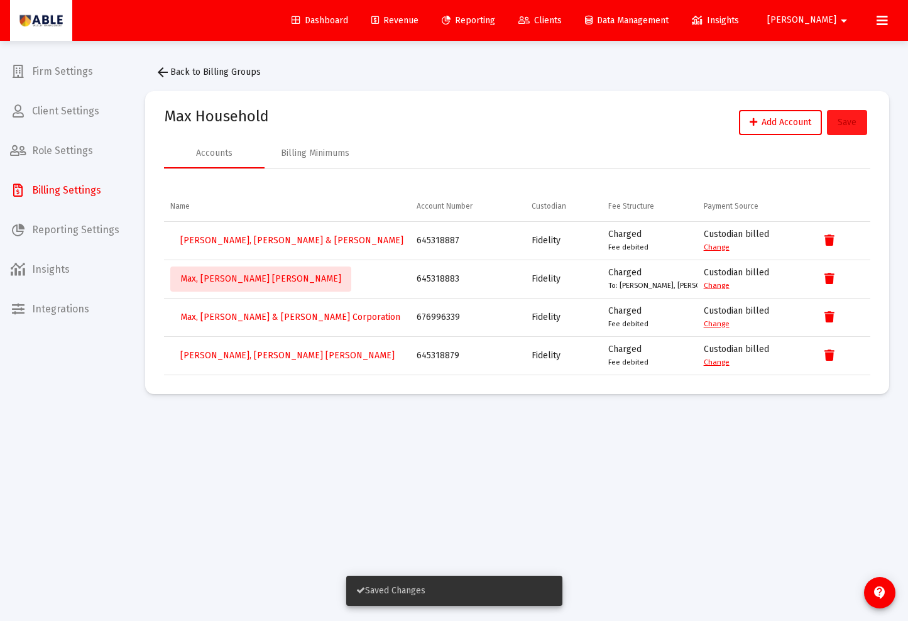
click at [850, 126] on span "Save" at bounding box center [847, 122] width 19 height 11
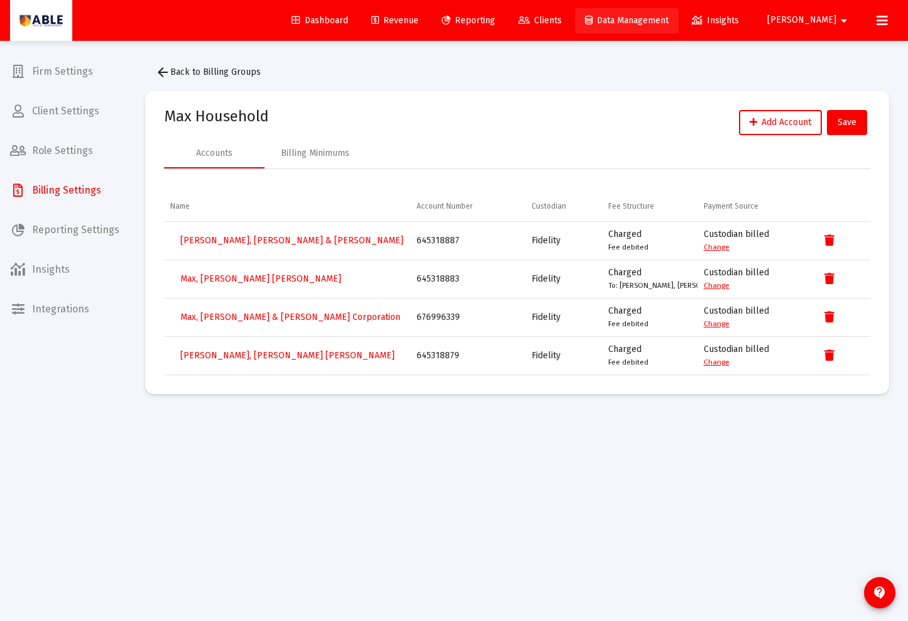
click at [622, 19] on link "Data Management" at bounding box center [627, 20] width 104 height 25
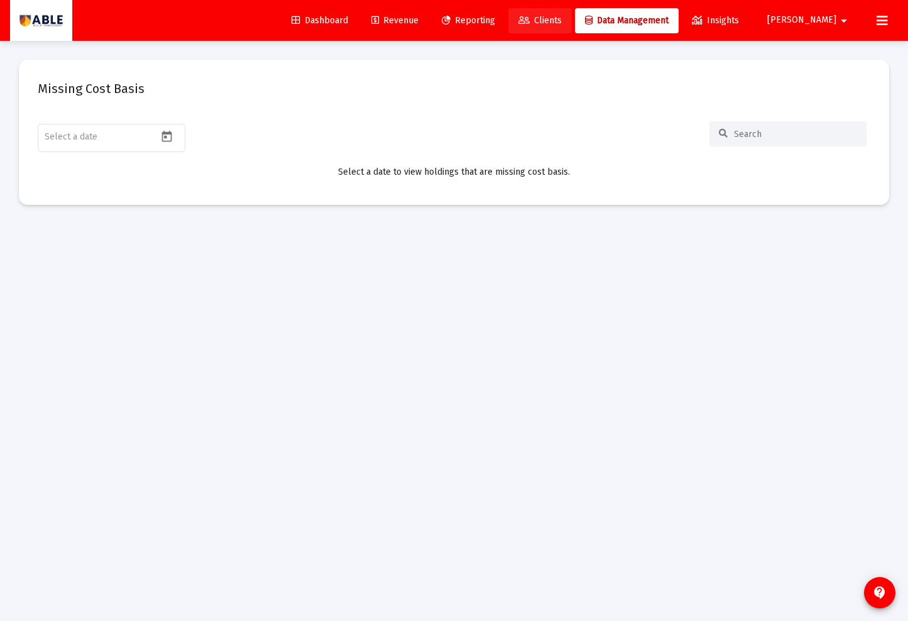
click at [562, 22] on span "Clients" at bounding box center [539, 20] width 43 height 11
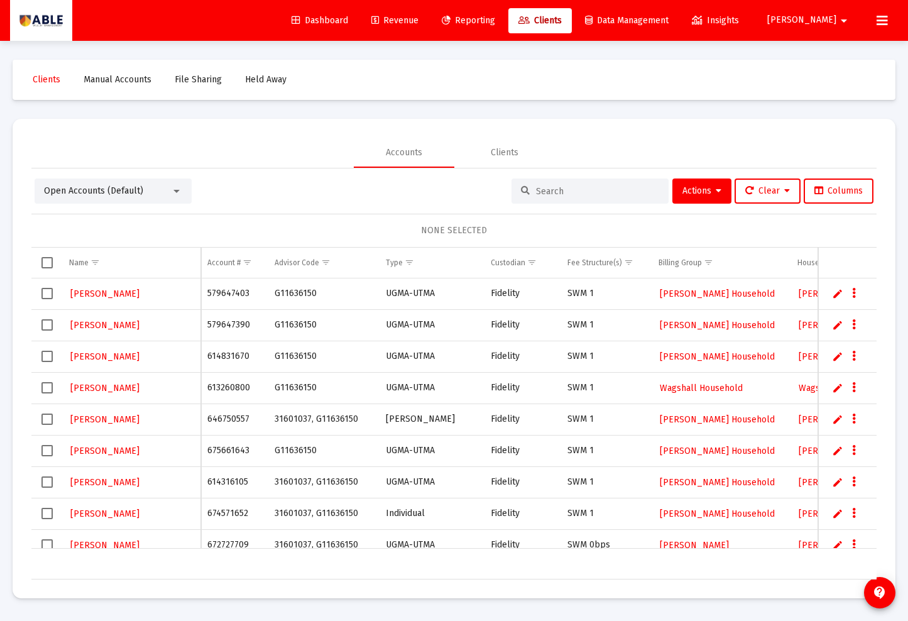
click at [550, 188] on input at bounding box center [597, 191] width 123 height 11
paste input "613035718"
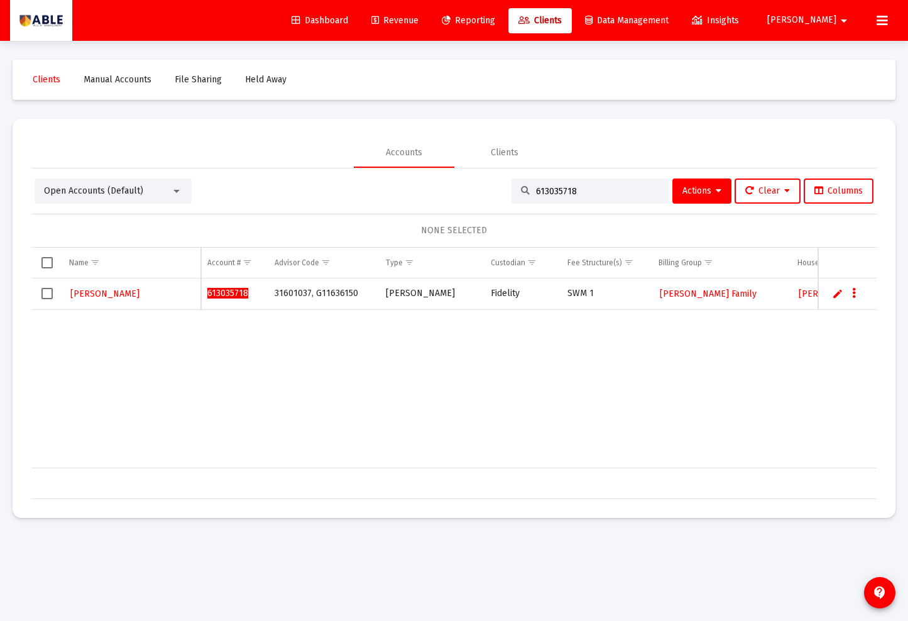
type input "613035718"
click at [690, 298] on span "[PERSON_NAME] Family" at bounding box center [708, 293] width 97 height 11
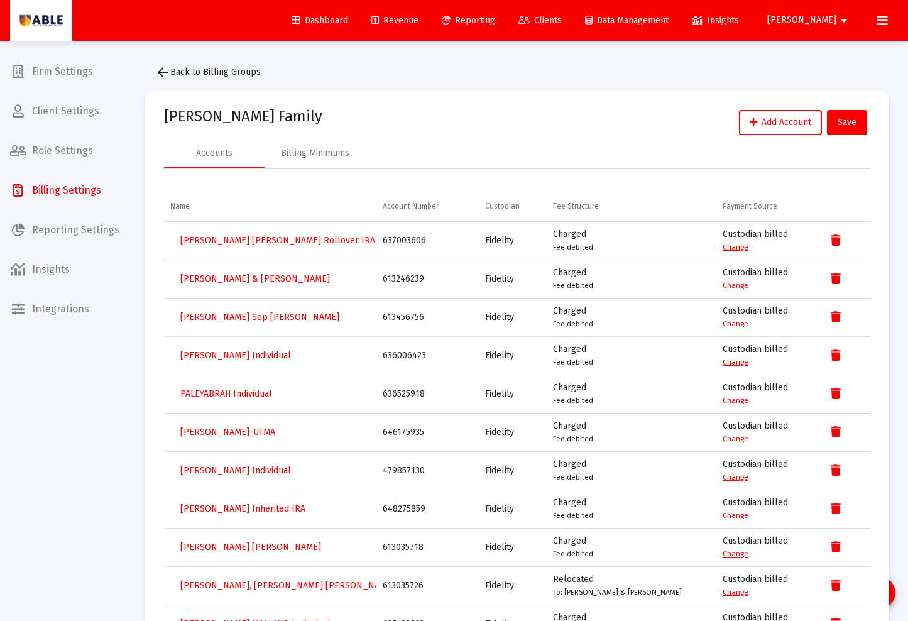
scroll to position [63, 0]
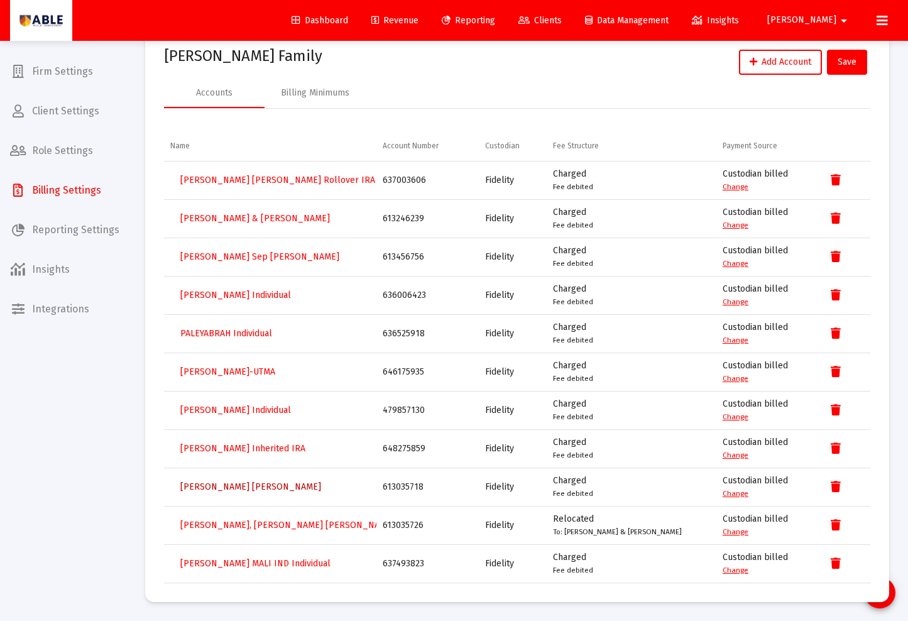
click at [221, 486] on span "Paley, Sarah Roth IRA" at bounding box center [250, 486] width 141 height 11
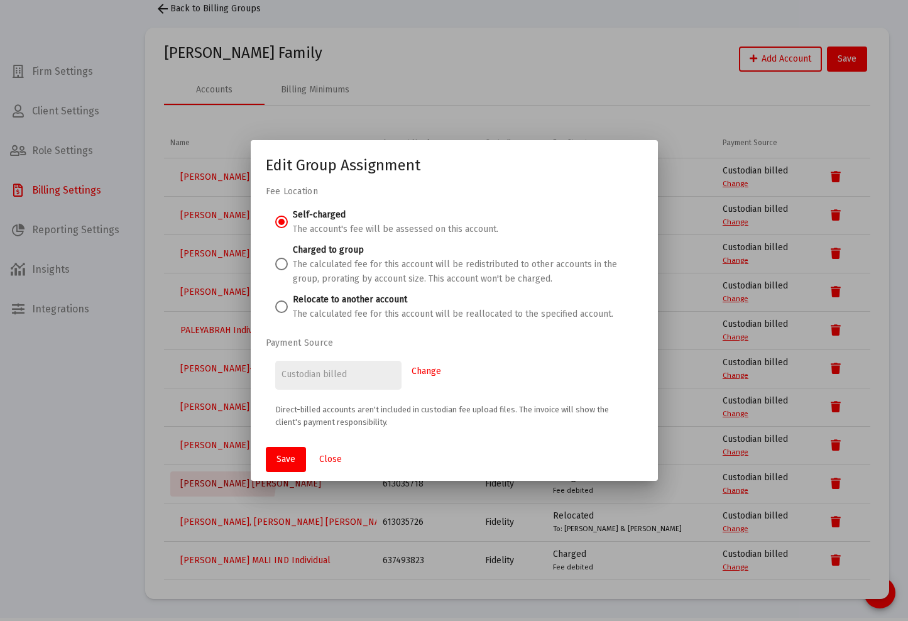
scroll to position [0, 0]
click at [280, 307] on span at bounding box center [281, 306] width 13 height 13
click at [280, 307] on input "Relocate to another account The calculated fee for this account will be realloc…" at bounding box center [281, 306] width 13 height 13
radio input "true"
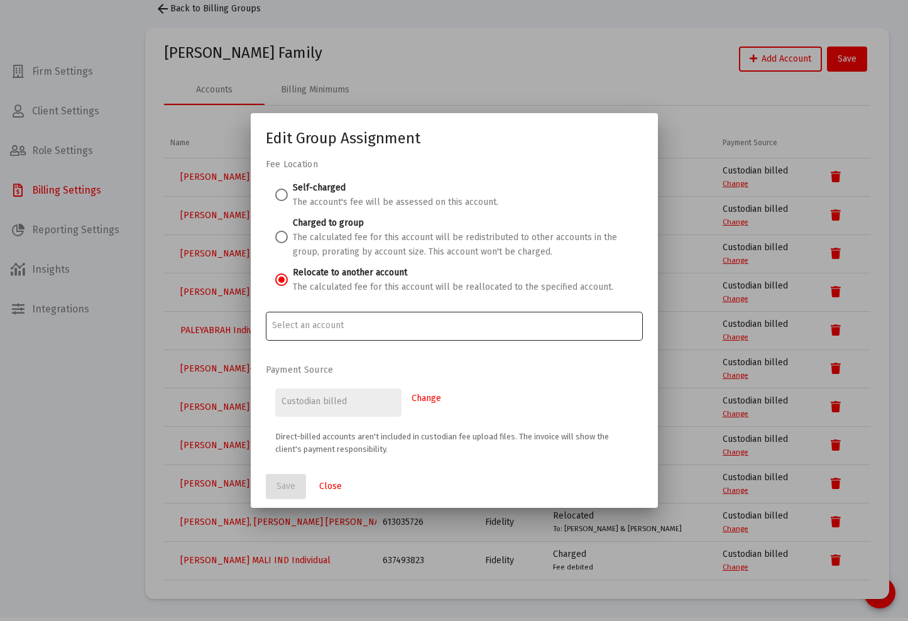
click at [327, 323] on input "Account Options" at bounding box center [454, 325] width 364 height 10
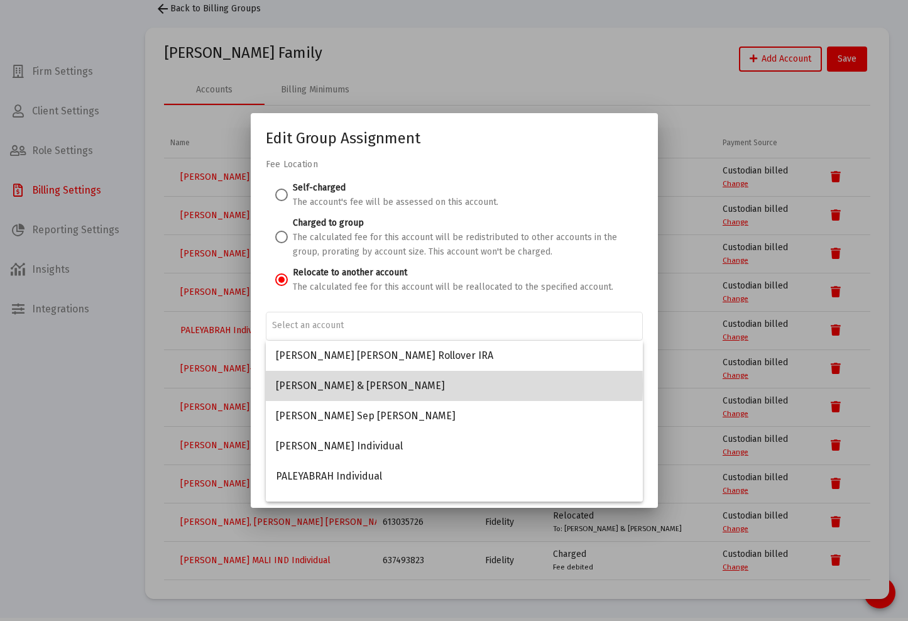
click at [334, 383] on span "Paley, Jonathan & Sarah JTWROS" at bounding box center [454, 386] width 357 height 30
type input "Paley, Jonathan & Sarah JTWROS"
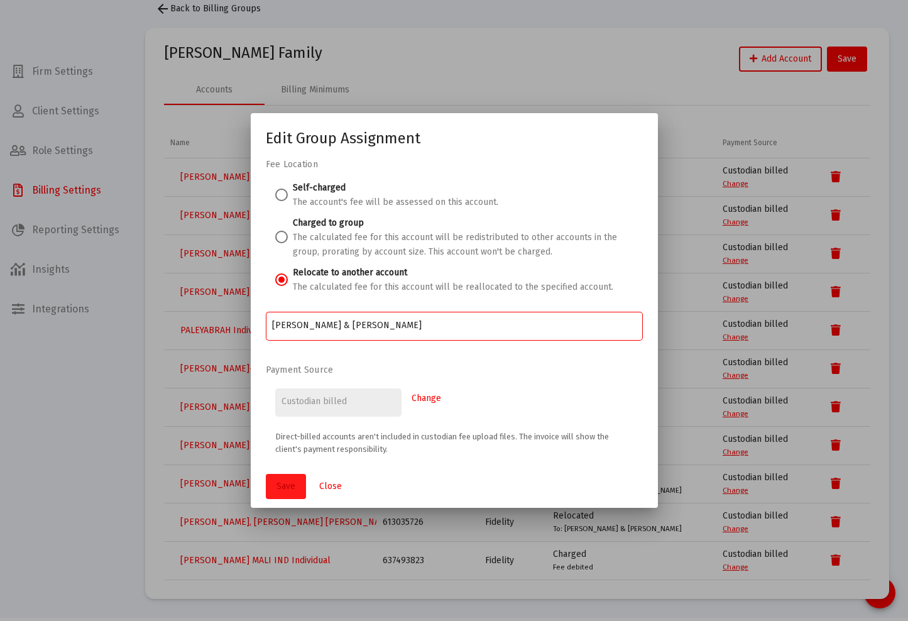
click at [284, 479] on button "Save" at bounding box center [286, 486] width 40 height 25
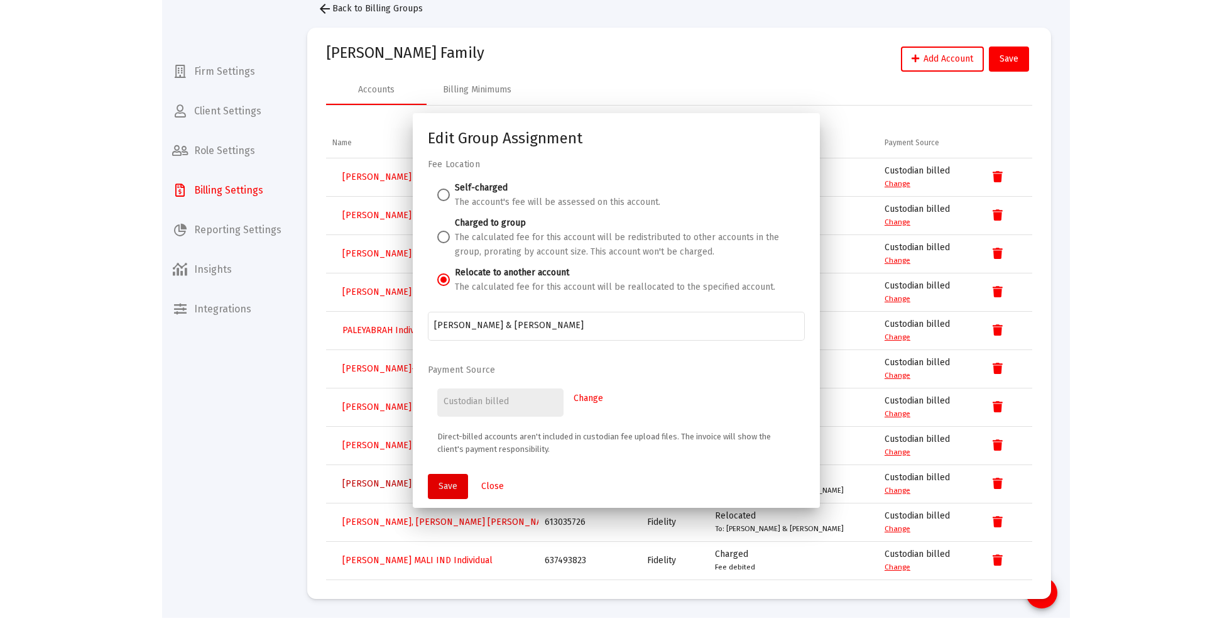
scroll to position [63, 0]
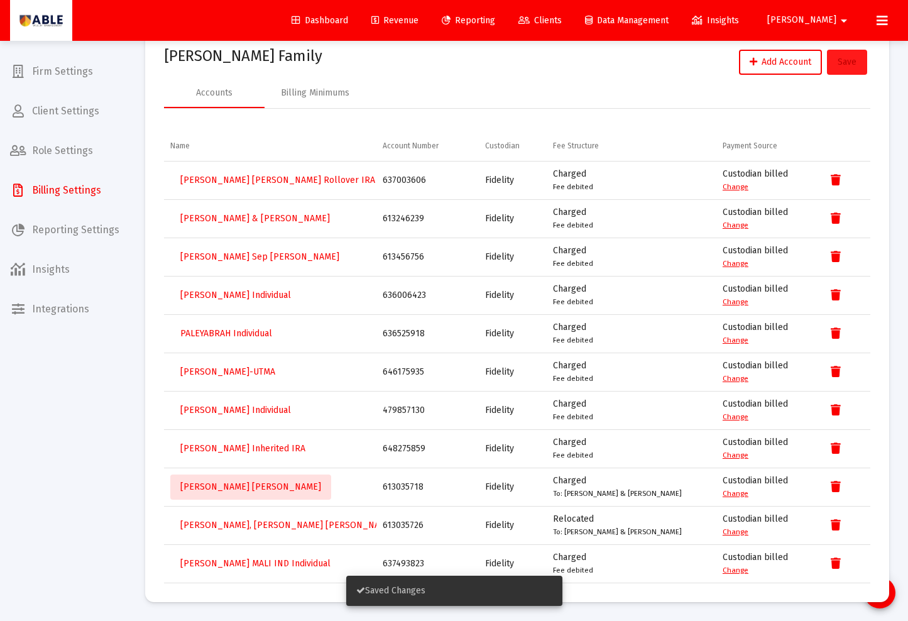
click at [833, 61] on button "Save" at bounding box center [847, 62] width 40 height 25
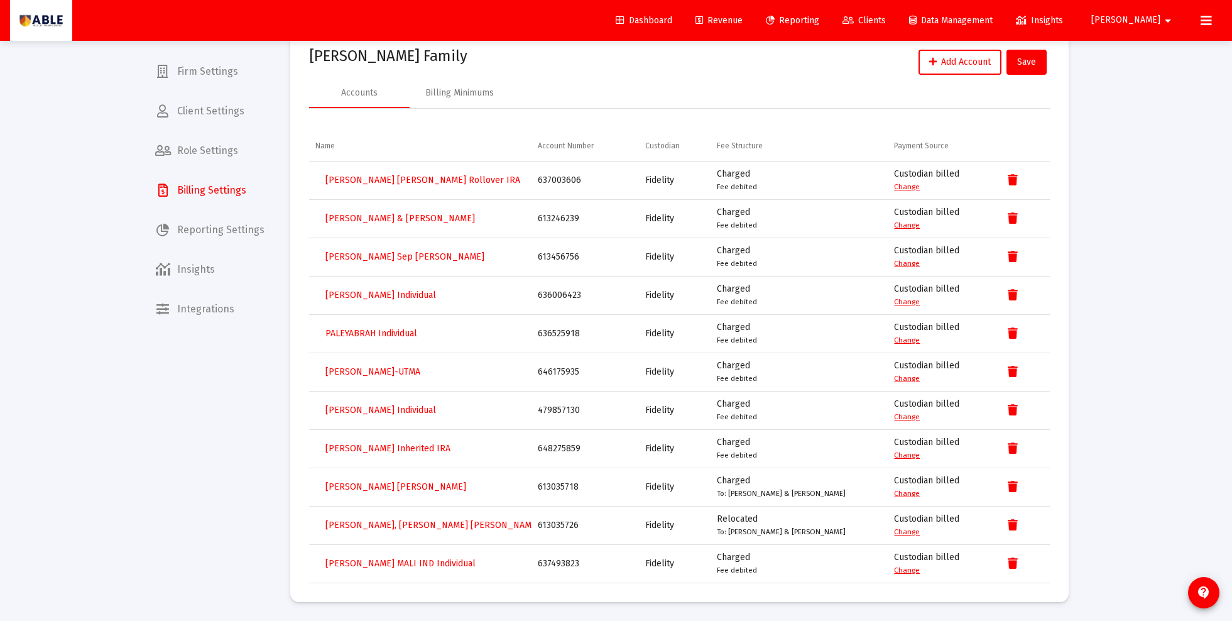
click at [896, 26] on link "Clients" at bounding box center [864, 20] width 63 height 25
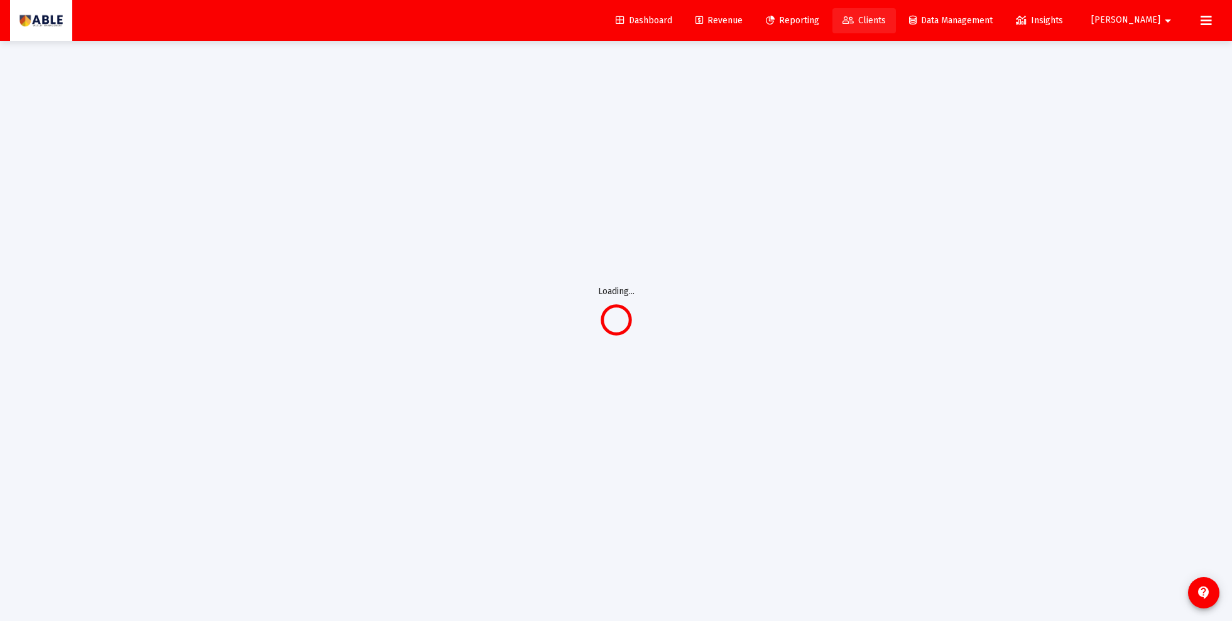
scroll to position [41, 0]
click at [886, 18] on span "Clients" at bounding box center [864, 20] width 43 height 11
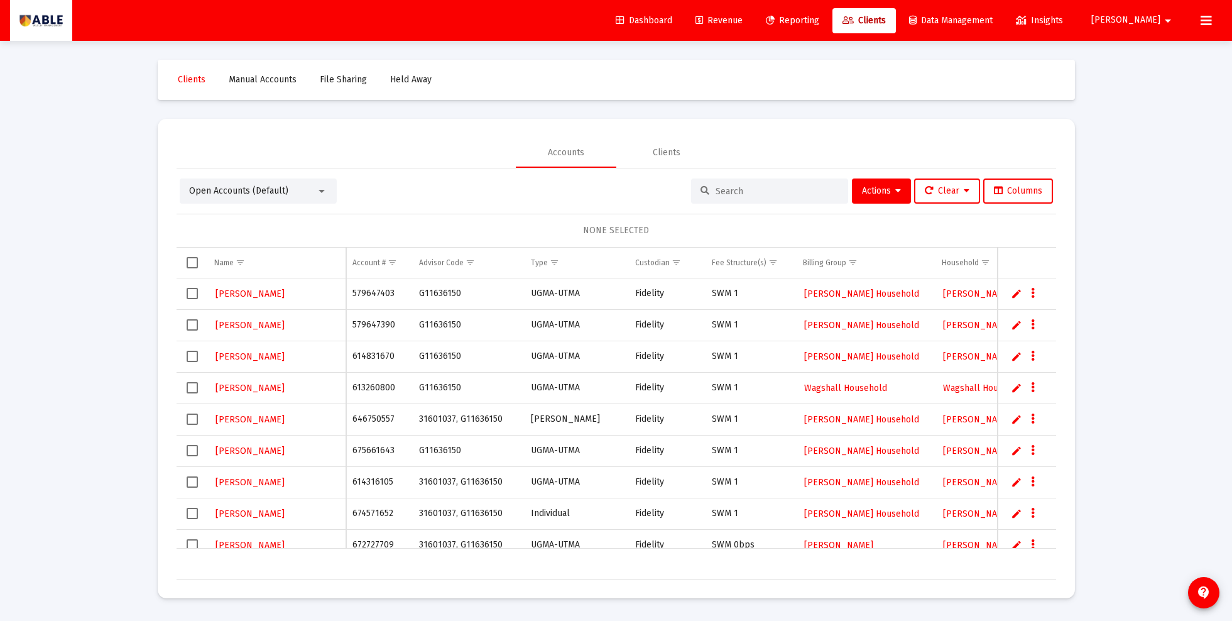
click at [716, 189] on input at bounding box center [777, 191] width 123 height 11
paste input "579839418"
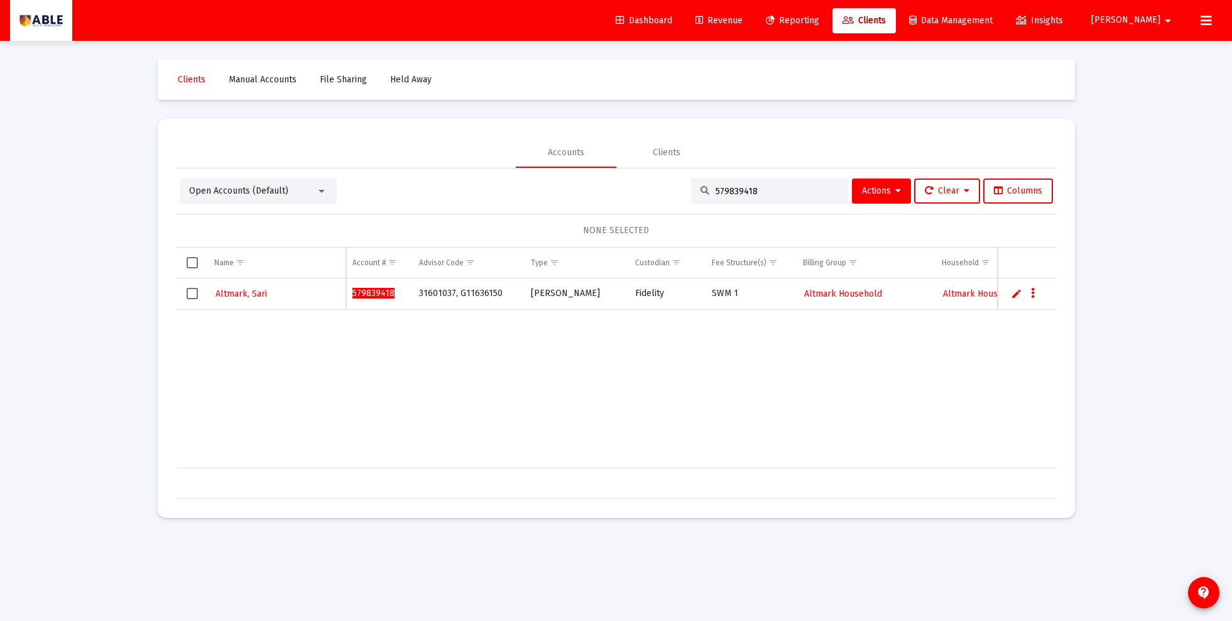
type input "579839418"
click at [856, 292] on span "Altmark Household" at bounding box center [843, 293] width 78 height 11
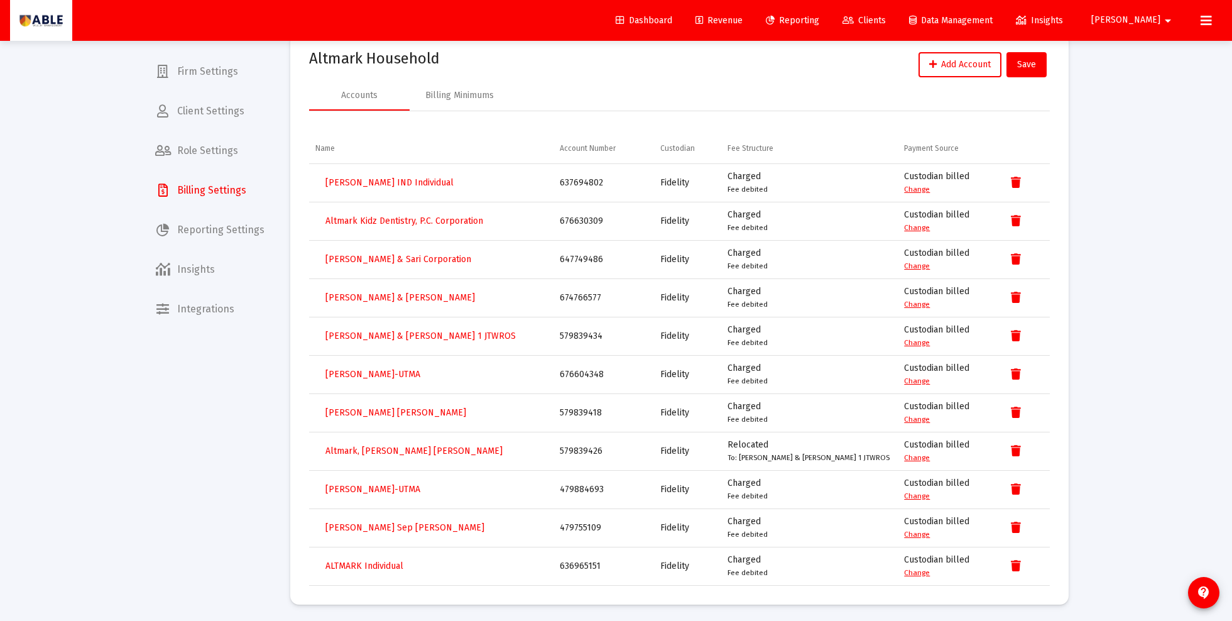
scroll to position [62, 0]
click at [375, 411] on span "Altmark, Sari Roth IRA" at bounding box center [395, 410] width 141 height 11
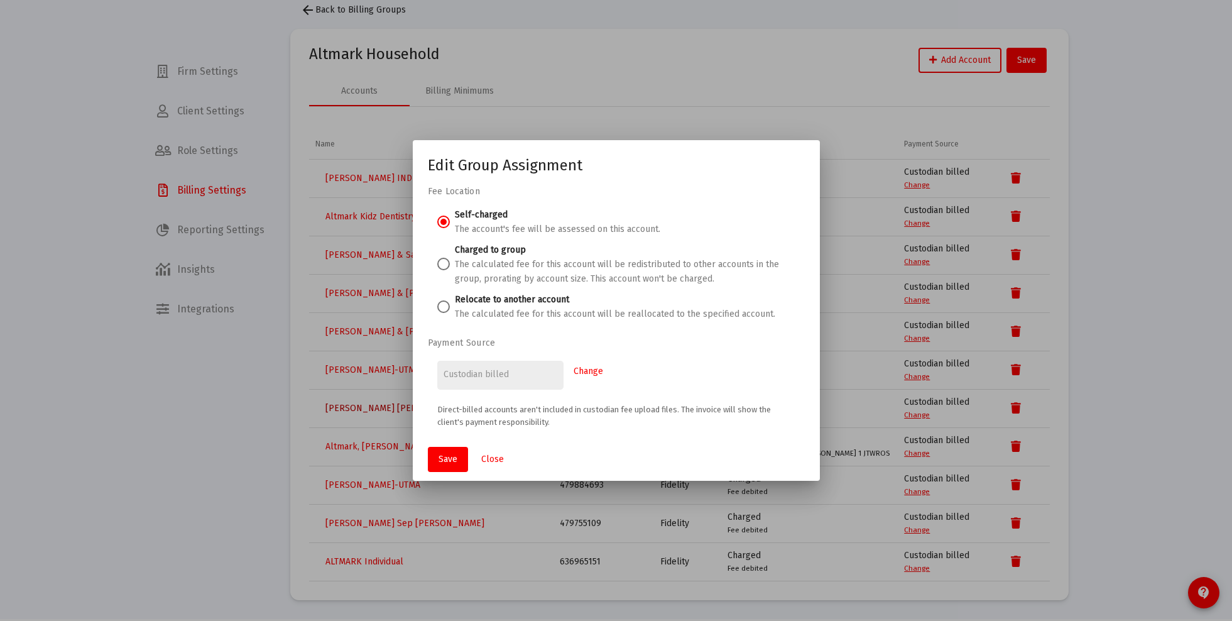
scroll to position [0, 0]
click at [436, 307] on div "Self-charged The account's fee will be assessed on this account. Charged to gro…" at bounding box center [616, 267] width 377 height 120
click at [441, 308] on span at bounding box center [443, 306] width 13 height 13
click at [441, 308] on input "Relocate to another account The calculated fee for this account will be realloc…" at bounding box center [443, 306] width 13 height 13
radio input "true"
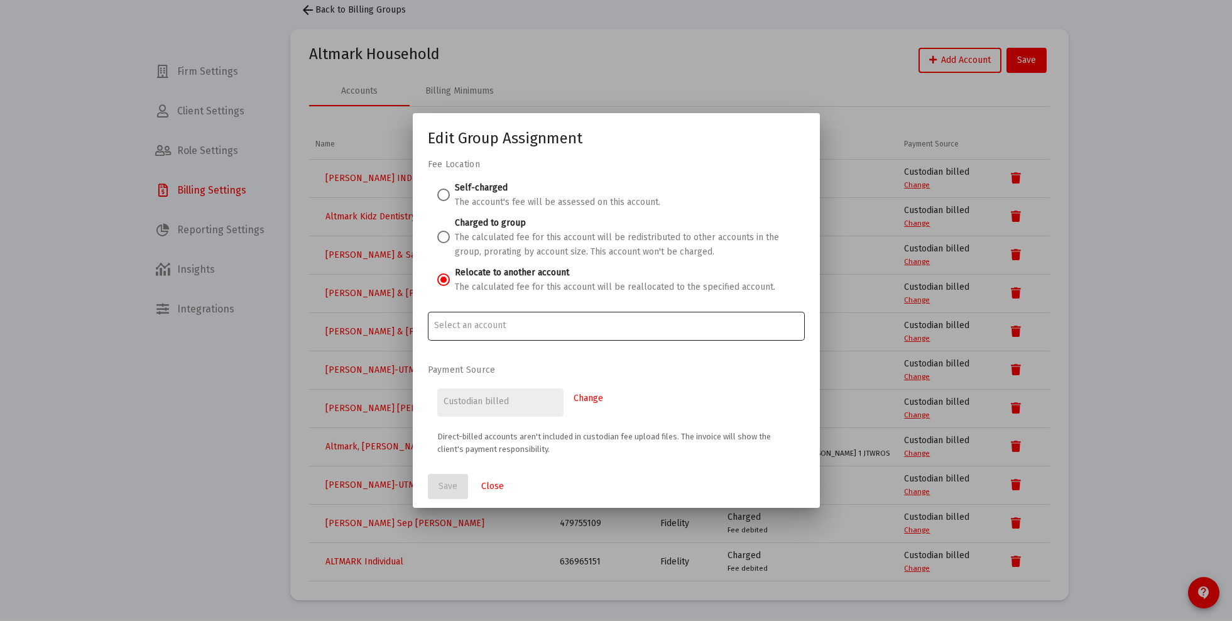
click at [483, 334] on div at bounding box center [616, 325] width 364 height 31
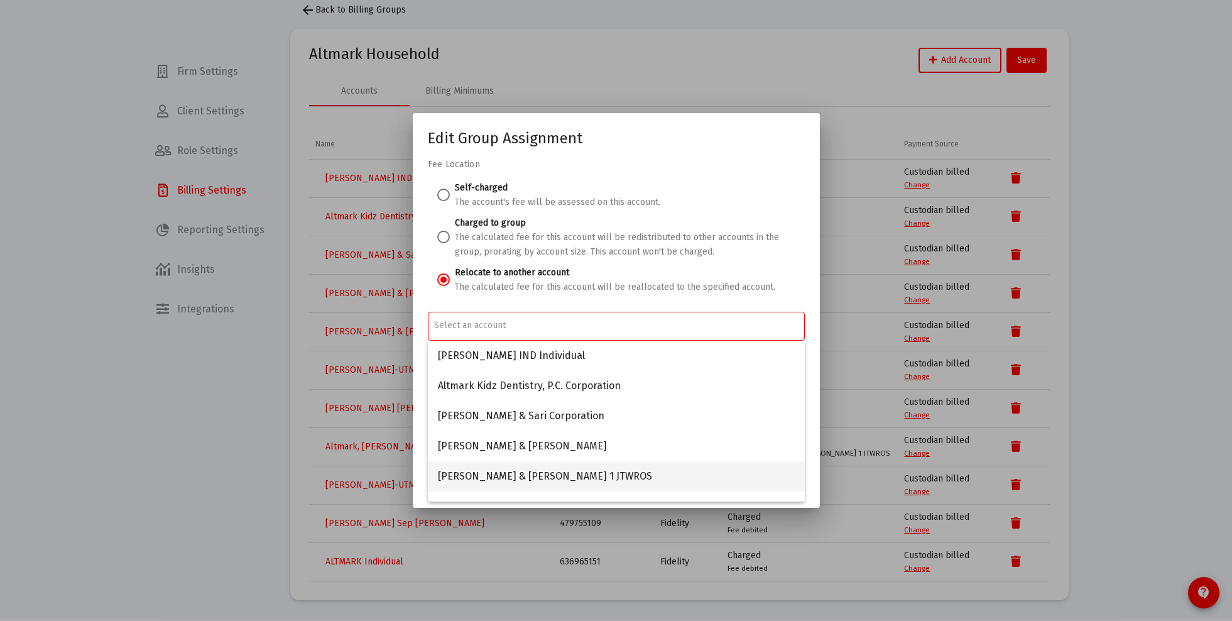
click at [504, 471] on span "Altmark, Jonathan & Sari 1 JTWROS" at bounding box center [616, 476] width 357 height 30
type input "Altmark, Jonathan & Sari 1 JTWROS"
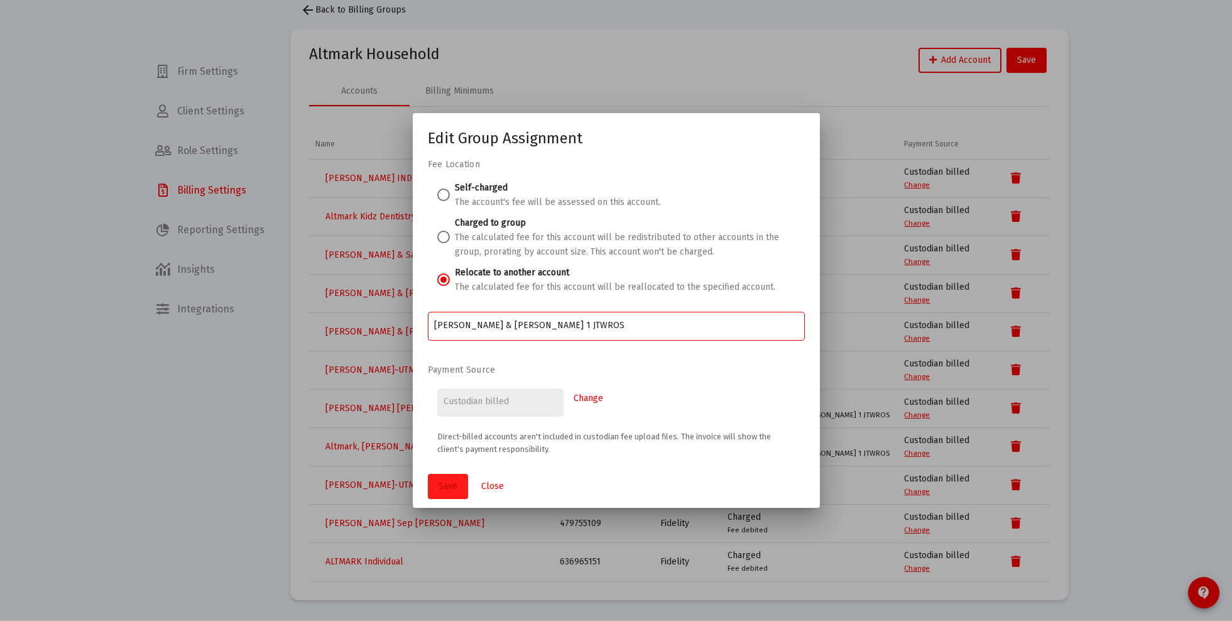
click at [450, 484] on span "Save" at bounding box center [448, 486] width 19 height 11
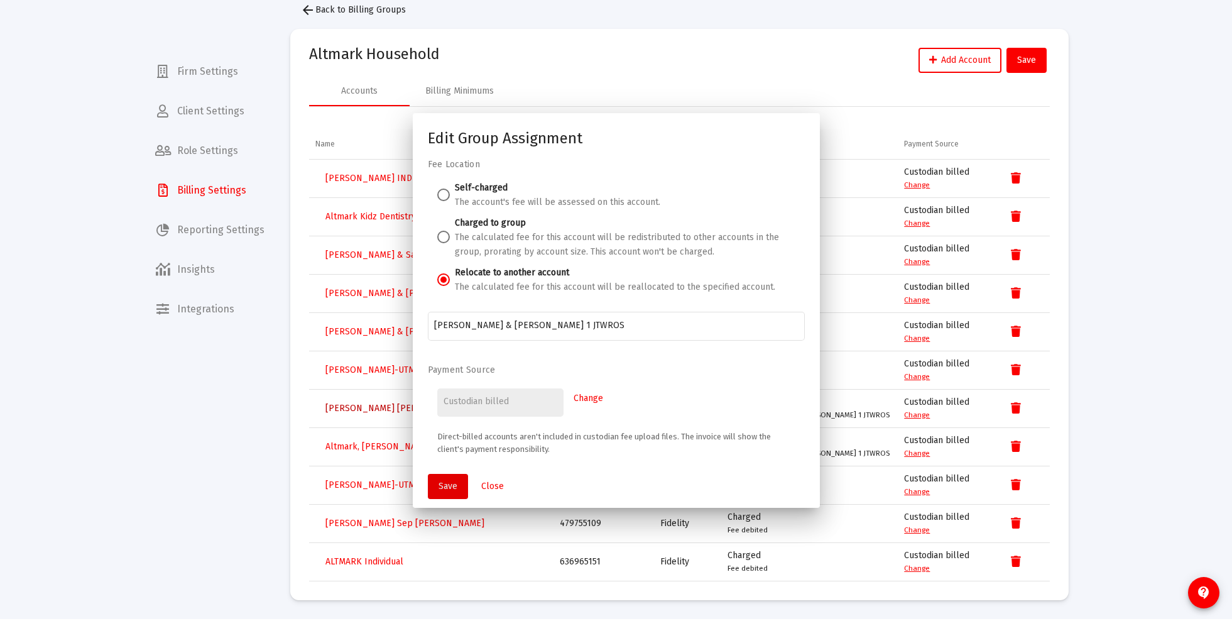
scroll to position [62, 0]
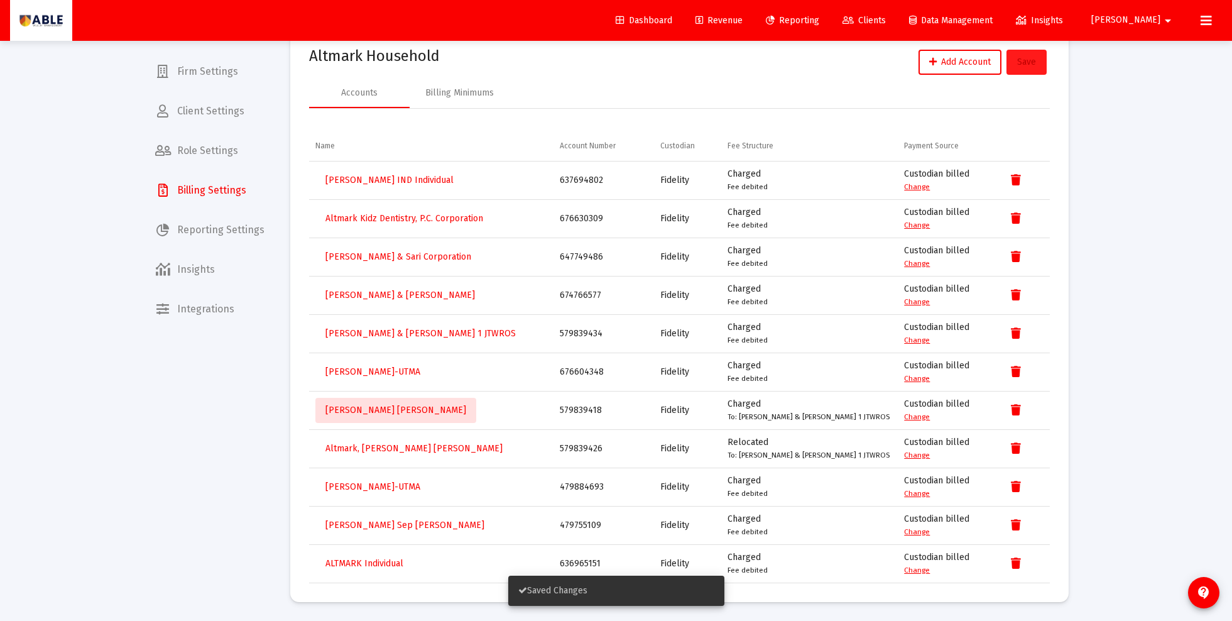
click at [907, 62] on span "Save" at bounding box center [1026, 62] width 19 height 11
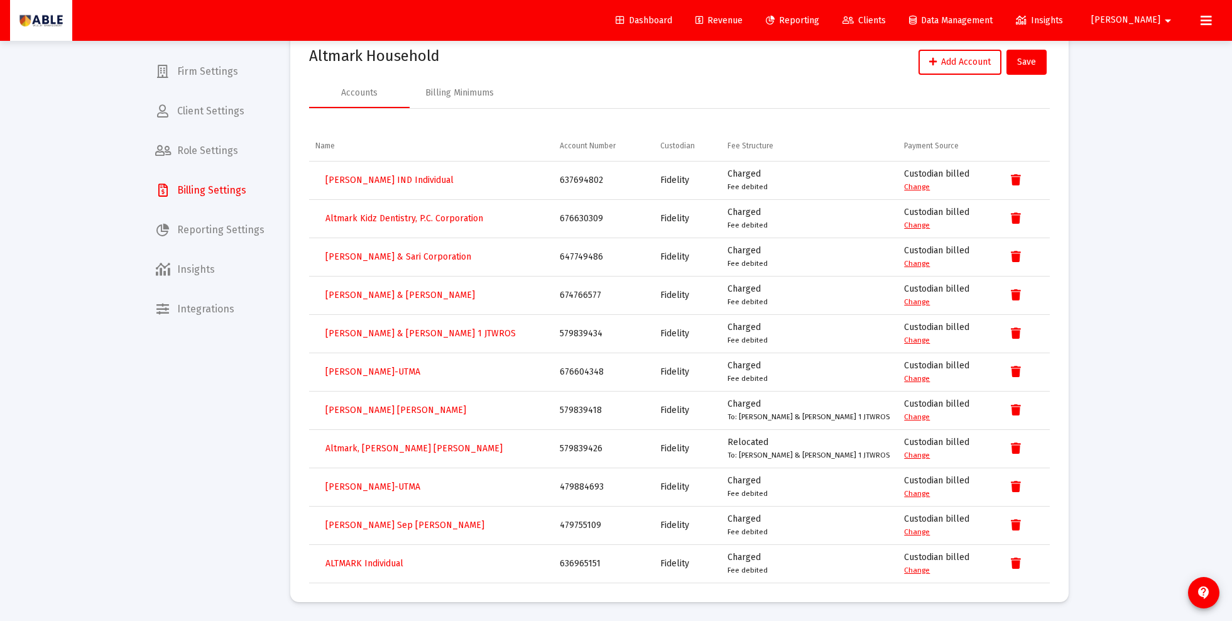
click at [886, 22] on span "Clients" at bounding box center [864, 20] width 43 height 11
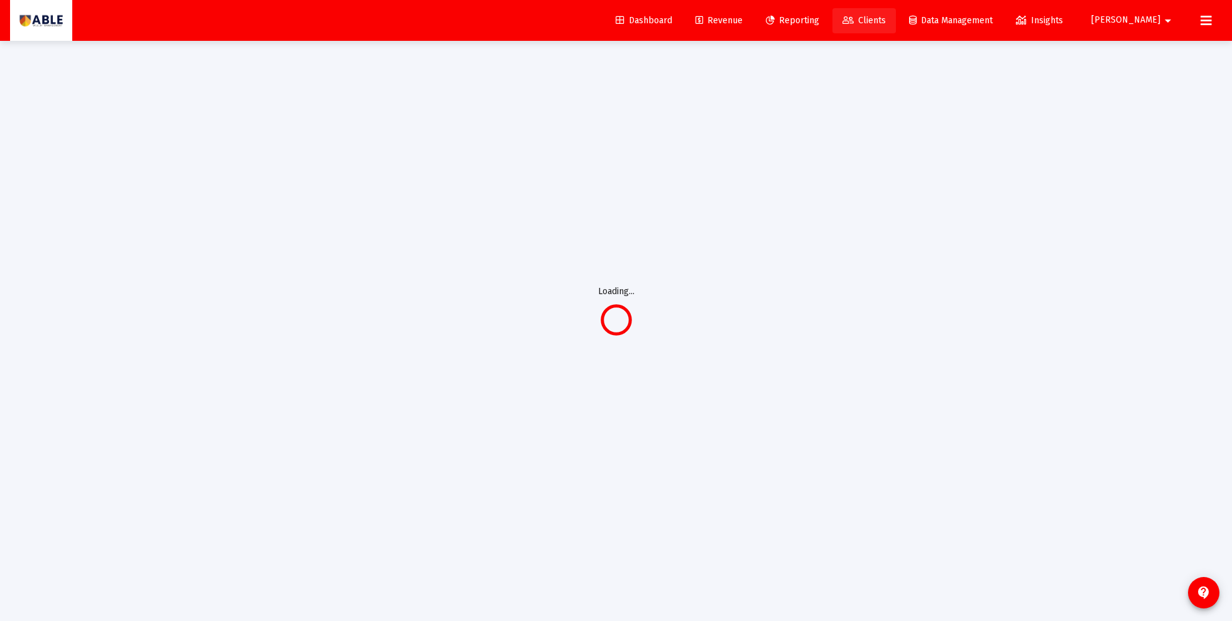
scroll to position [41, 0]
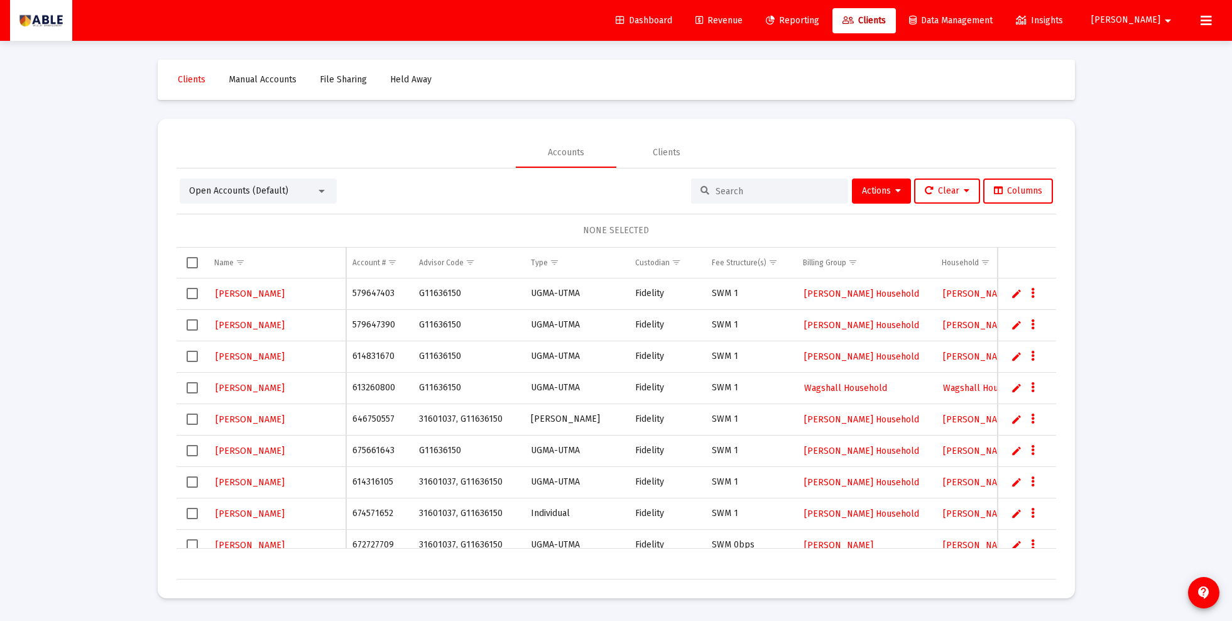
click at [721, 192] on input at bounding box center [777, 191] width 123 height 11
paste input "645318879"
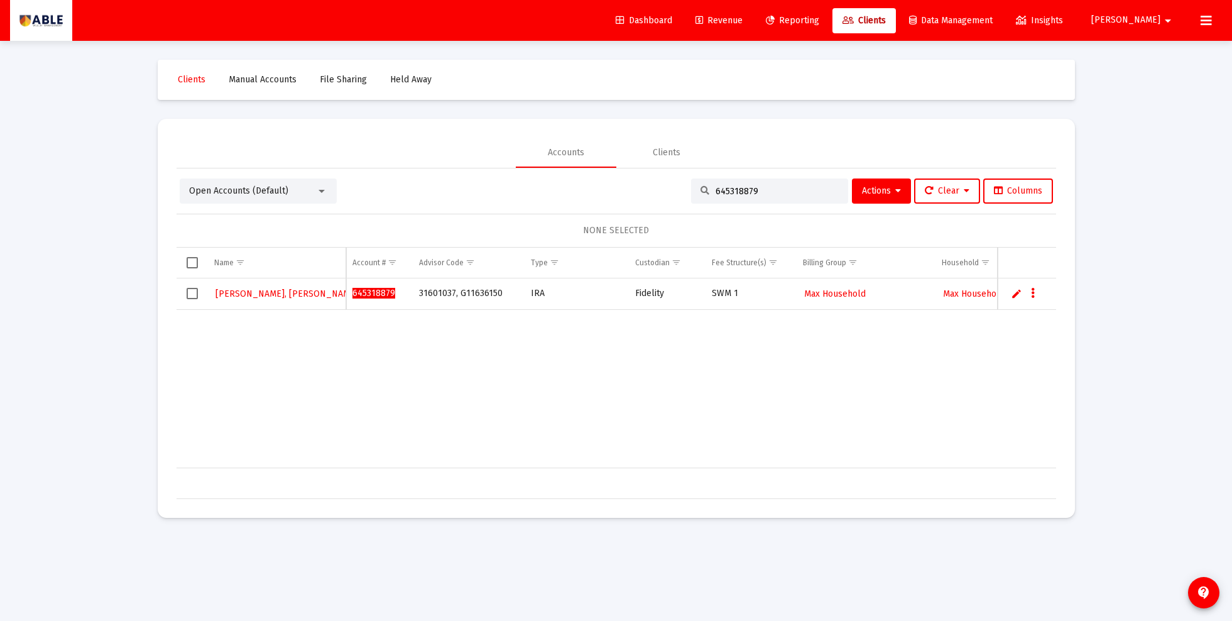
type input "645318879"
click at [819, 293] on span "Max Household" at bounding box center [835, 293] width 62 height 11
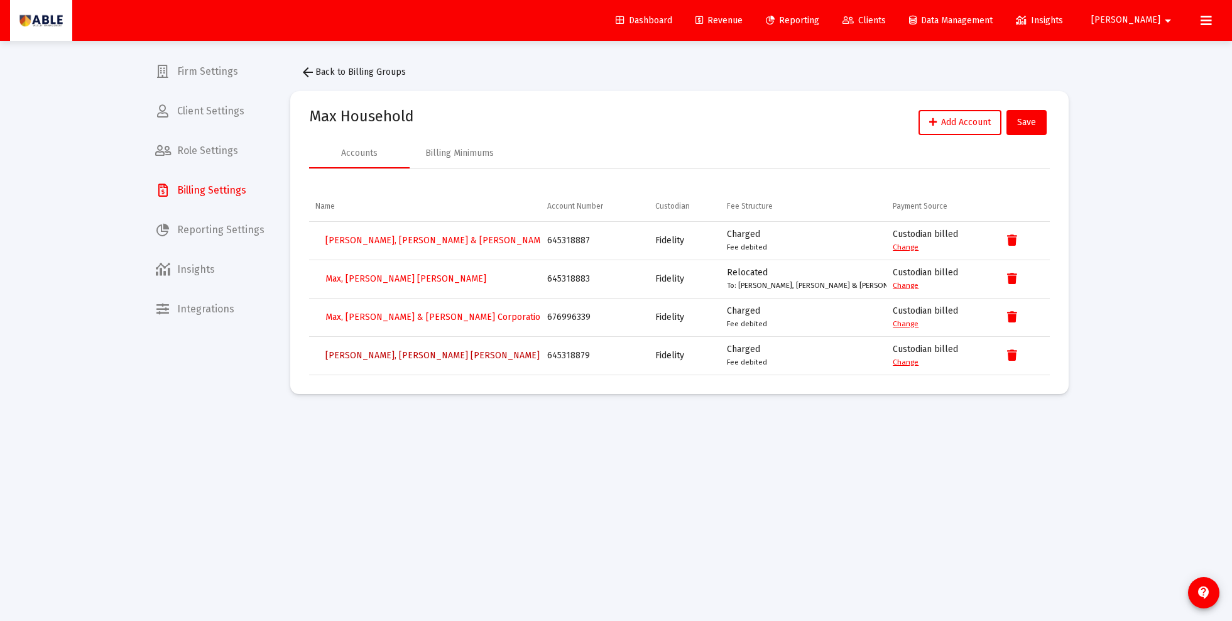
click at [372, 357] on span "Max, Yaakov IRA" at bounding box center [432, 355] width 214 height 11
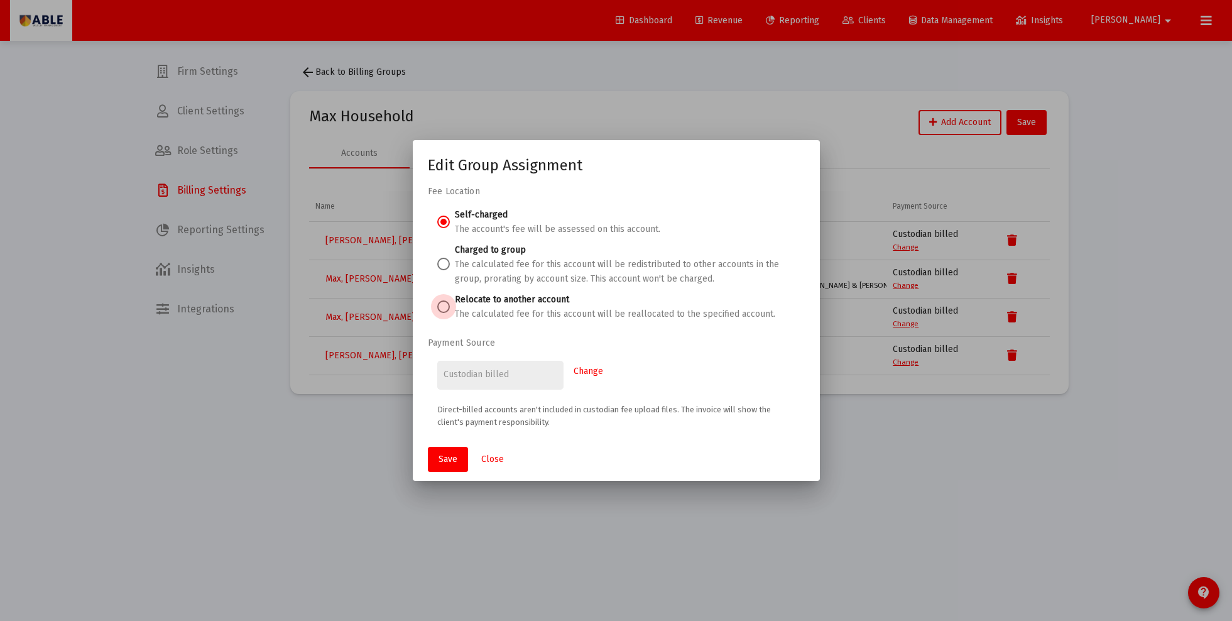
click at [445, 305] on span at bounding box center [443, 306] width 13 height 13
click at [445, 305] on input "Relocate to another account The calculated fee for this account will be realloc…" at bounding box center [443, 306] width 13 height 13
radio input "true"
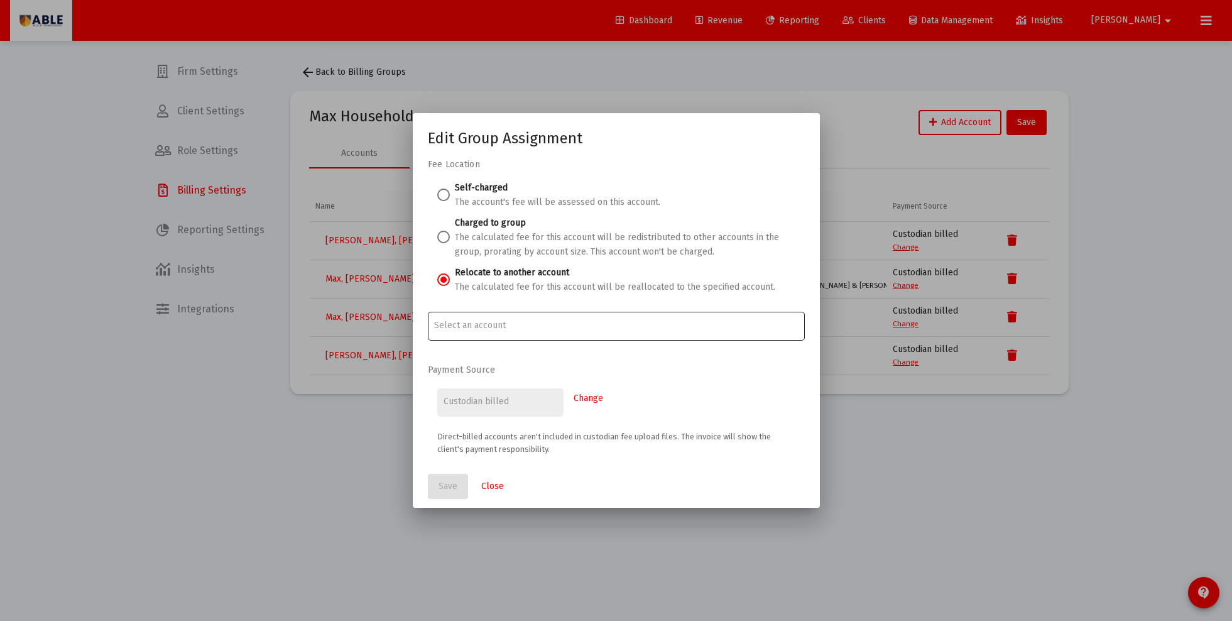
click at [475, 330] on input "Account Options" at bounding box center [616, 325] width 364 height 10
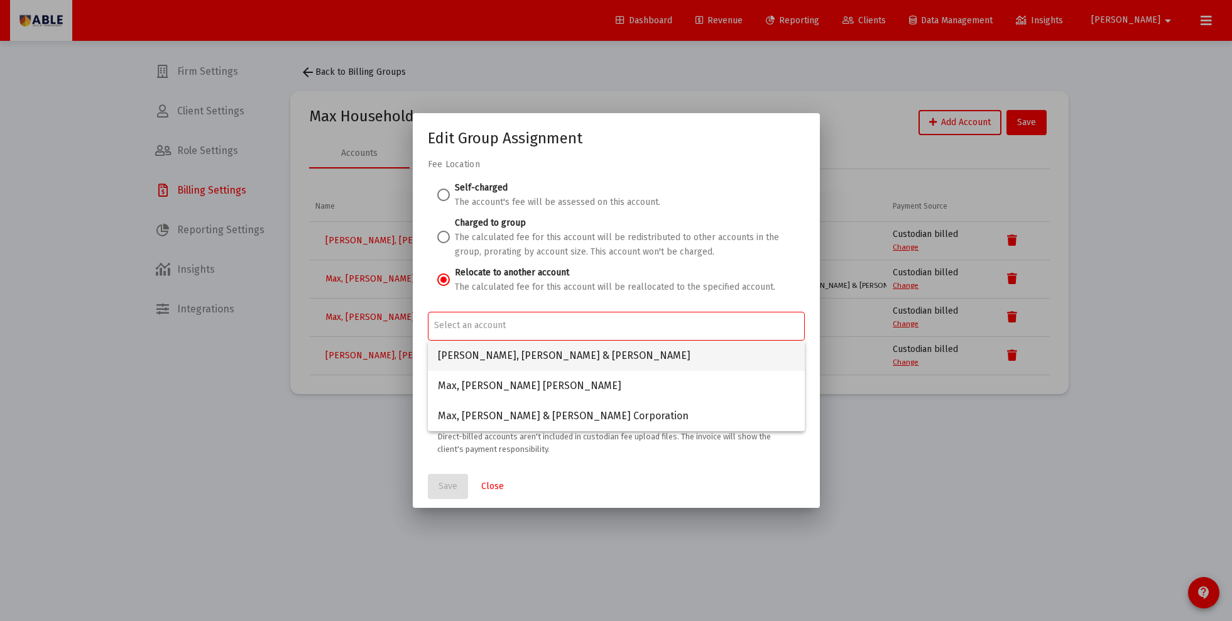
click at [486, 357] on span "Max, Yaakov & Mindy JTWROS" at bounding box center [616, 356] width 357 height 30
type input "Max, Yaakov & Mindy JTWROS"
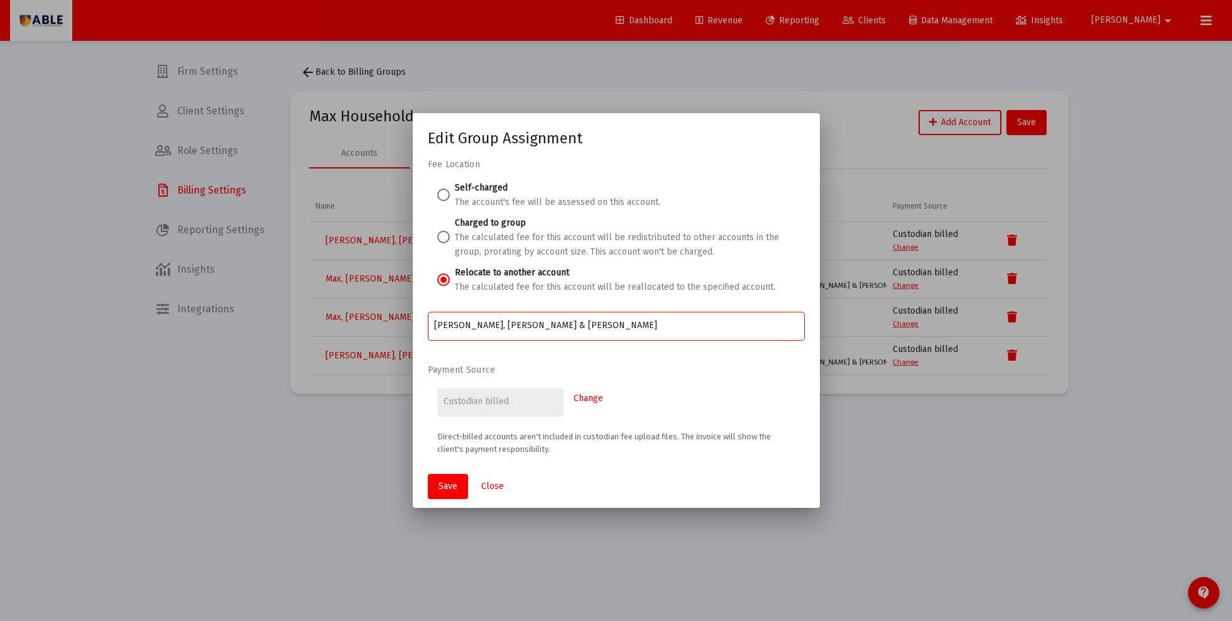
click at [454, 469] on div "Save Close" at bounding box center [616, 486] width 377 height 43
click at [456, 476] on button "Save" at bounding box center [448, 486] width 40 height 25
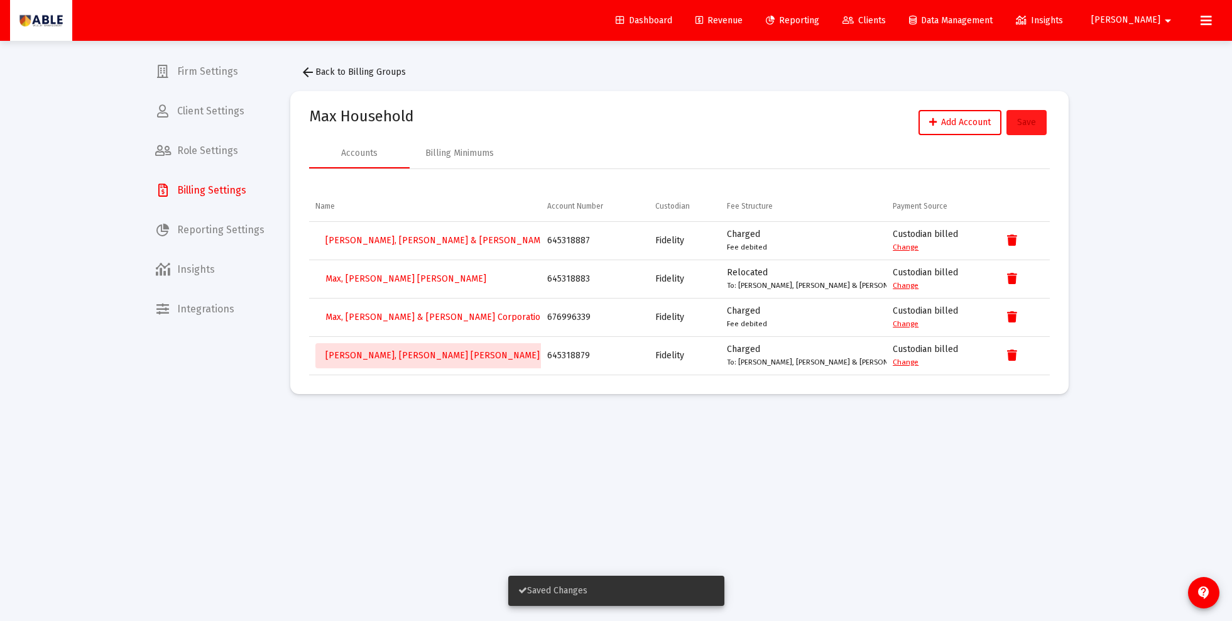
click at [907, 130] on button "Save" at bounding box center [1027, 122] width 40 height 25
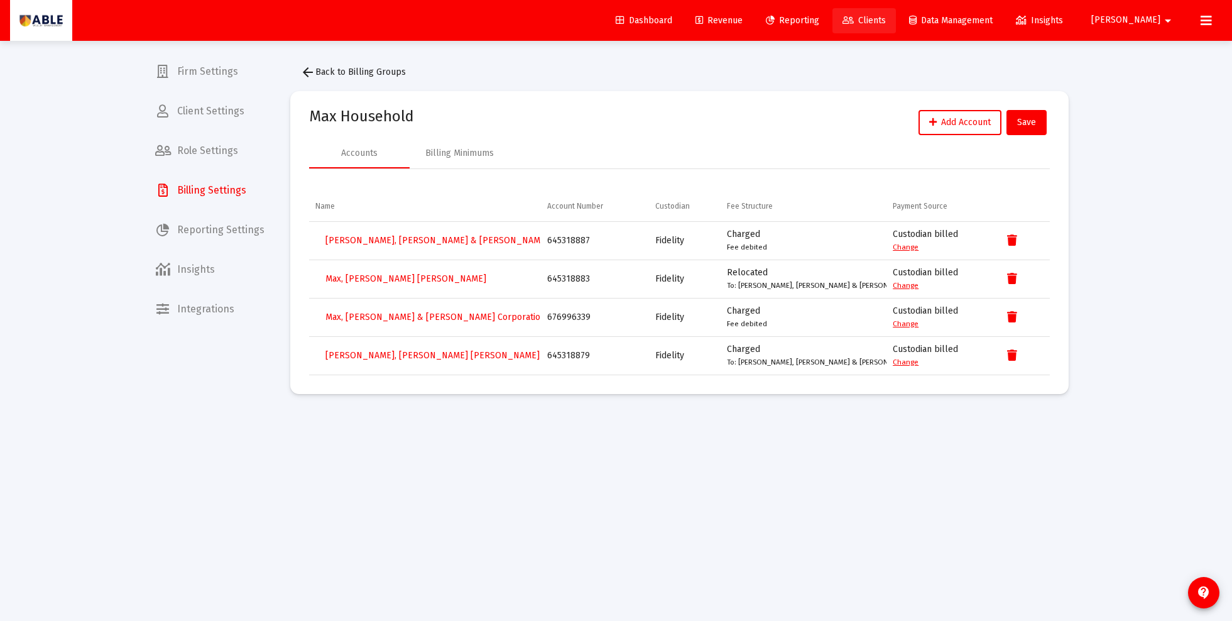
click at [886, 22] on span "Clients" at bounding box center [864, 20] width 43 height 11
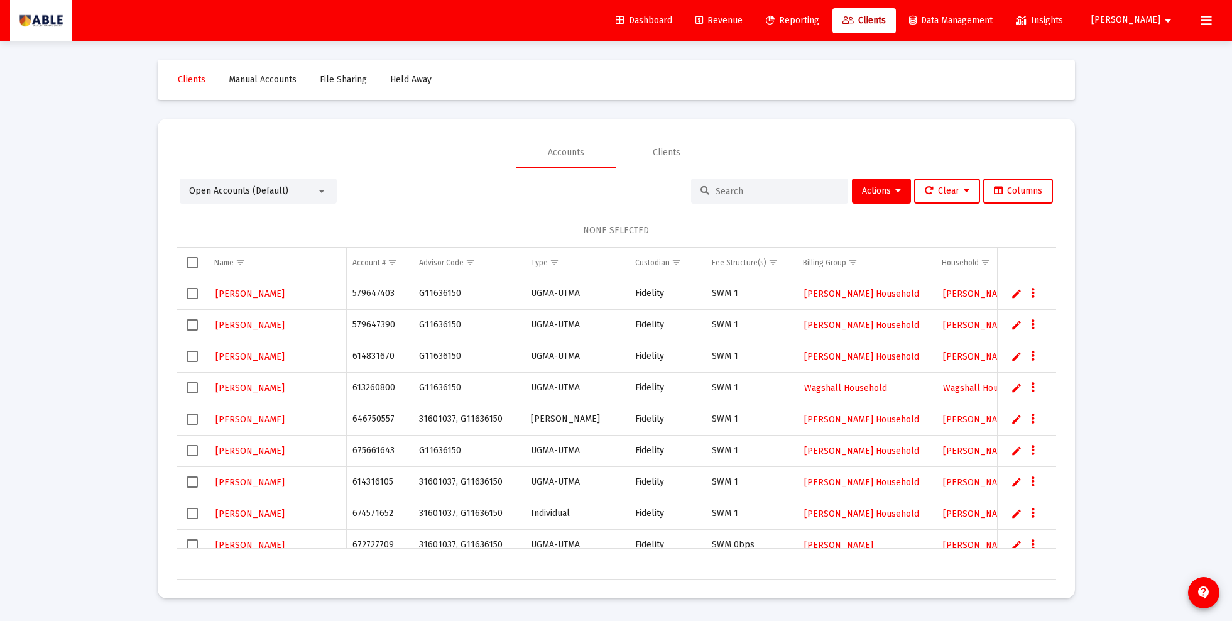
click at [746, 189] on input at bounding box center [777, 191] width 123 height 11
paste input "646750670"
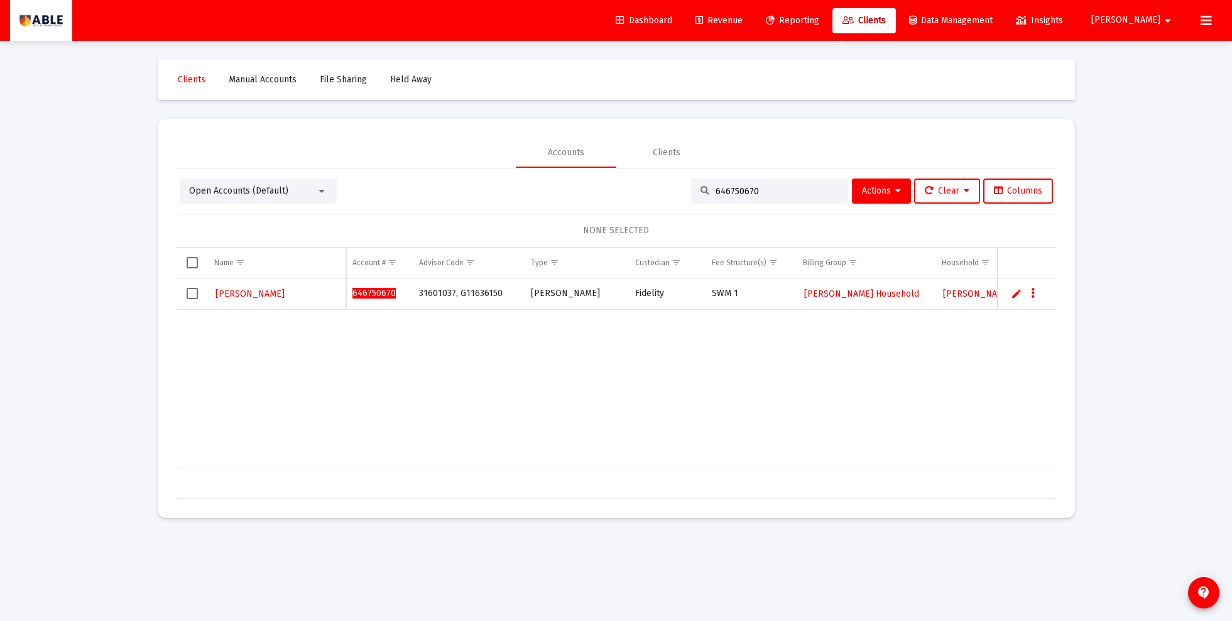
type input "646750670"
click at [851, 292] on span "[PERSON_NAME] Household" at bounding box center [861, 293] width 115 height 11
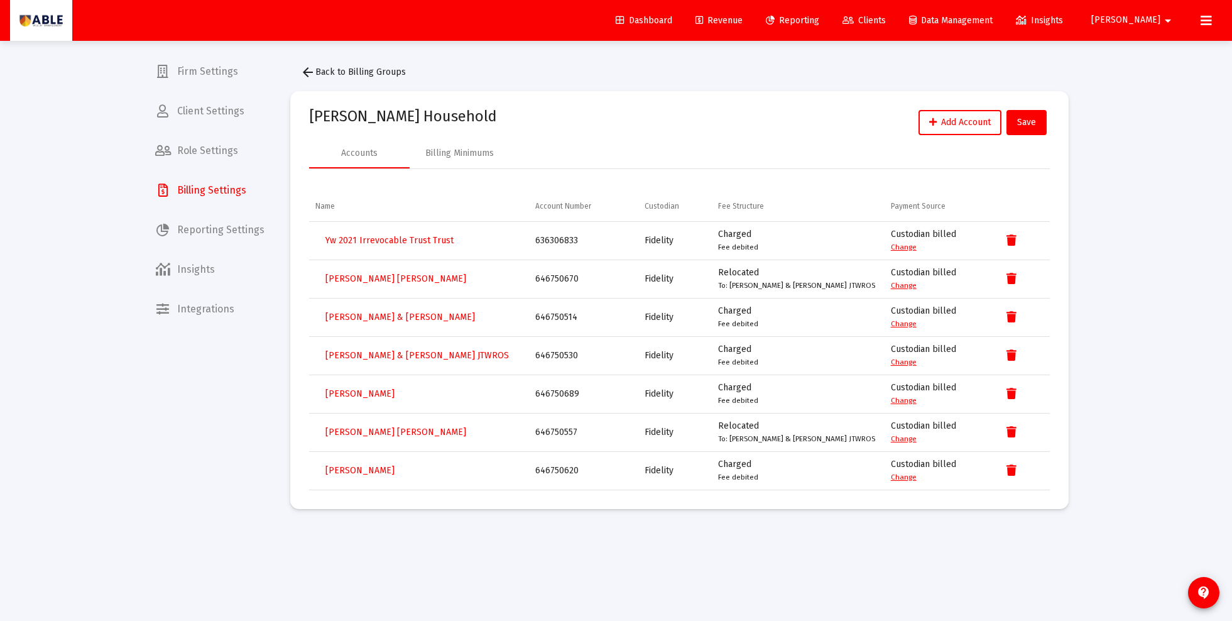
drag, startPoint x: 381, startPoint y: 296, endPoint x: 409, endPoint y: 299, distance: 28.4
click at [409, 299] on tbody "Yw 2021 Irrevocable Trust Trust 636306833 Fidelity Charged Fee debited Custodia…" at bounding box center [679, 356] width 741 height 268
click at [907, 123] on app-atlas-submit-button "Save" at bounding box center [1028, 122] width 43 height 25
click at [886, 25] on span "Clients" at bounding box center [864, 20] width 43 height 11
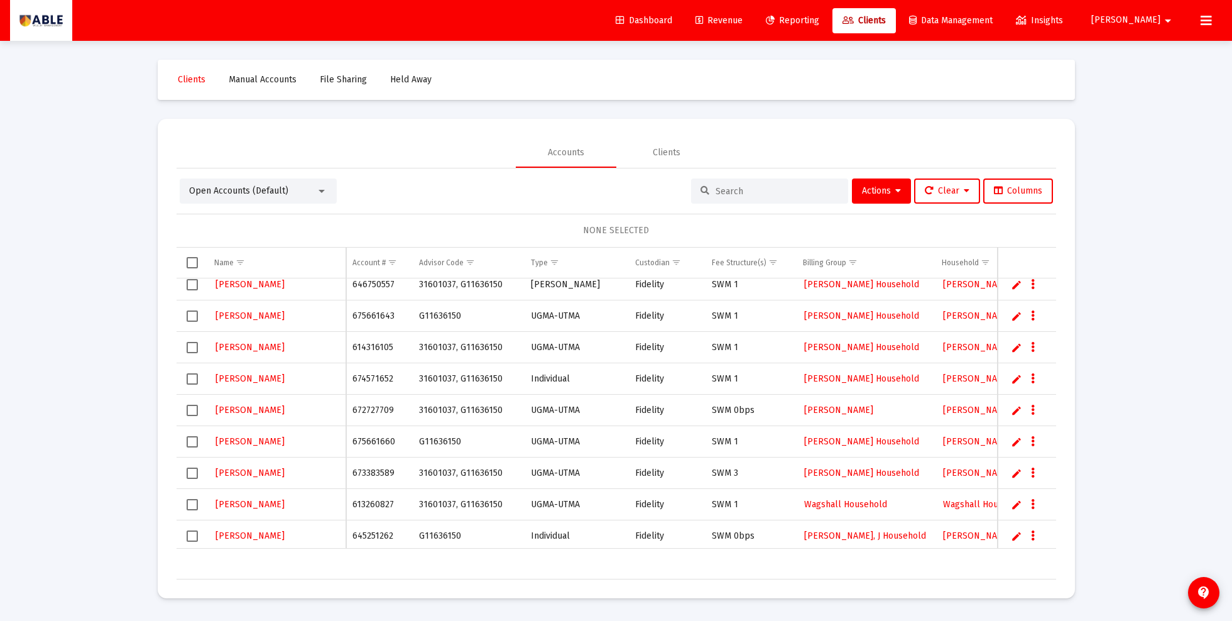
scroll to position [138, 0]
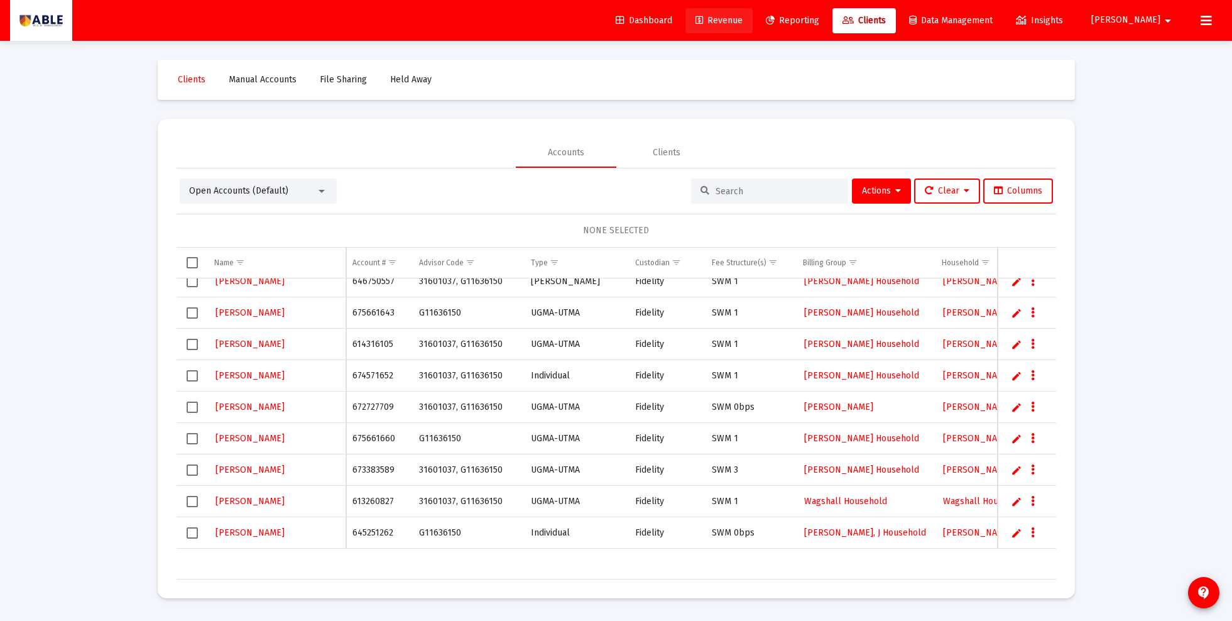
click at [743, 17] on span "Revenue" at bounding box center [719, 20] width 47 height 11
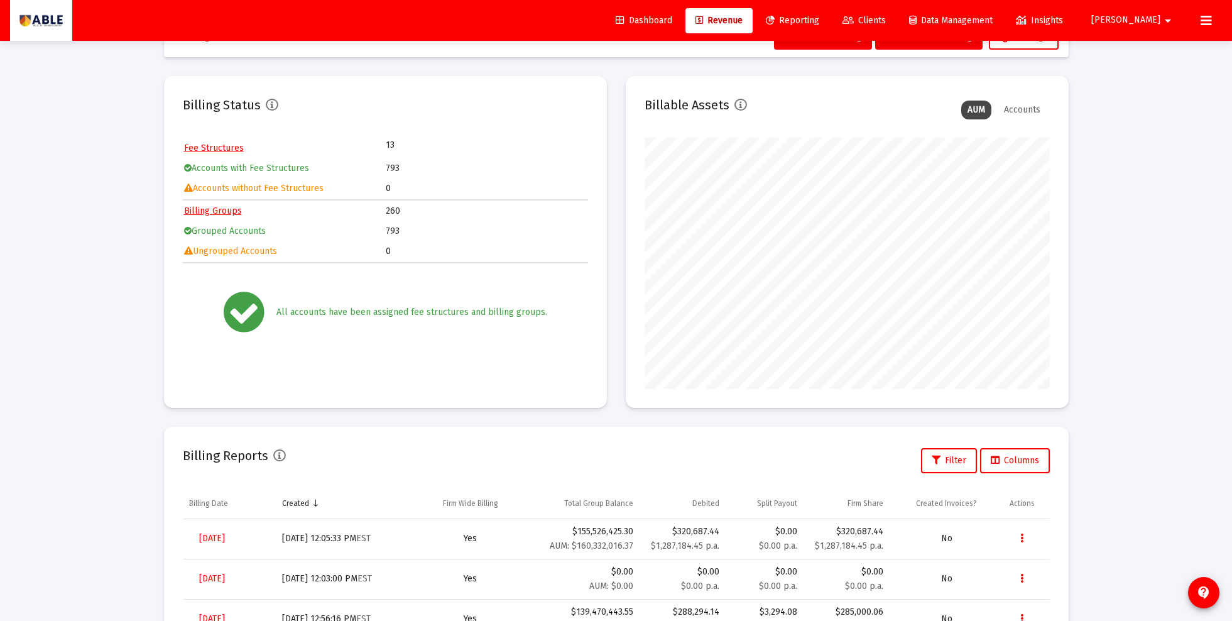
scroll to position [43, 0]
click at [907, 535] on icon "Data grid" at bounding box center [1021, 538] width 3 height 15
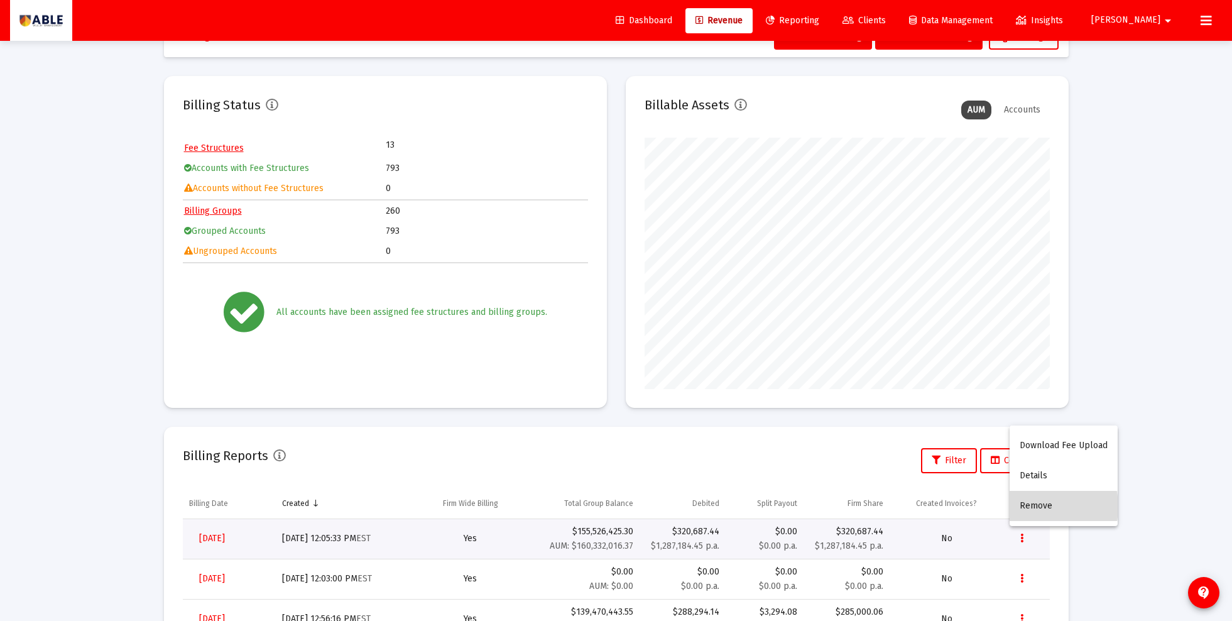
click at [907, 506] on button "Remove" at bounding box center [1064, 506] width 108 height 30
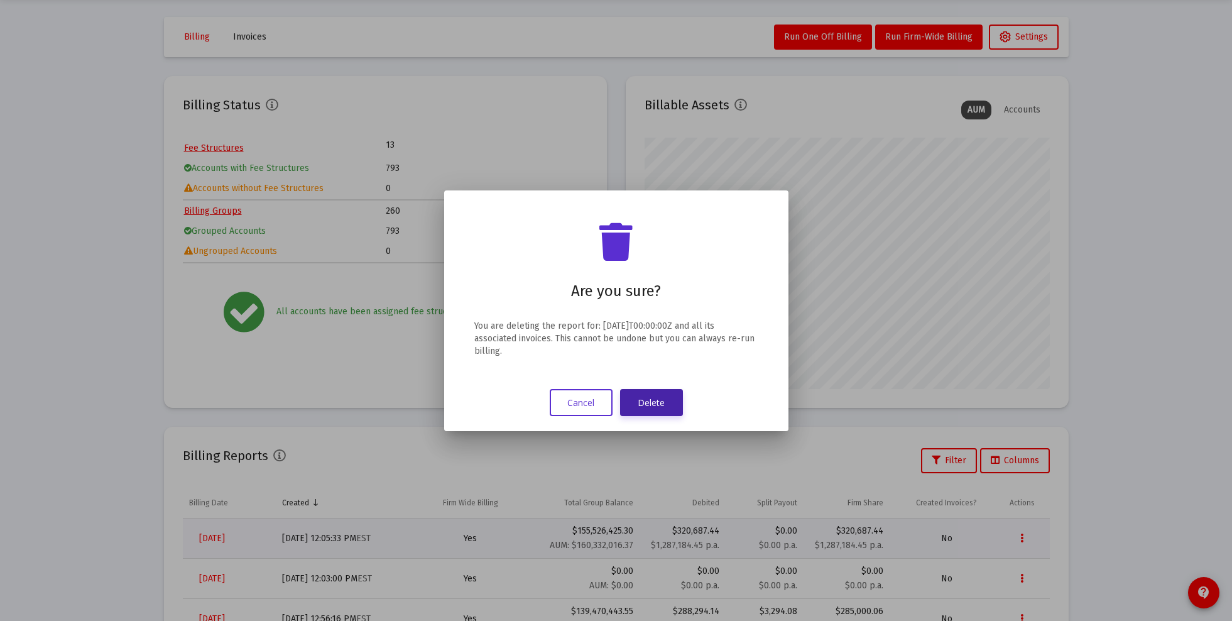
click at [663, 396] on button "Delete" at bounding box center [651, 402] width 63 height 27
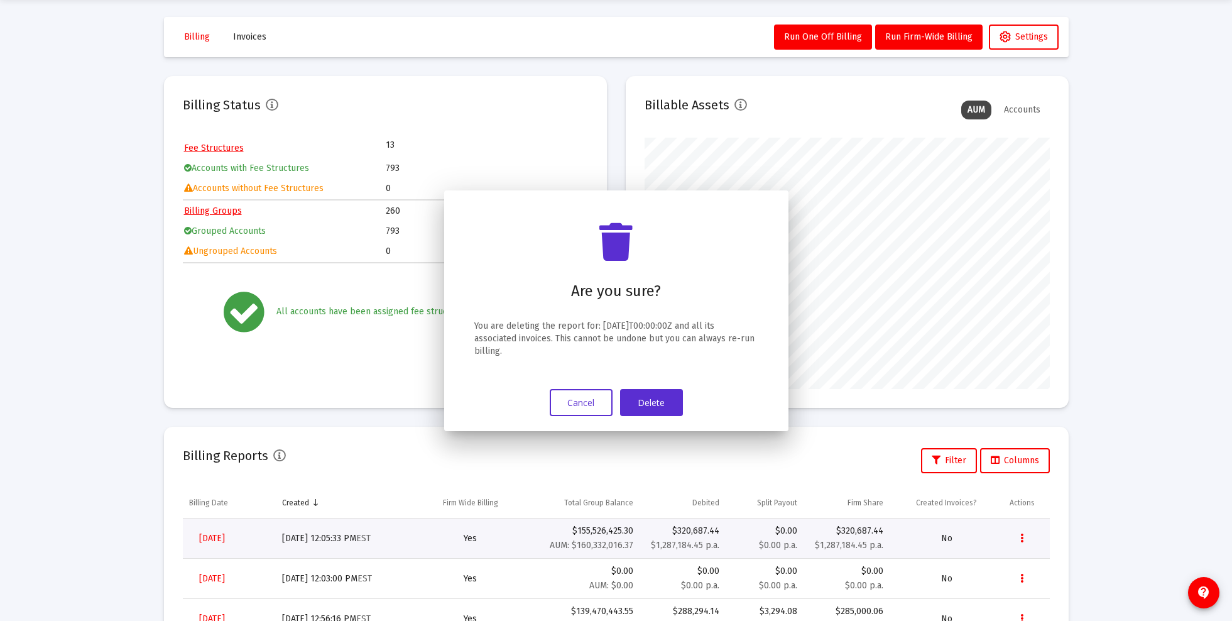
scroll to position [43, 0]
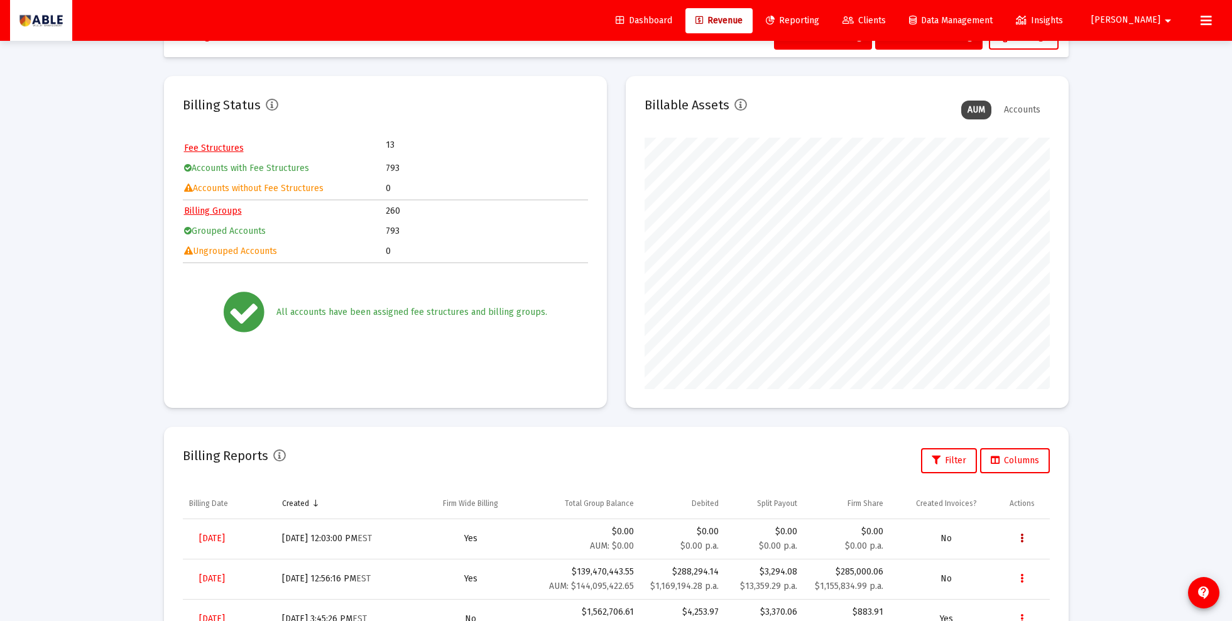
click at [907, 537] on button "Data grid" at bounding box center [1022, 538] width 25 height 25
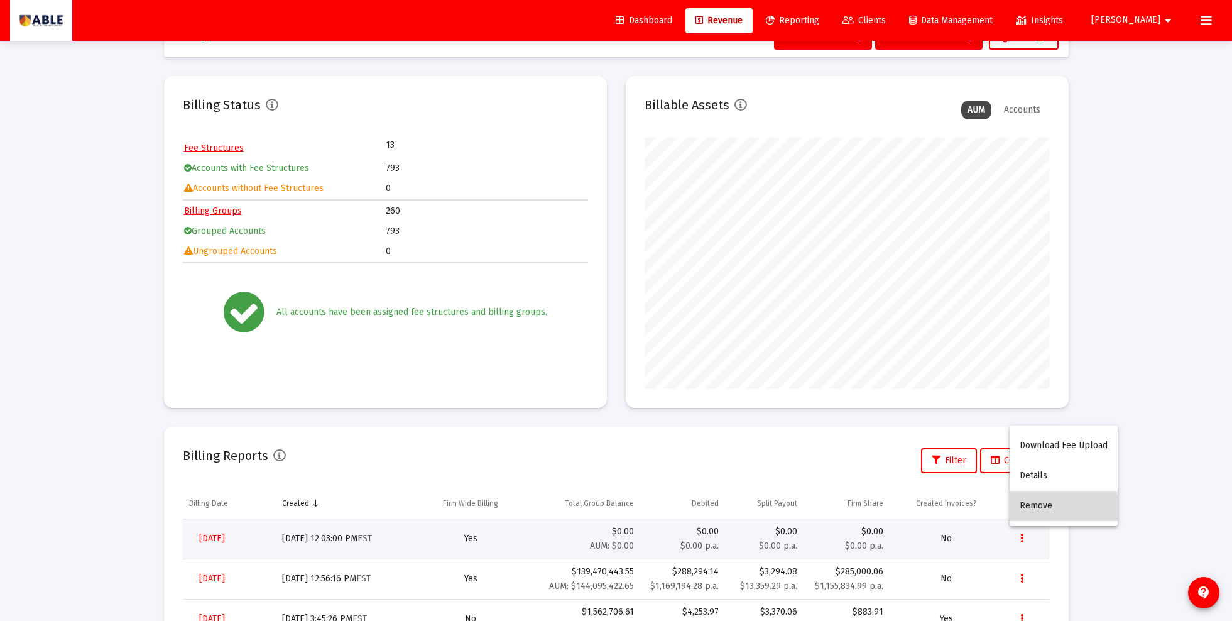
click at [907, 511] on button "Remove" at bounding box center [1064, 506] width 108 height 30
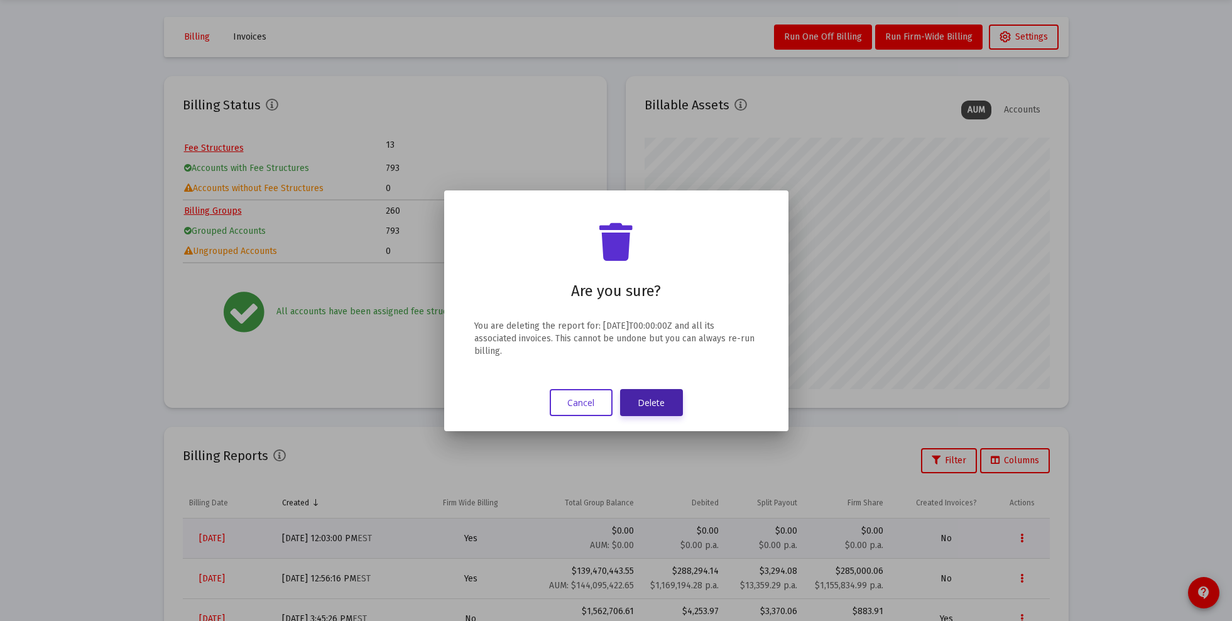
click at [657, 403] on button "Delete" at bounding box center [651, 402] width 63 height 27
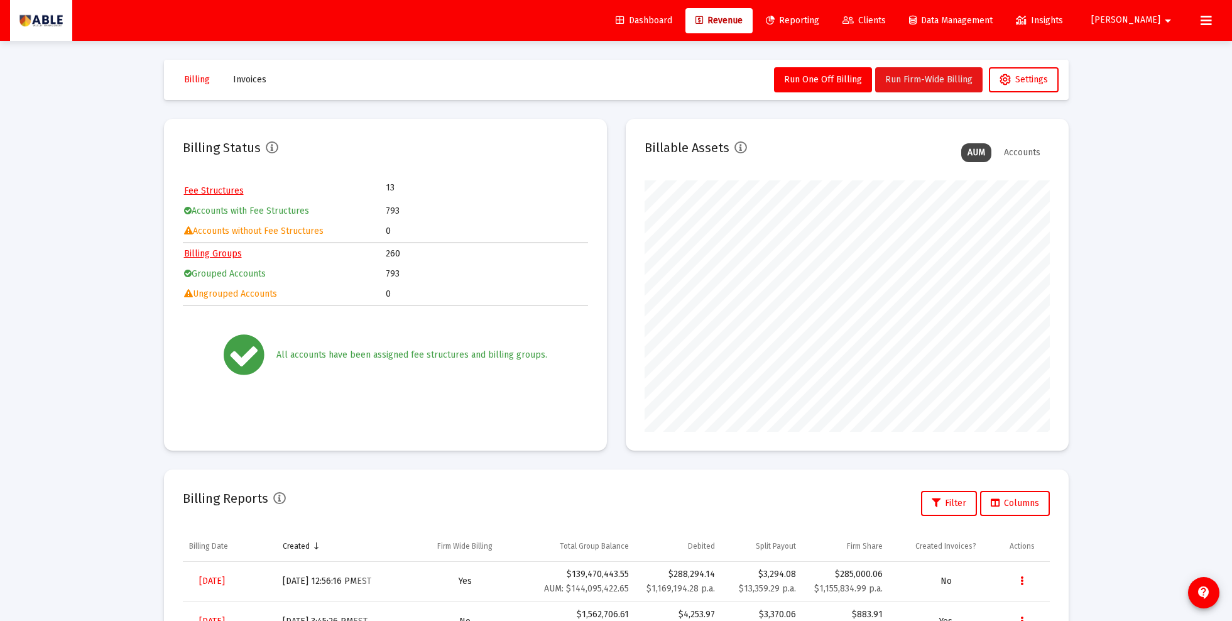
click at [907, 83] on span "Run Firm-Wide Billing" at bounding box center [928, 79] width 87 height 11
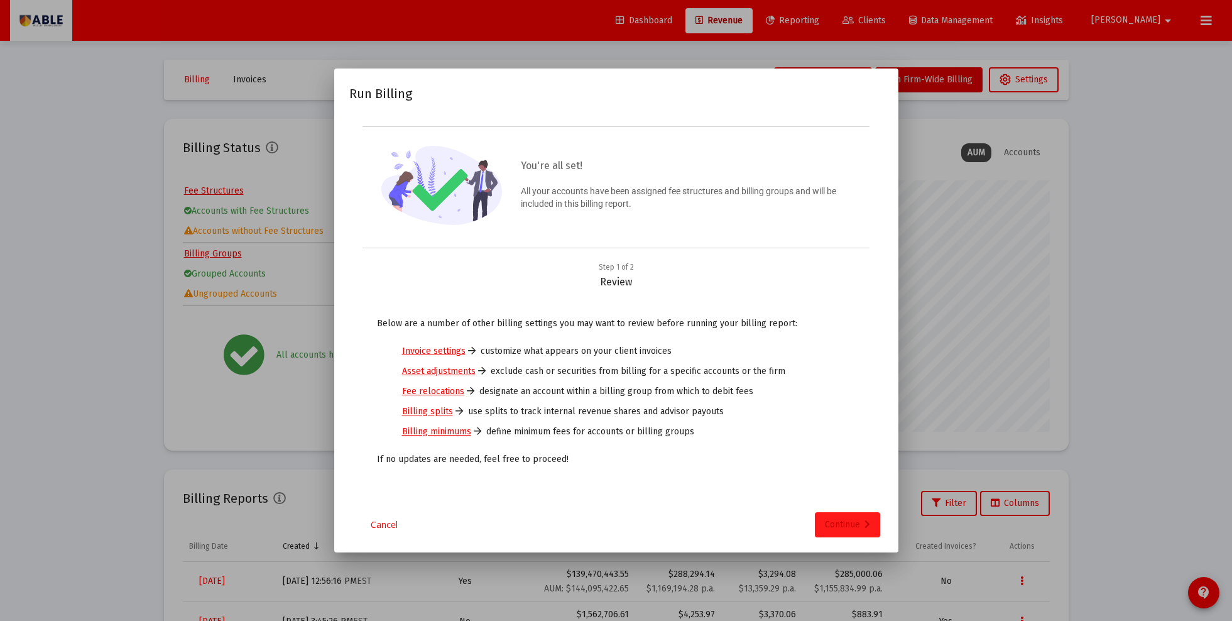
click at [846, 526] on div "Continue" at bounding box center [847, 524] width 45 height 25
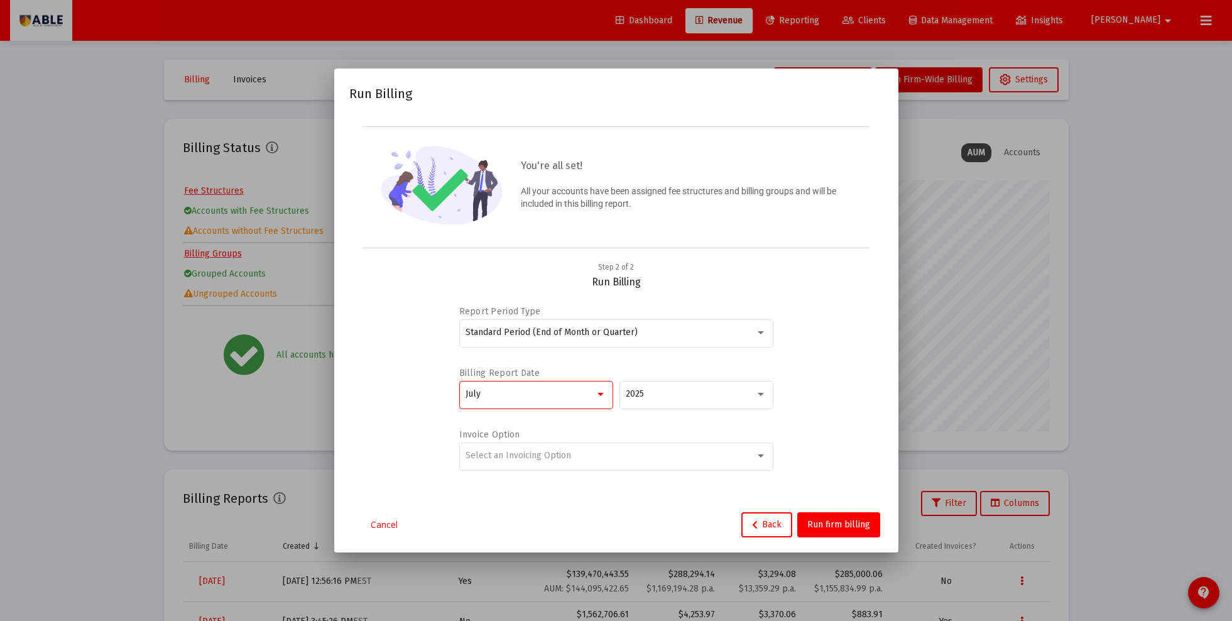
click at [550, 397] on div "July" at bounding box center [530, 394] width 129 height 10
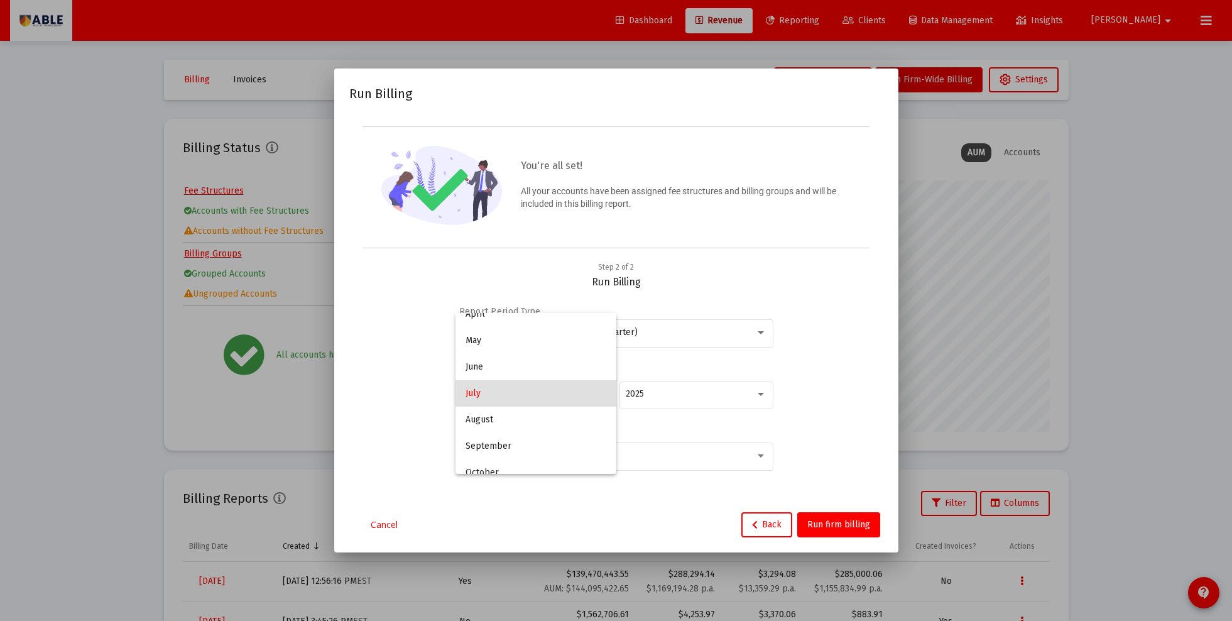
click at [806, 385] on div at bounding box center [616, 310] width 1232 height 621
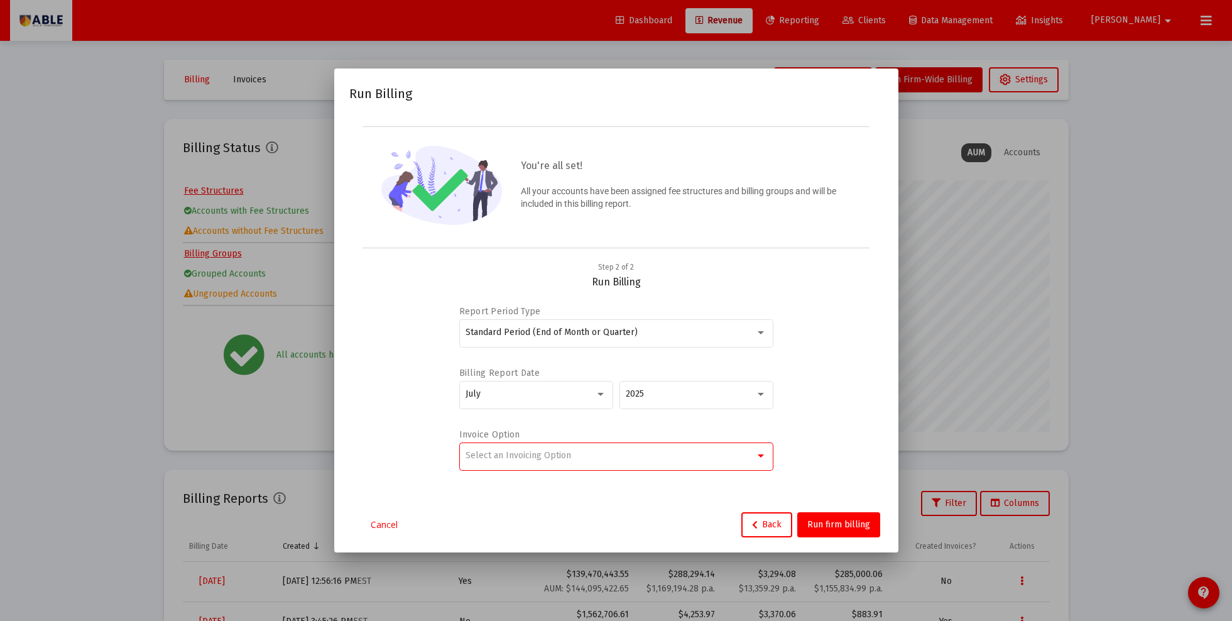
click at [638, 459] on div "Select an Invoicing Option" at bounding box center [611, 455] width 290 height 10
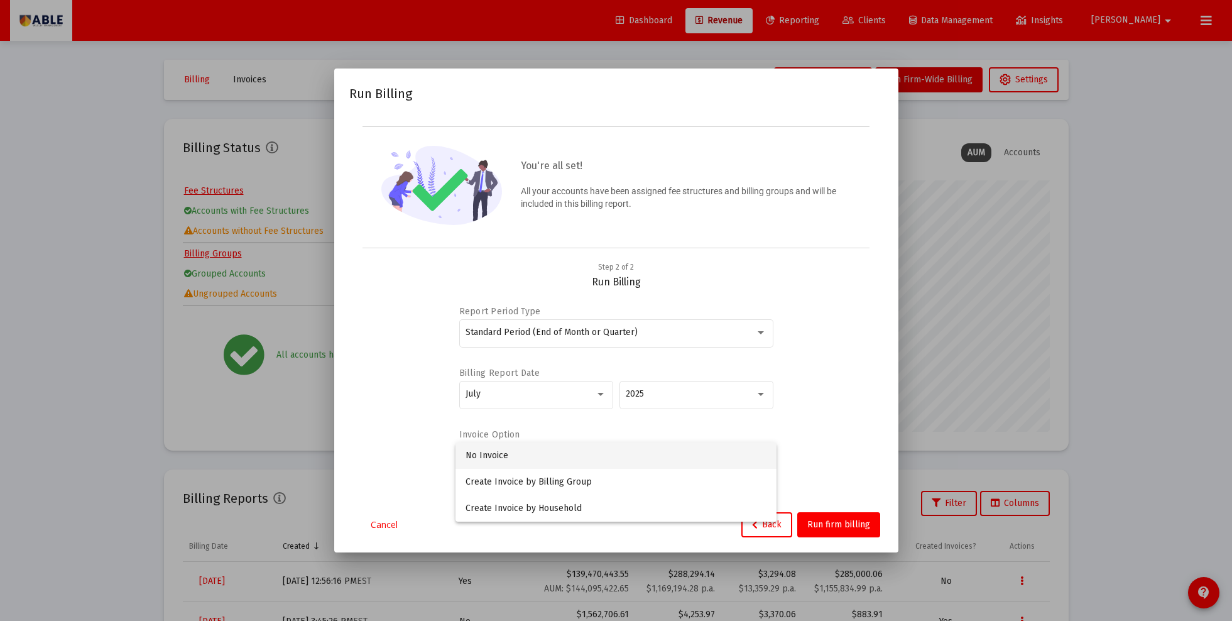
click at [616, 461] on span "No Invoice" at bounding box center [616, 455] width 301 height 26
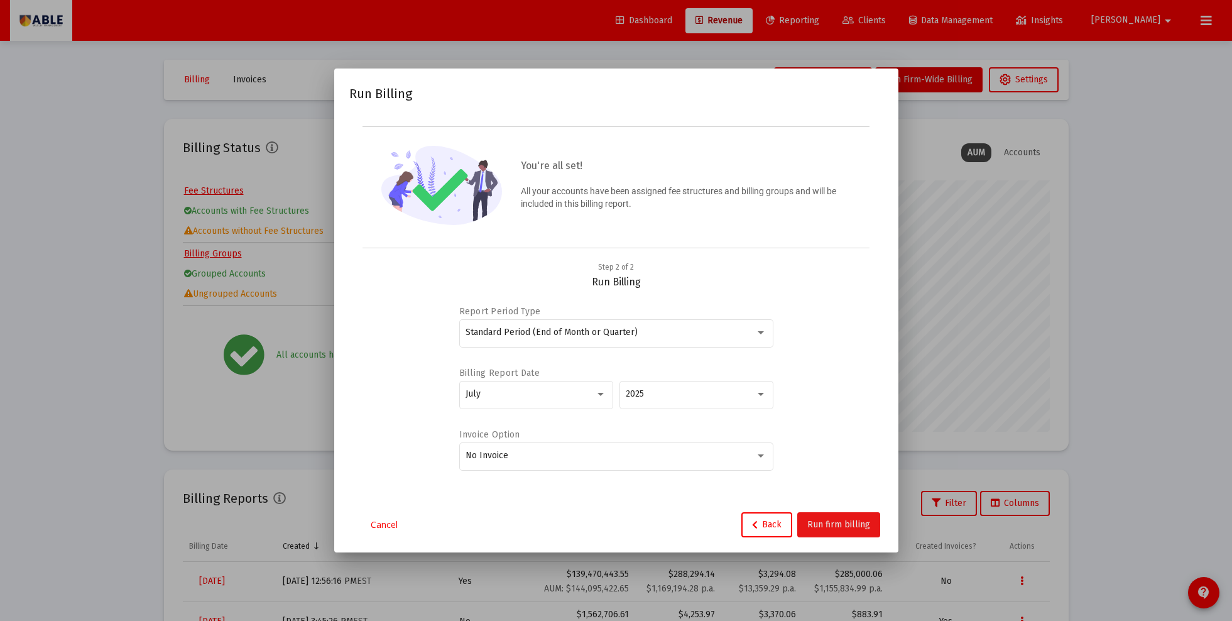
click at [851, 527] on span "Run firm billing" at bounding box center [838, 524] width 63 height 11
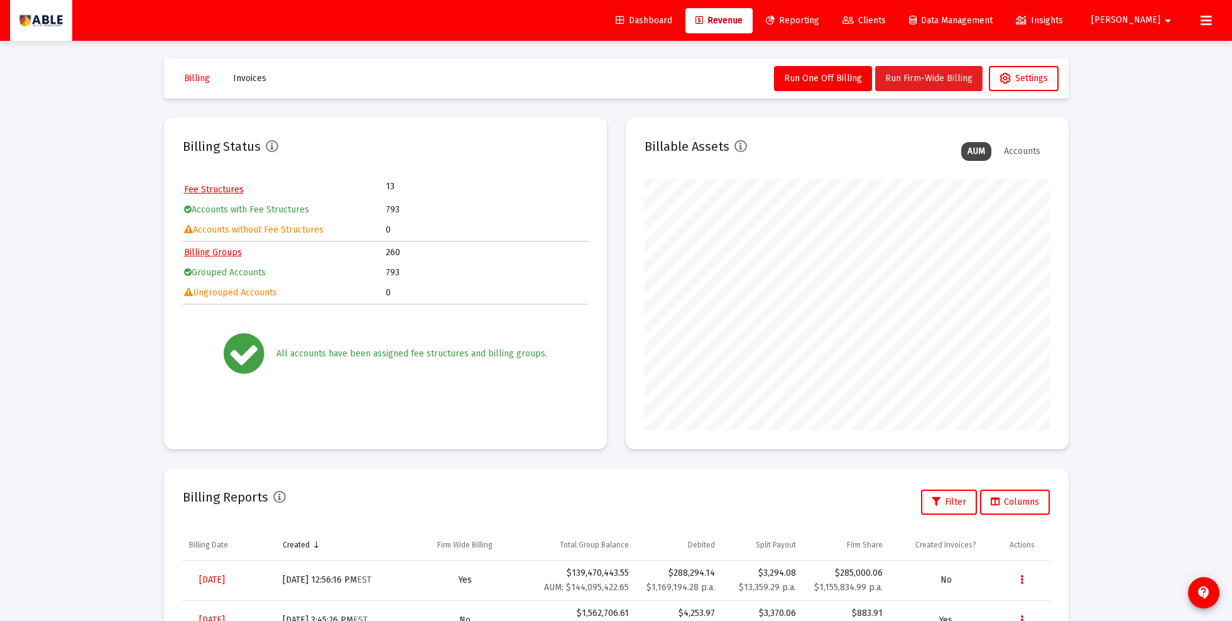
scroll to position [0, 0]
